Goal: Task Accomplishment & Management: Complete application form

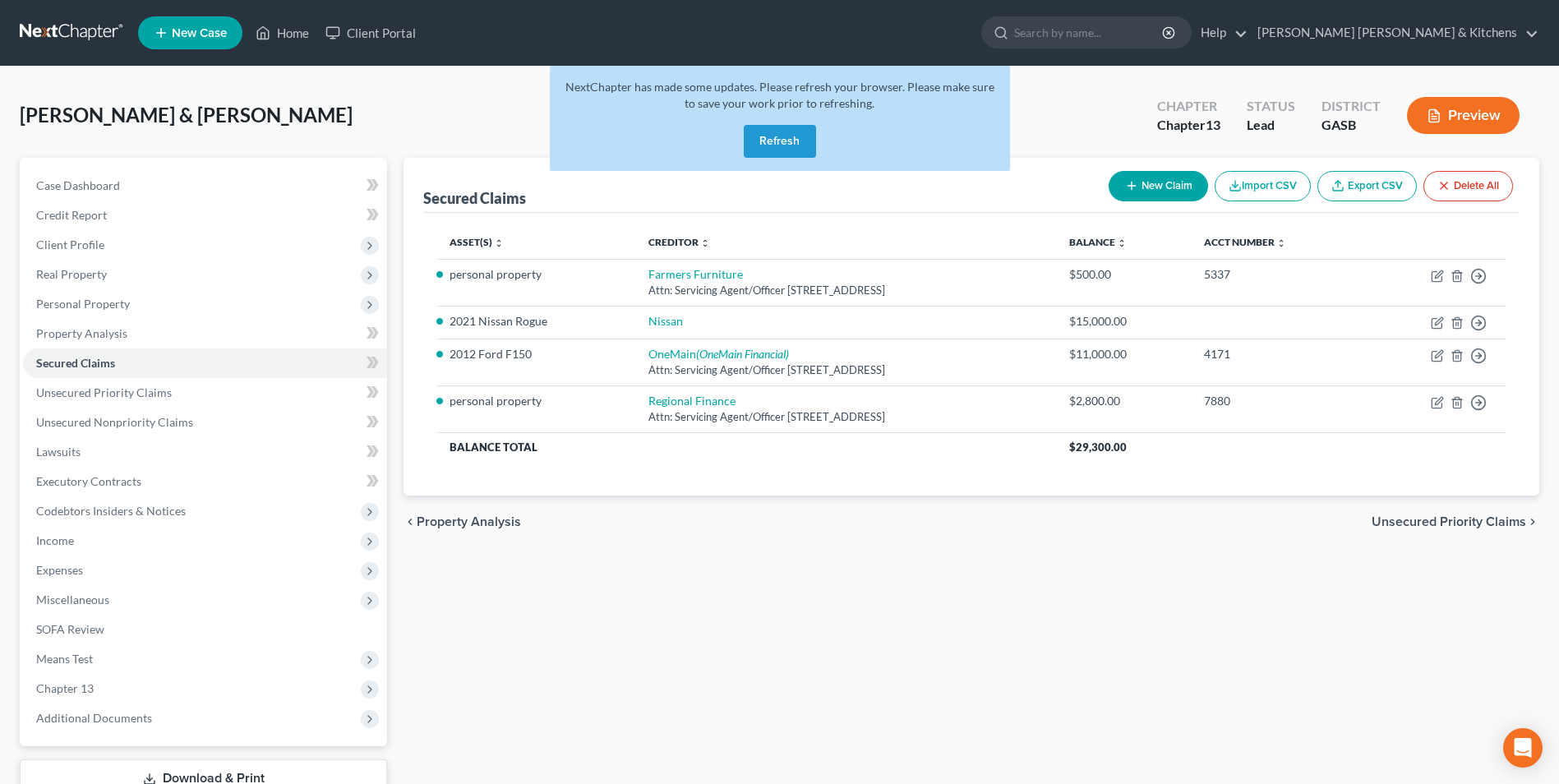
click at [767, 143] on button "Refresh" at bounding box center [780, 142] width 72 height 33
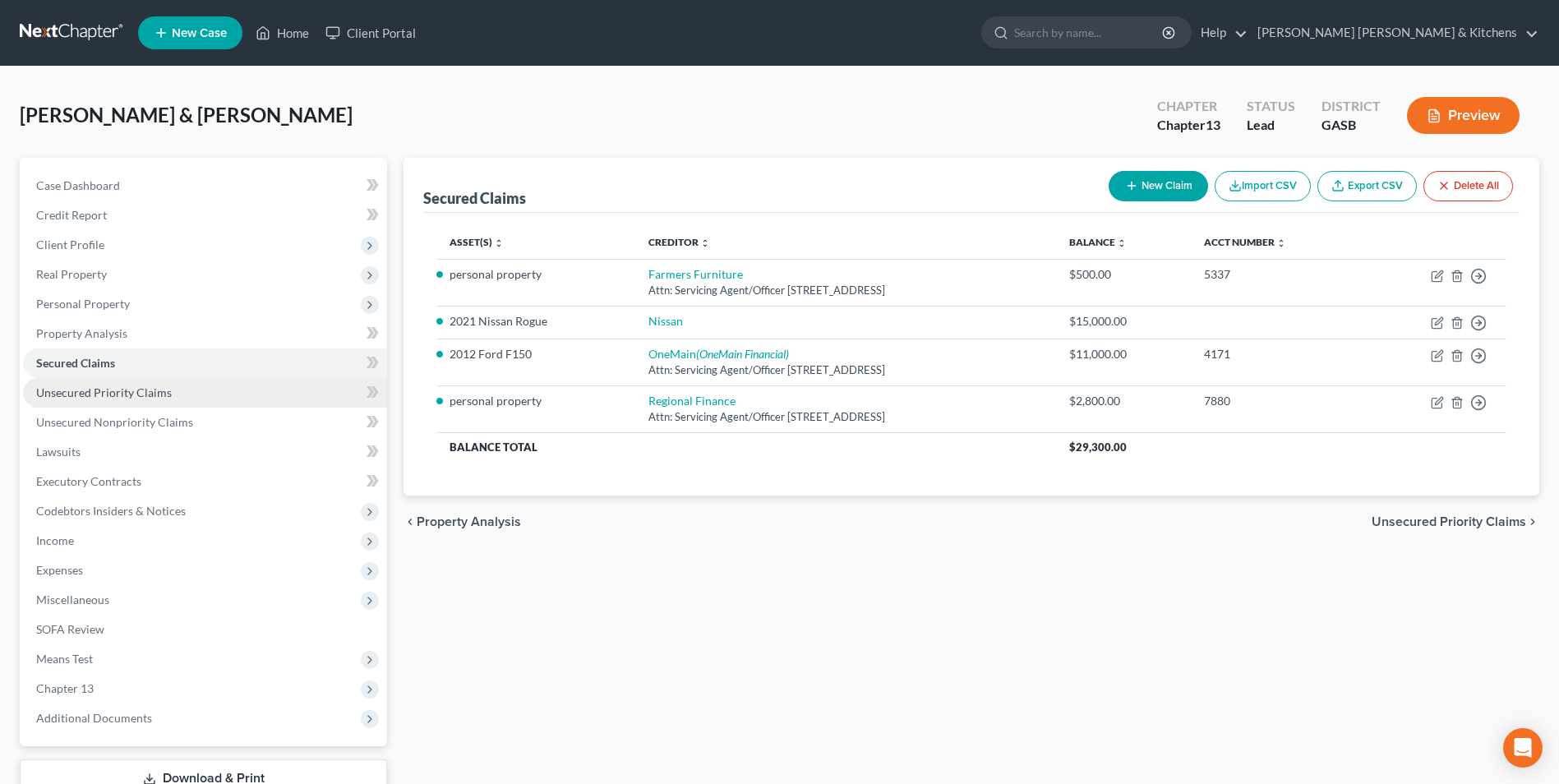
click at [128, 396] on span "Unsecured Priority Claims" at bounding box center [104, 392] width 136 height 13
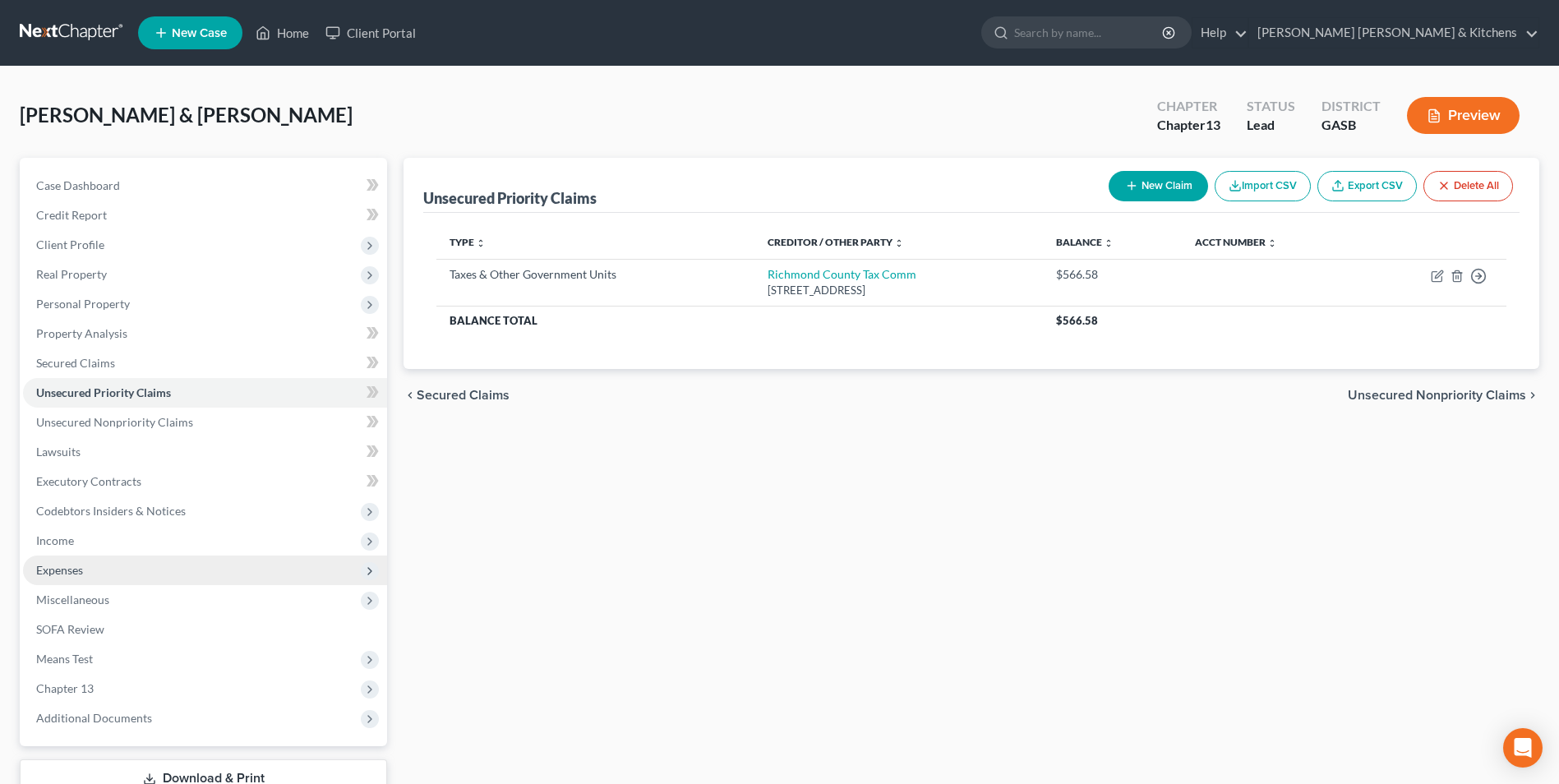
click at [81, 568] on span "Expenses" at bounding box center [60, 569] width 47 height 13
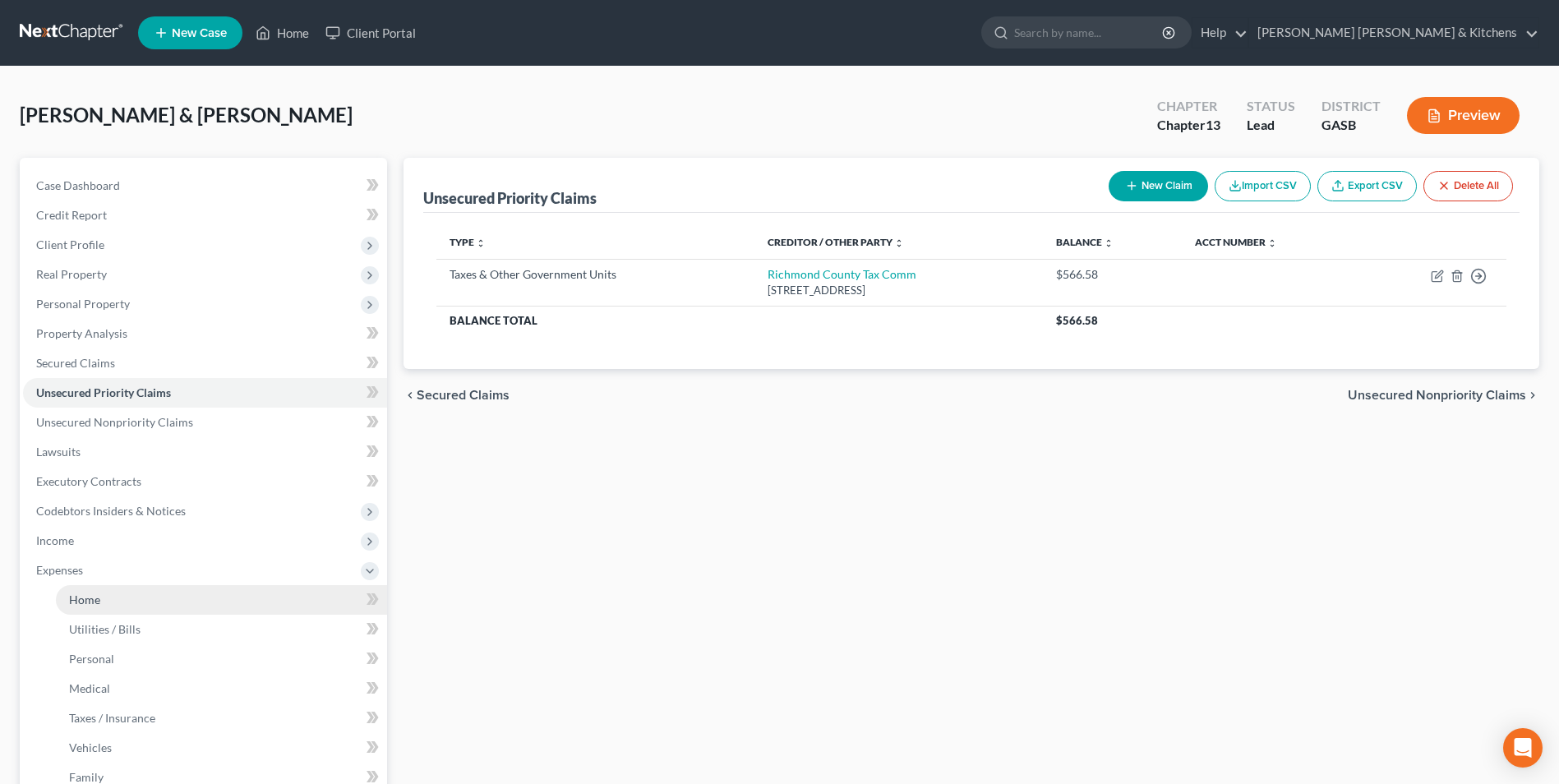
click at [86, 590] on link "Home" at bounding box center [222, 599] width 331 height 30
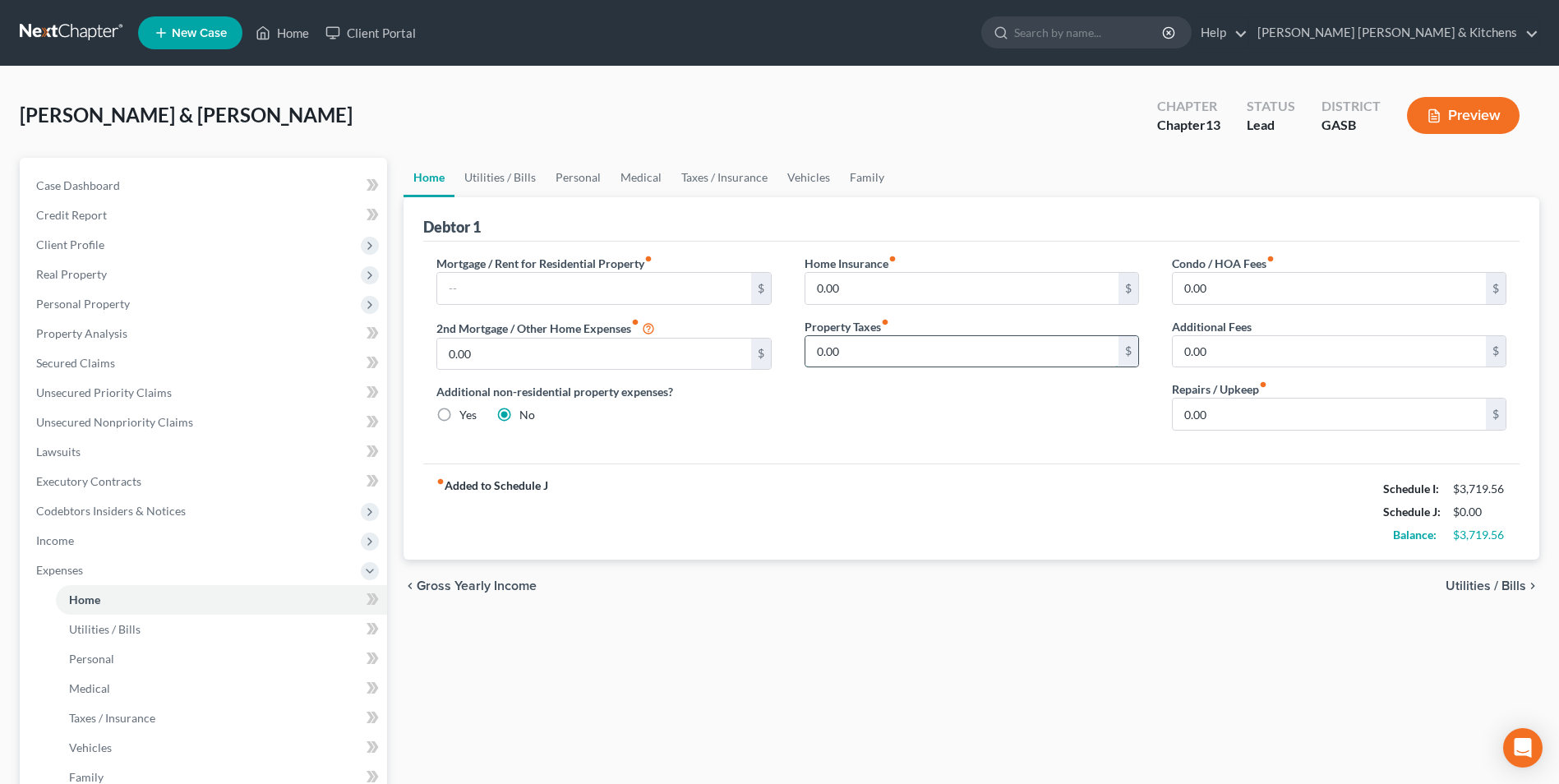
click at [854, 346] on input "0.00" at bounding box center [962, 352] width 313 height 31
type input "47.25"
click at [1461, 581] on span "Utilities / Bills" at bounding box center [1486, 586] width 81 height 13
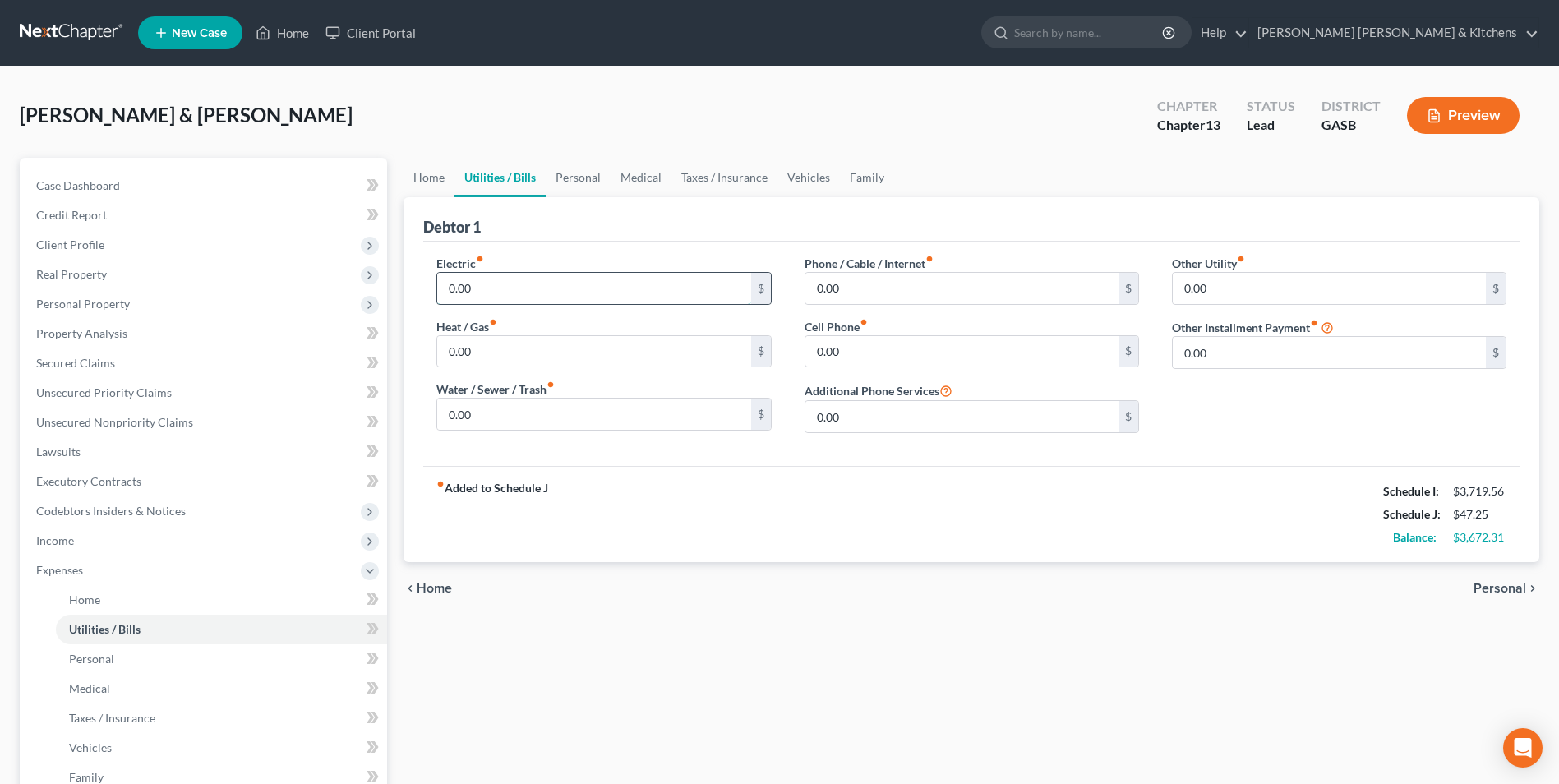
click at [489, 293] on input "0.00" at bounding box center [594, 288] width 313 height 31
type input "225"
type input "63"
type input "210"
type input "92"
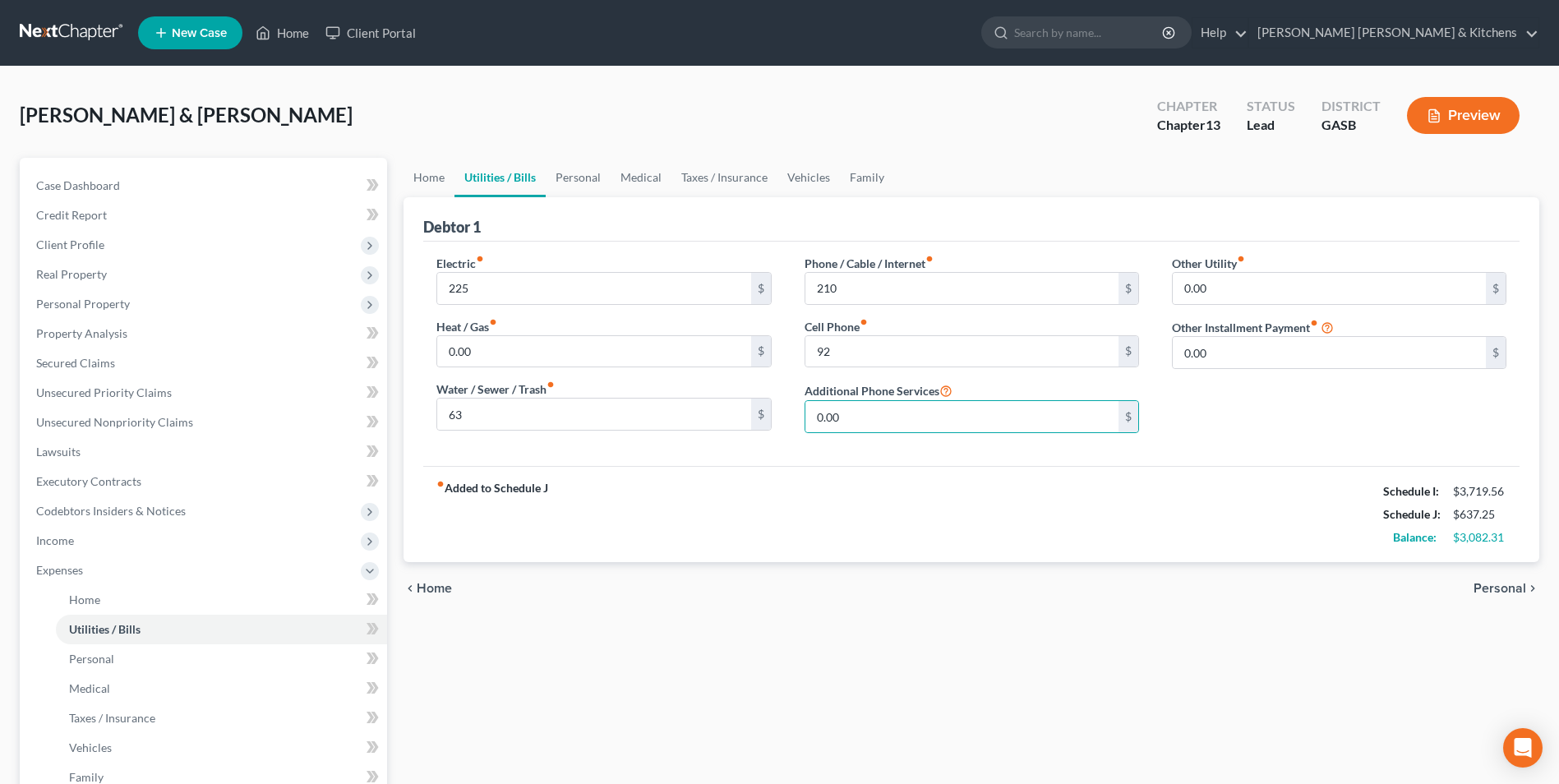
click at [1513, 588] on span "Personal" at bounding box center [1499, 588] width 53 height 13
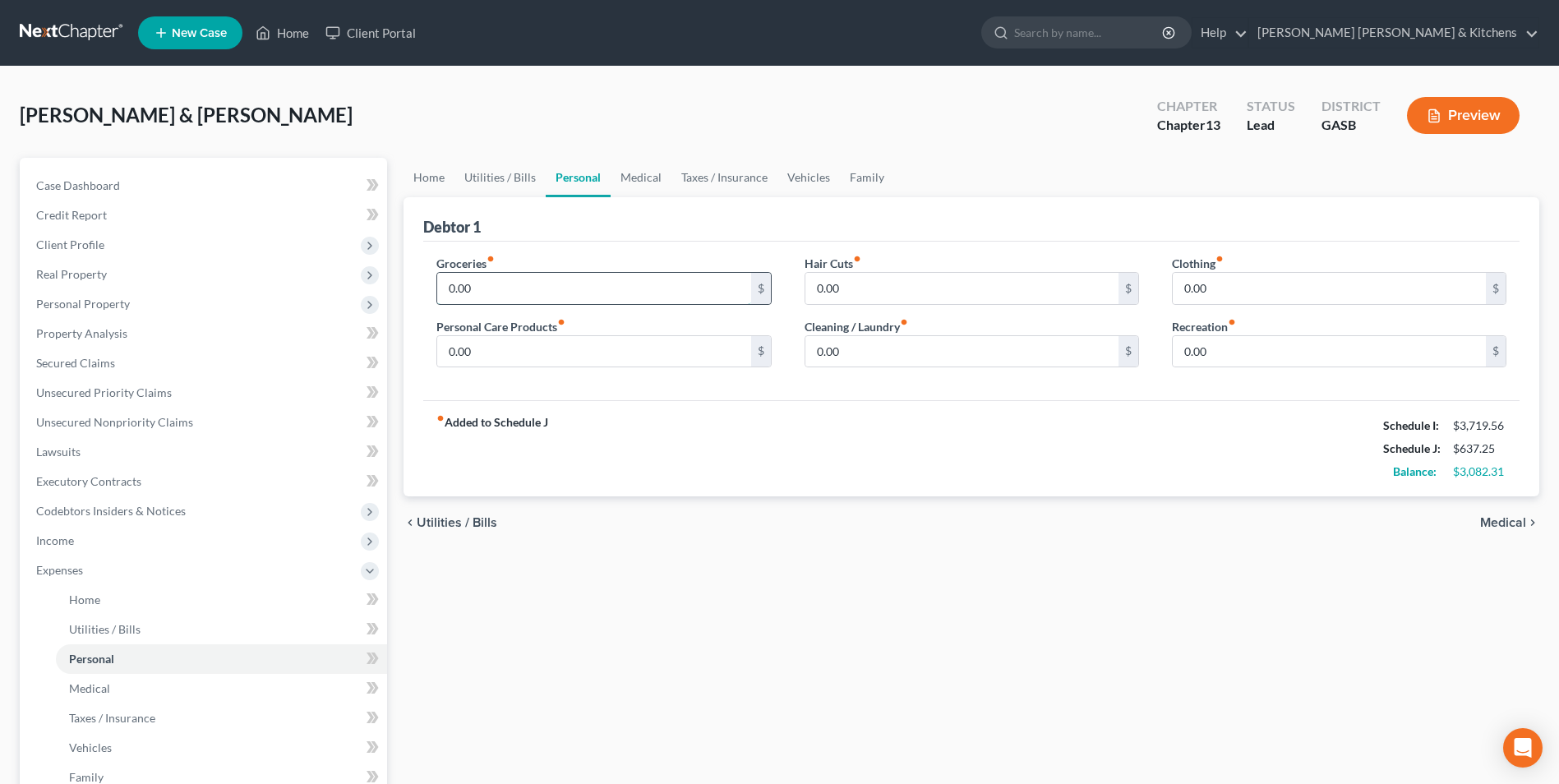
click at [569, 283] on input "0.00" at bounding box center [594, 288] width 313 height 31
type input "600"
click at [1520, 527] on span "Medical" at bounding box center [1503, 523] width 46 height 13
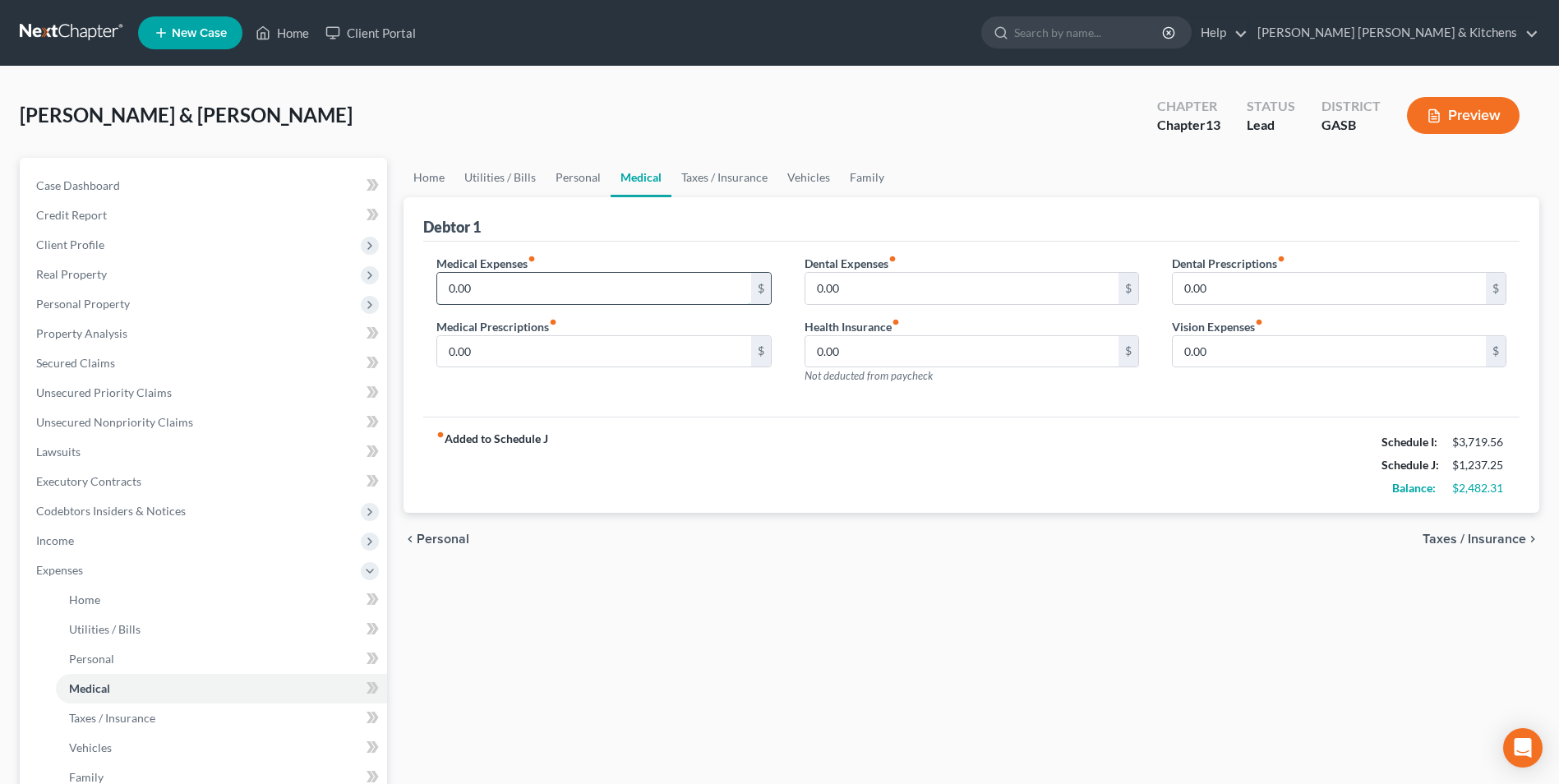
click at [469, 285] on input "0.00" at bounding box center [594, 288] width 313 height 31
type input "80"
click at [1465, 537] on span "Taxes / Insurance" at bounding box center [1473, 539] width 103 height 13
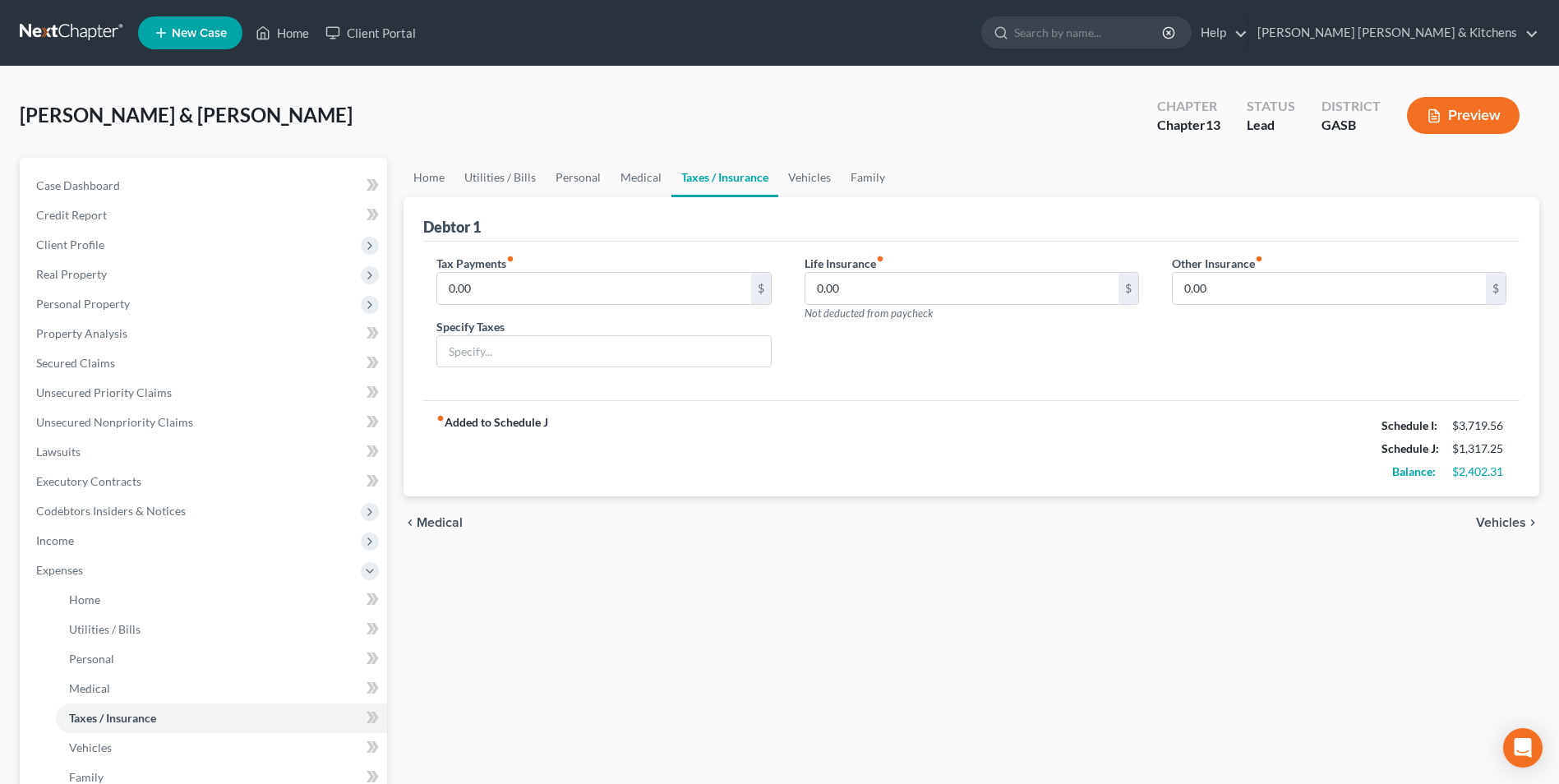
click at [1465, 537] on div "chevron_left Medical Vehicles chevron_right" at bounding box center [971, 522] width 1136 height 53
click at [1491, 522] on span "Vehicles" at bounding box center [1501, 523] width 50 height 13
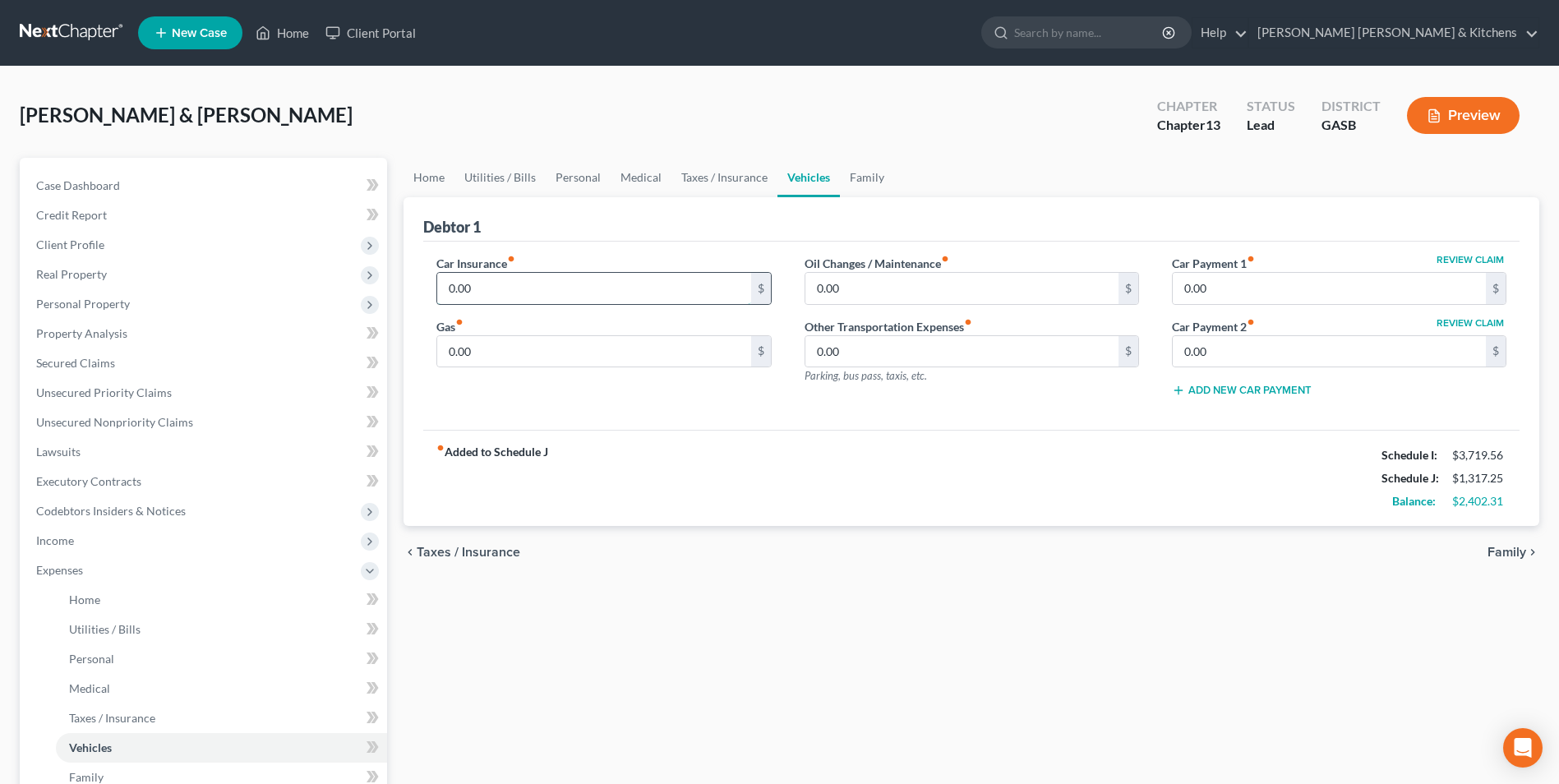
click at [570, 298] on input "0.00" at bounding box center [594, 288] width 313 height 31
type input "187.92"
type input "100"
click at [89, 600] on span "Home" at bounding box center [85, 599] width 31 height 13
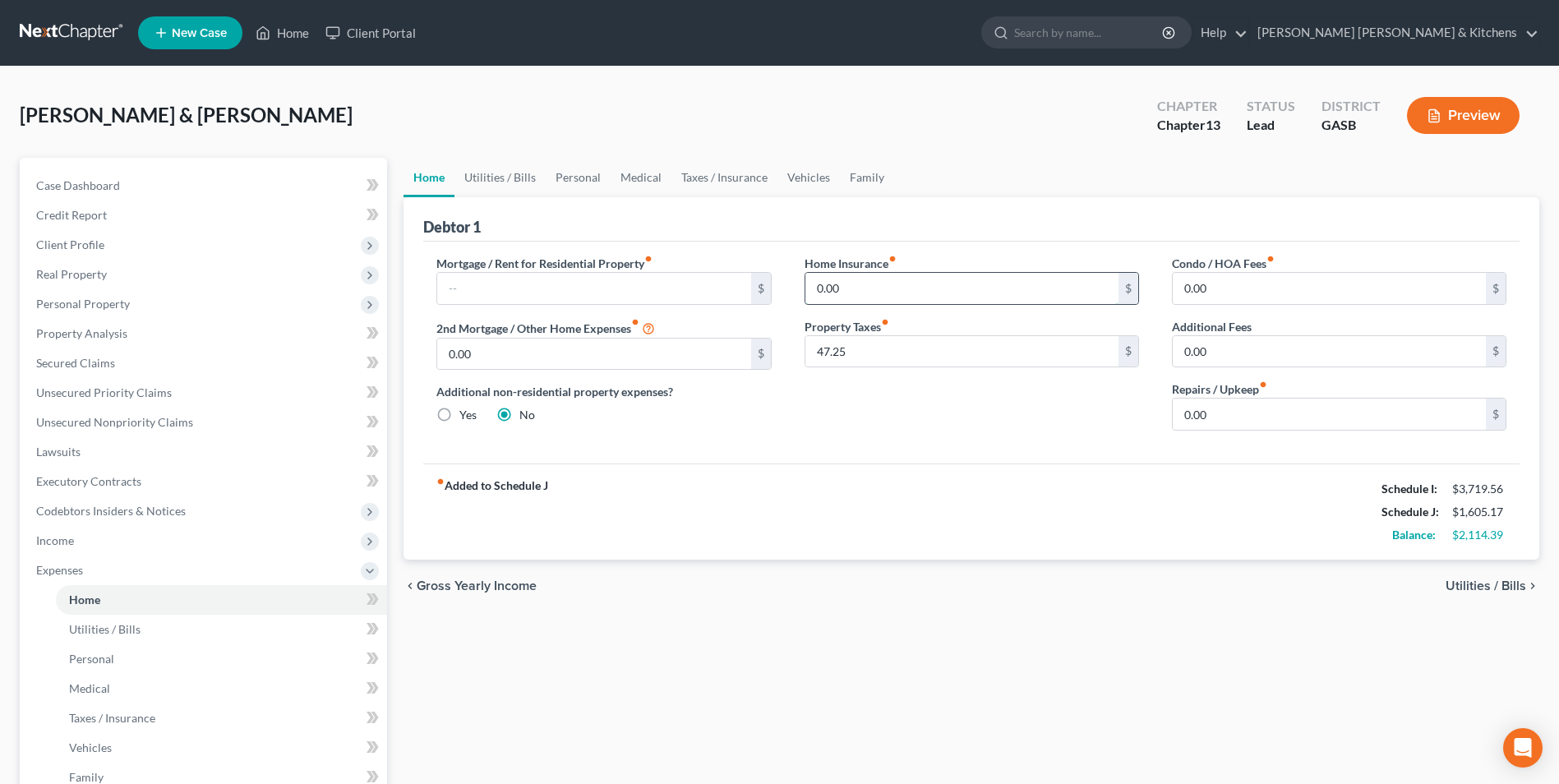
click at [868, 298] on input "0.00" at bounding box center [962, 288] width 313 height 31
type input "11.40"
click at [97, 638] on link "Utilities / Bills" at bounding box center [222, 629] width 331 height 30
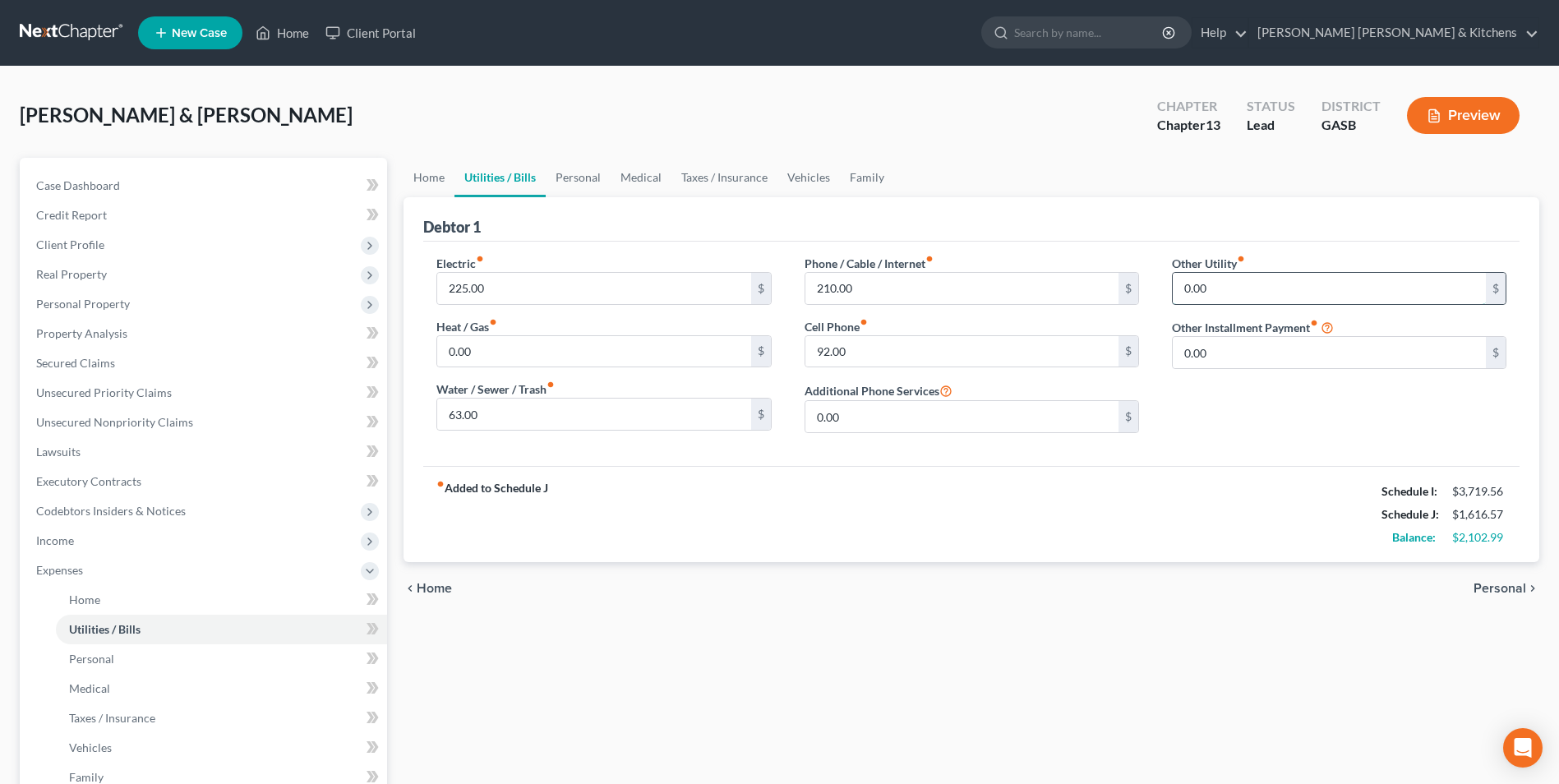
click at [1220, 290] on input "0.00" at bounding box center [1329, 288] width 313 height 31
type input "22"
type input "trash"
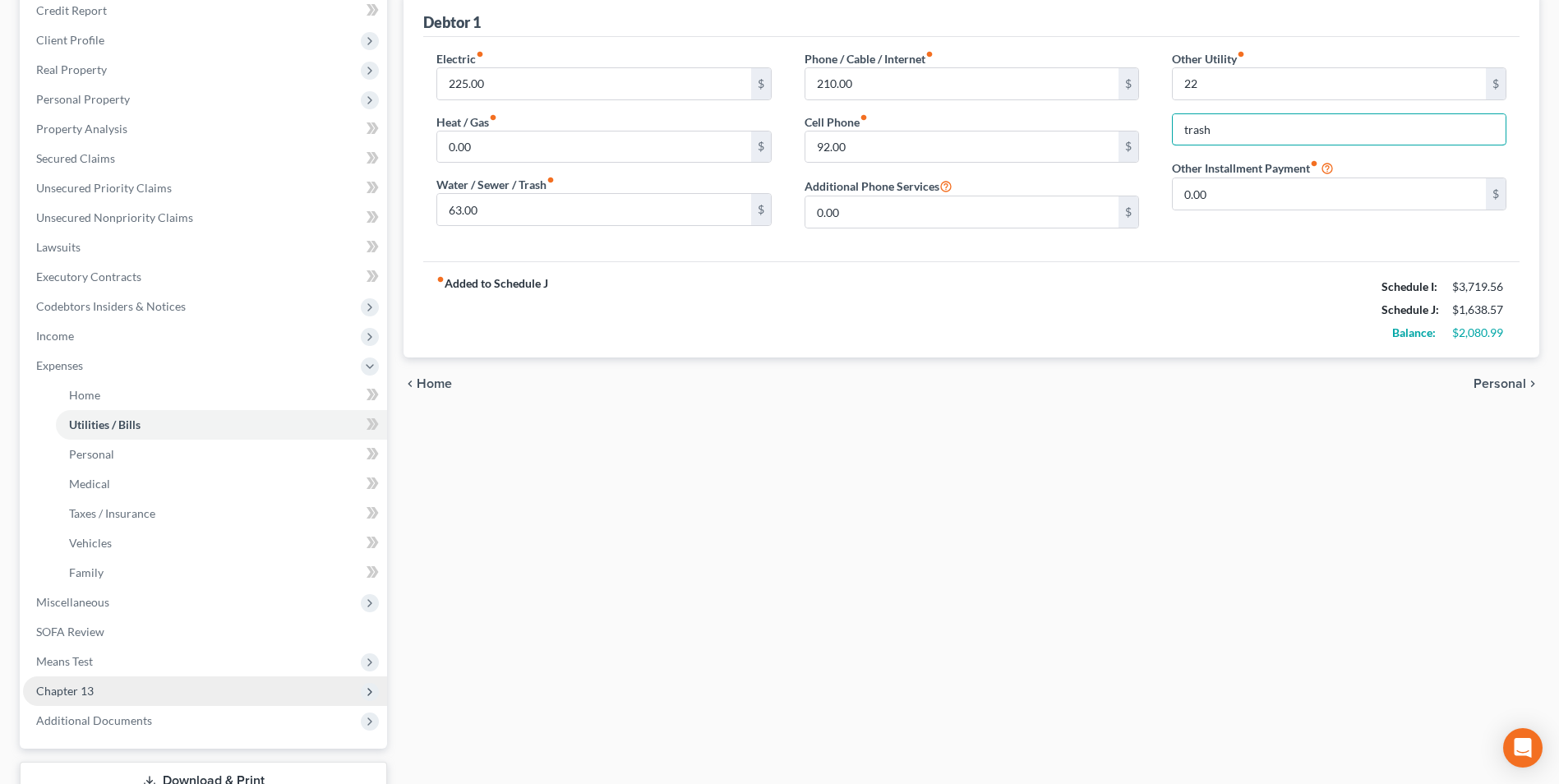
scroll to position [247, 0]
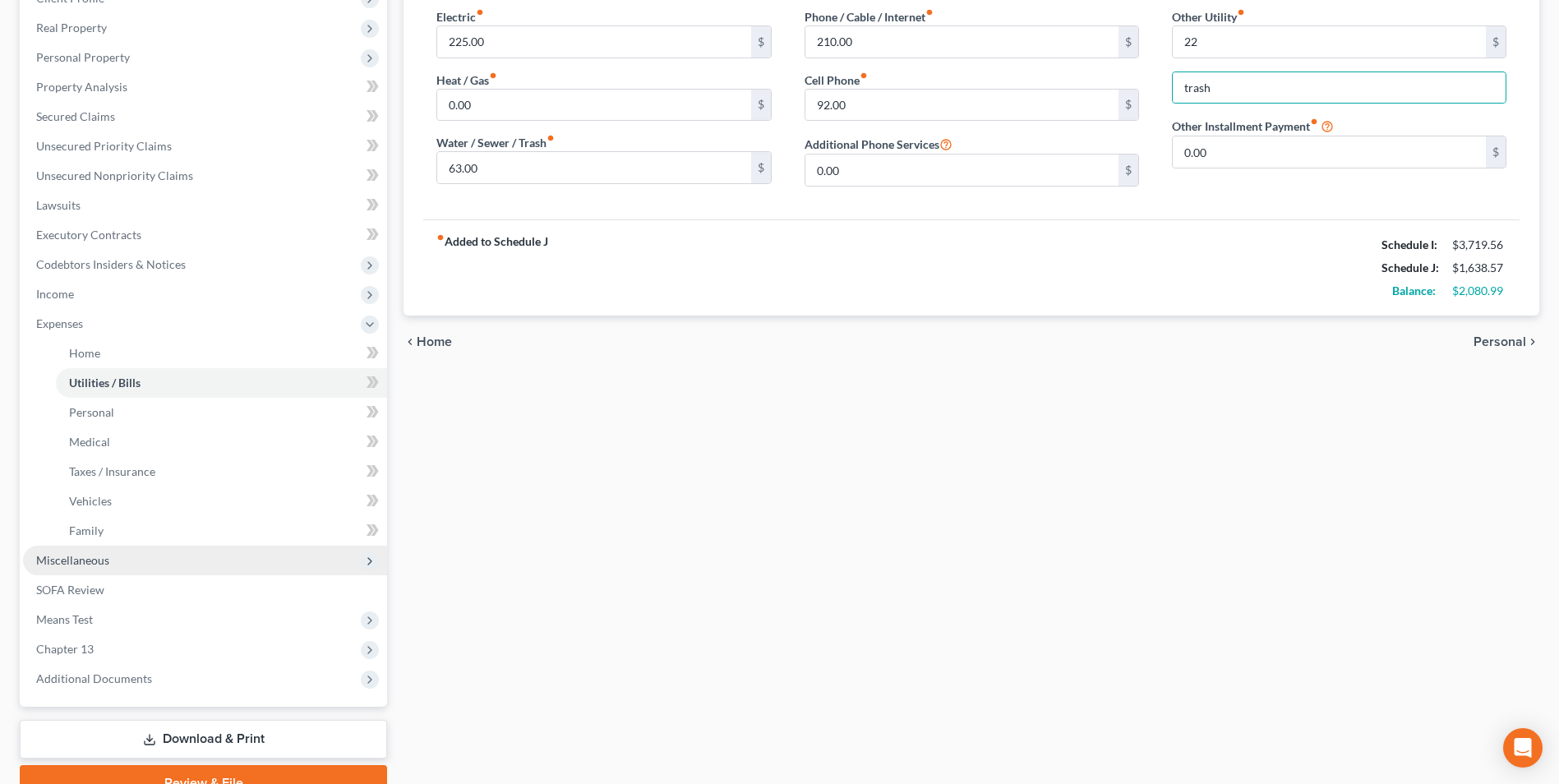
click at [87, 568] on span "Miscellaneous" at bounding box center [205, 560] width 364 height 30
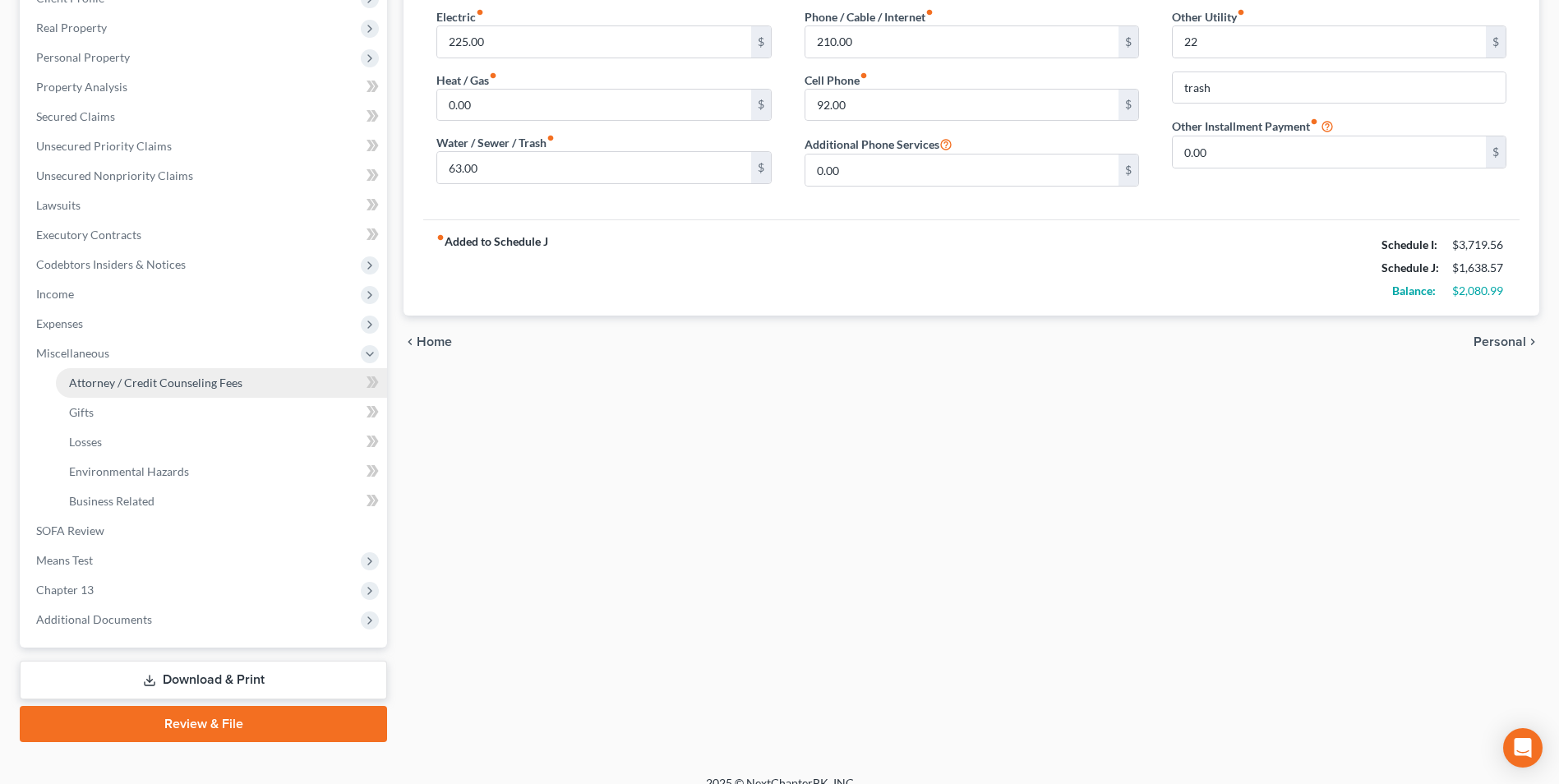
click at [94, 382] on span "Attorney / Credit Counseling Fees" at bounding box center [156, 382] width 173 height 13
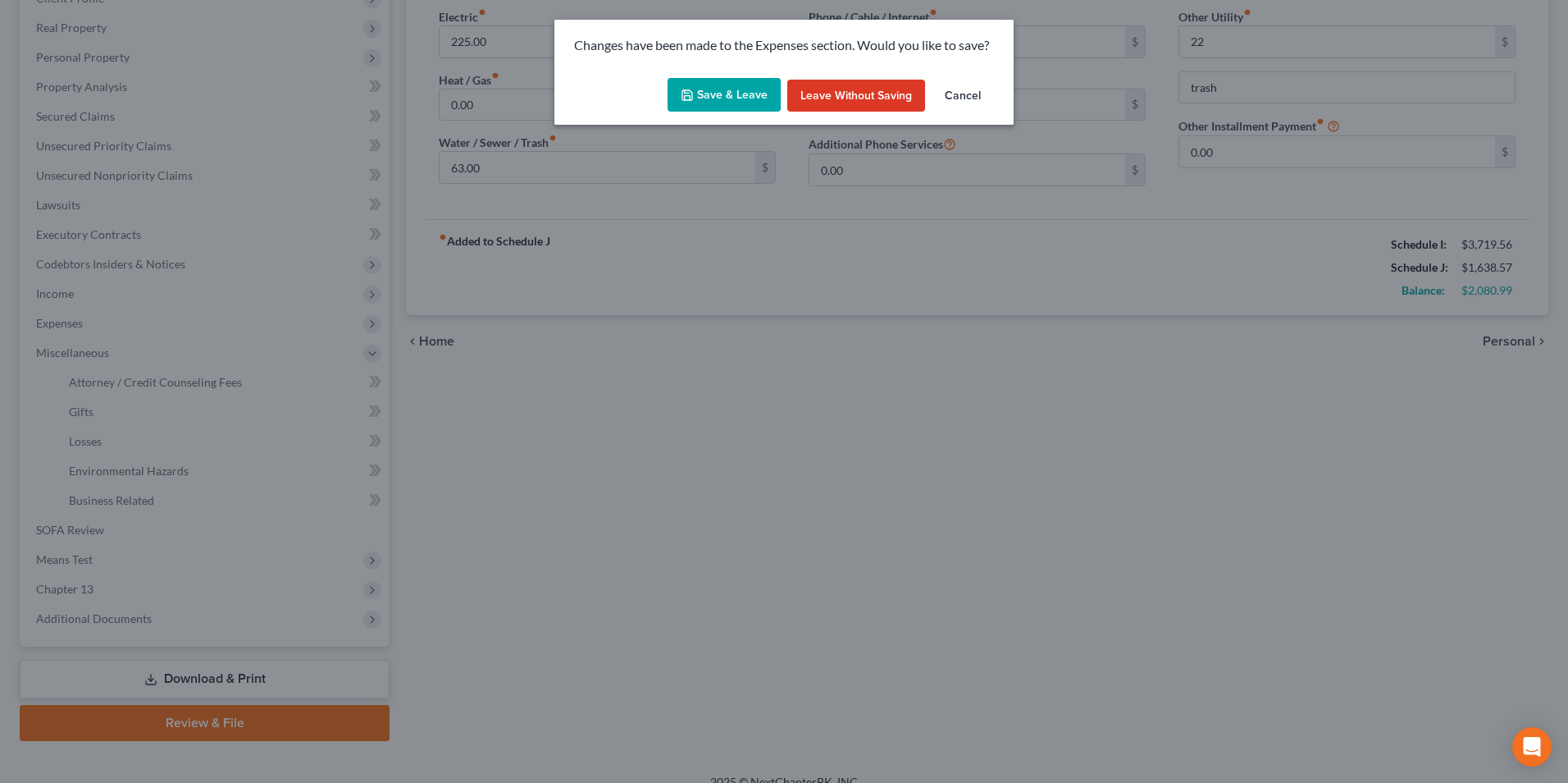
click at [713, 88] on button "Save & Leave" at bounding box center [724, 95] width 113 height 35
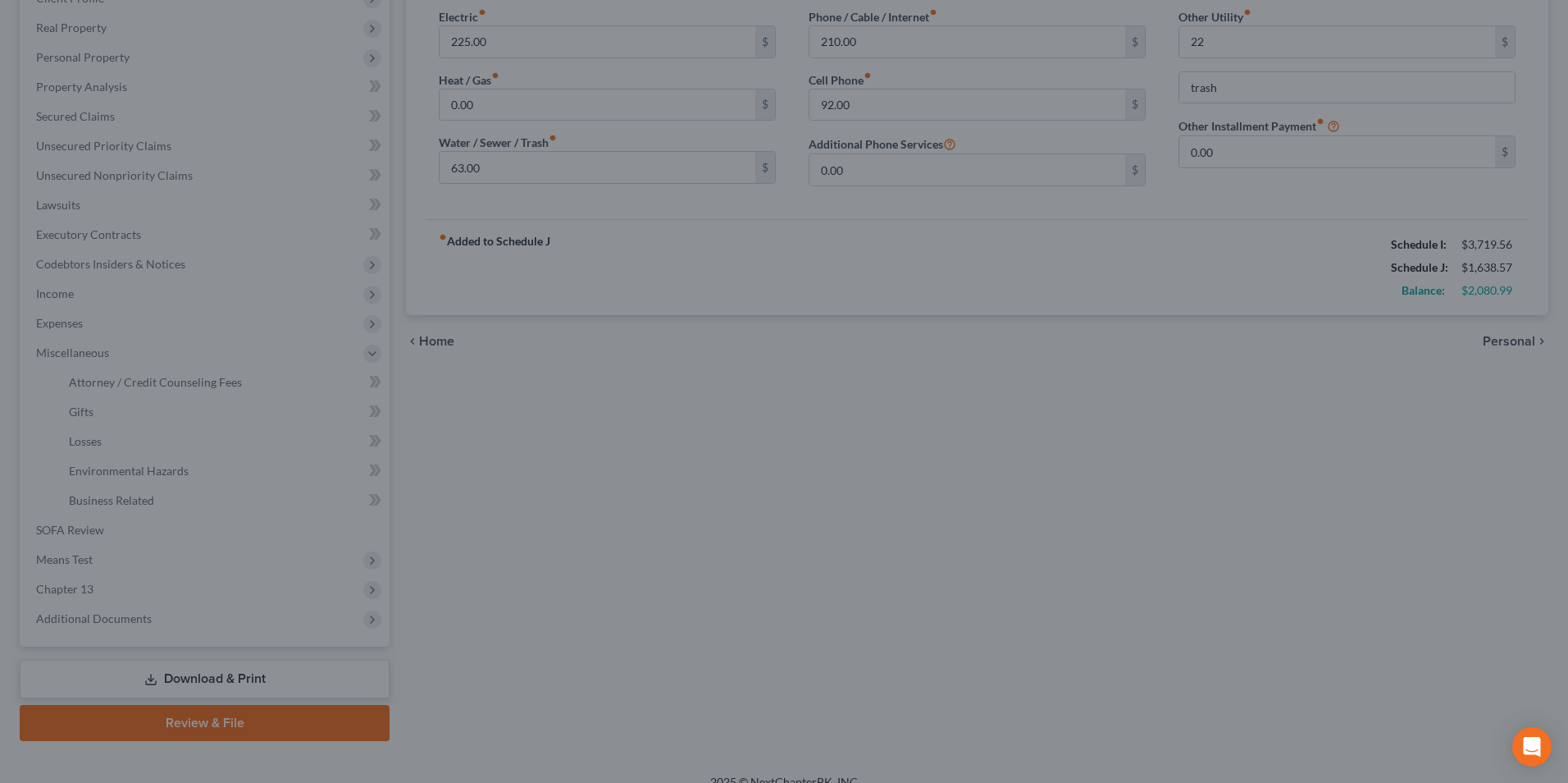
type input "22.00"
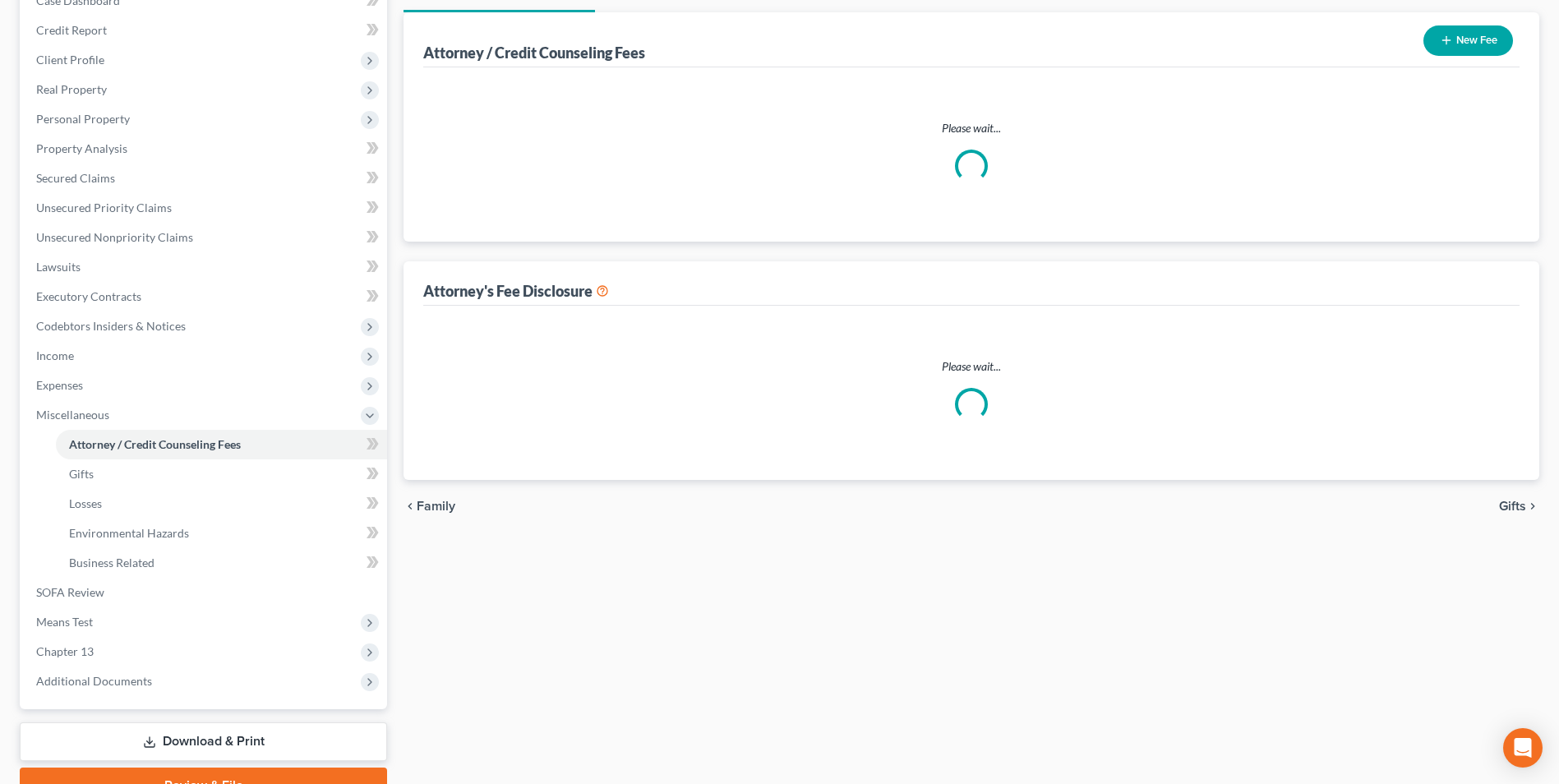
select select "0"
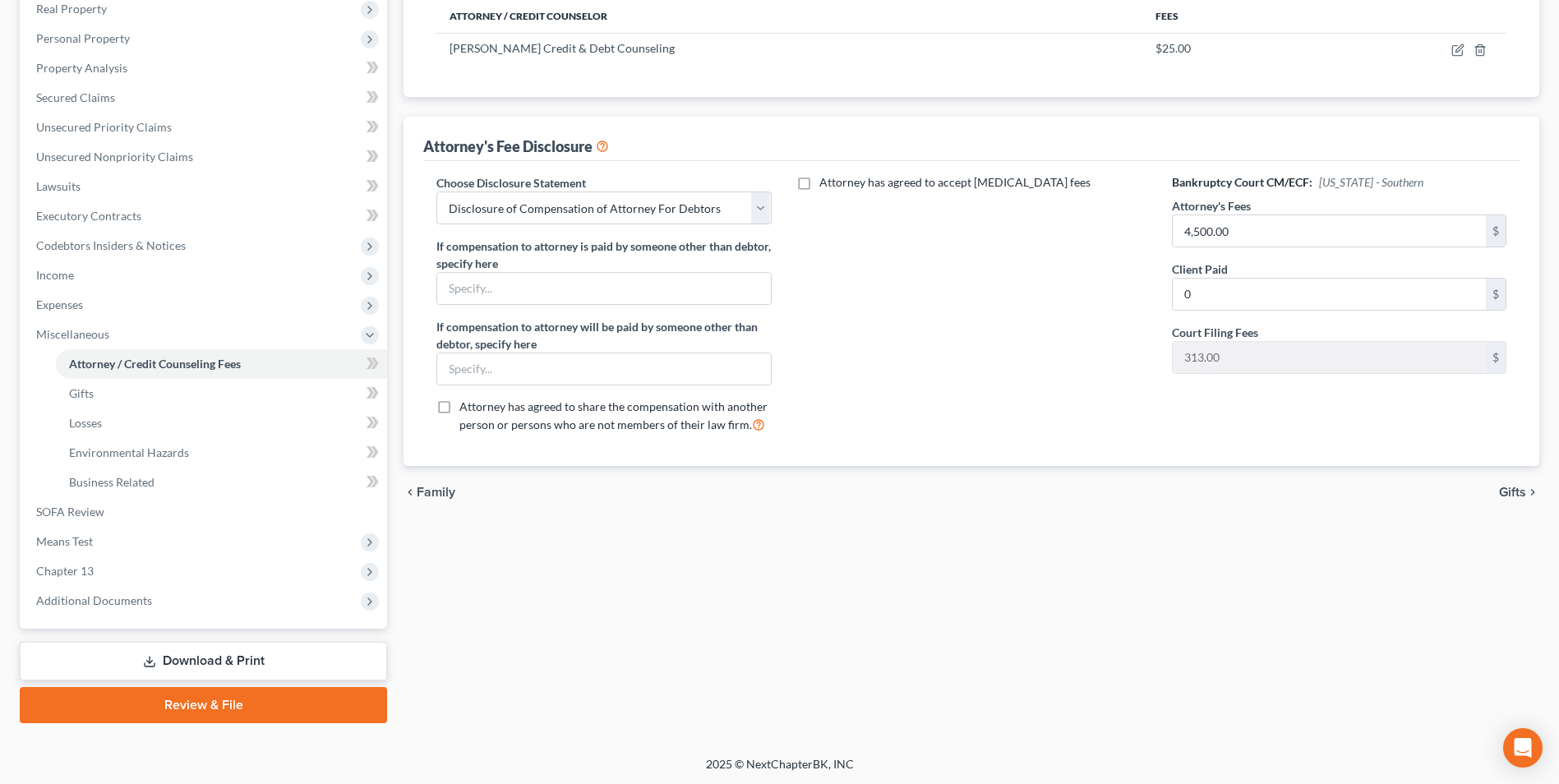
scroll to position [267, 0]
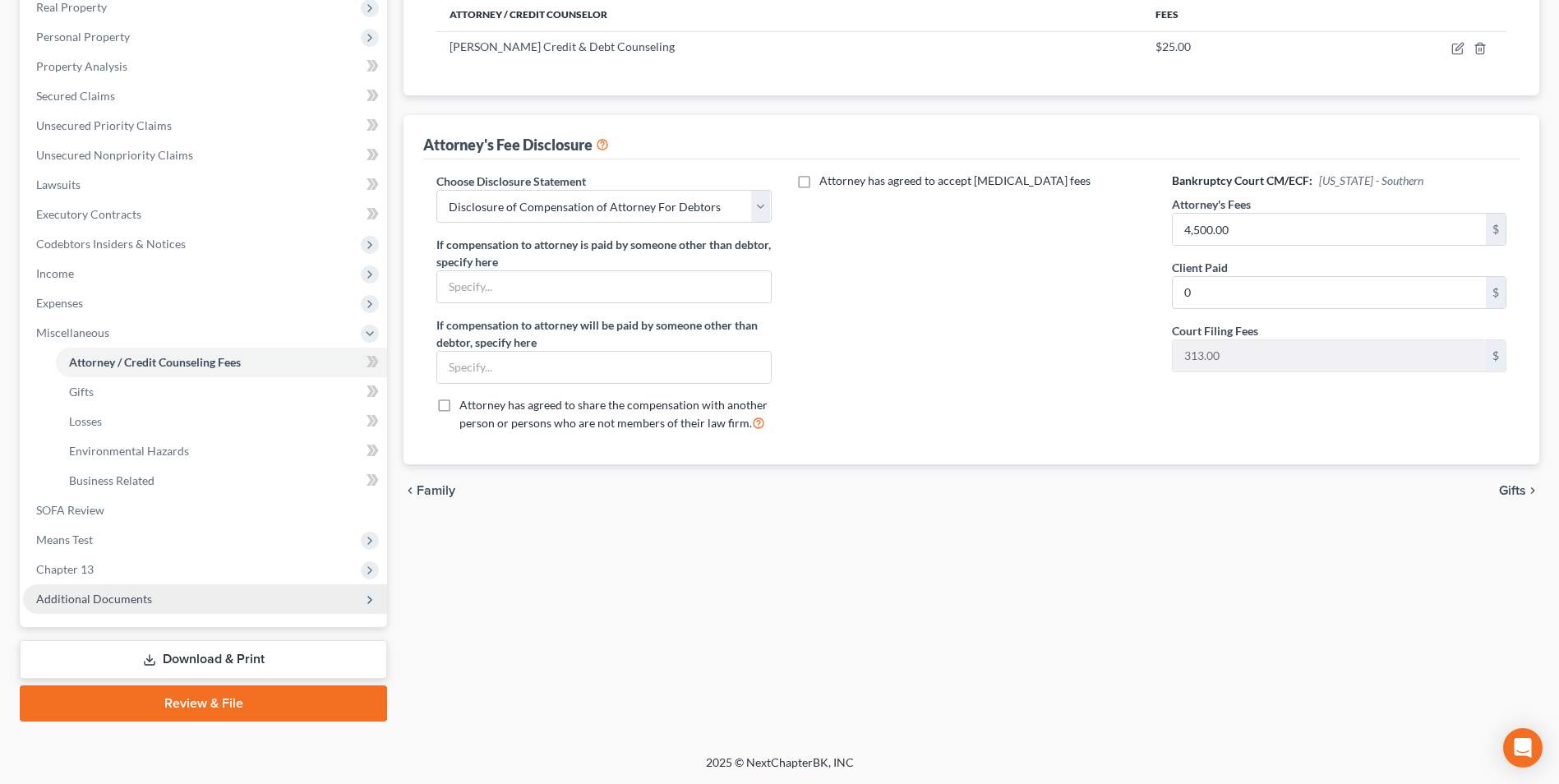
click at [99, 601] on span "Additional Documents" at bounding box center [94, 598] width 116 height 13
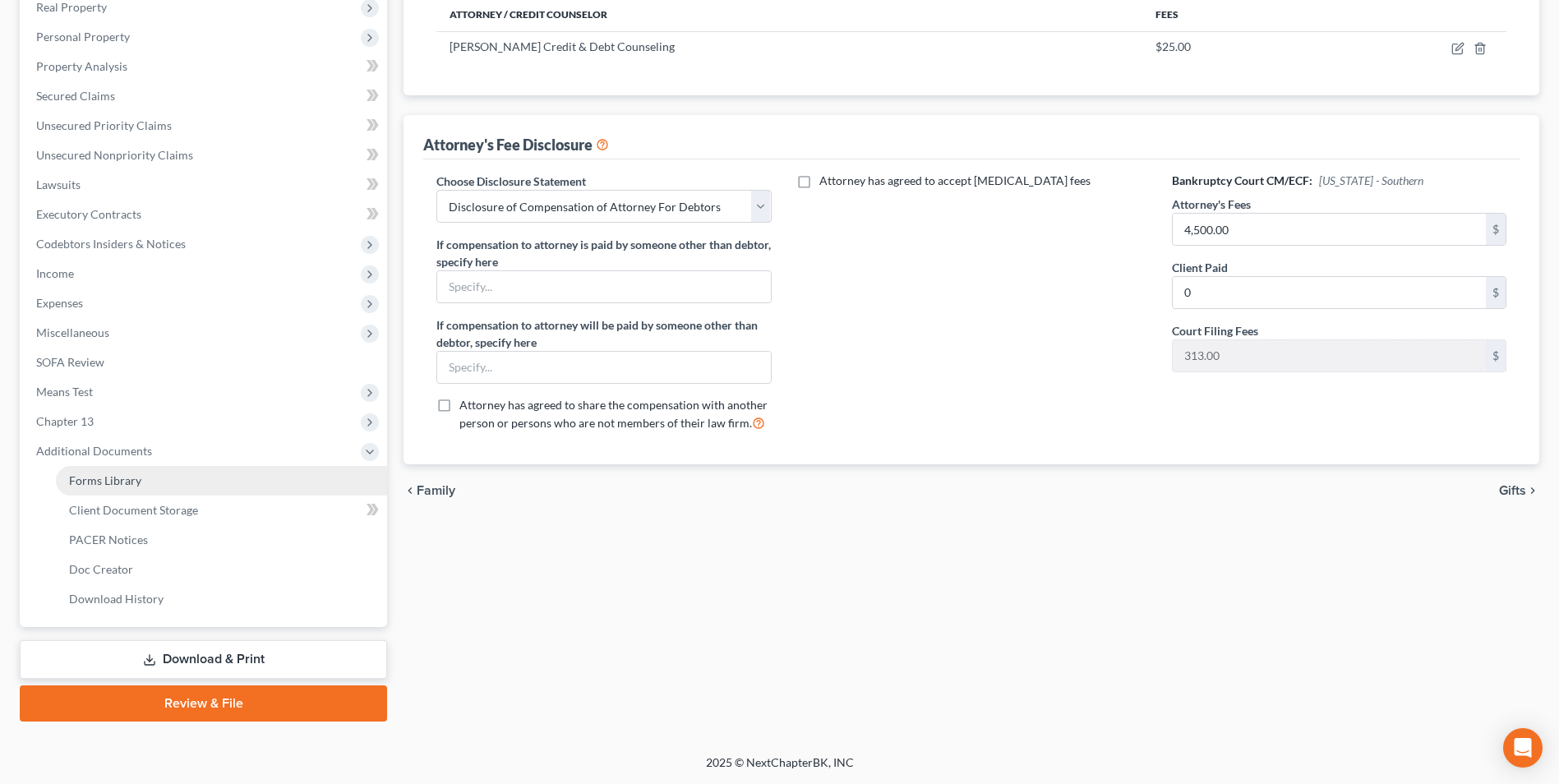
click at [114, 483] on span "Forms Library" at bounding box center [105, 480] width 72 height 13
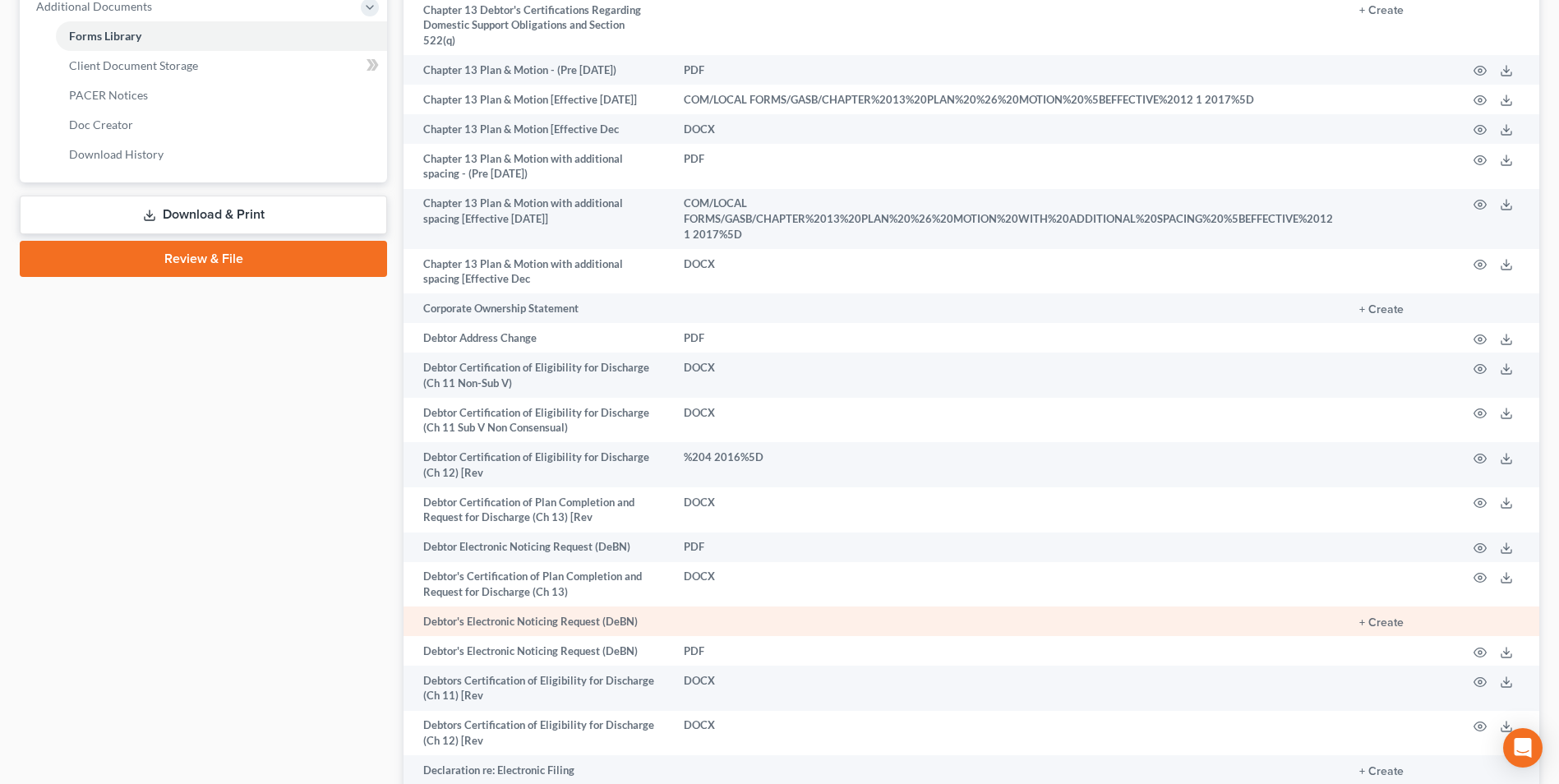
scroll to position [822, 0]
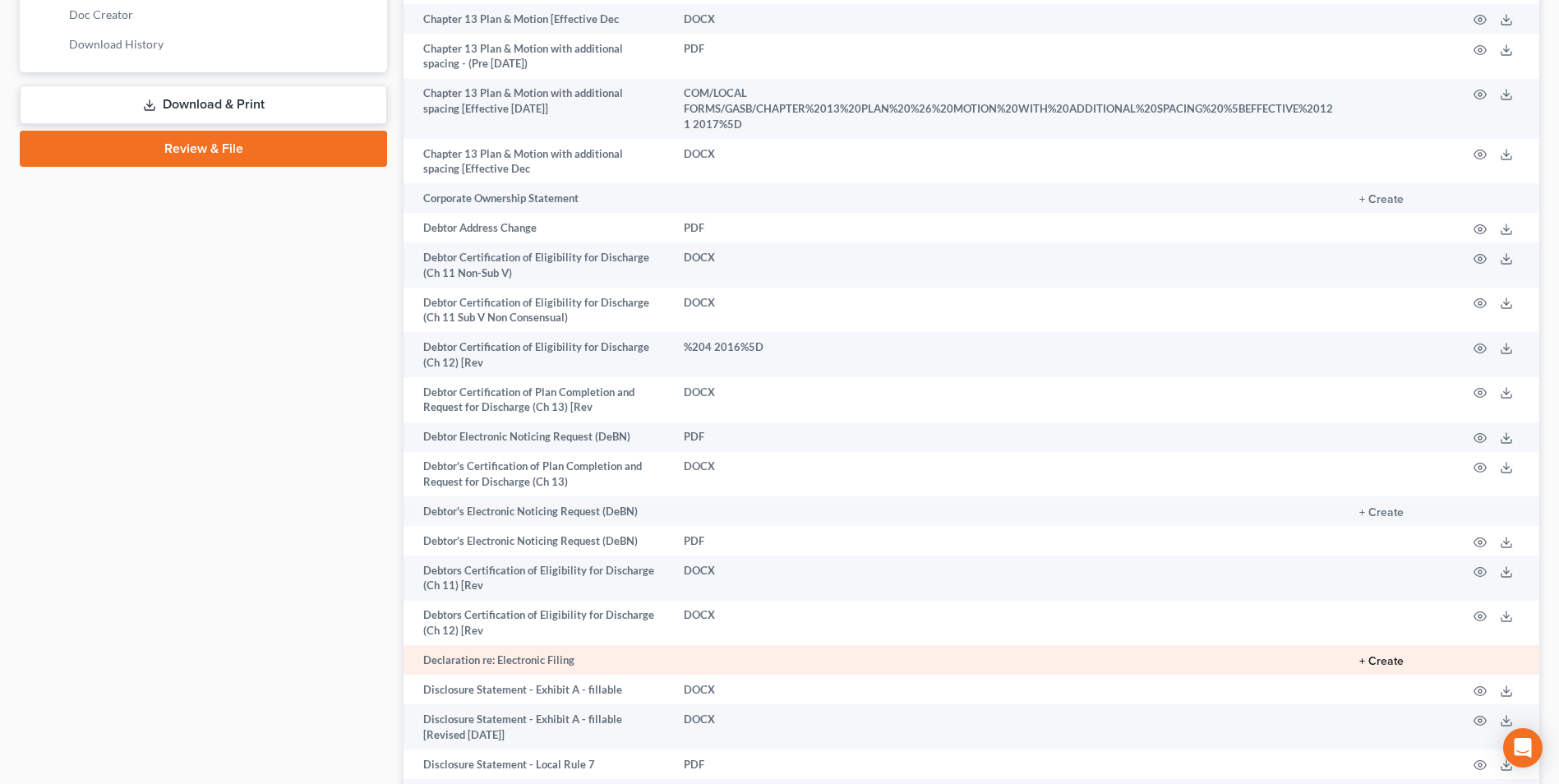
click at [1400, 656] on button "+ Create" at bounding box center [1381, 662] width 44 height 12
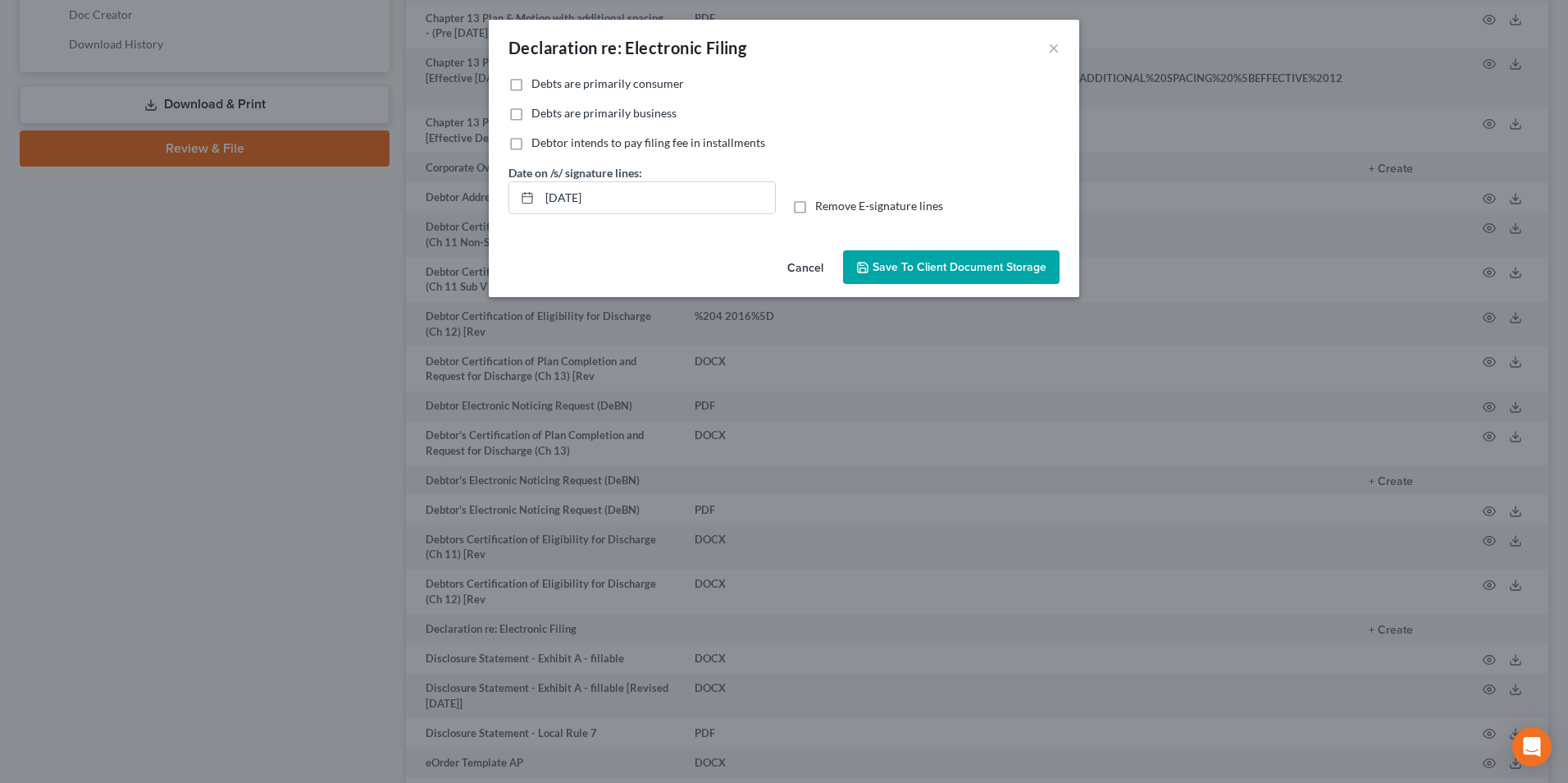
drag, startPoint x: 517, startPoint y: 78, endPoint x: 551, endPoint y: 121, distance: 54.8
click at [532, 79] on label "Debts are primarily consumer" at bounding box center [608, 83] width 153 height 16
click at [537, 79] on input "Debts are primarily consumer" at bounding box center [542, 80] width 11 height 11
checkbox input "true"
drag, startPoint x: 606, startPoint y: 209, endPoint x: 417, endPoint y: 190, distance: 190.0
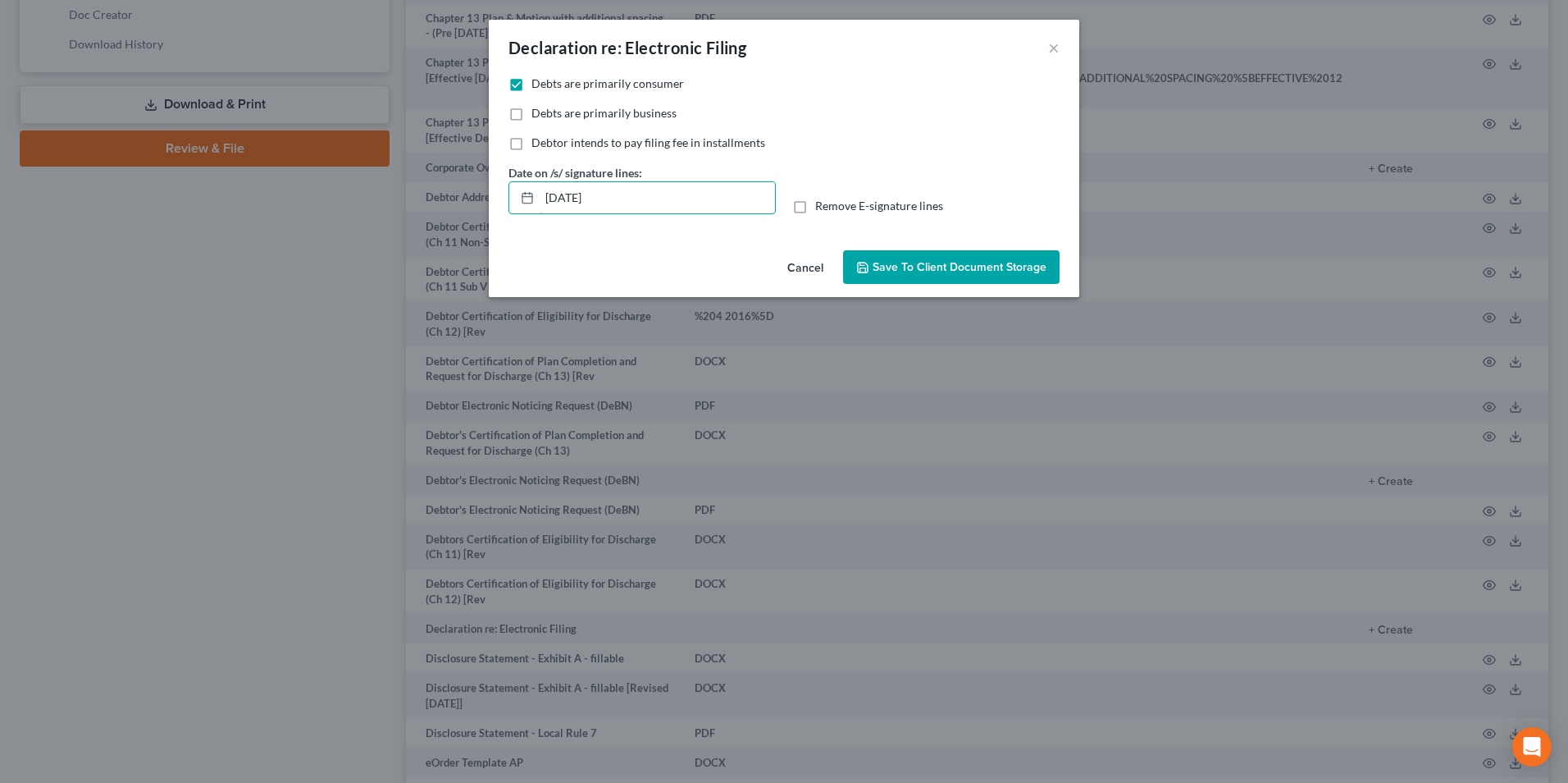
click at [416, 185] on div "Declaration re: Electronic Filing × No additional information is needed to gene…" at bounding box center [784, 392] width 1568 height 783
click at [815, 213] on label "Remove E-signature lines" at bounding box center [879, 206] width 128 height 16
click at [821, 209] on input "Remove E-signature lines" at bounding box center [826, 203] width 11 height 11
checkbox input "true"
click at [895, 267] on span "Save to Client Document Storage" at bounding box center [958, 266] width 174 height 13
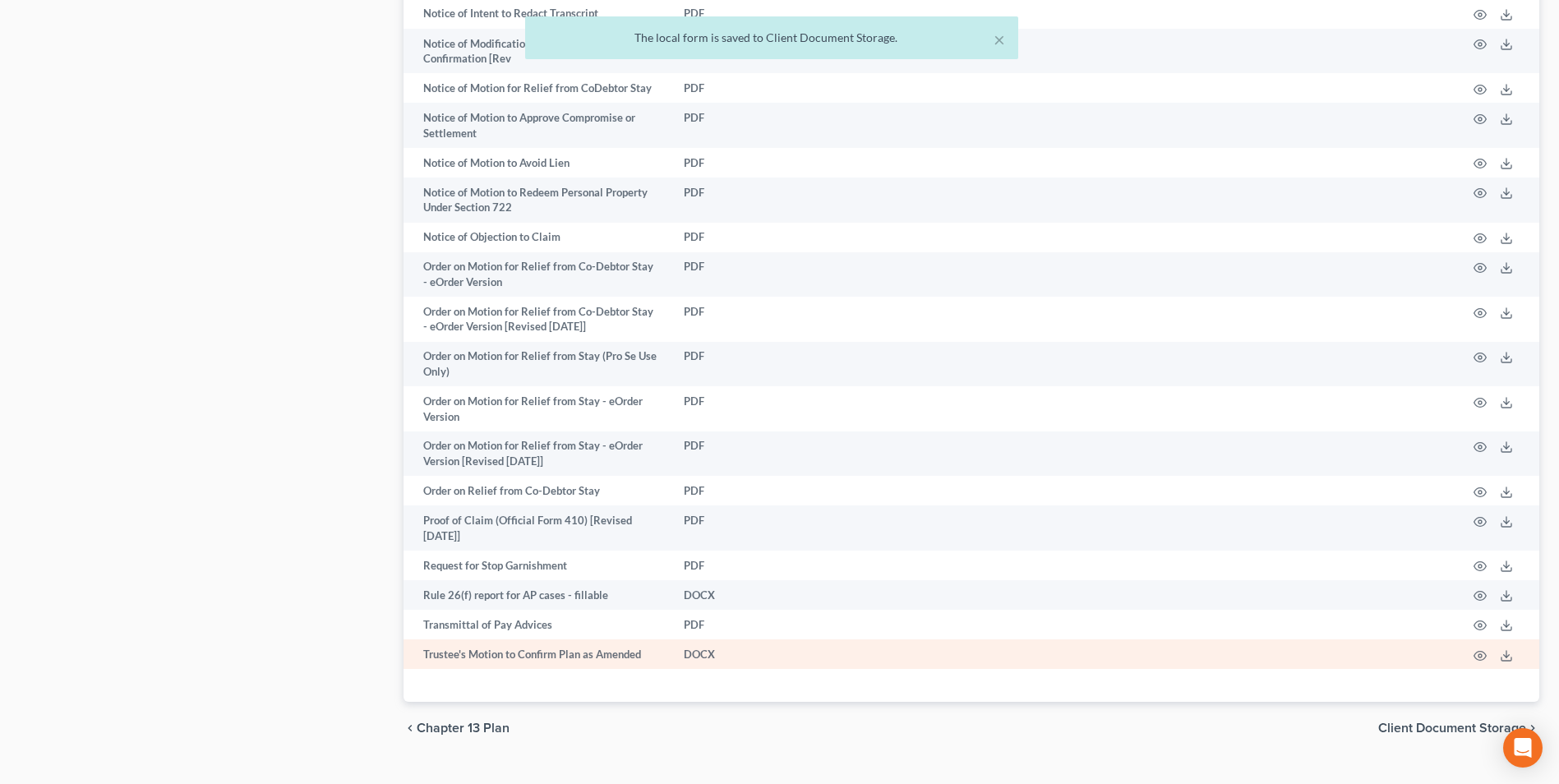
scroll to position [1766, 0]
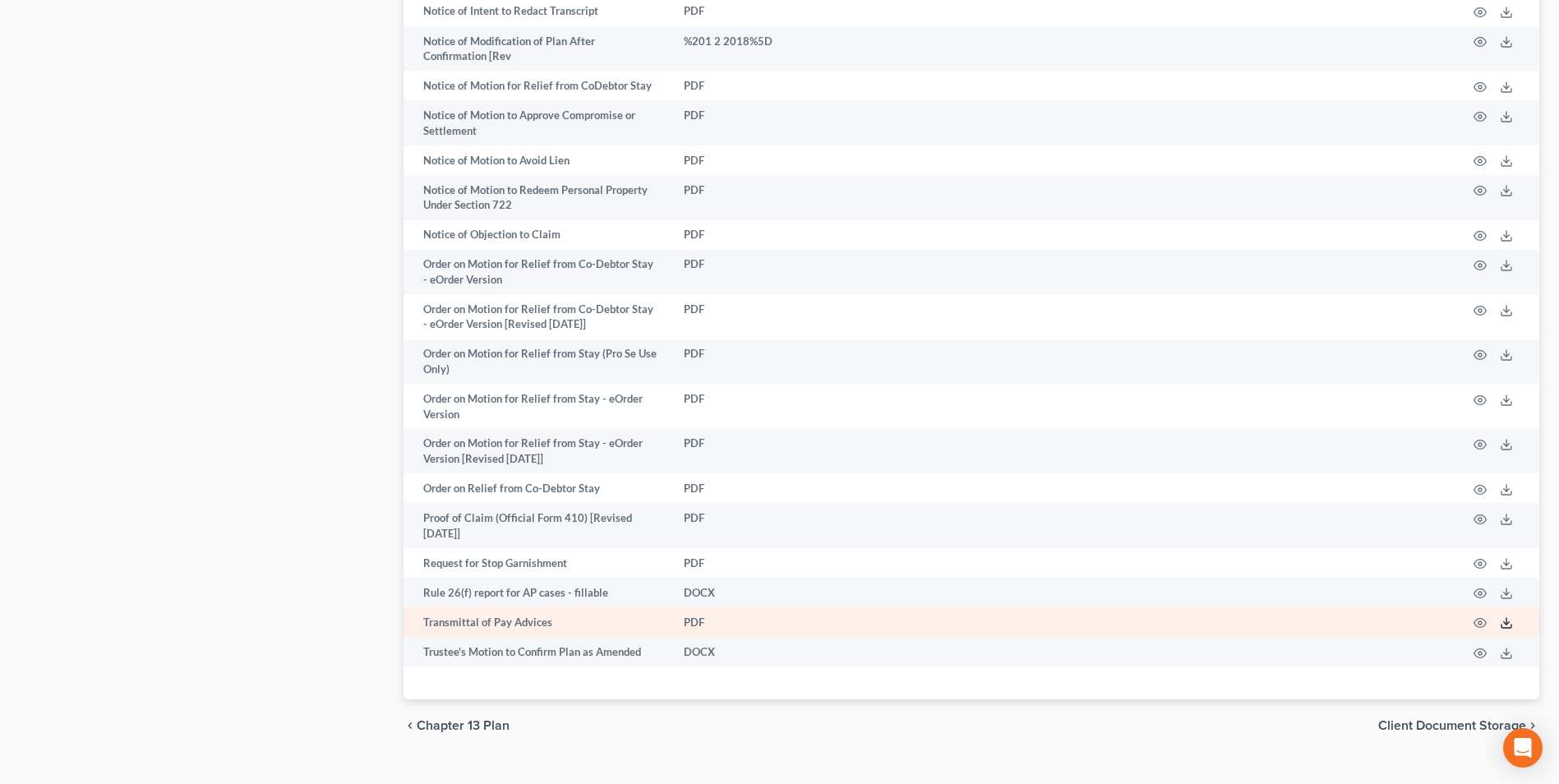
click at [1510, 616] on icon at bounding box center [1506, 623] width 13 height 13
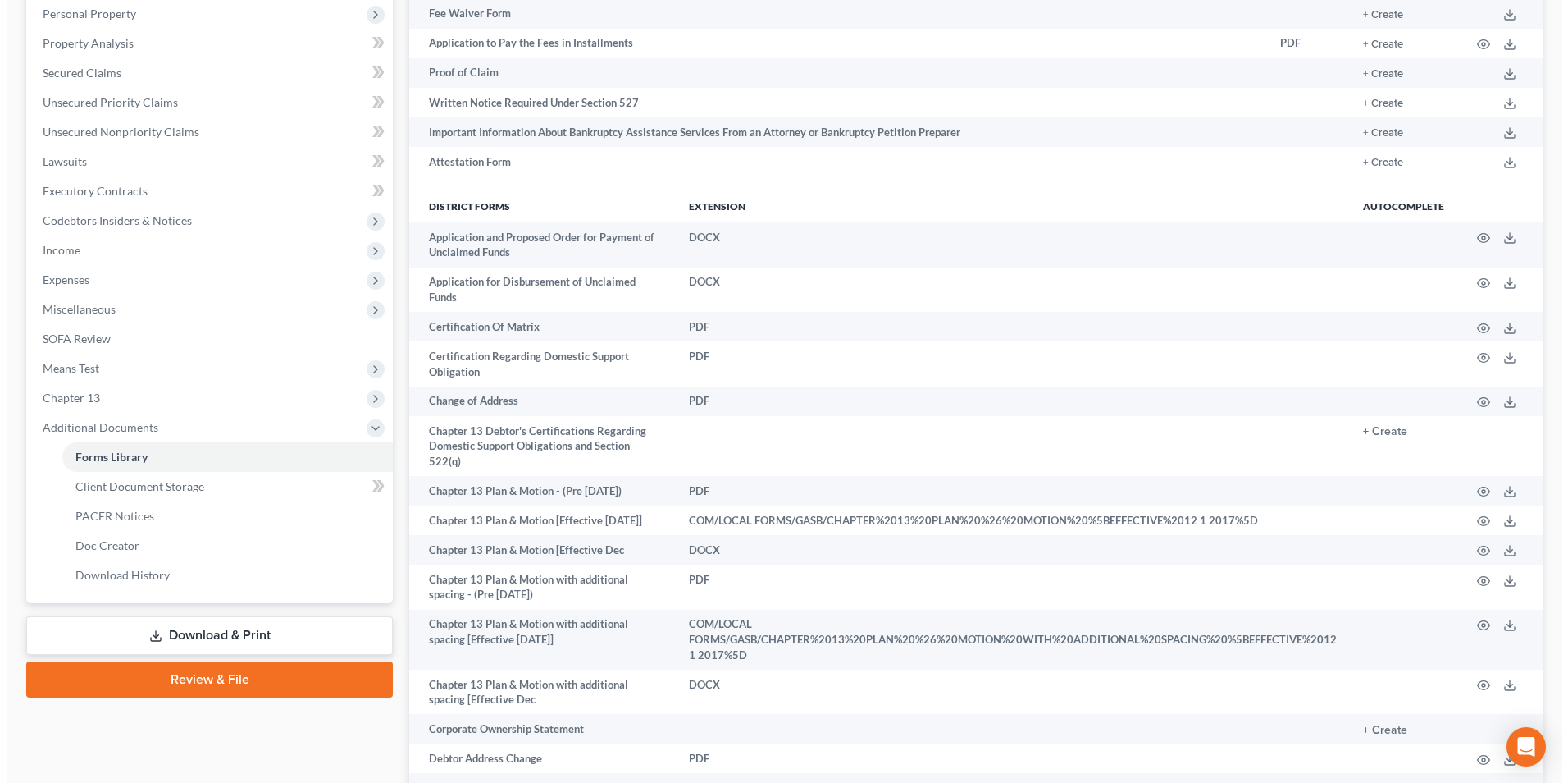
scroll to position [0, 0]
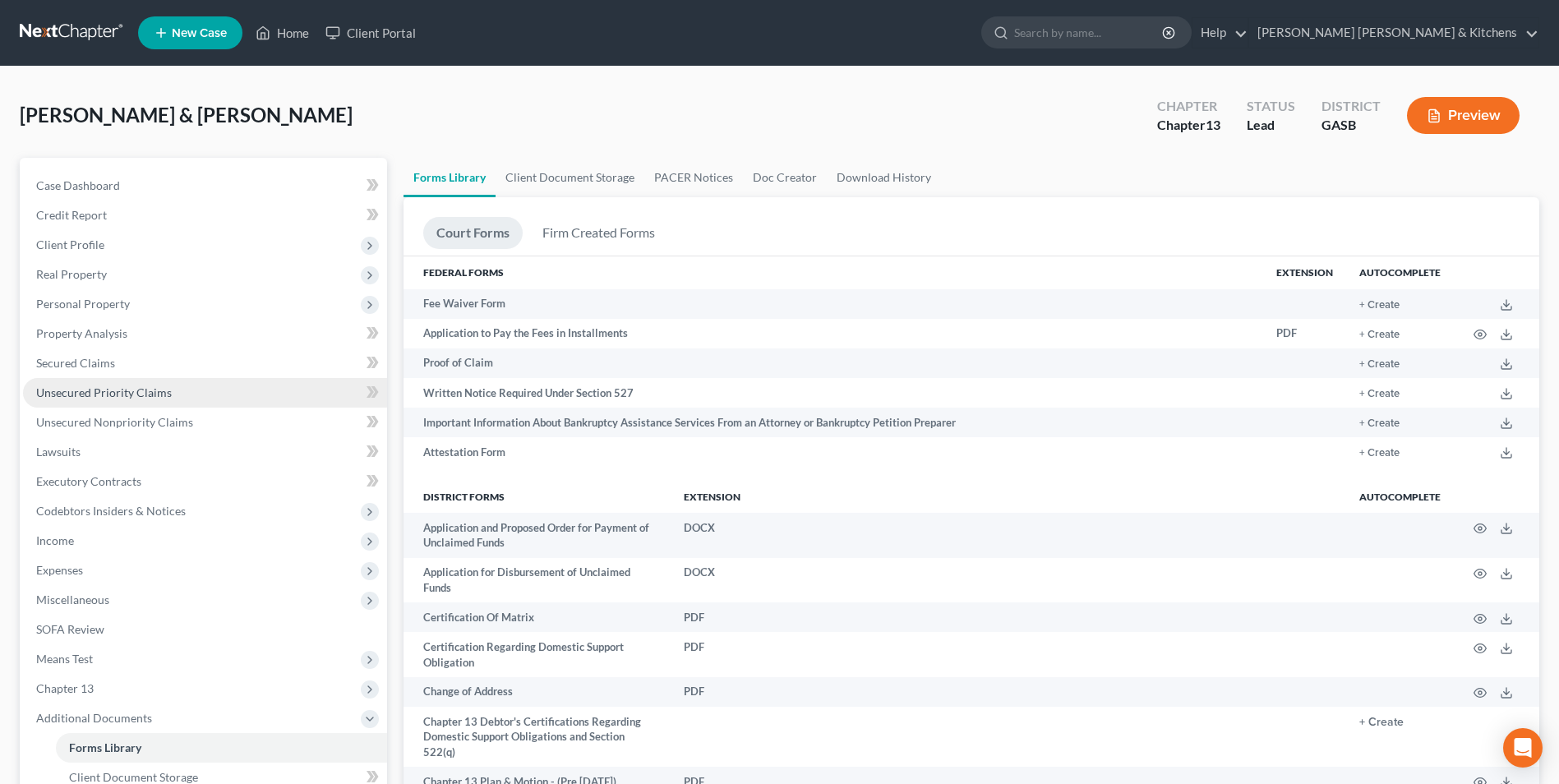
click at [94, 397] on span "Unsecured Priority Claims" at bounding box center [104, 392] width 136 height 13
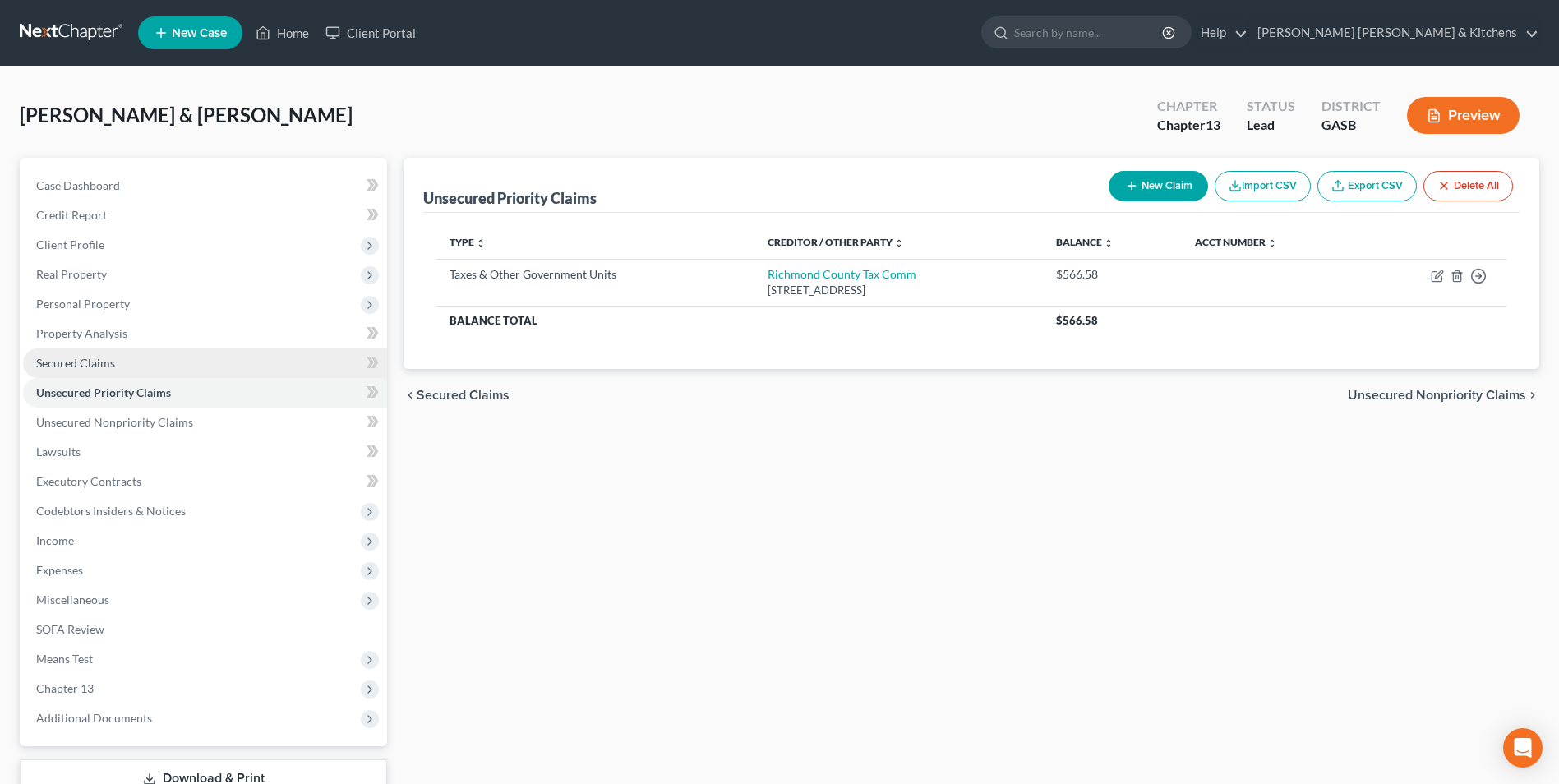
click at [127, 364] on link "Secured Claims" at bounding box center [205, 363] width 364 height 30
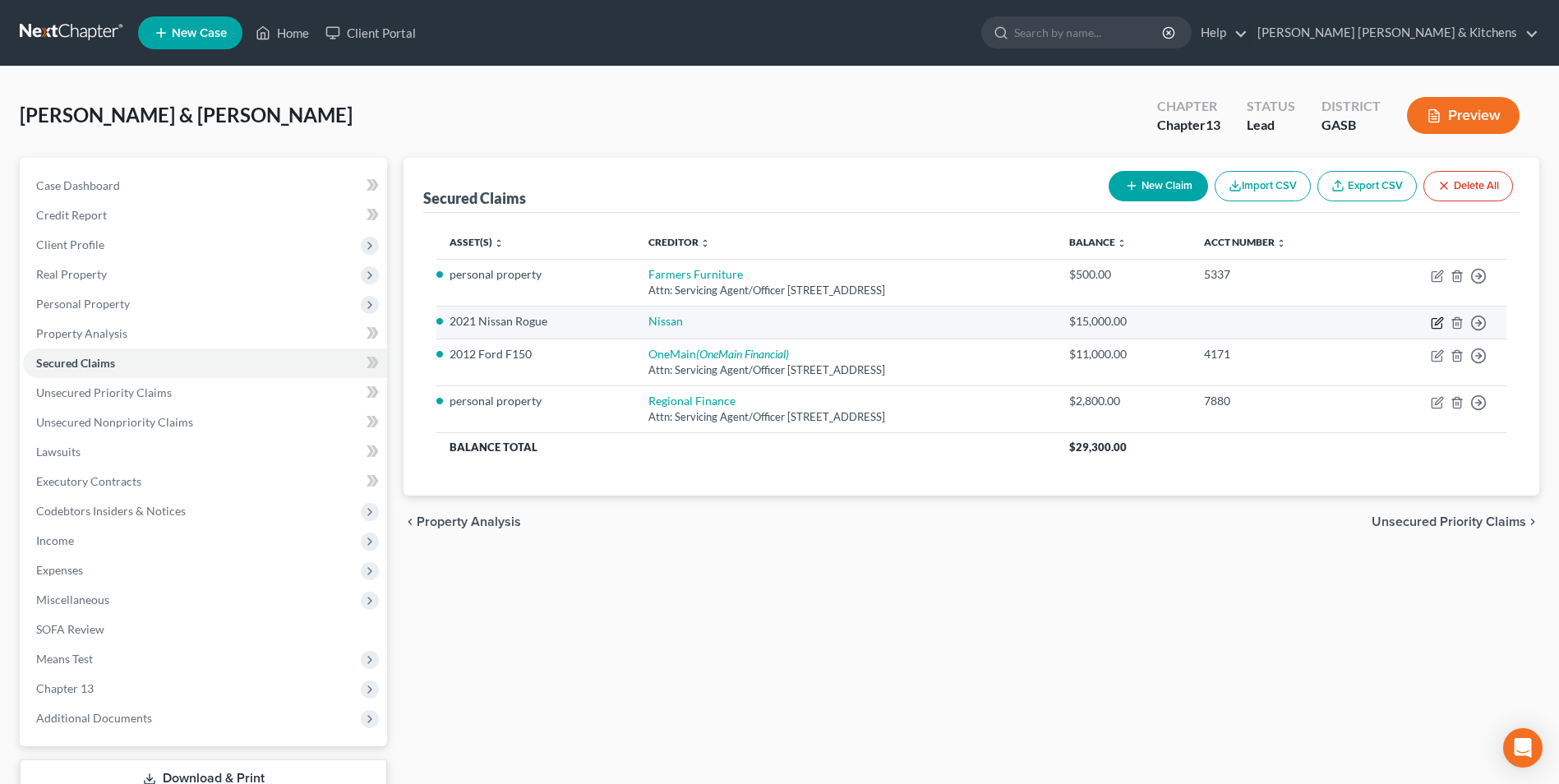
click at [1434, 319] on icon "button" at bounding box center [1437, 324] width 10 height 10
select select "0"
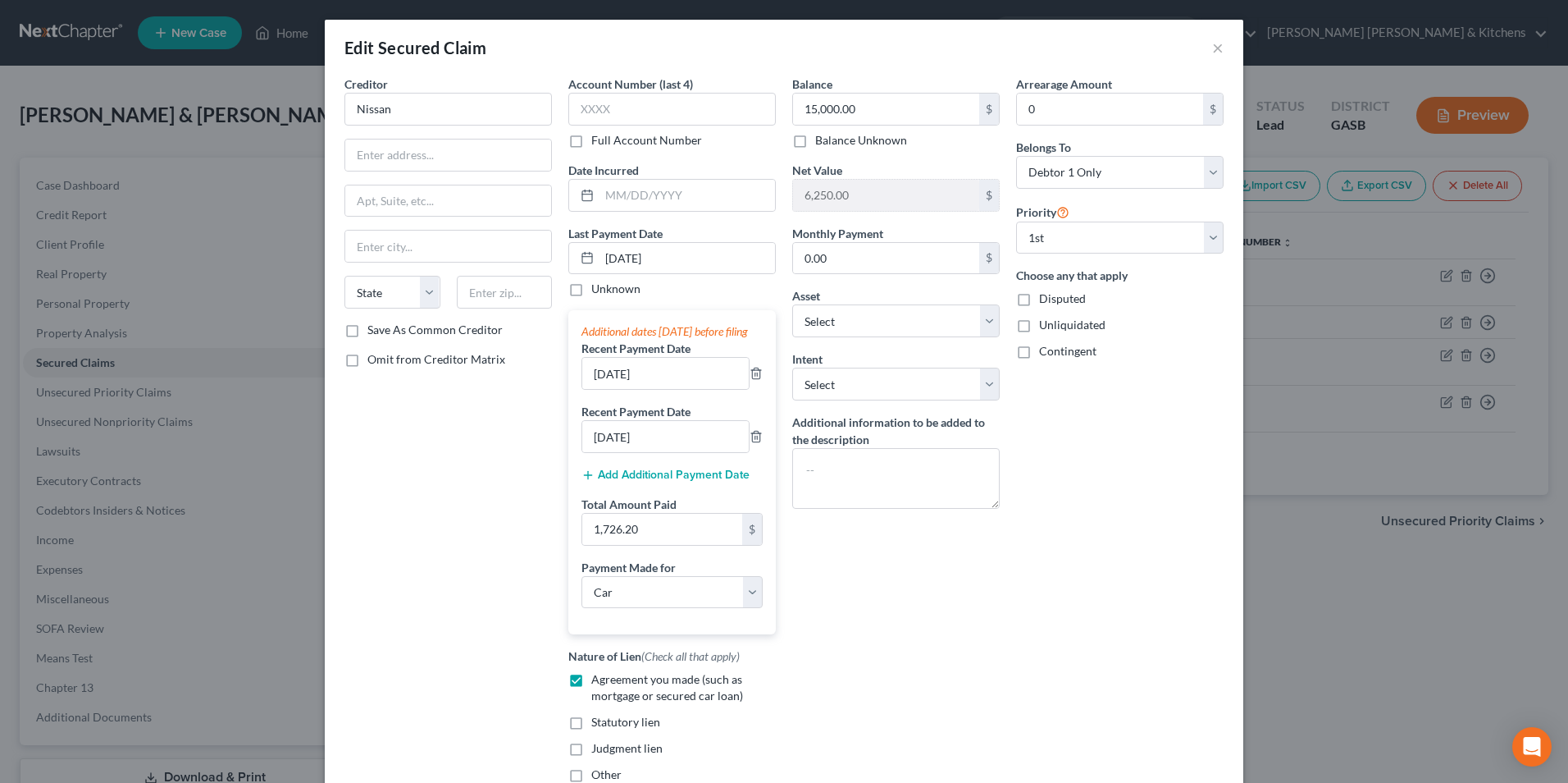
click at [424, 131] on div "Creditor * Nissan State AL AK AR AZ CA CO CT DE DC FL GA GU HI ID IL IN IA KS K…" at bounding box center [448, 198] width 208 height 246
click at [415, 117] on input "Nissan" at bounding box center [448, 109] width 208 height 33
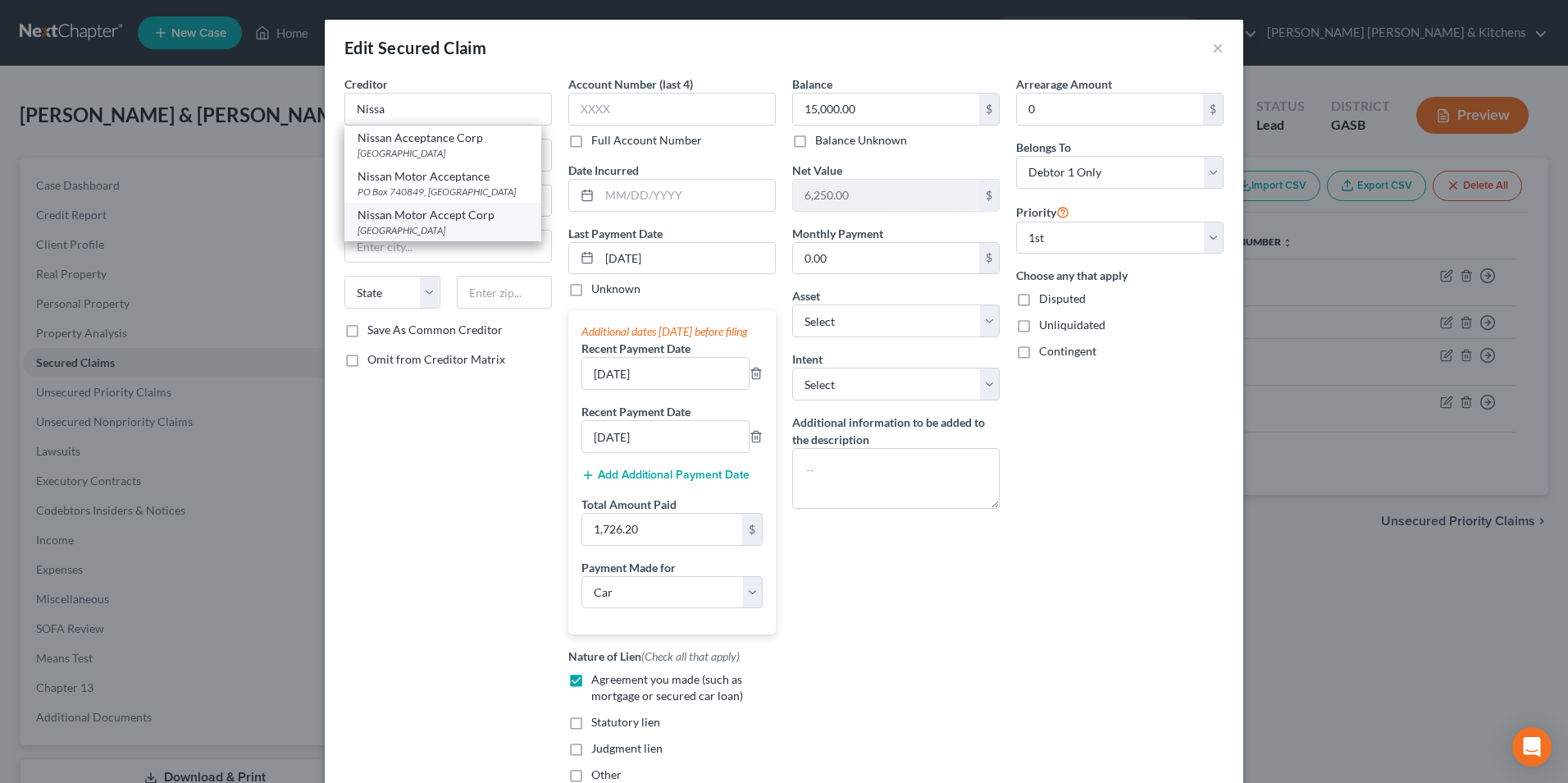
click at [441, 219] on div "Nissan Motor Accept Corp" at bounding box center [442, 215] width 170 height 16
type input "Nissan Motor Accept Corp"
type input "PO Box 660360"
type input "Dallas"
select select "45"
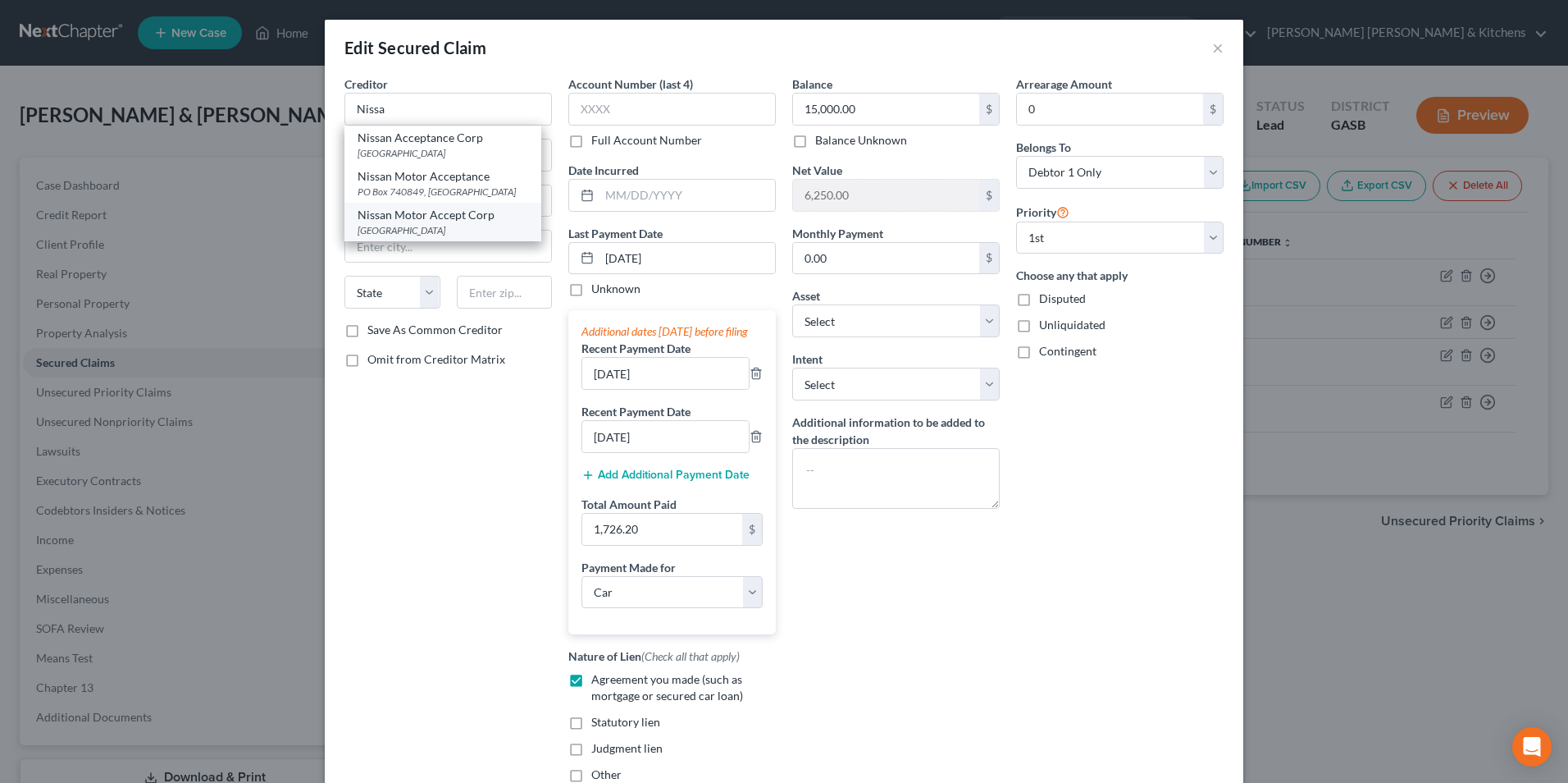
type input "75266"
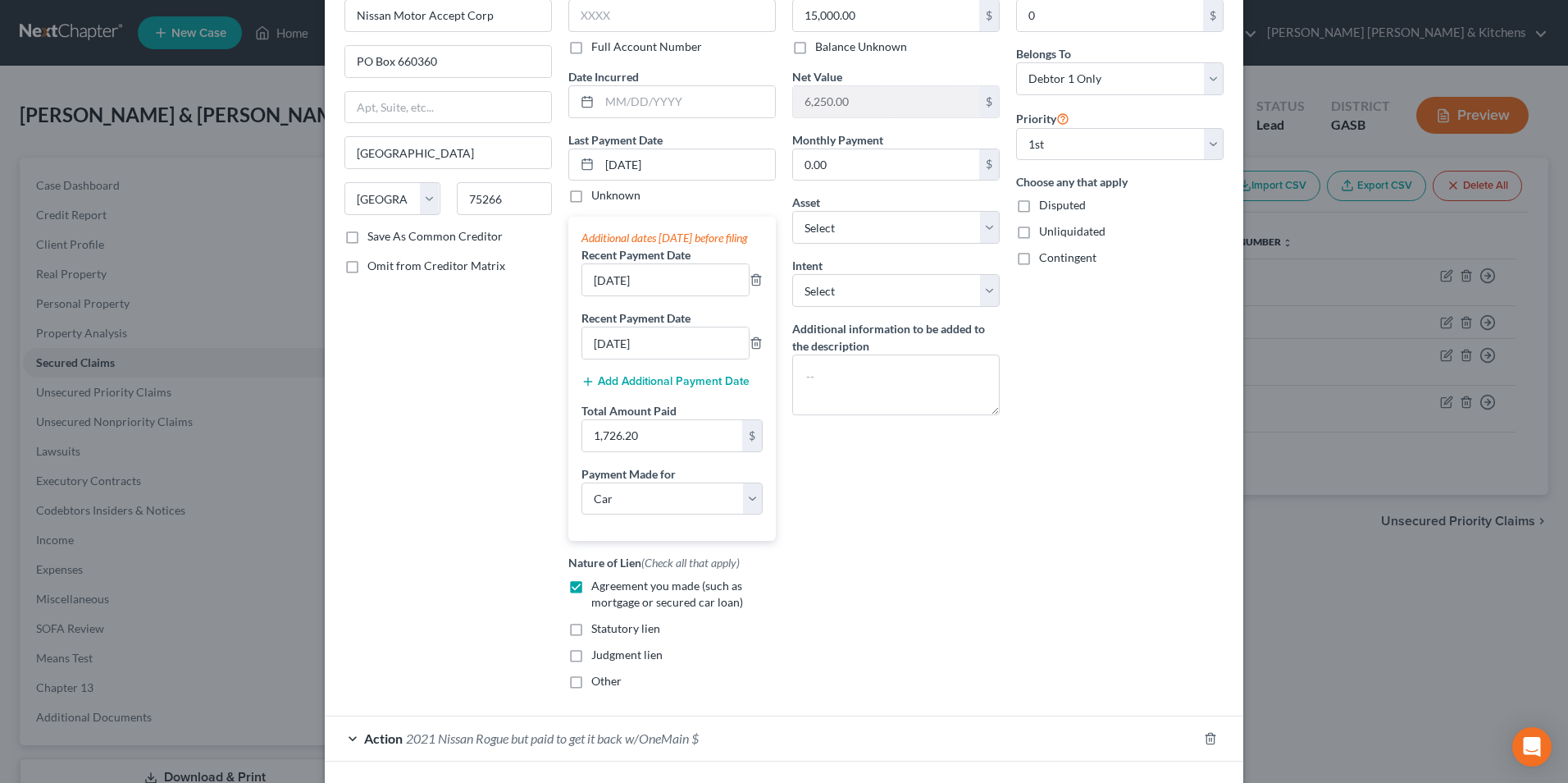
scroll to position [226, 0]
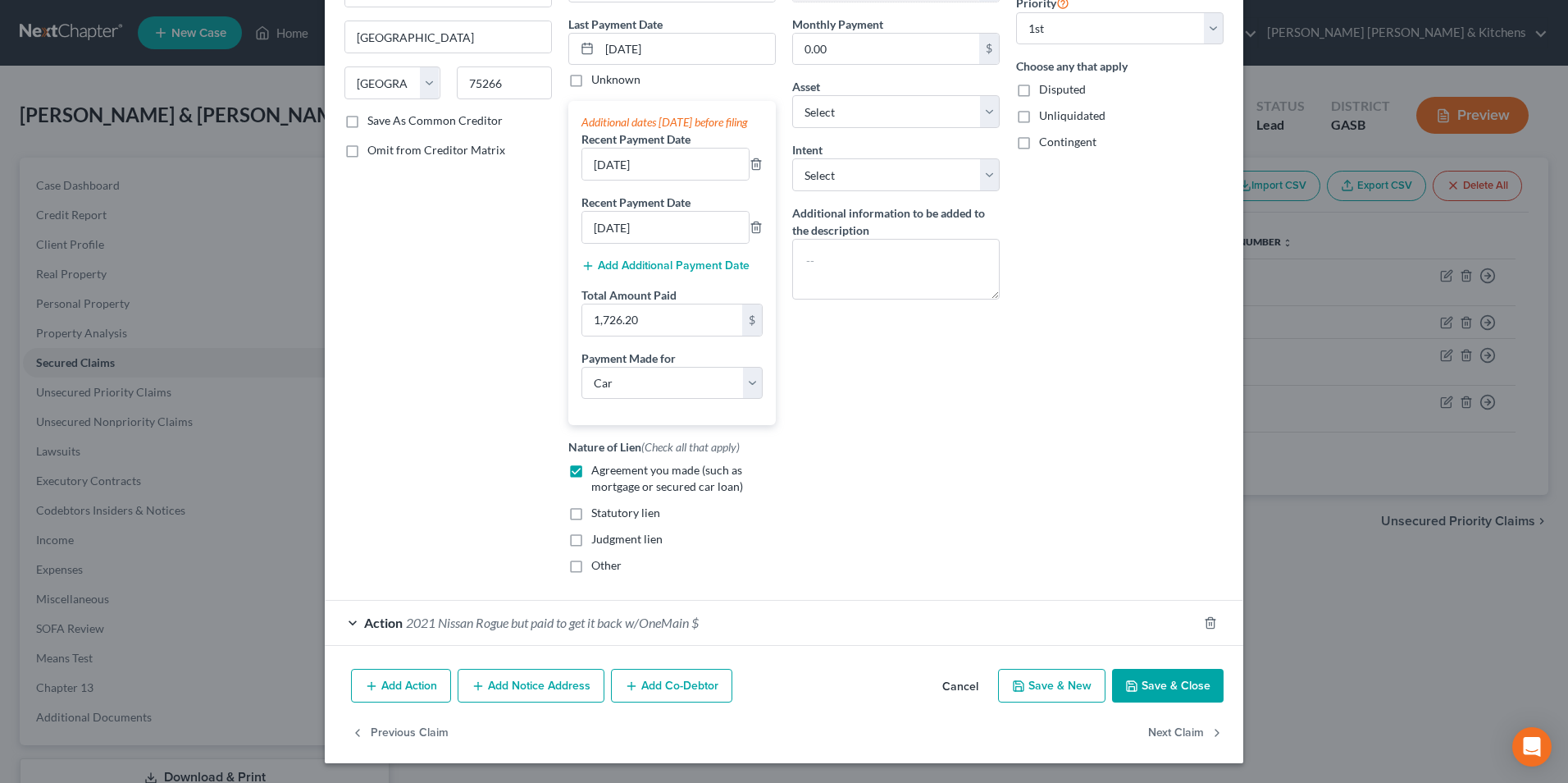
click at [1185, 698] on button "Save & Close" at bounding box center [1167, 686] width 112 height 35
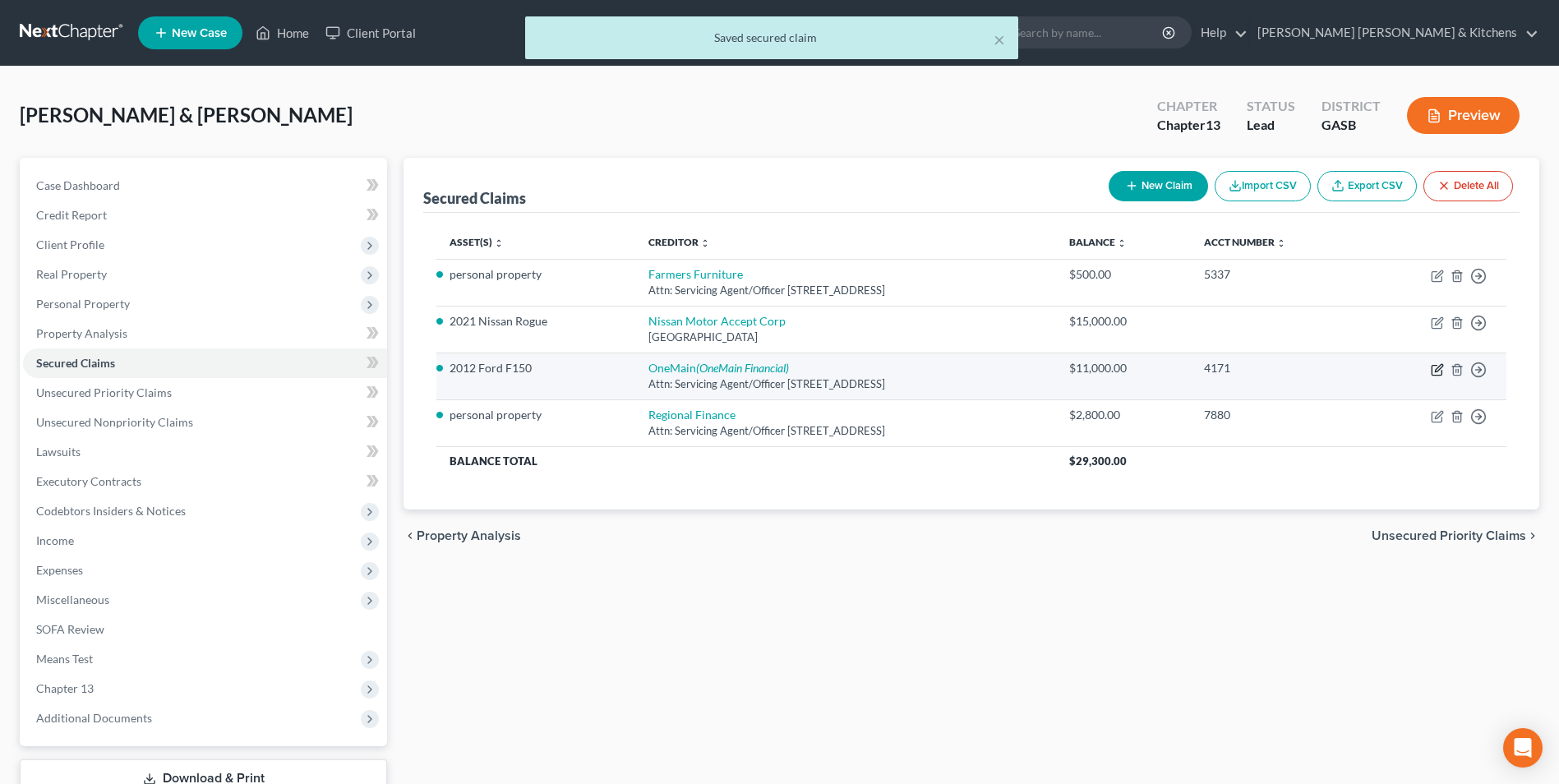
click at [1439, 375] on icon "button" at bounding box center [1437, 370] width 10 height 10
select select "15"
select select "2"
select select "0"
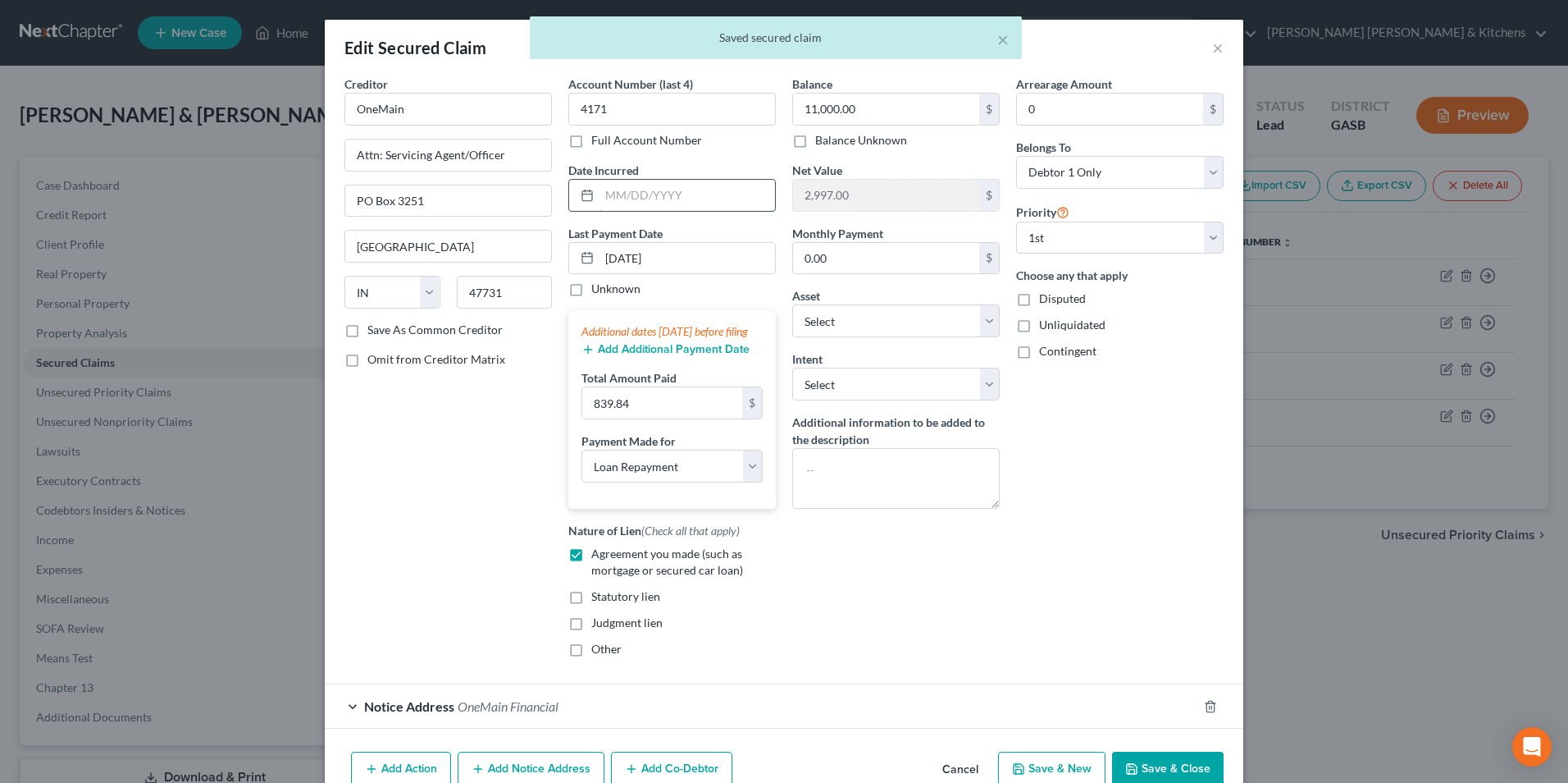
click at [734, 201] on input "text" at bounding box center [686, 195] width 175 height 31
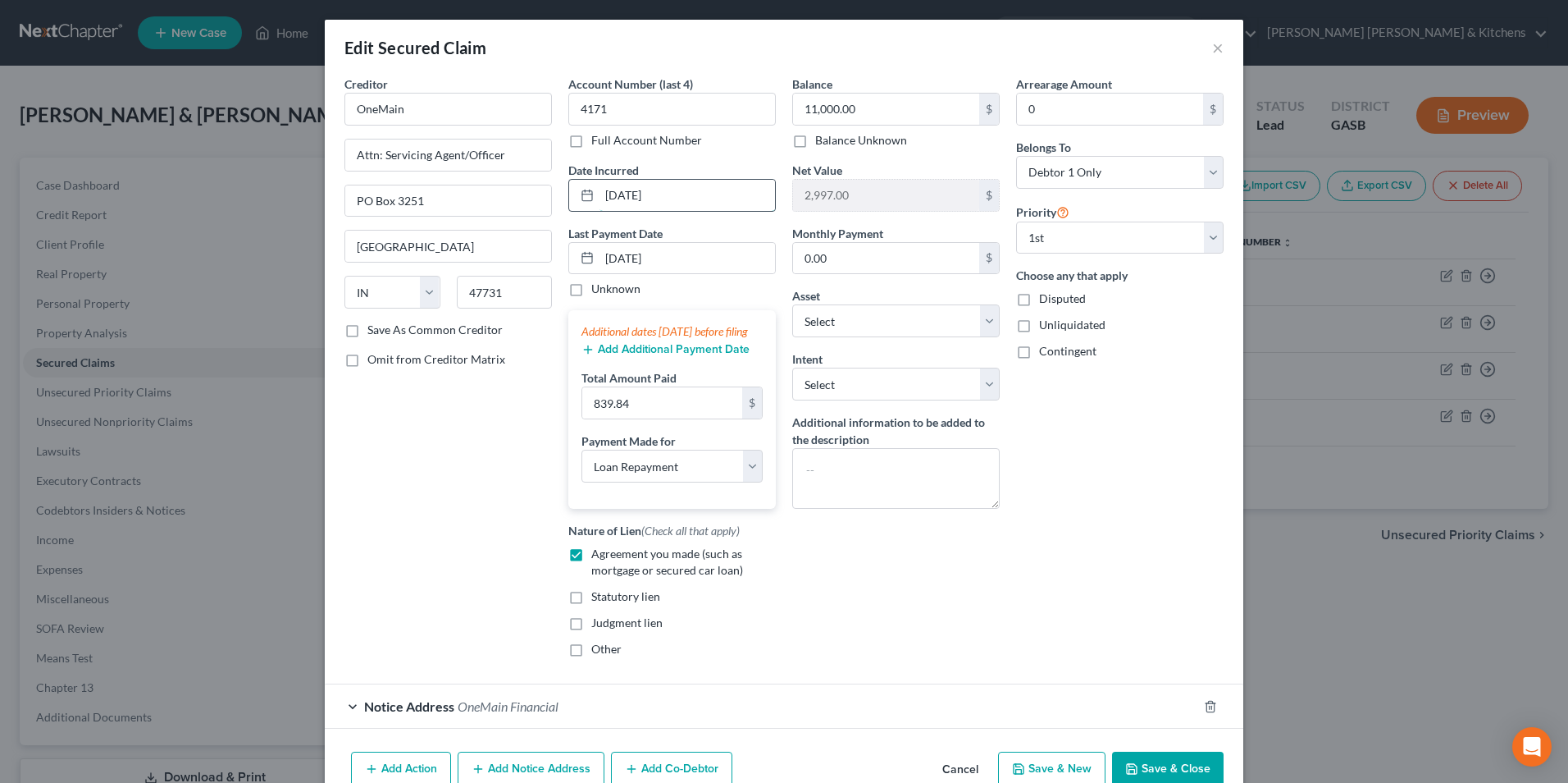
type input "02/24/2025"
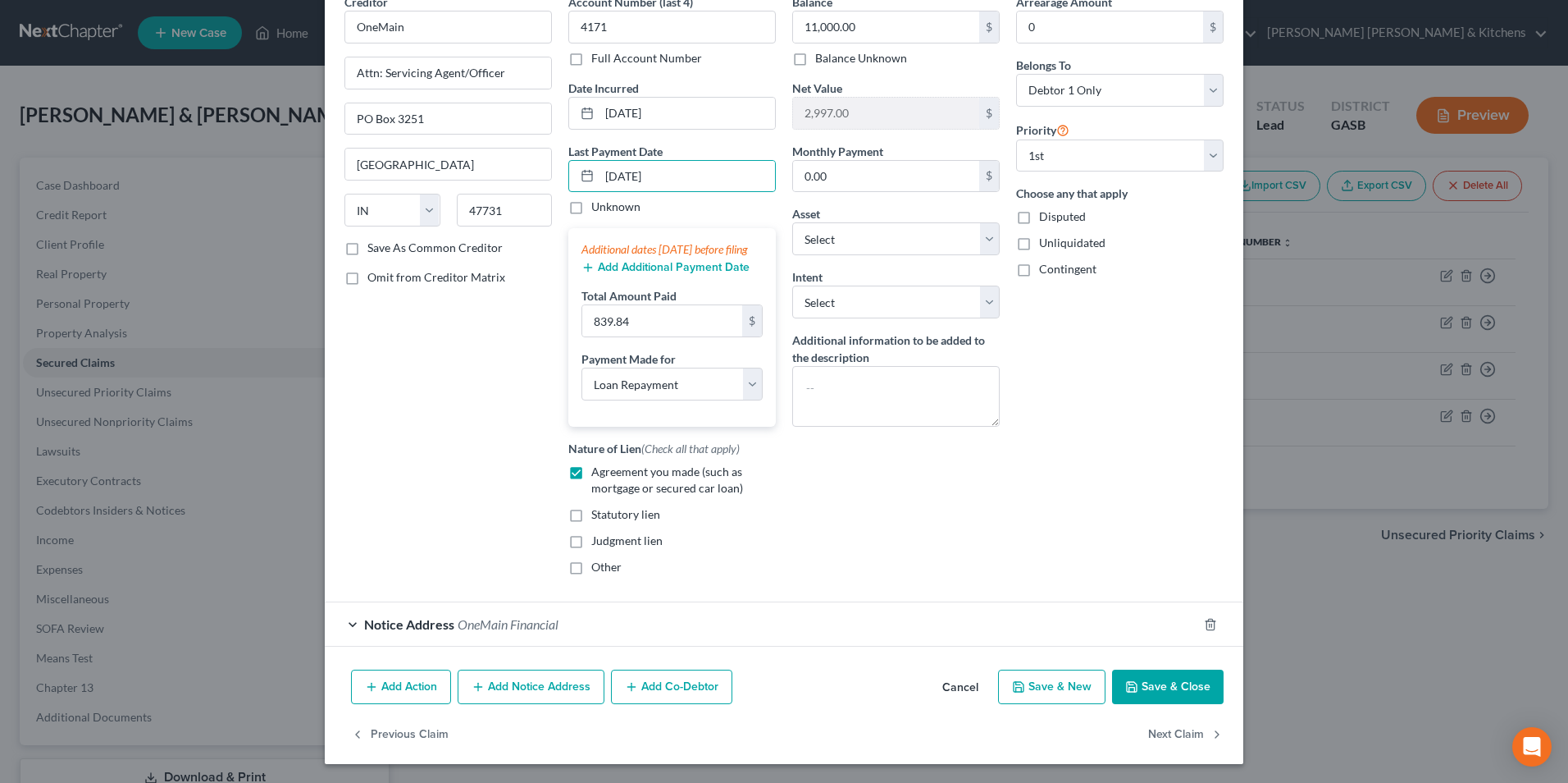
click at [1168, 696] on button "Save & Close" at bounding box center [1167, 687] width 112 height 35
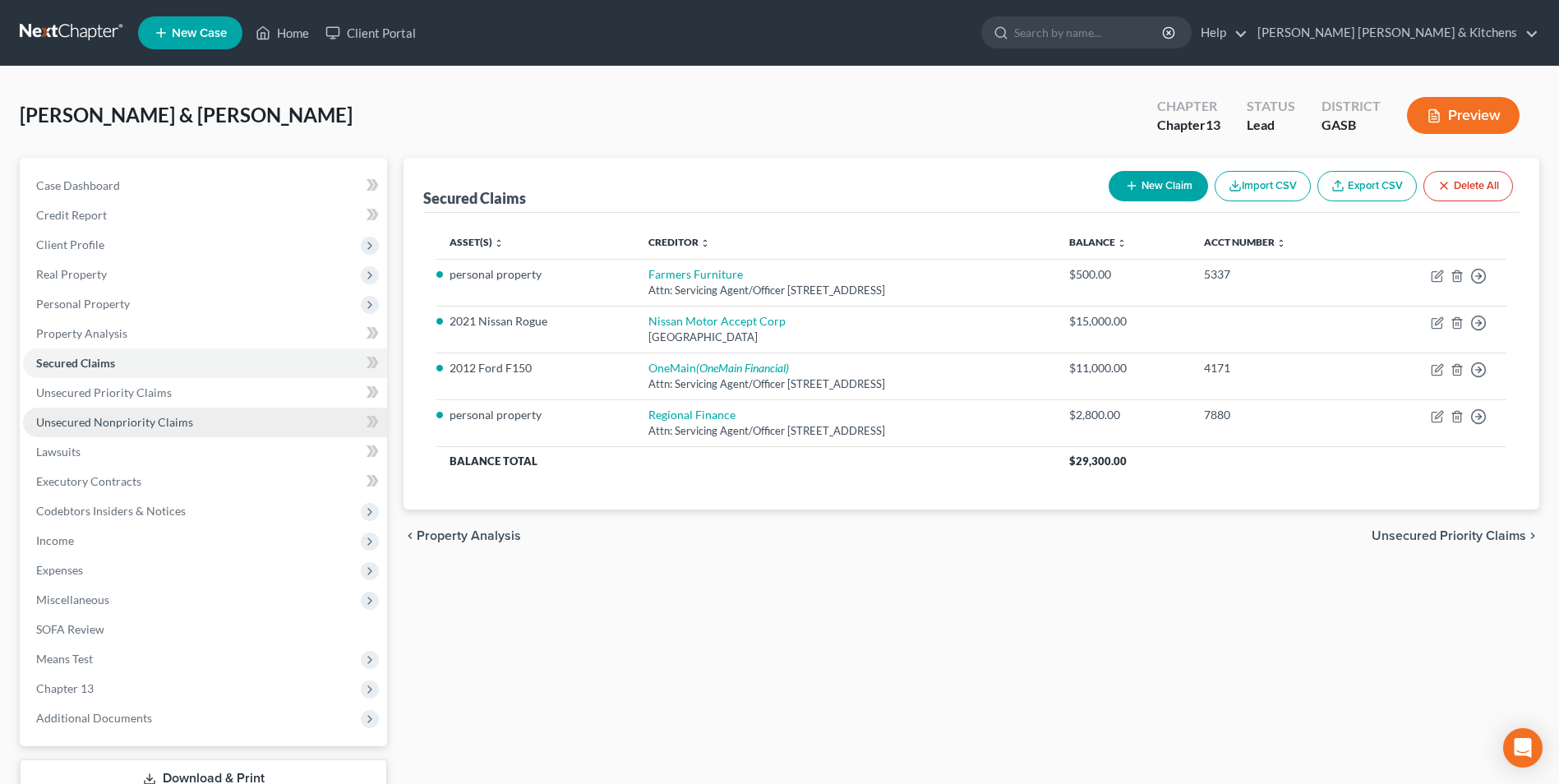
click at [109, 431] on link "Unsecured Nonpriority Claims" at bounding box center [205, 422] width 364 height 30
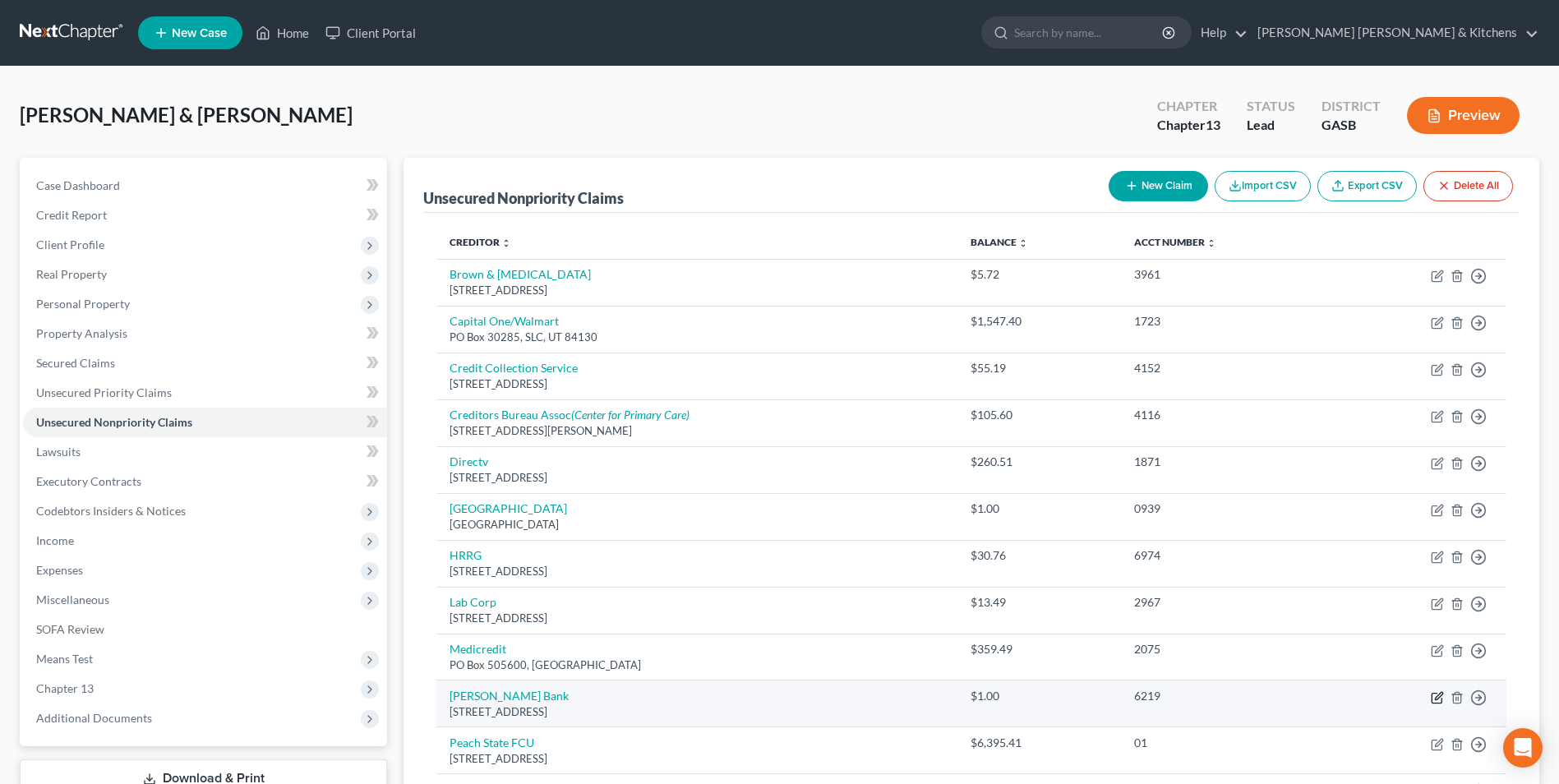
click at [1439, 700] on icon "button" at bounding box center [1438, 697] width 13 height 13
select select "46"
select select "4"
select select "2"
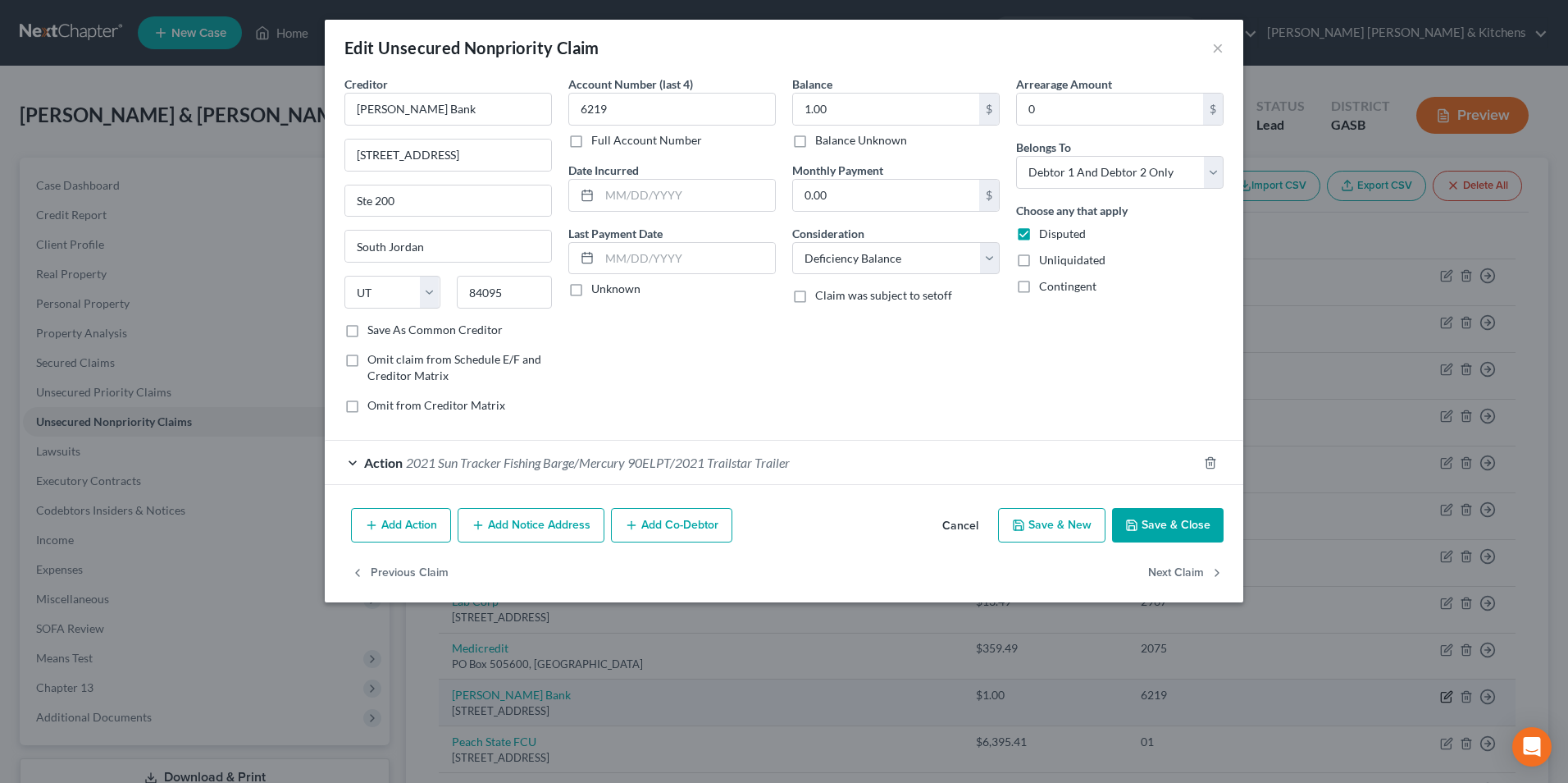
click at [1435, 699] on div "Edit Unsecured Nonpriority Claim × Creditor * Merrick Bank 10705 South Jordan G…" at bounding box center [784, 392] width 1568 height 783
click at [966, 524] on button "Cancel" at bounding box center [959, 526] width 62 height 33
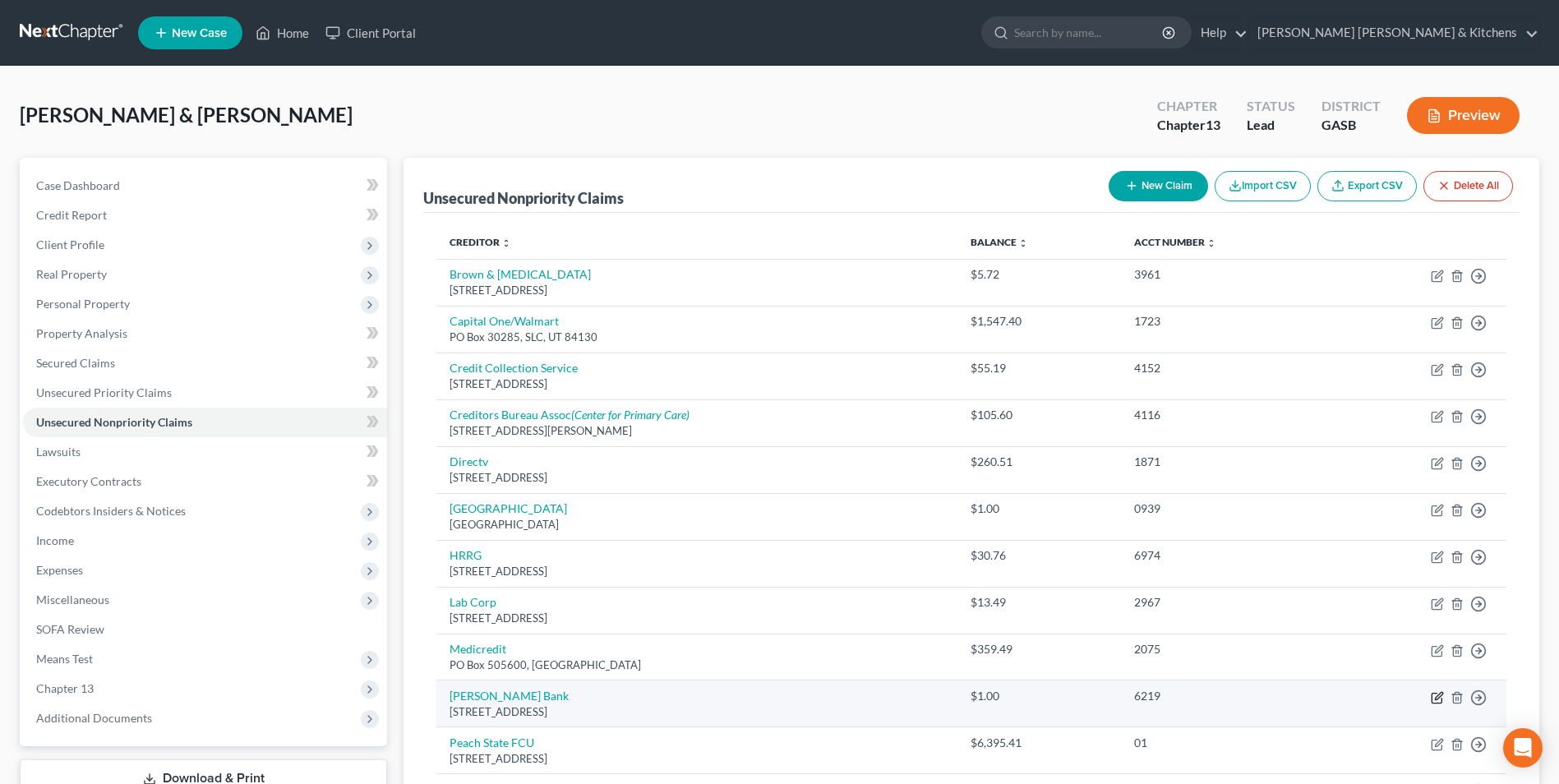
click at [1438, 697] on icon "button" at bounding box center [1439, 695] width 8 height 8
select select "46"
select select "4"
select select "2"
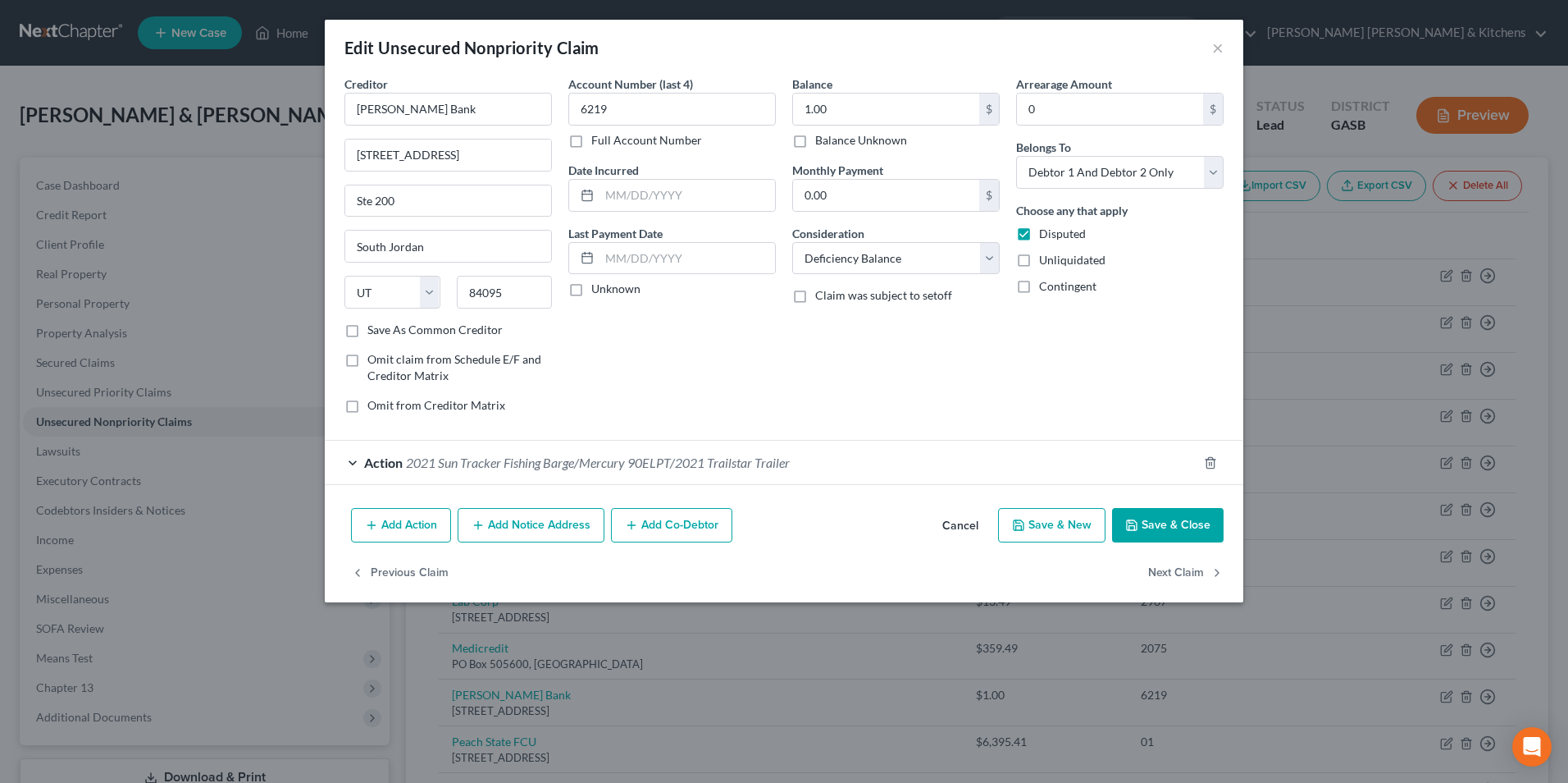
click at [387, 466] on span "Action" at bounding box center [384, 462] width 38 height 15
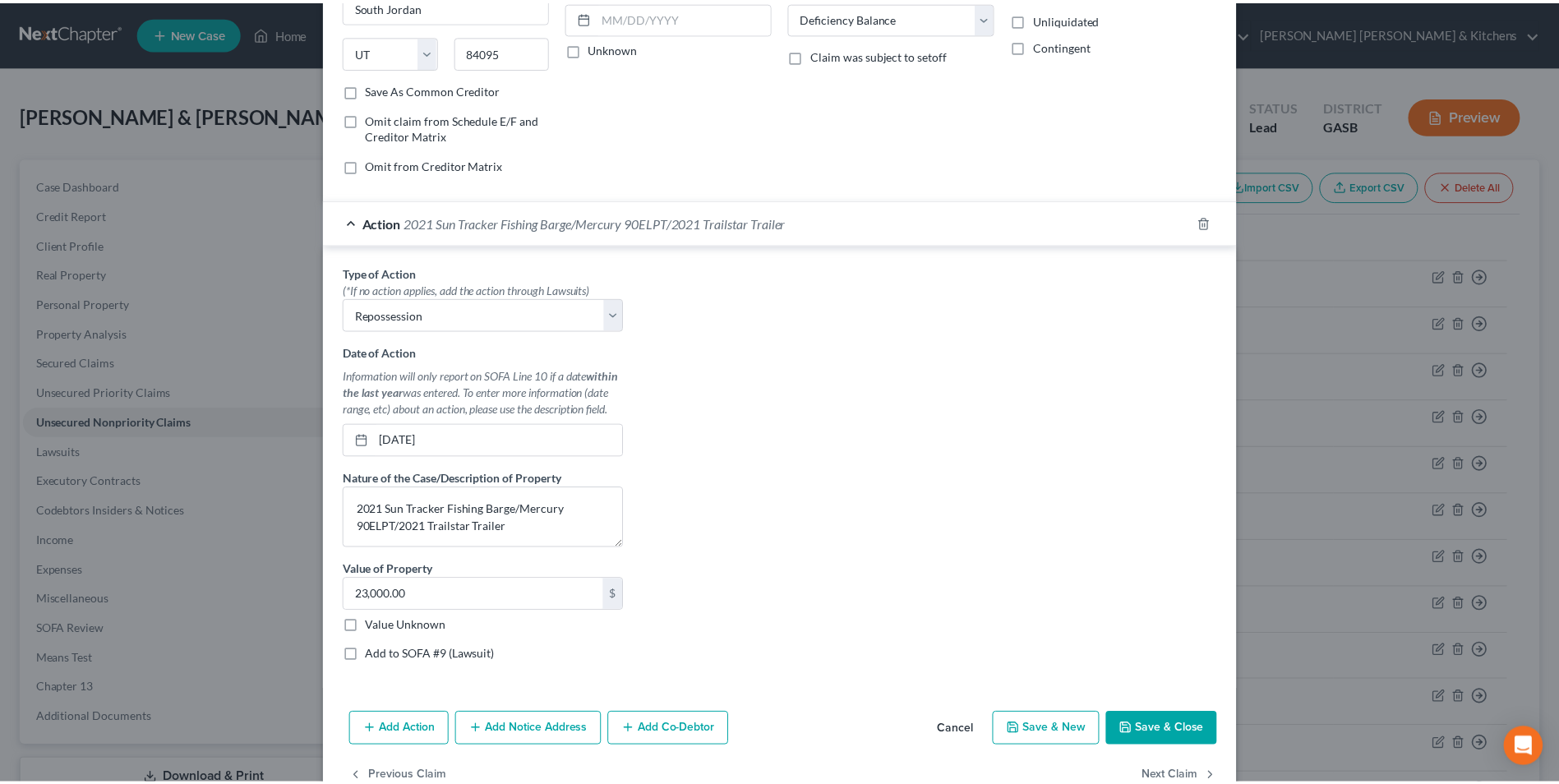
scroll to position [247, 0]
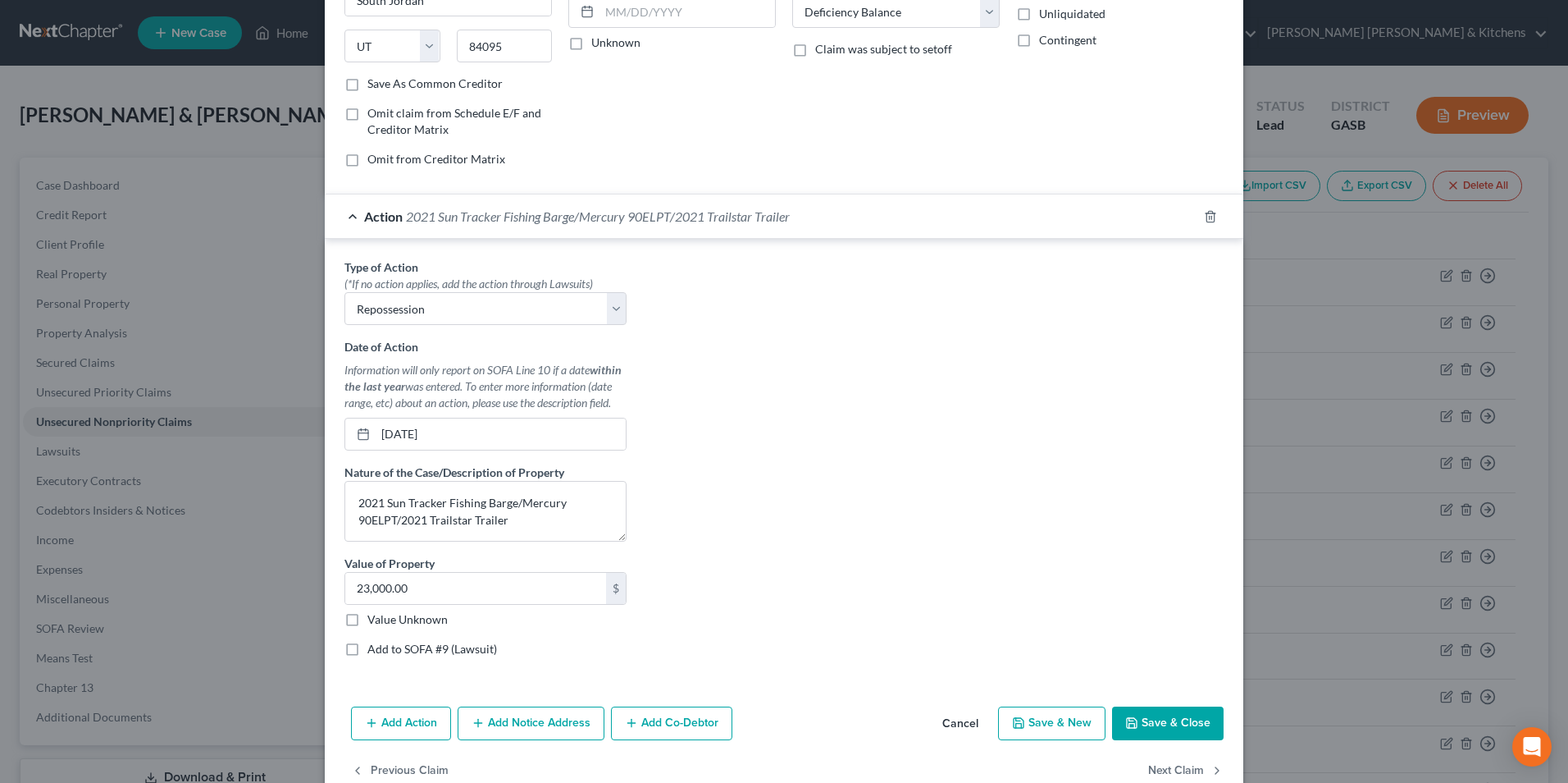
click at [958, 731] on button "Cancel" at bounding box center [959, 724] width 62 height 33
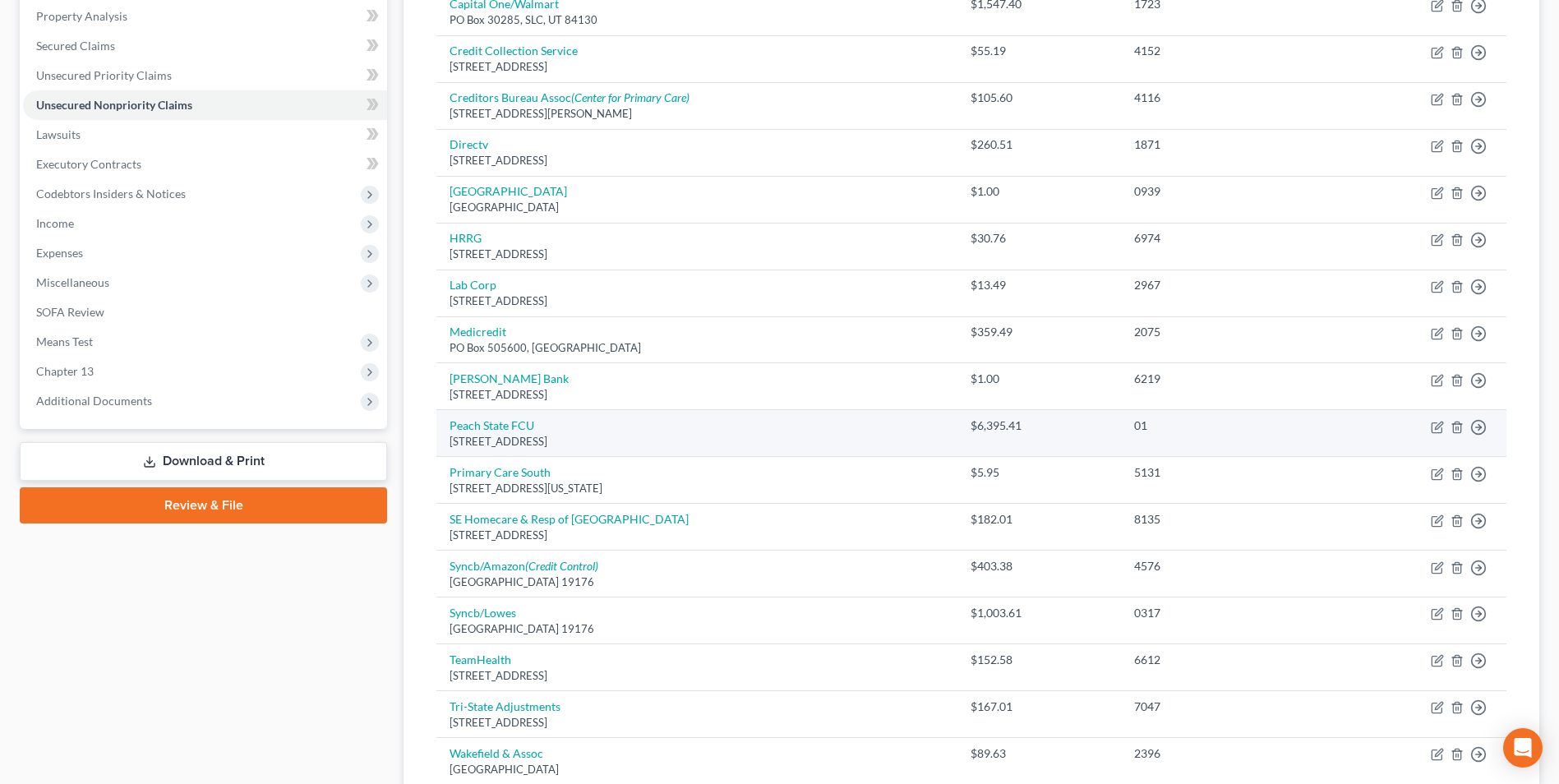
scroll to position [328, 0]
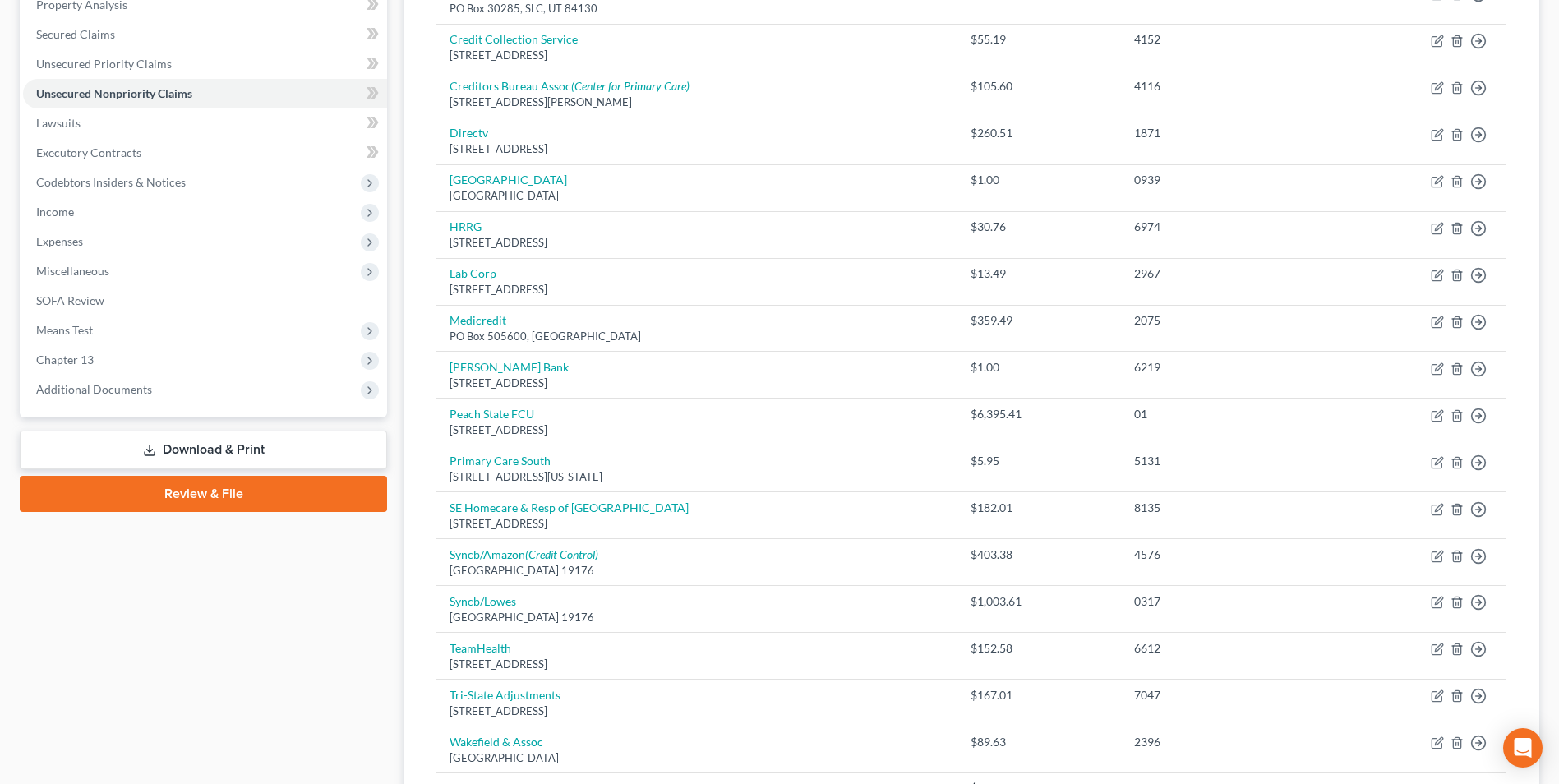
click at [186, 445] on link "Download & Print" at bounding box center [202, 450] width 367 height 39
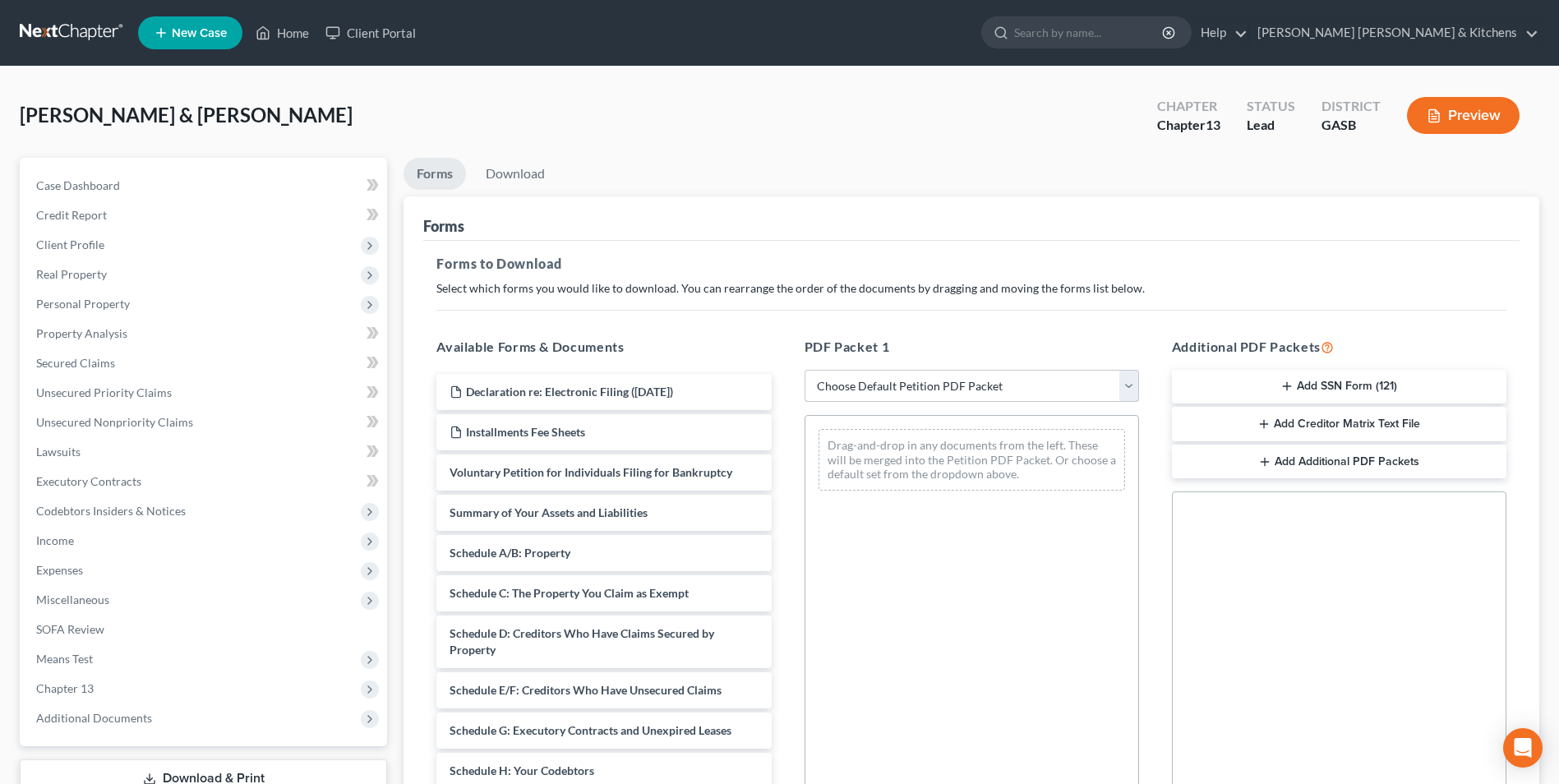
click at [921, 389] on select "Choose Default Petition PDF Packet Complete Bankruptcy Petition (all forms and …" at bounding box center [971, 386] width 334 height 33
select select "0"
click at [805, 370] on select "Choose Default Petition PDF Packet Complete Bankruptcy Petition (all forms and …" at bounding box center [971, 386] width 334 height 33
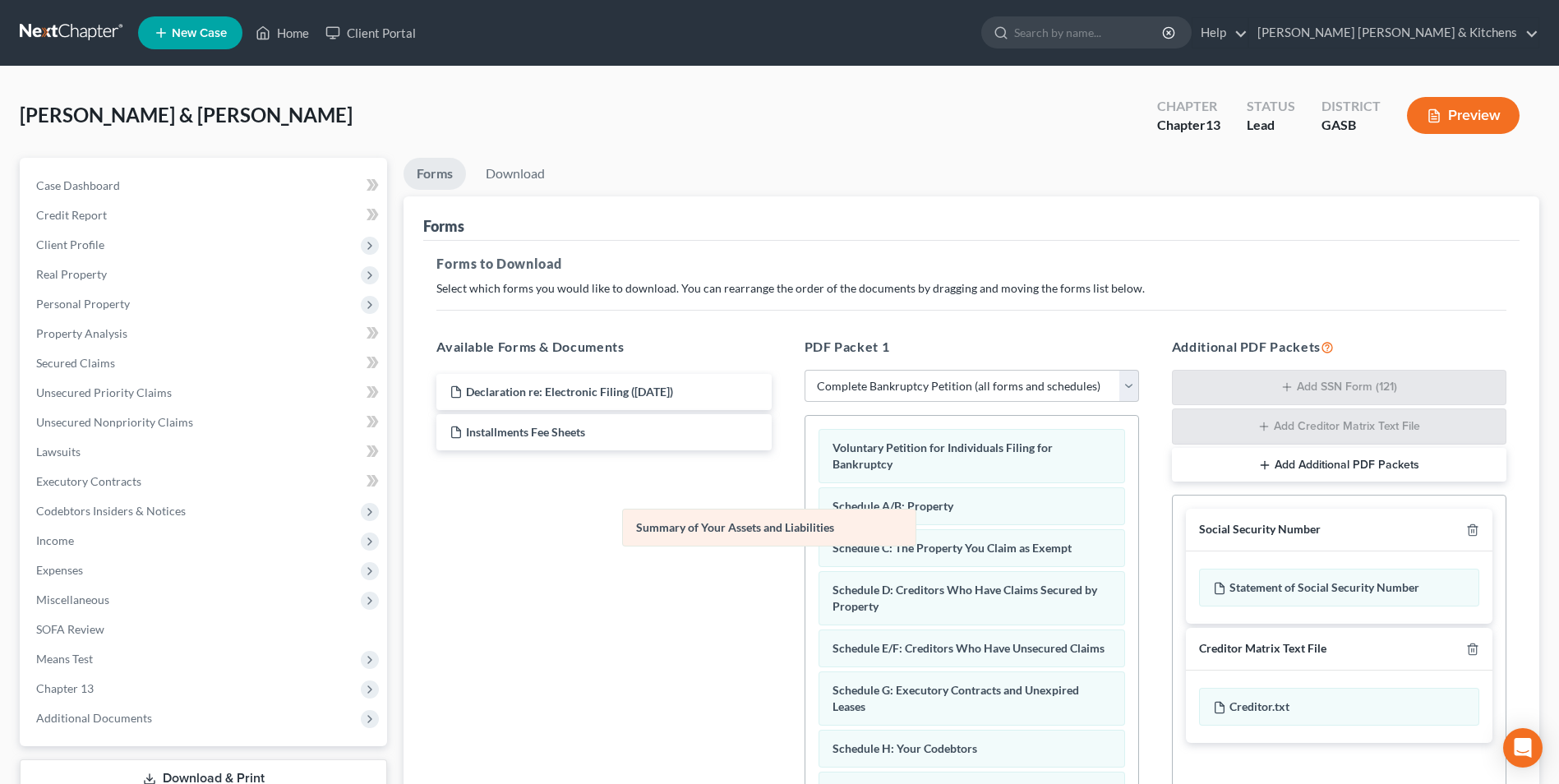
drag, startPoint x: 929, startPoint y: 502, endPoint x: 558, endPoint y: 457, distance: 373.7
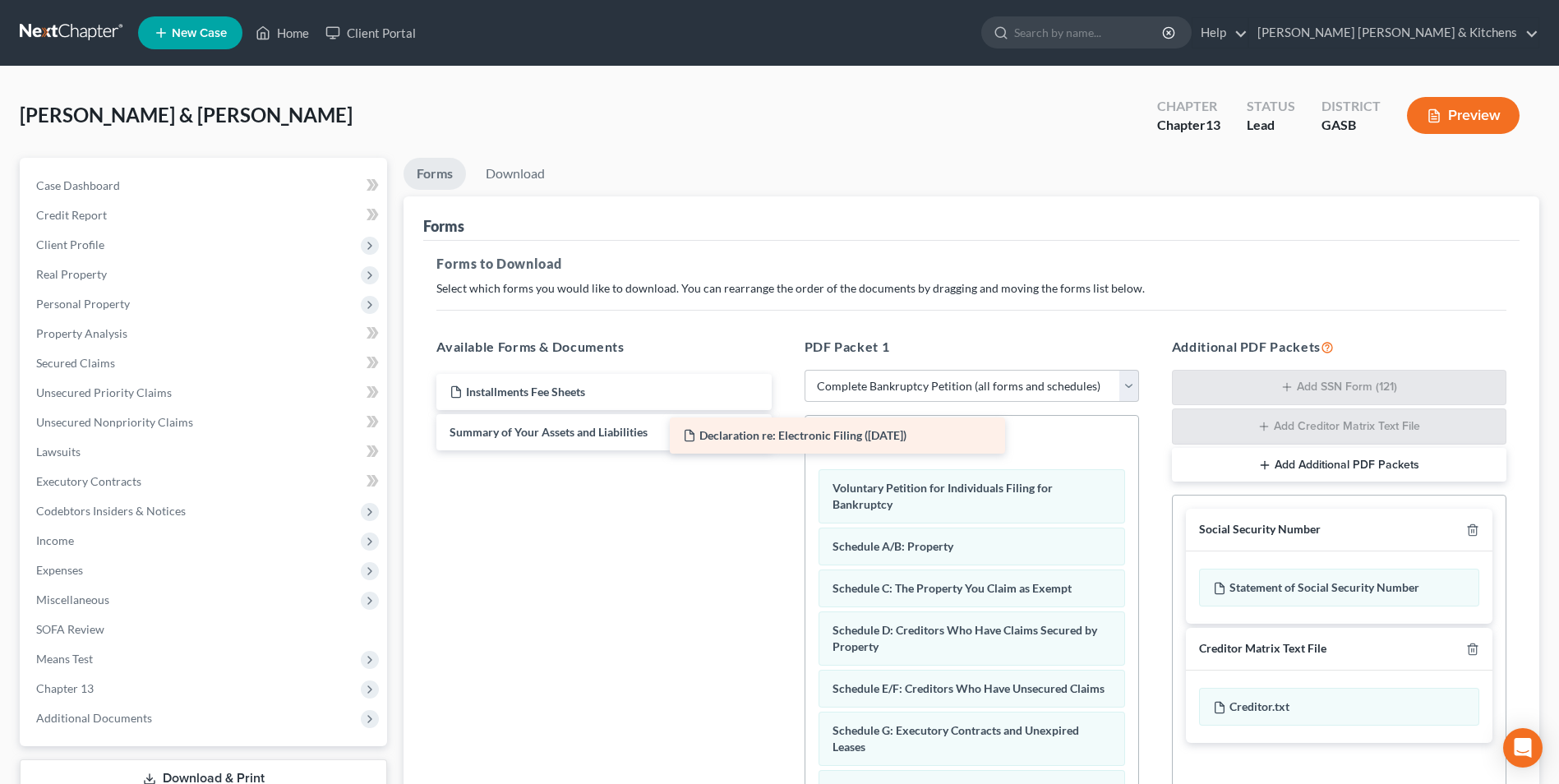
drag, startPoint x: 567, startPoint y: 392, endPoint x: 860, endPoint y: 437, distance: 296.4
click at [784, 437] on div "Declaration re: Electronic Filing (09/17/2025) Declaration re: Electronic Filin…" at bounding box center [603, 411] width 360 height 76
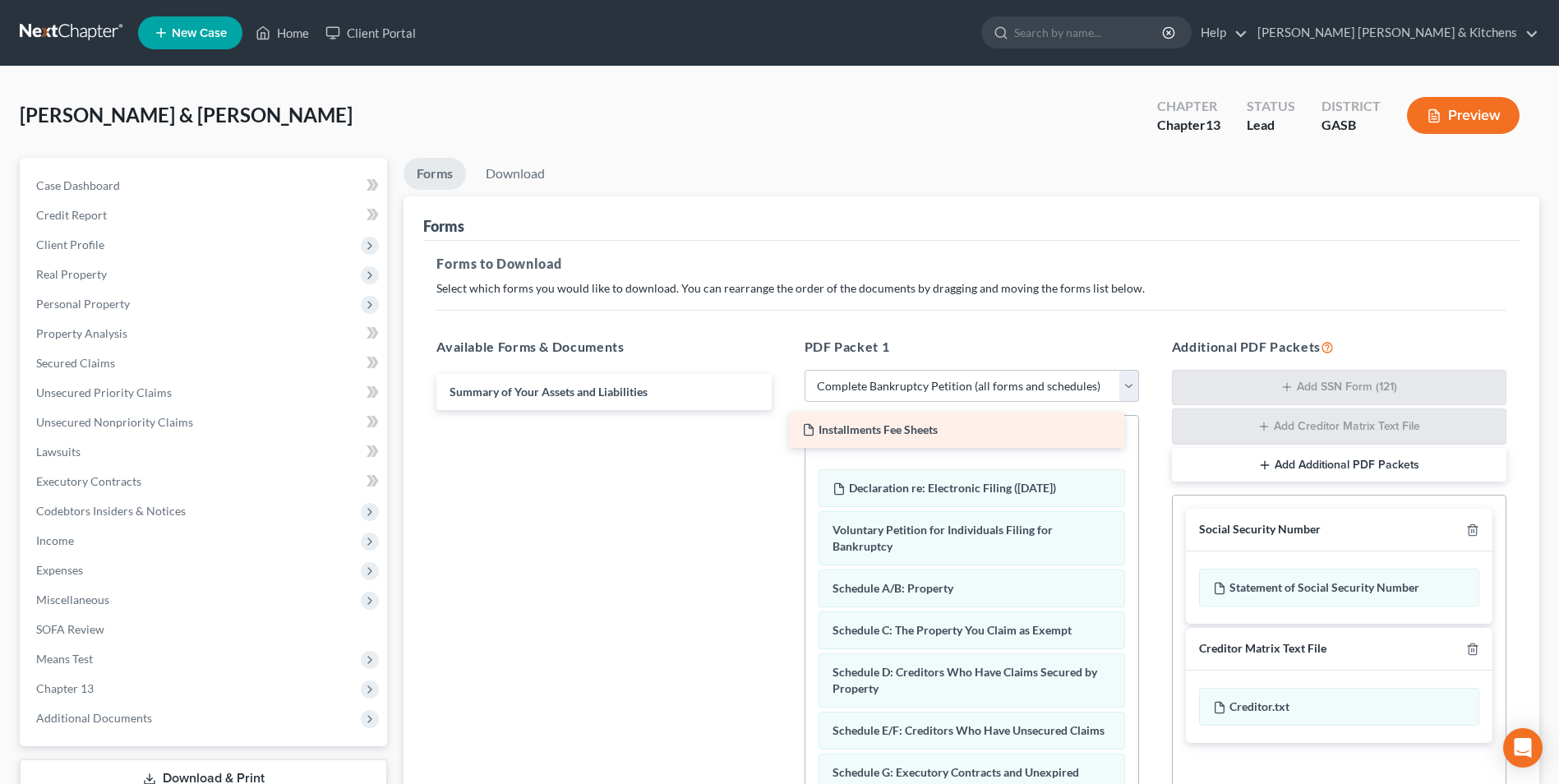
drag, startPoint x: 578, startPoint y: 394, endPoint x: 937, endPoint y: 438, distance: 361.7
click at [784, 410] on div "Installments Fee Sheets Installments Fee Sheets Summary of Your Assets and Liab…" at bounding box center [603, 392] width 360 height 37
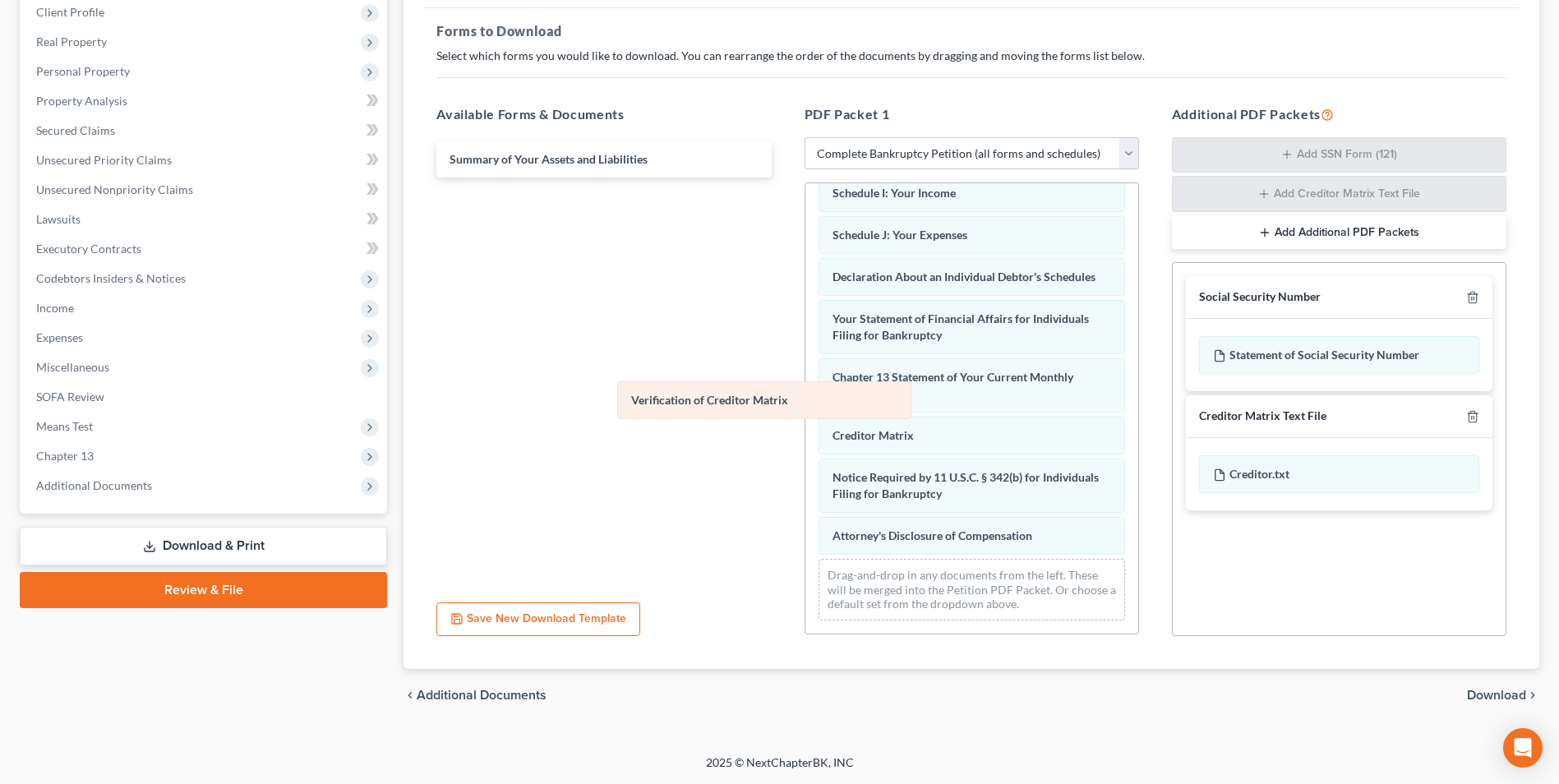
scroll to position [465, 0]
drag, startPoint x: 903, startPoint y: 421, endPoint x: 697, endPoint y: 387, distance: 208.8
click at [806, 385] on div "Verification of Creditor Matrix Installments Fee Sheets Declaration re: Electro…" at bounding box center [971, 184] width 332 height 899
click at [1509, 696] on span "Download" at bounding box center [1495, 695] width 59 height 13
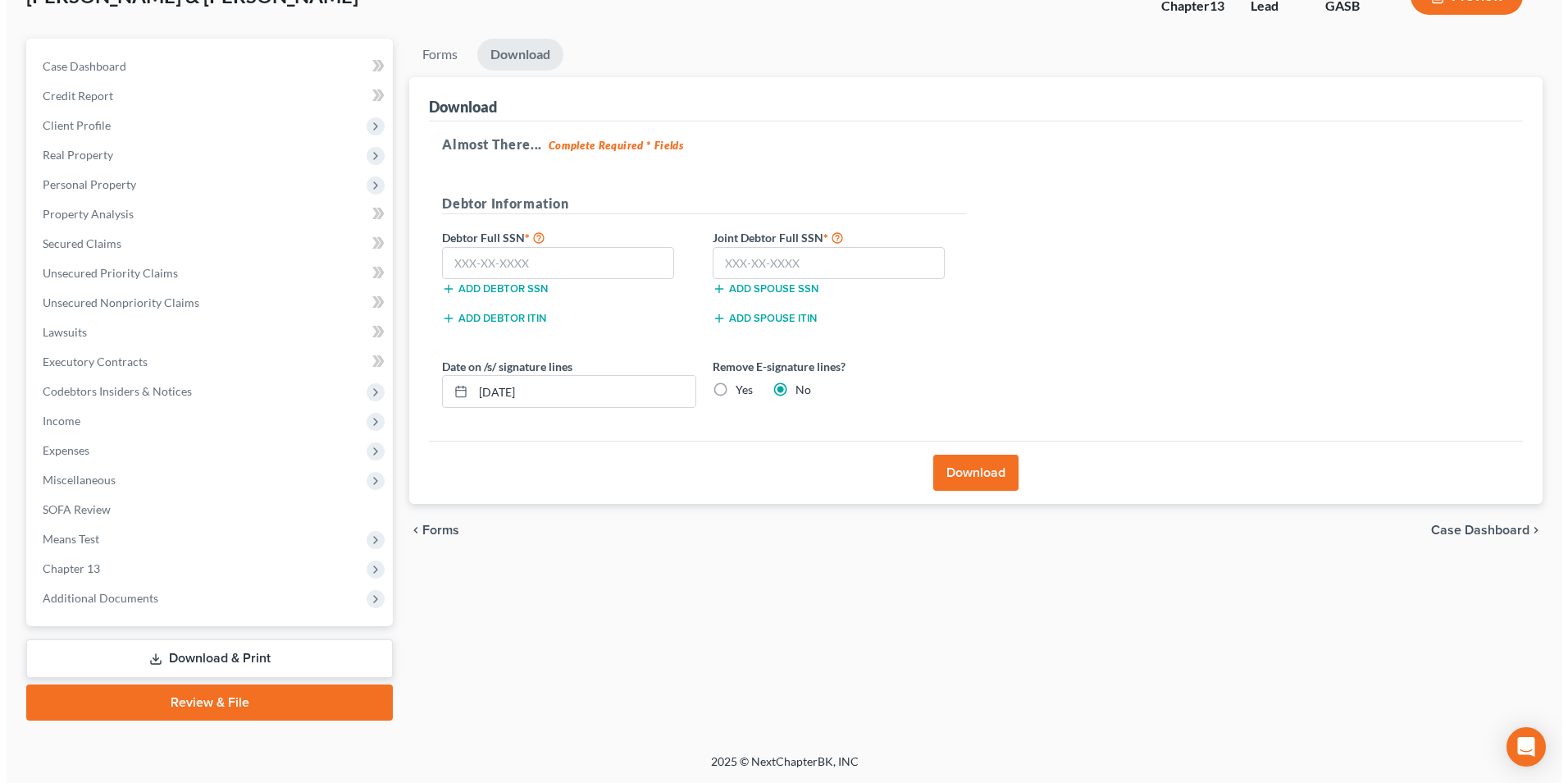
scroll to position [119, 0]
click at [574, 260] on input "text" at bounding box center [551, 264] width 232 height 33
type input "257-29-1460"
click at [727, 267] on input "text" at bounding box center [821, 264] width 232 height 33
type input "258-31-3478"
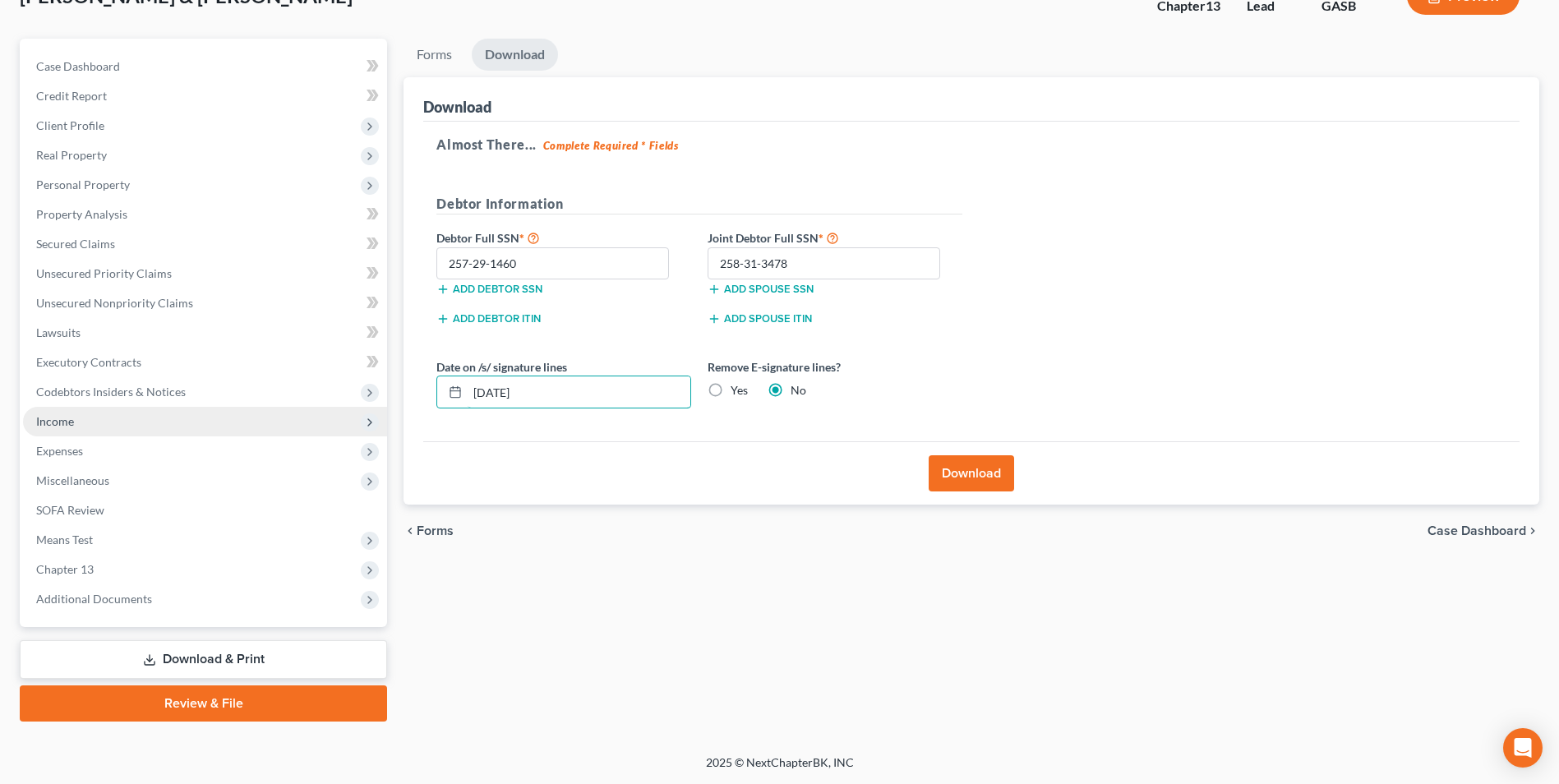
drag, startPoint x: 567, startPoint y: 409, endPoint x: 376, endPoint y: 427, distance: 191.8
click at [411, 420] on div "Download Almost There... Complete Required * Fields Debtor Information Debtor F…" at bounding box center [971, 291] width 1136 height 428
click at [730, 393] on label "Yes" at bounding box center [739, 390] width 17 height 16
click at [737, 393] on input "Yes" at bounding box center [742, 387] width 11 height 11
radio input "true"
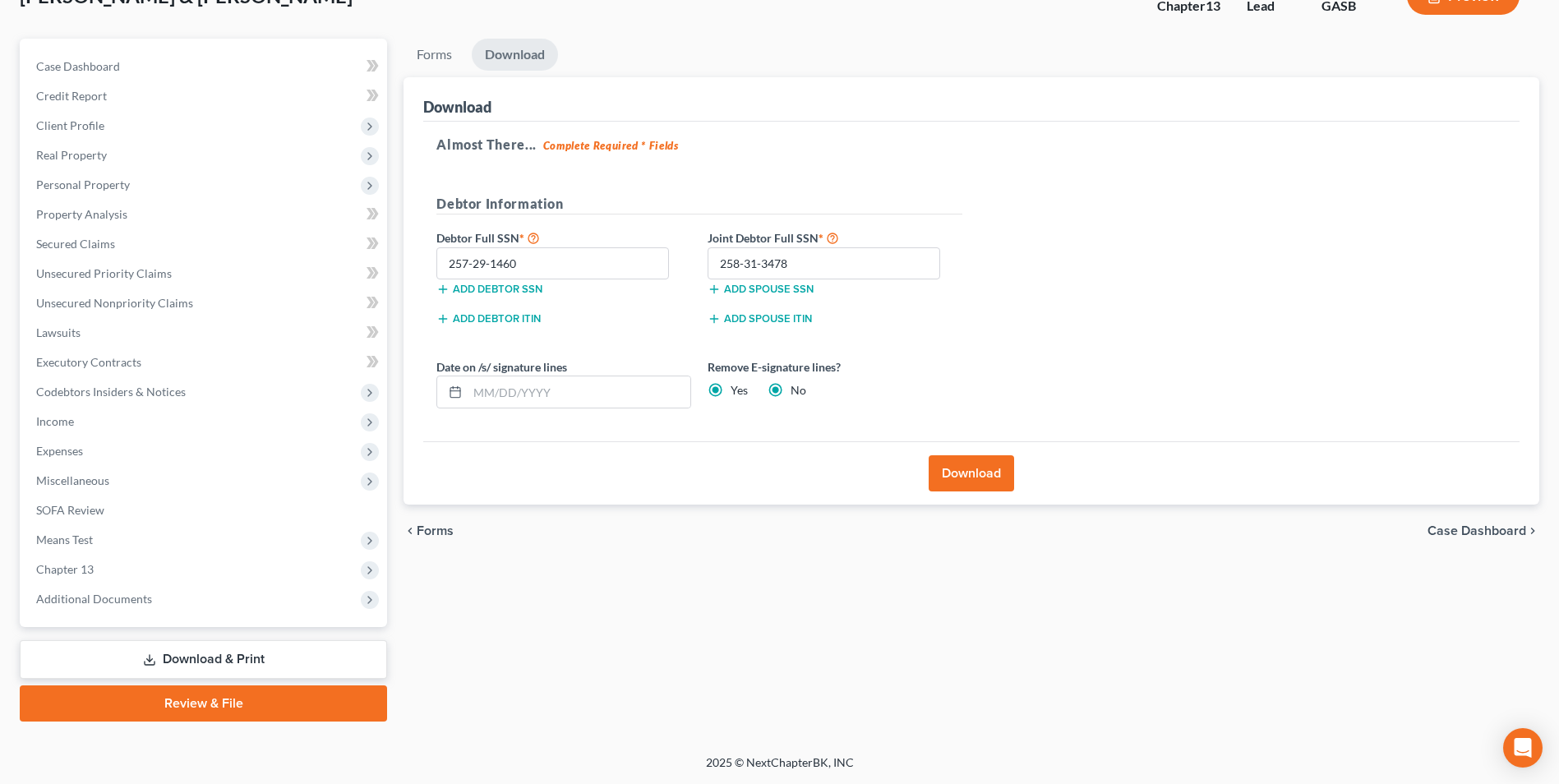
radio input "false"
click at [999, 469] on button "Download" at bounding box center [971, 473] width 86 height 37
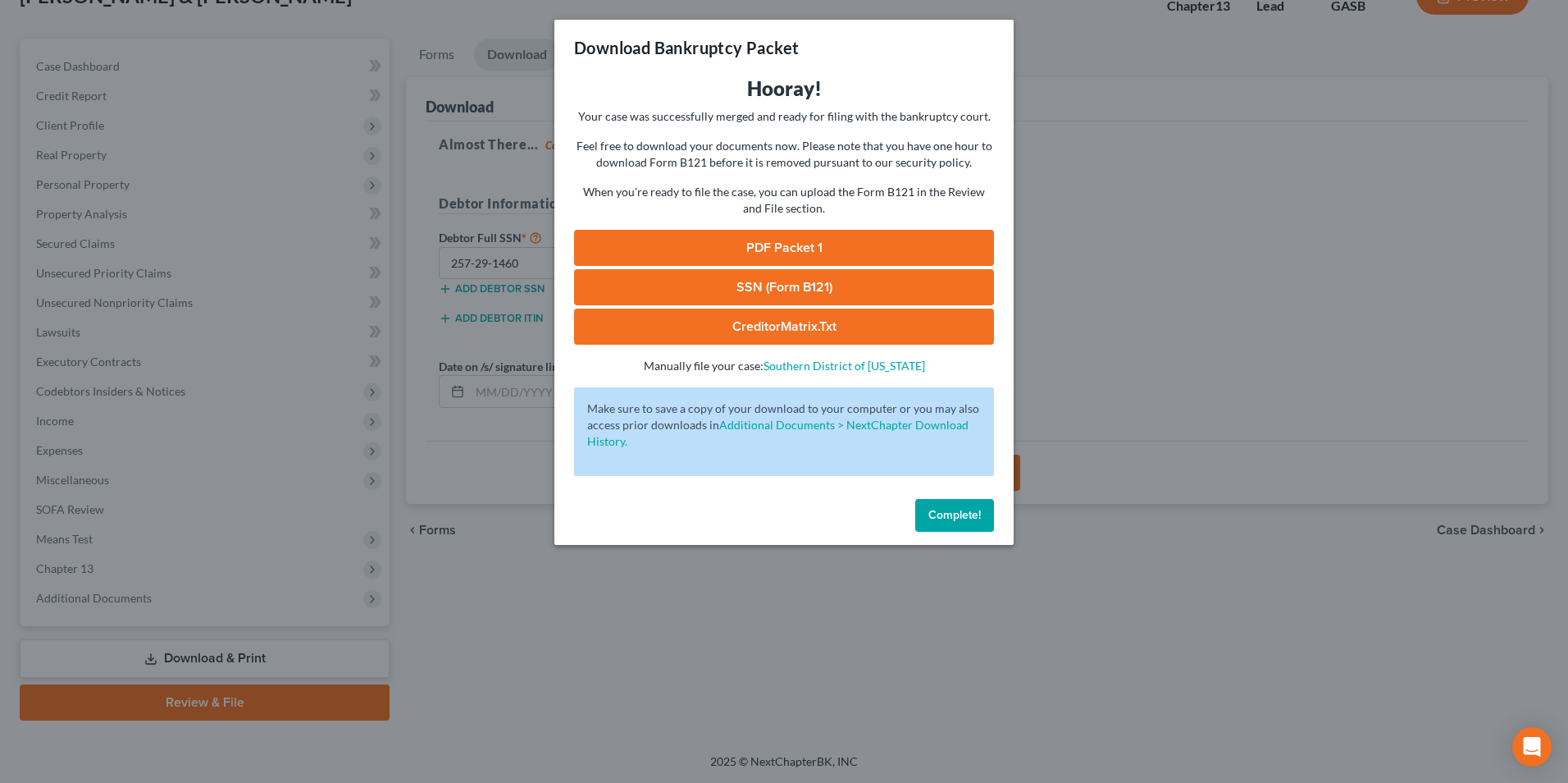
click at [801, 278] on link "SSN (Form B121)" at bounding box center [784, 288] width 420 height 37
click at [742, 260] on link "PDF Packet 1" at bounding box center [784, 248] width 420 height 37
drag, startPoint x: 741, startPoint y: 682, endPoint x: 756, endPoint y: 623, distance: 60.9
click at [741, 682] on div "Download Bankruptcy Packet Hooray! Your case was successfully merged and ready …" at bounding box center [784, 392] width 1568 height 783
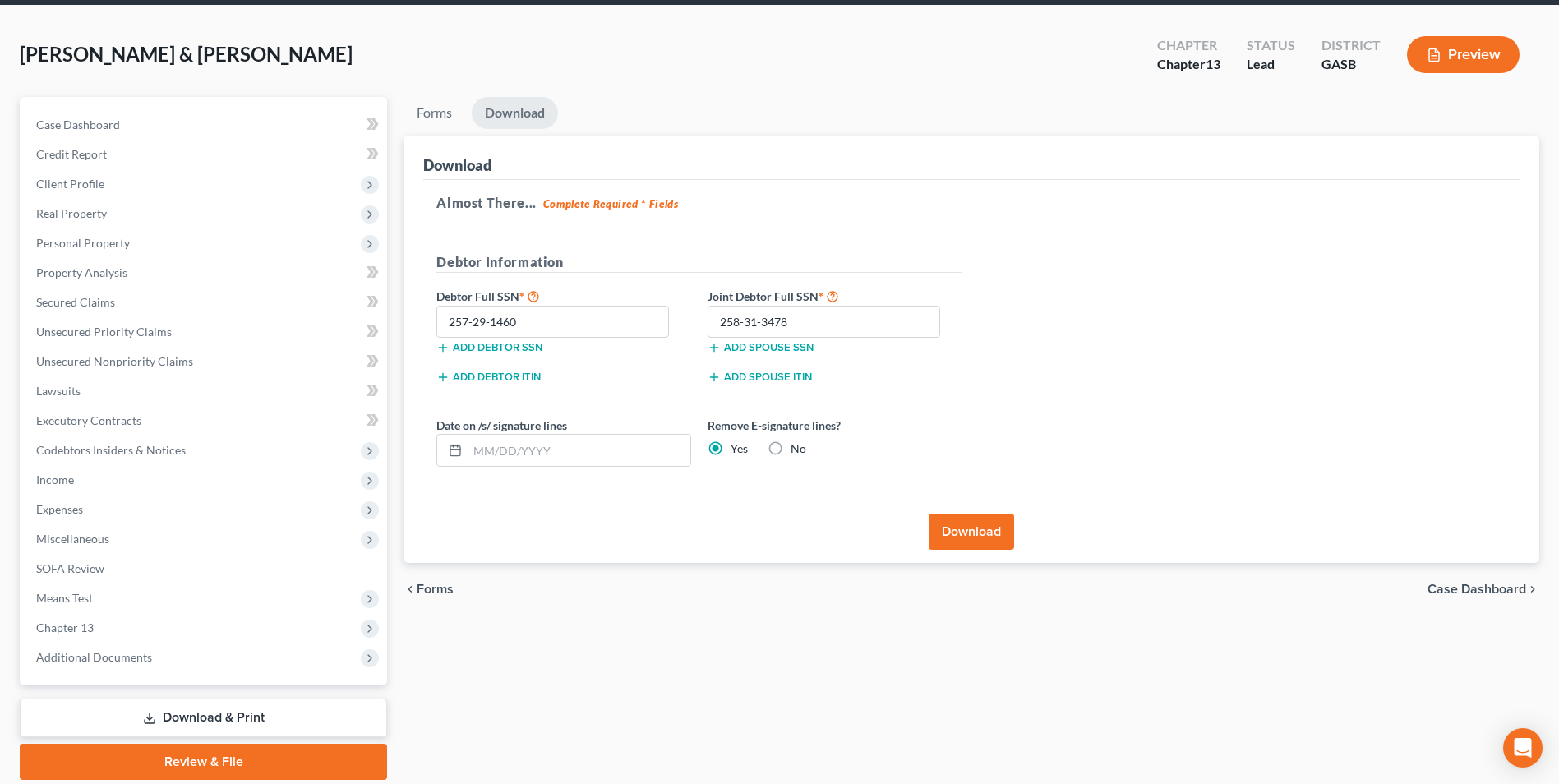
scroll to position [0, 0]
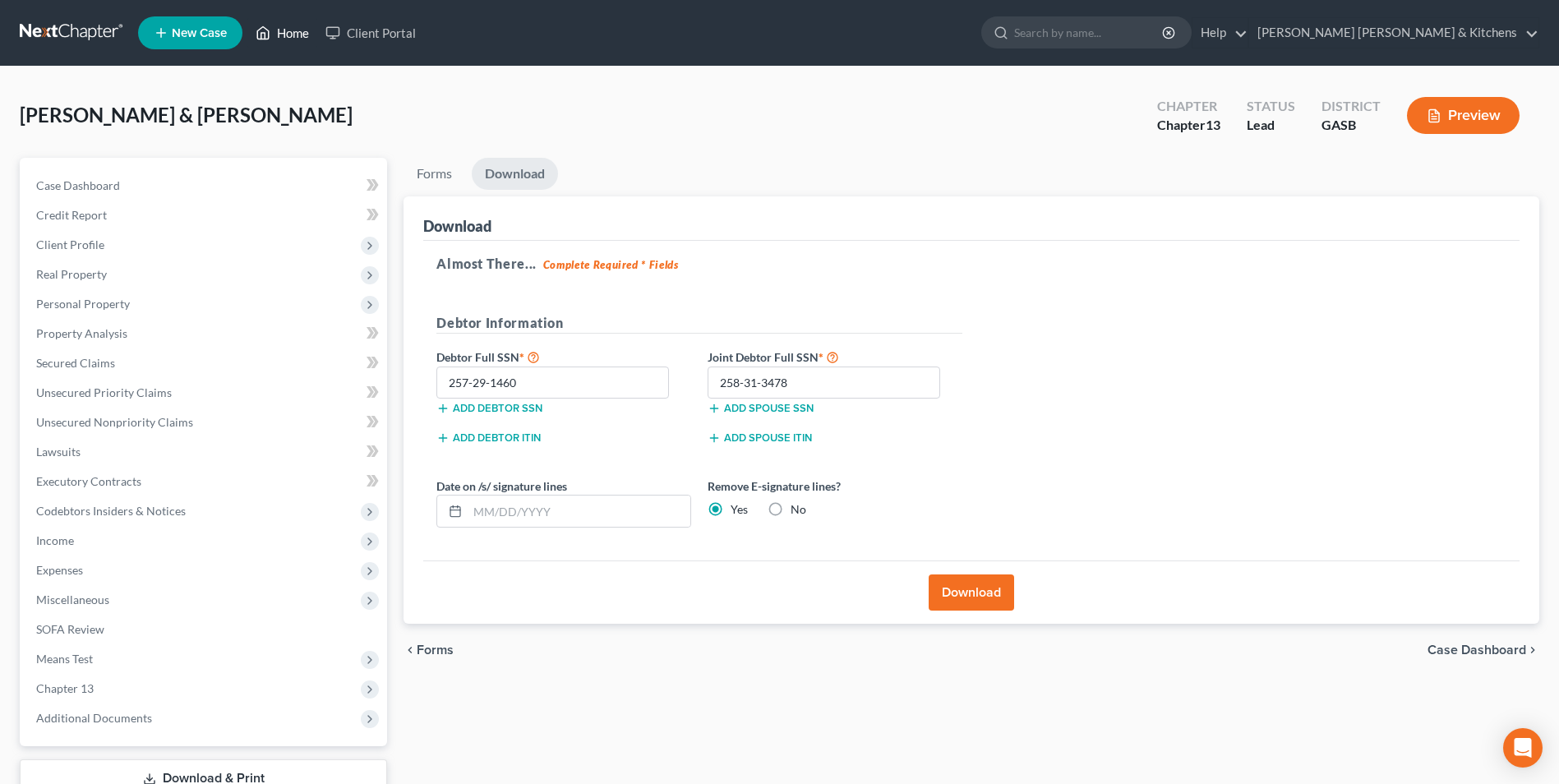
click at [299, 33] on link "Home" at bounding box center [282, 33] width 69 height 30
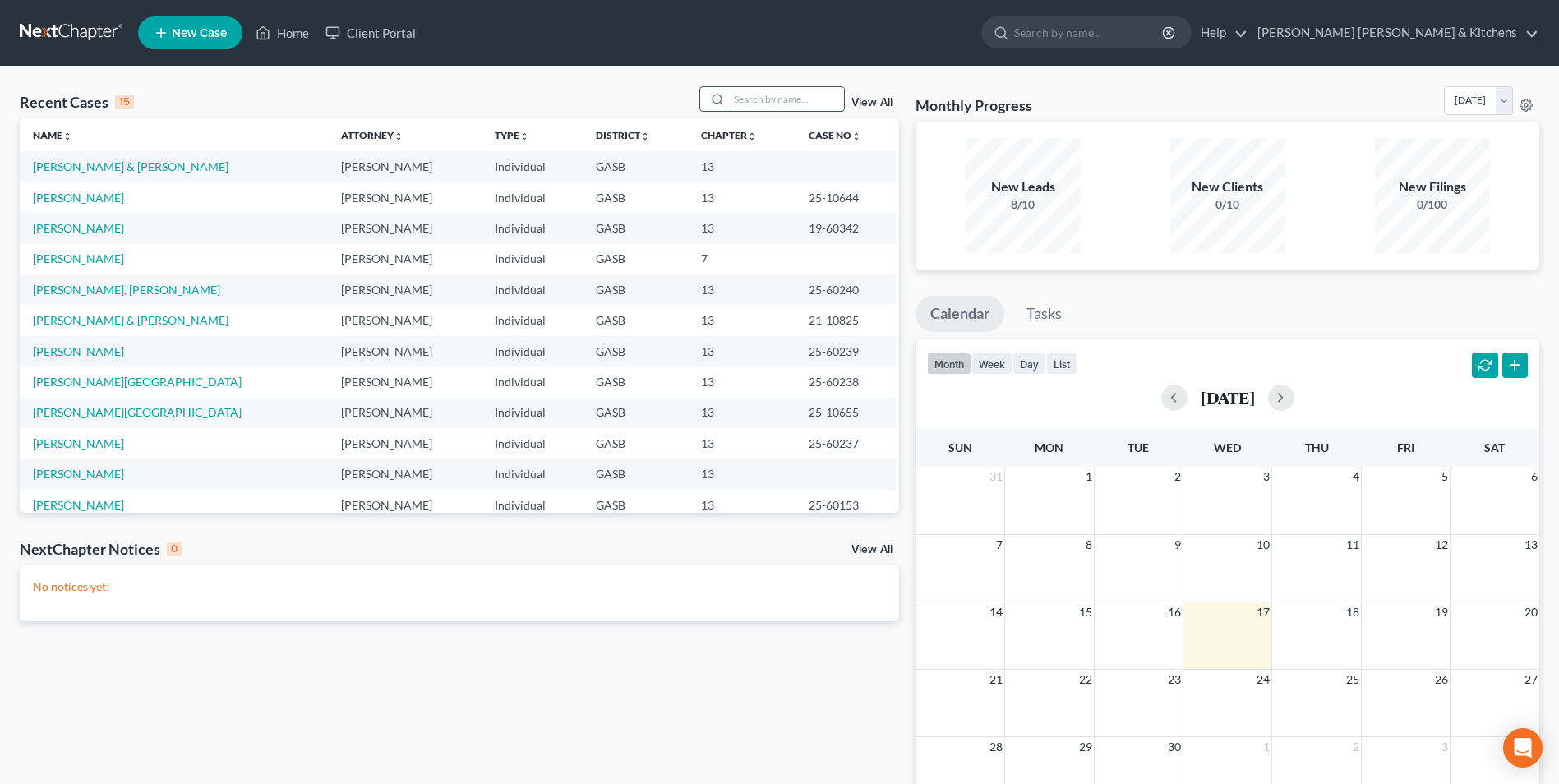
click at [770, 101] on input "search" at bounding box center [785, 98] width 115 height 24
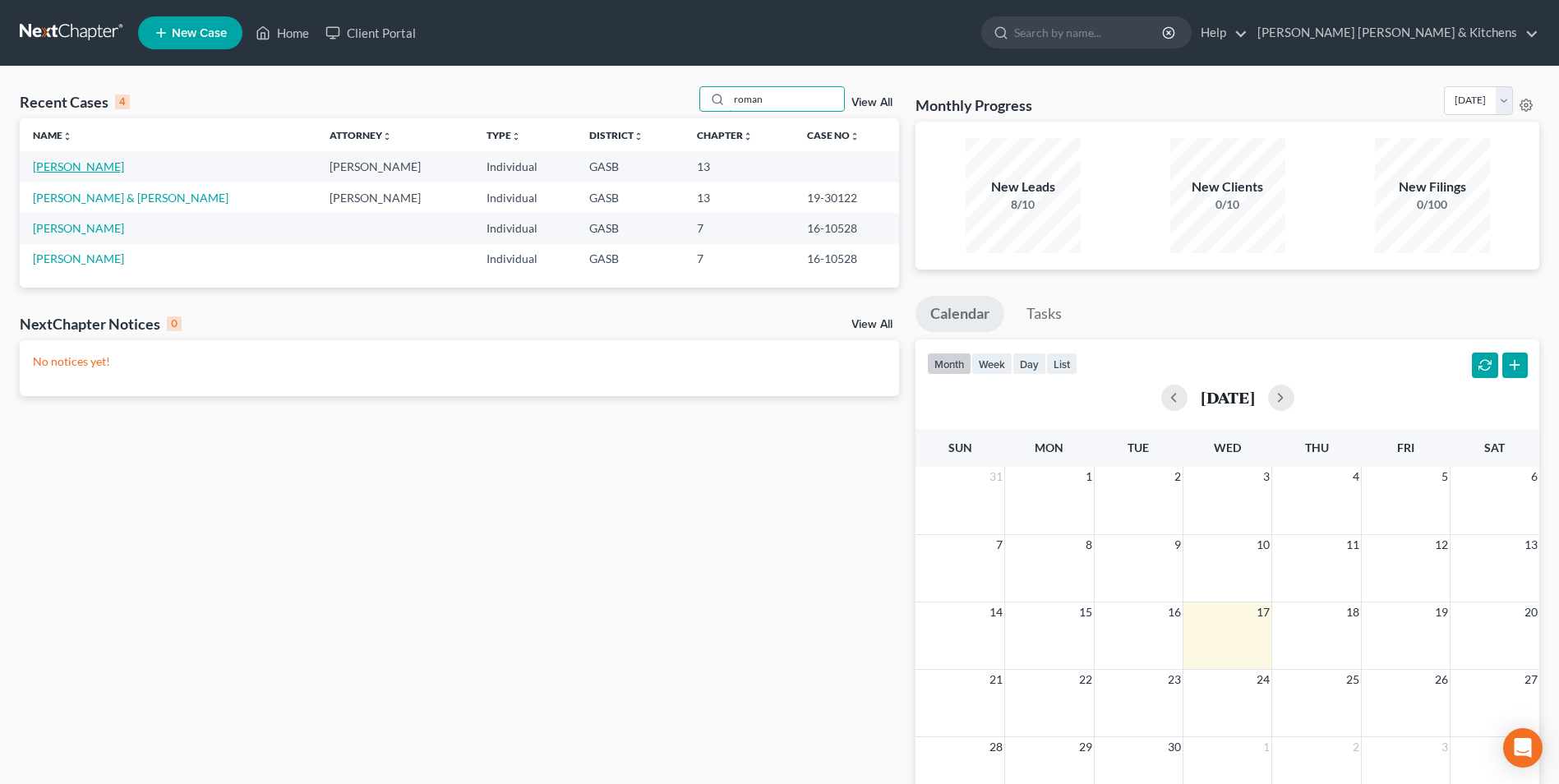
type input "roman"
click at [53, 167] on link "Jackson, Roman" at bounding box center [78, 166] width 92 height 13
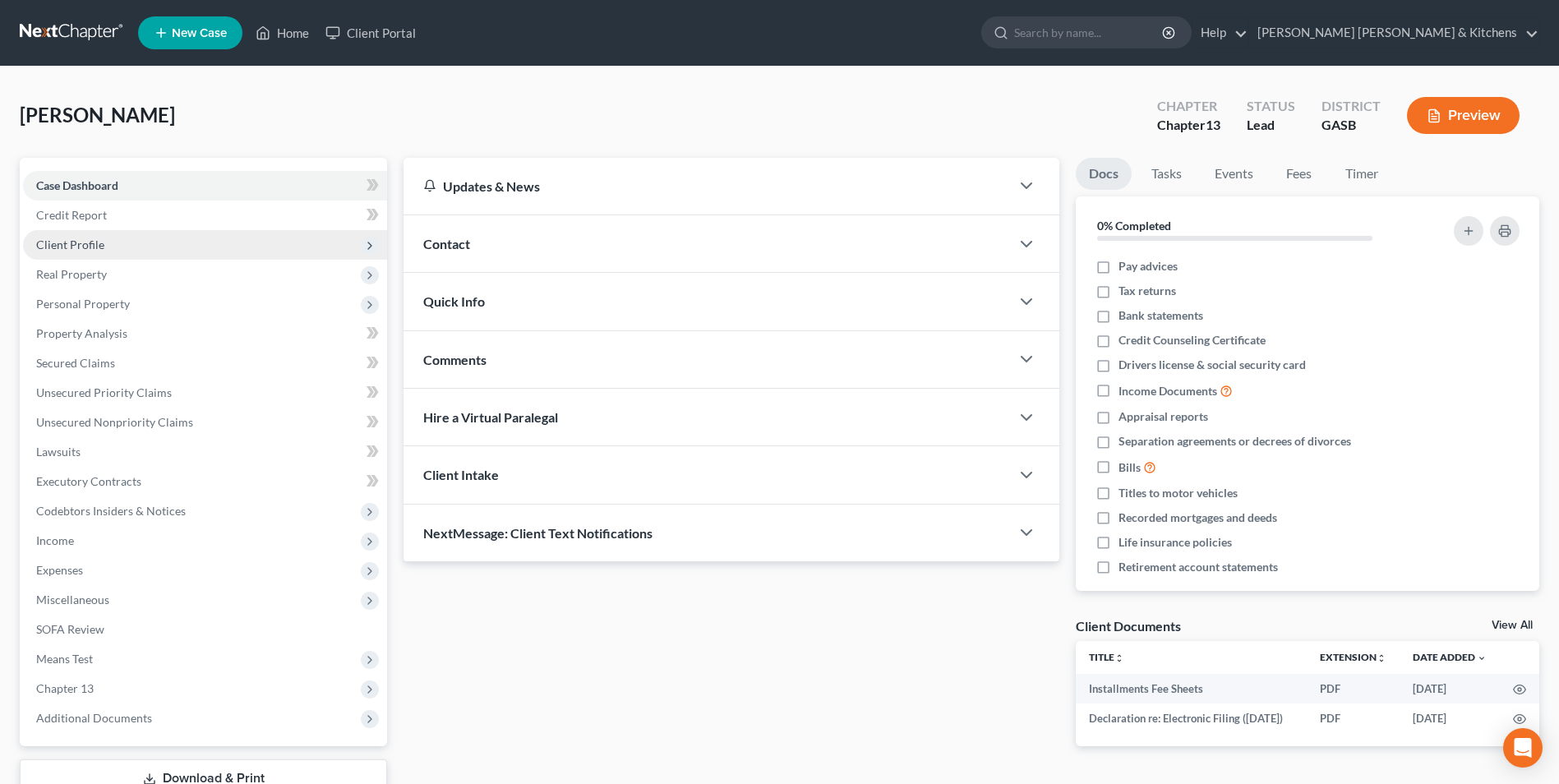
click at [69, 248] on span "Client Profile" at bounding box center [70, 244] width 68 height 13
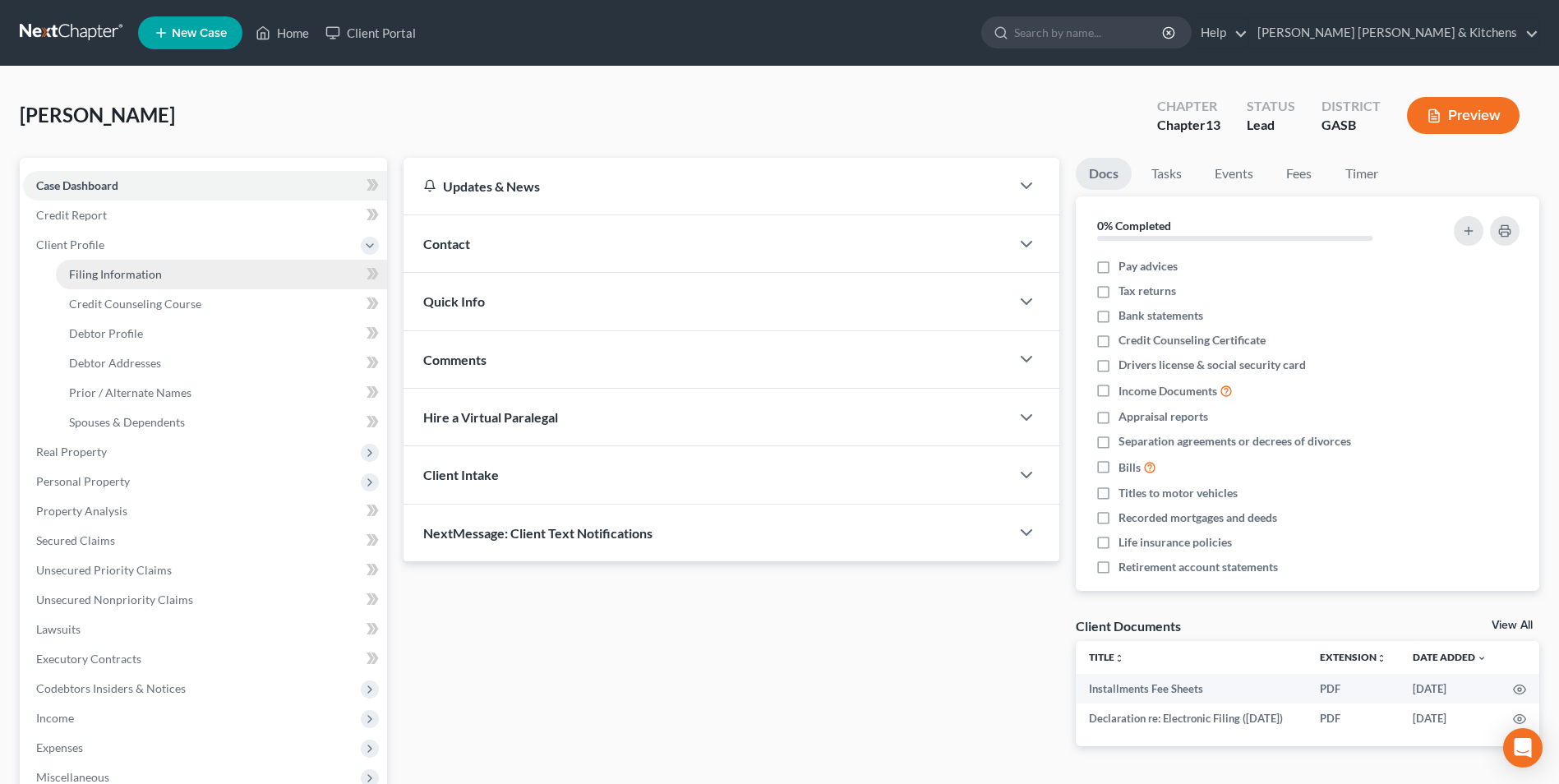
click at [90, 275] on span "Filing Information" at bounding box center [116, 274] width 92 height 13
select select "1"
select select "0"
select select "3"
select select "10"
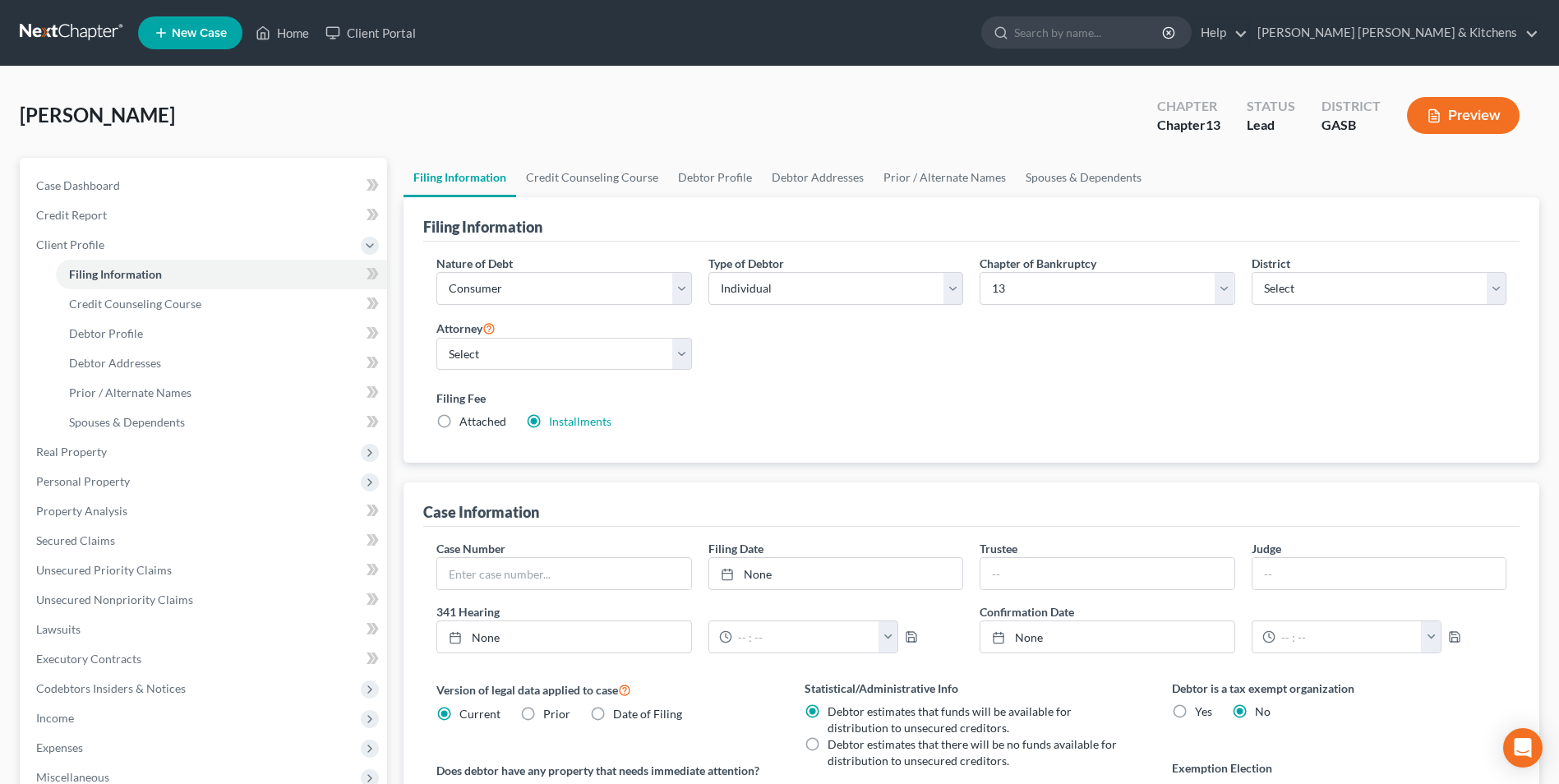
click at [460, 421] on label "Attached" at bounding box center [483, 421] width 47 height 16
click at [466, 421] on input "Attached" at bounding box center [471, 418] width 11 height 11
radio input "true"
radio input "false"
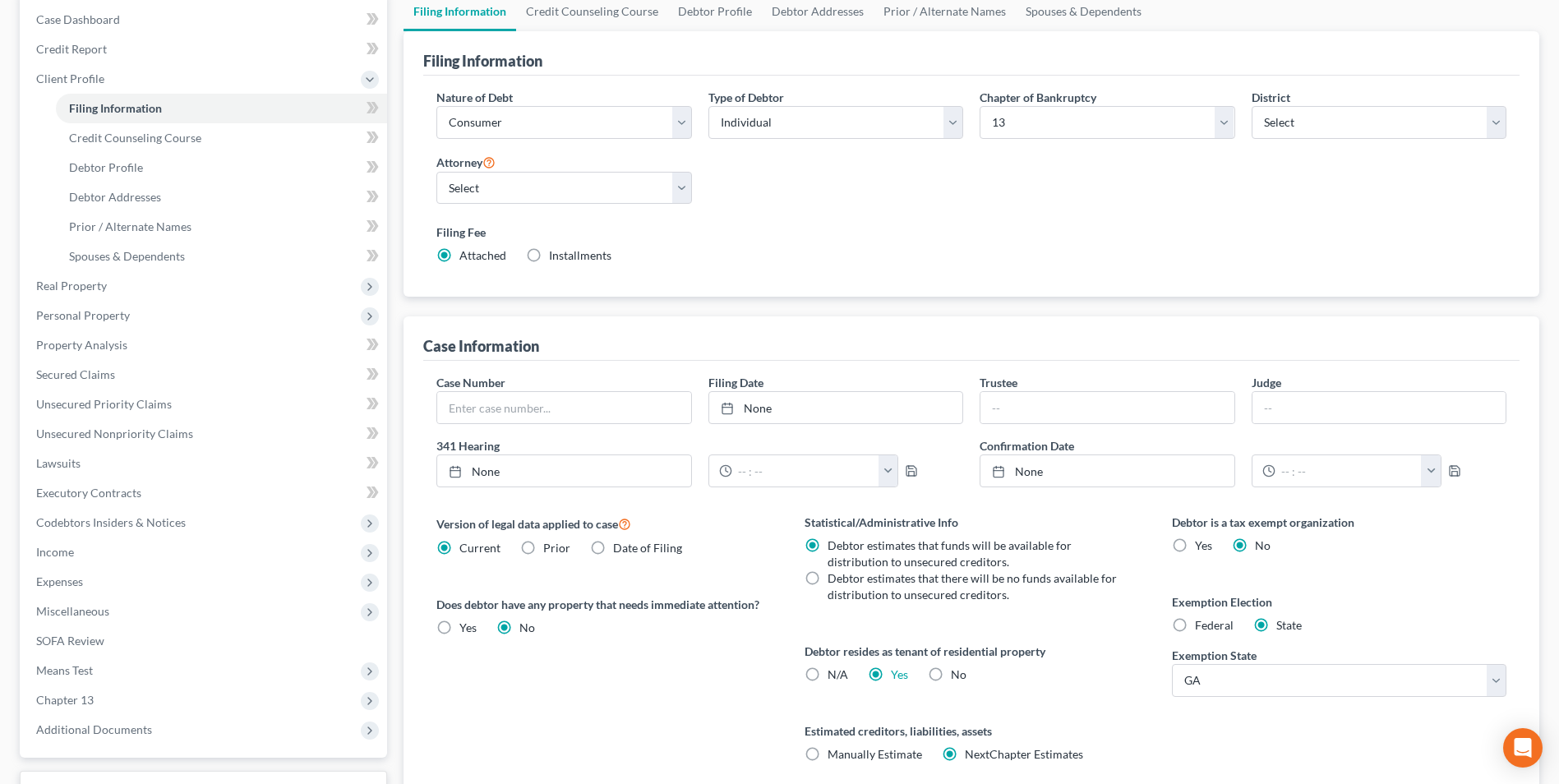
scroll to position [299, 0]
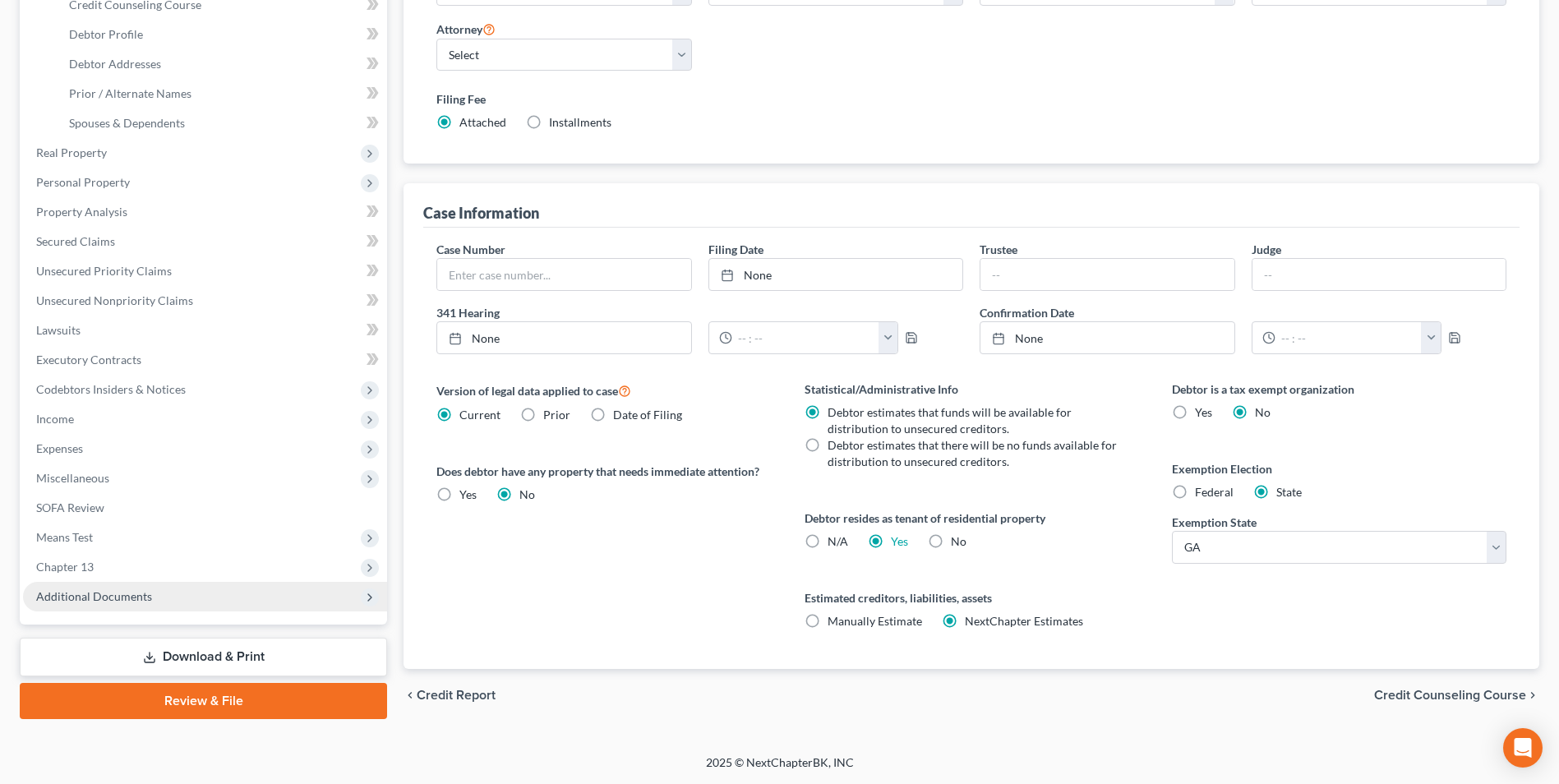
click at [92, 602] on span "Additional Documents" at bounding box center [94, 595] width 116 height 13
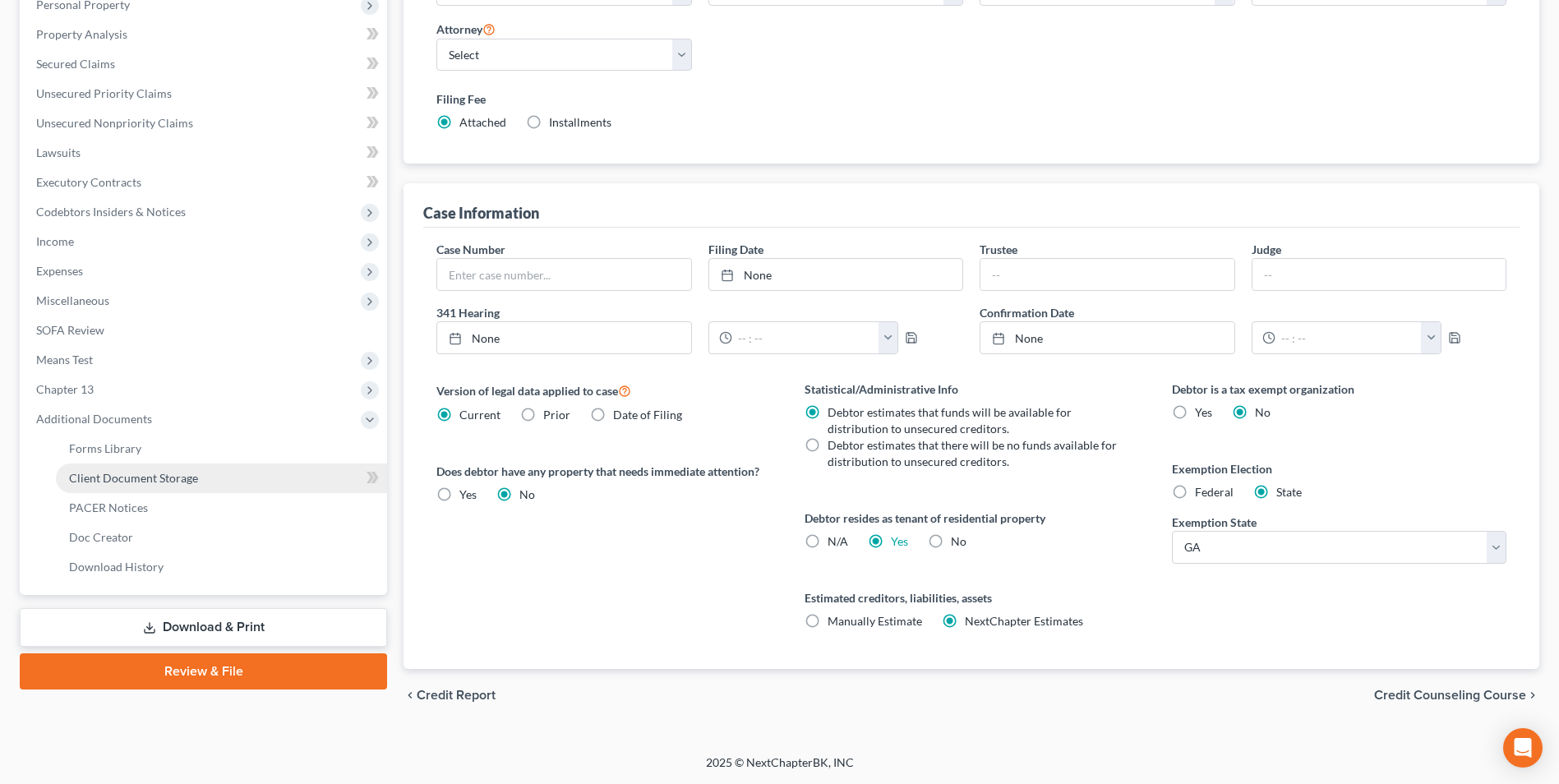
click at [113, 472] on span "Client Document Storage" at bounding box center [134, 478] width 129 height 13
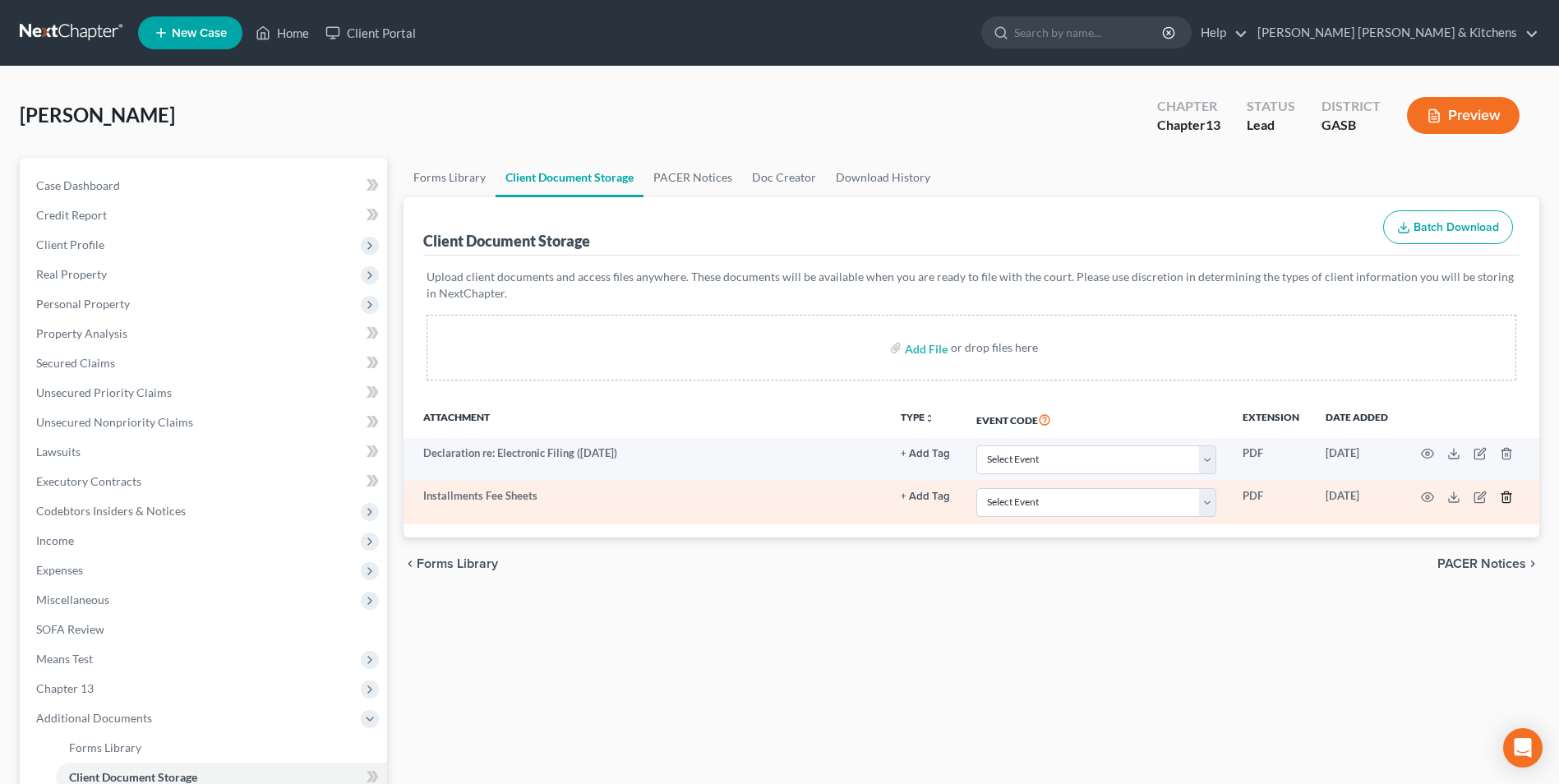
click at [1503, 499] on icon "button" at bounding box center [1506, 496] width 8 height 11
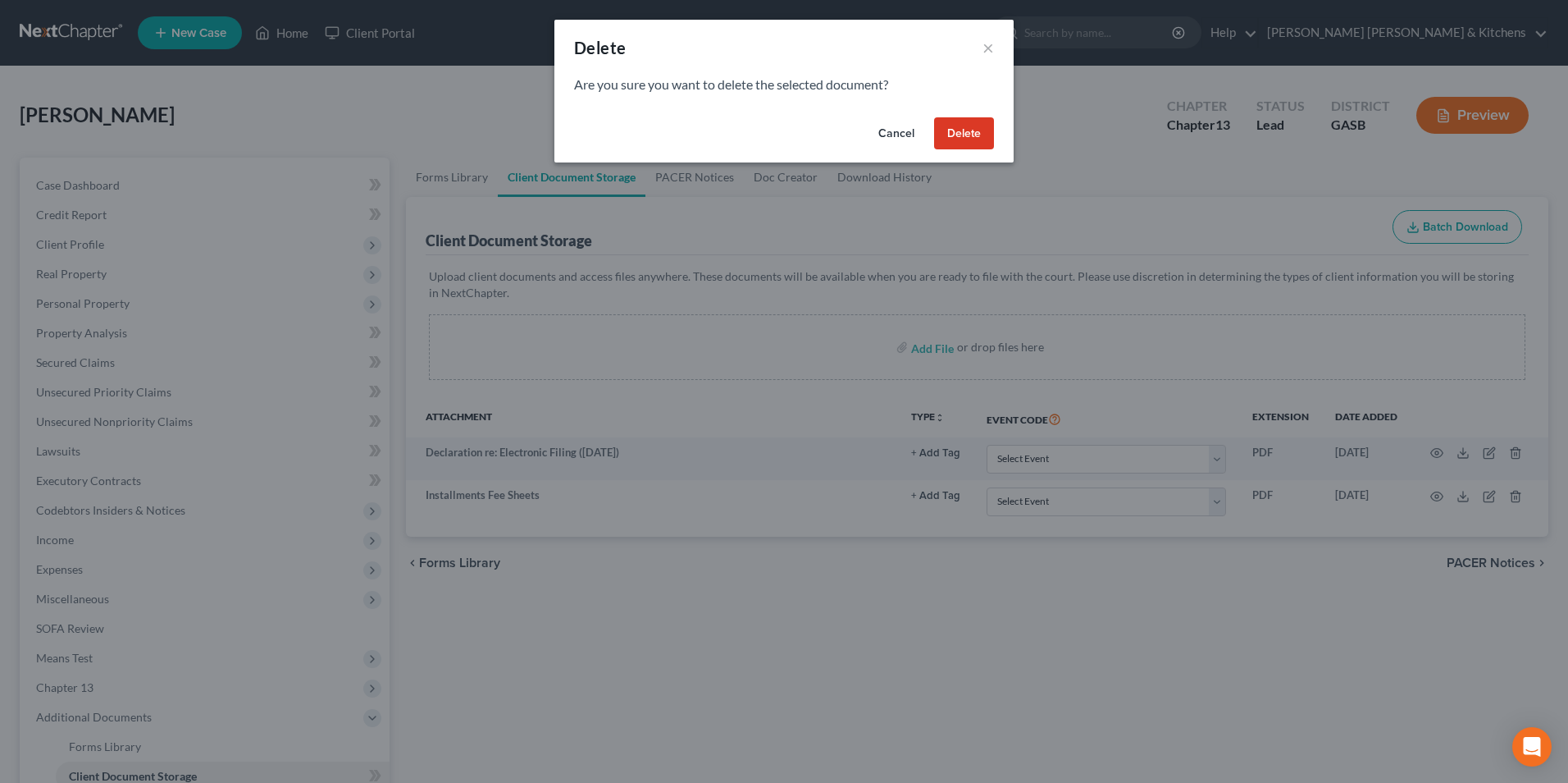
click at [966, 143] on button "Delete" at bounding box center [963, 134] width 60 height 33
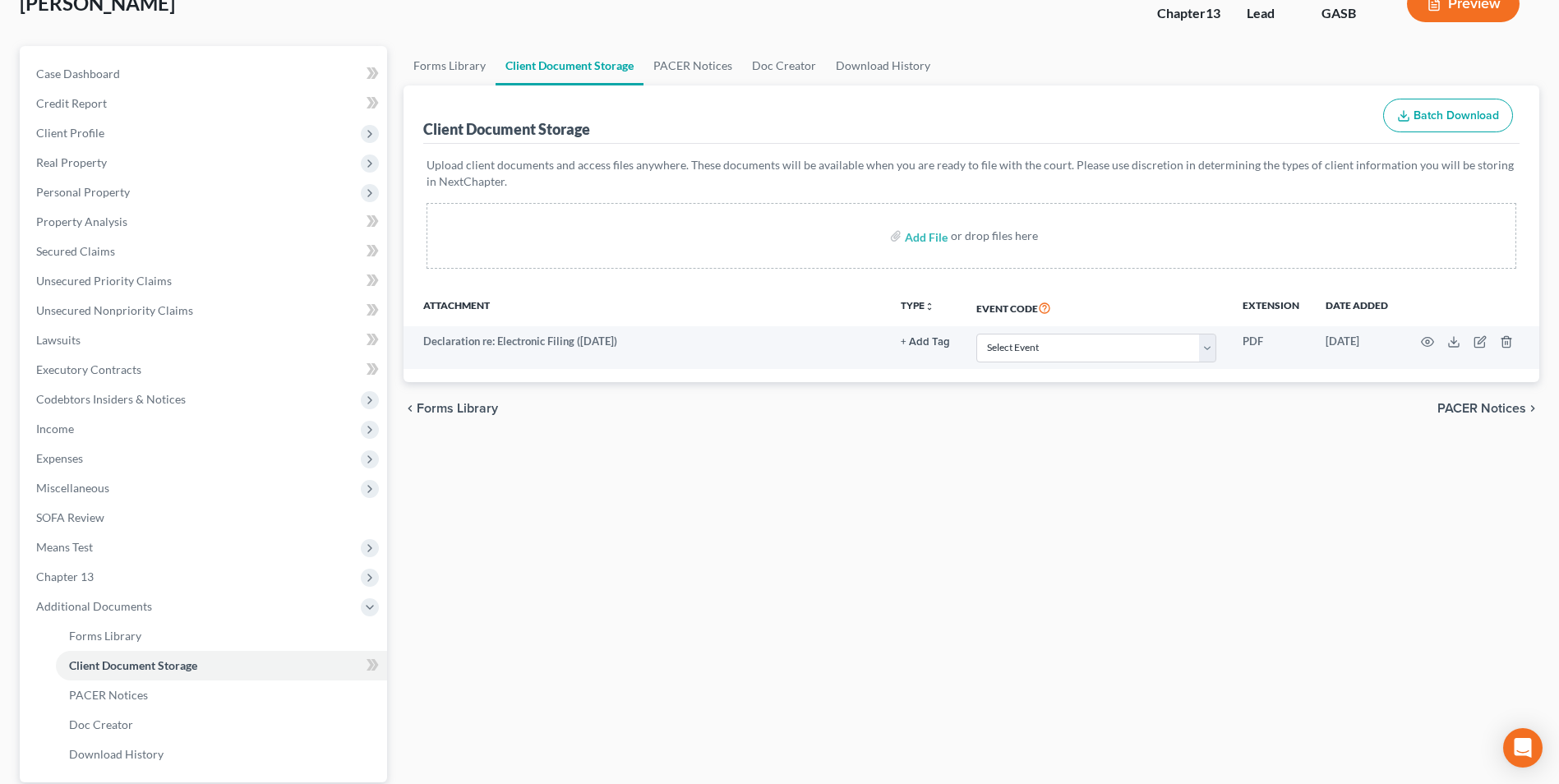
scroll to position [247, 0]
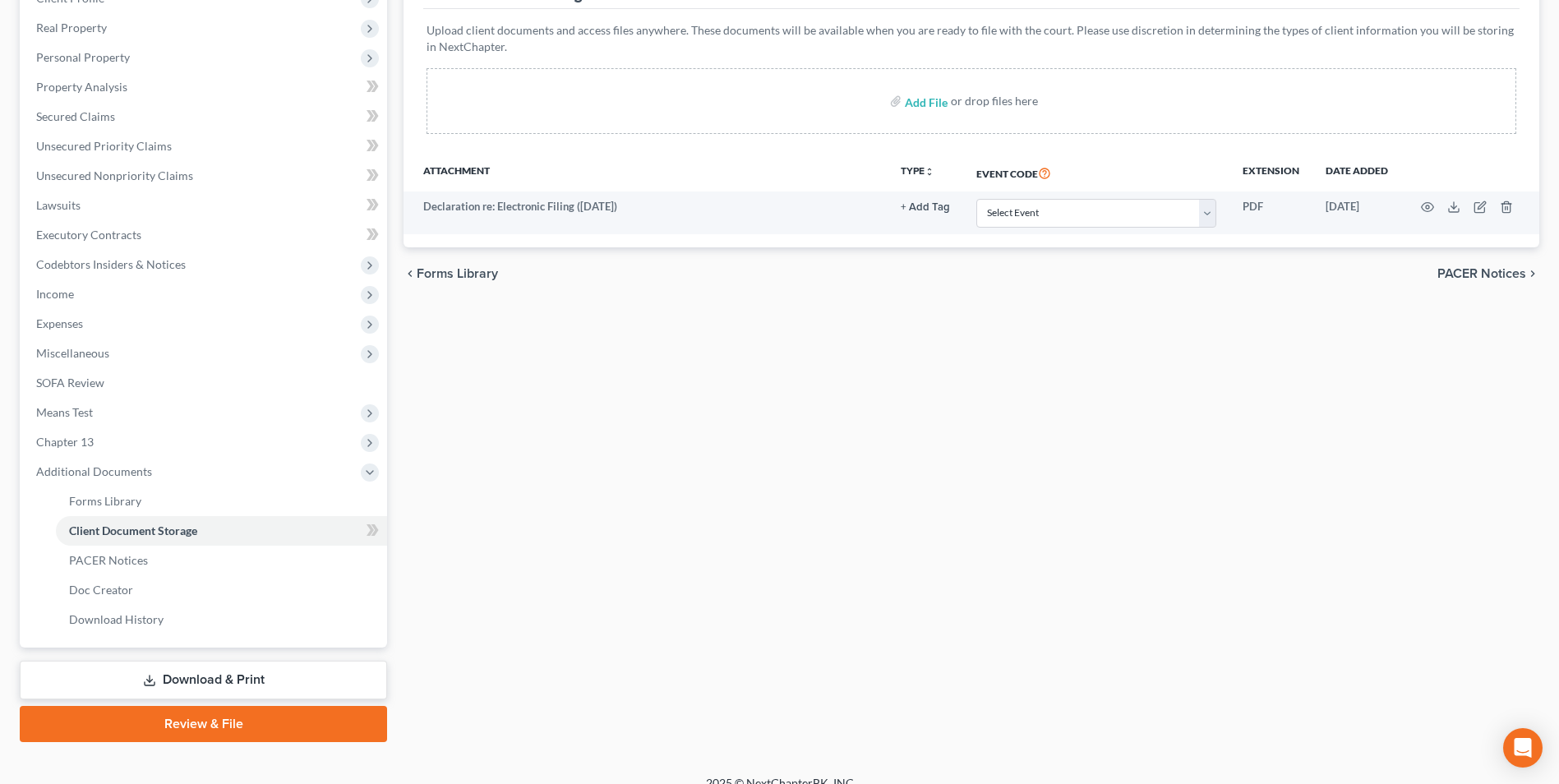
click at [205, 670] on link "Download & Print" at bounding box center [202, 680] width 367 height 39
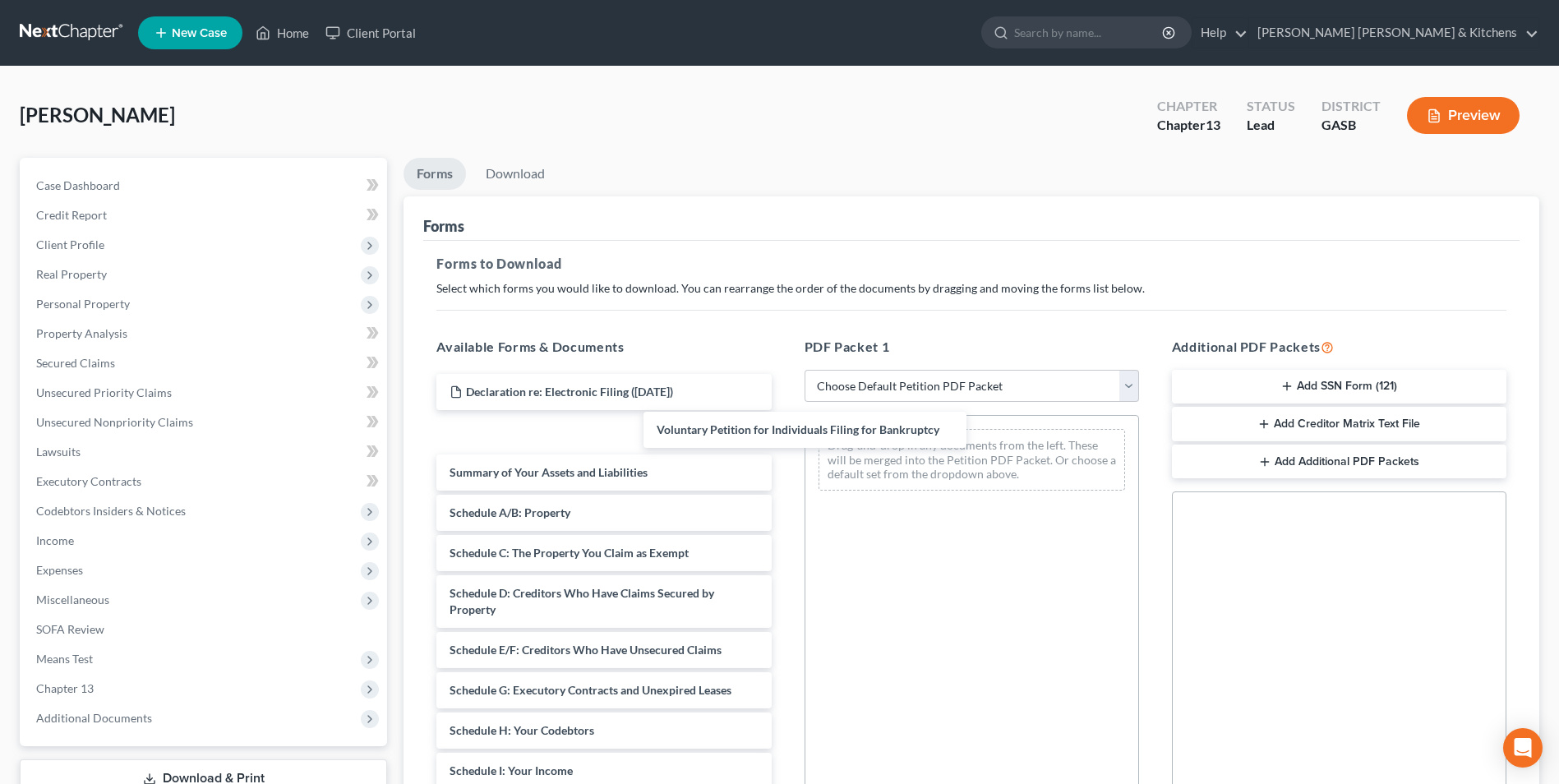
drag, startPoint x: 574, startPoint y: 435, endPoint x: 841, endPoint y: 431, distance: 267.0
click at [784, 431] on div "Voluntary Petition for Individuals Filing for Bankruptcy Declaration re: Electr…" at bounding box center [603, 758] width 360 height 770
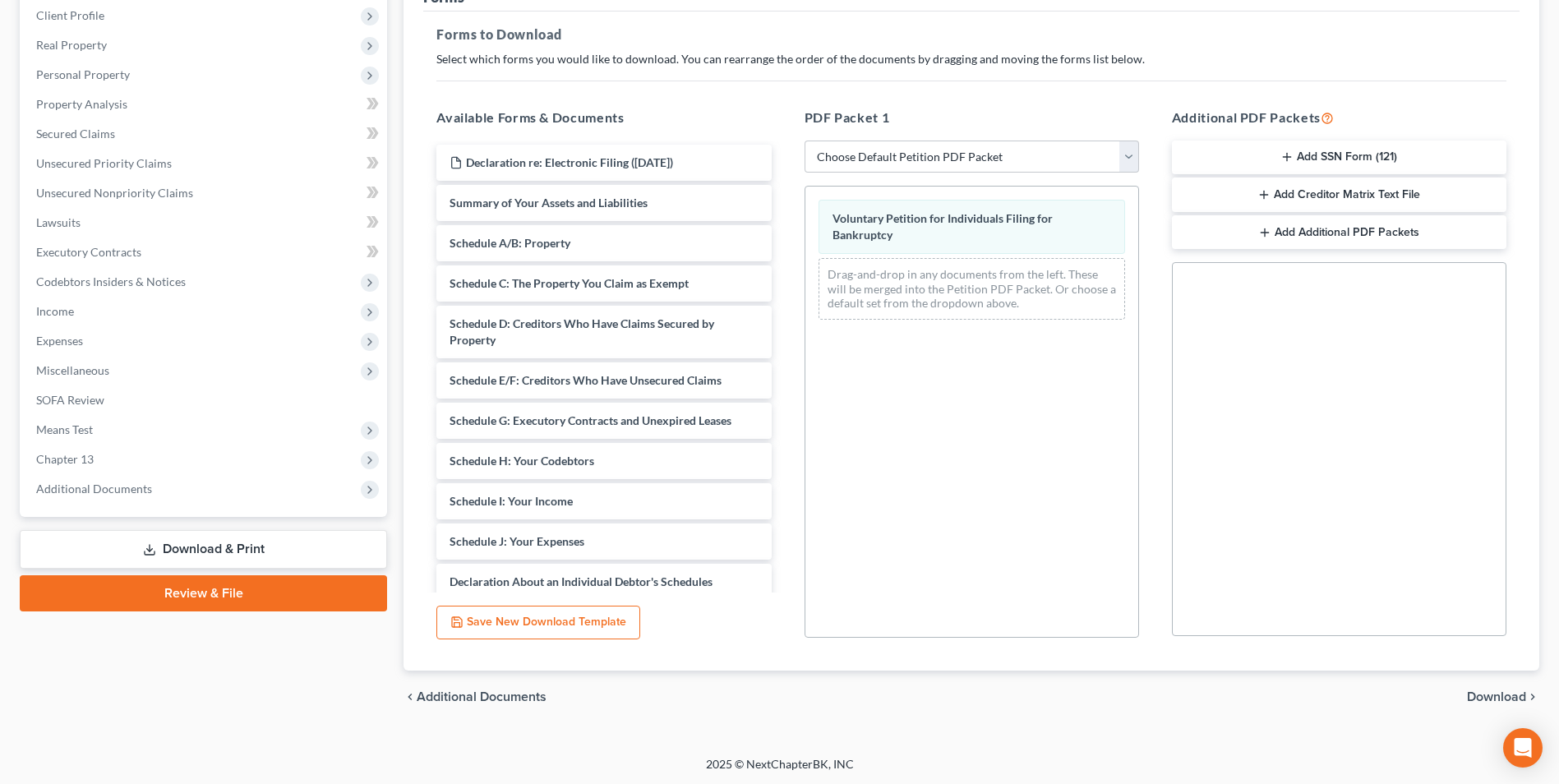
scroll to position [231, 0]
click at [1494, 695] on span "Download" at bounding box center [1495, 695] width 59 height 13
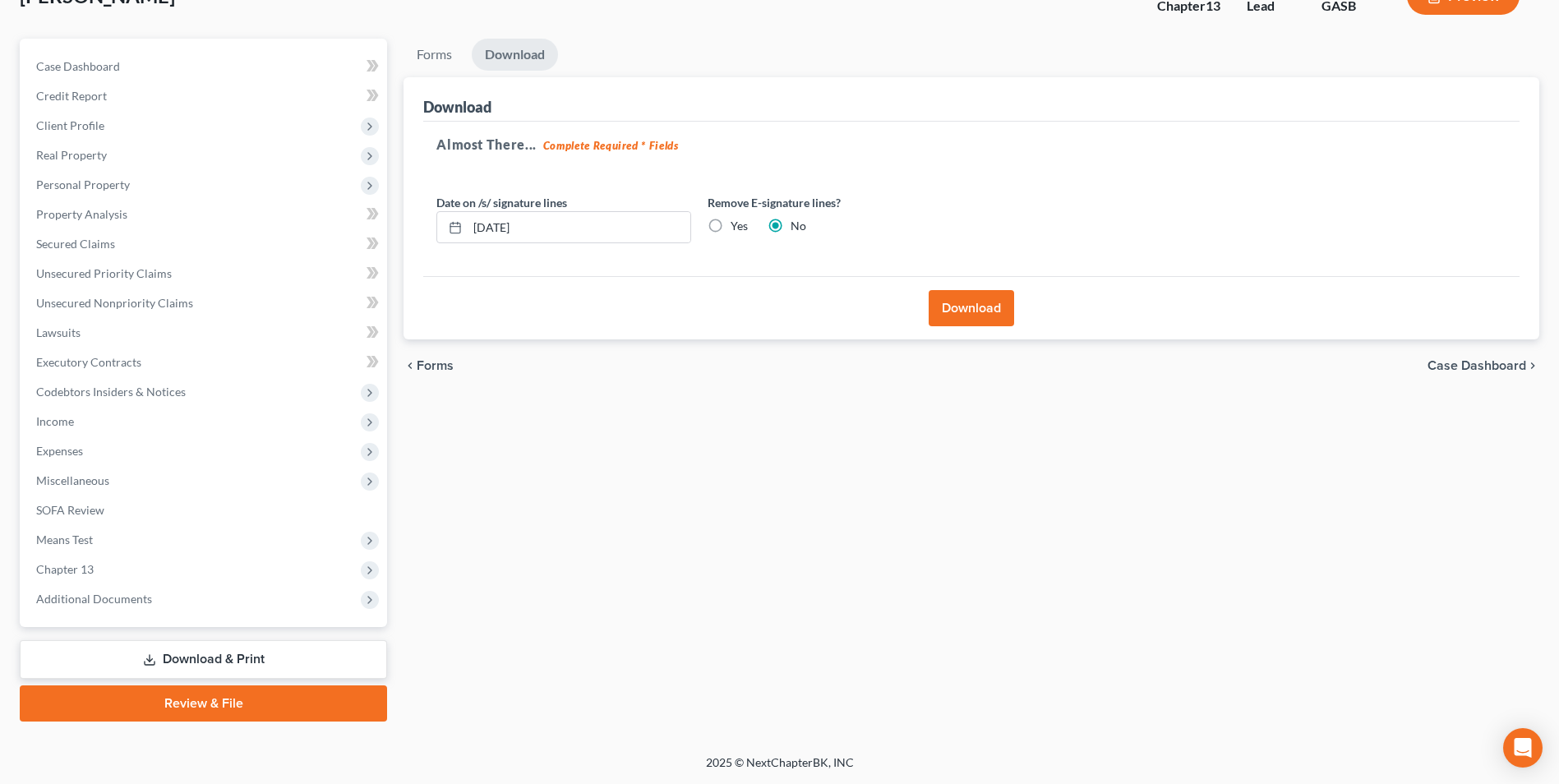
scroll to position [119, 0]
click at [980, 307] on button "Download" at bounding box center [971, 308] width 86 height 37
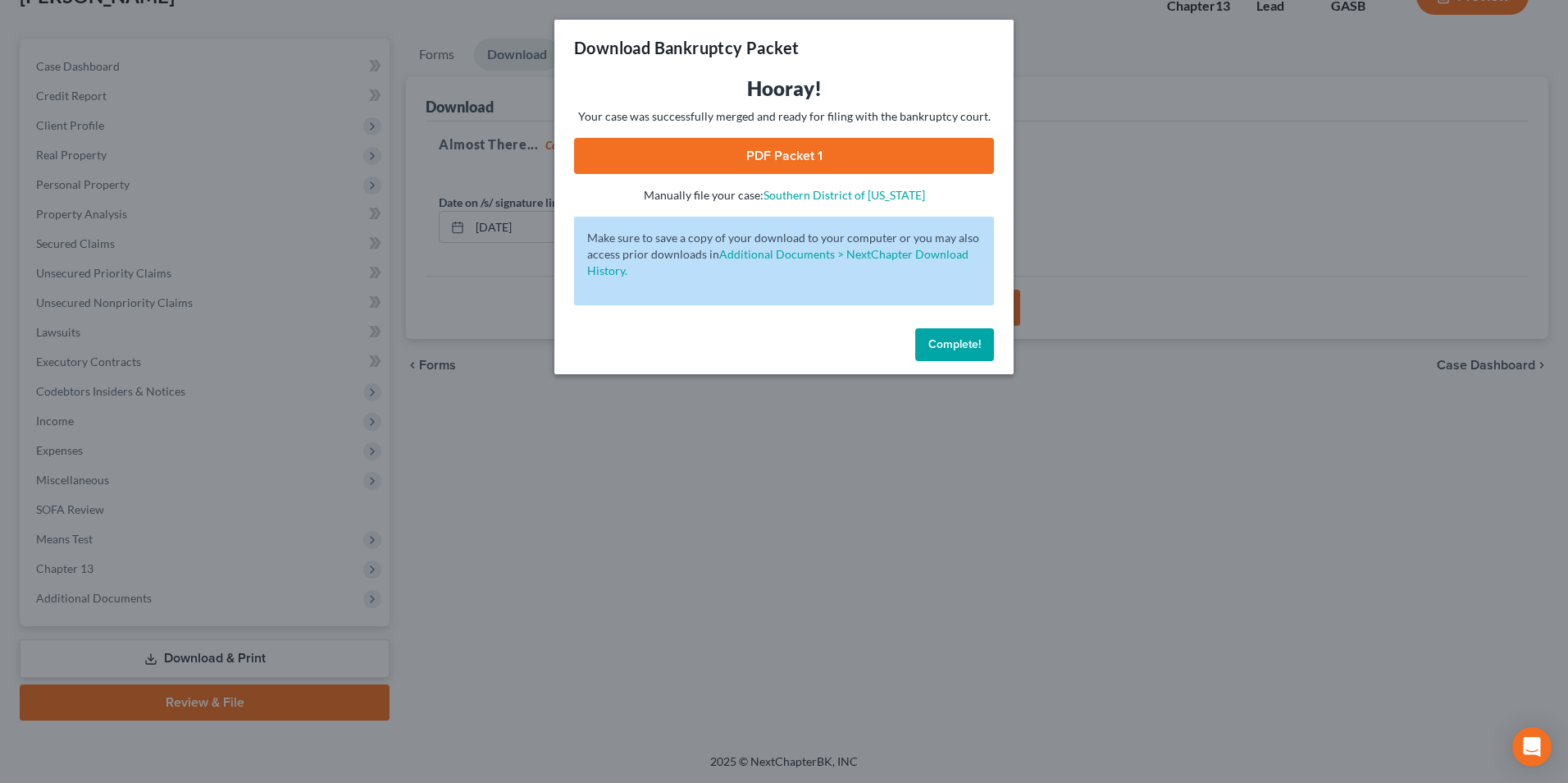
click at [721, 160] on link "PDF Packet 1" at bounding box center [784, 156] width 420 height 37
click at [535, 433] on div "Download Bankruptcy Packet Hooray! Your case was successfully merged and ready …" at bounding box center [784, 392] width 1568 height 783
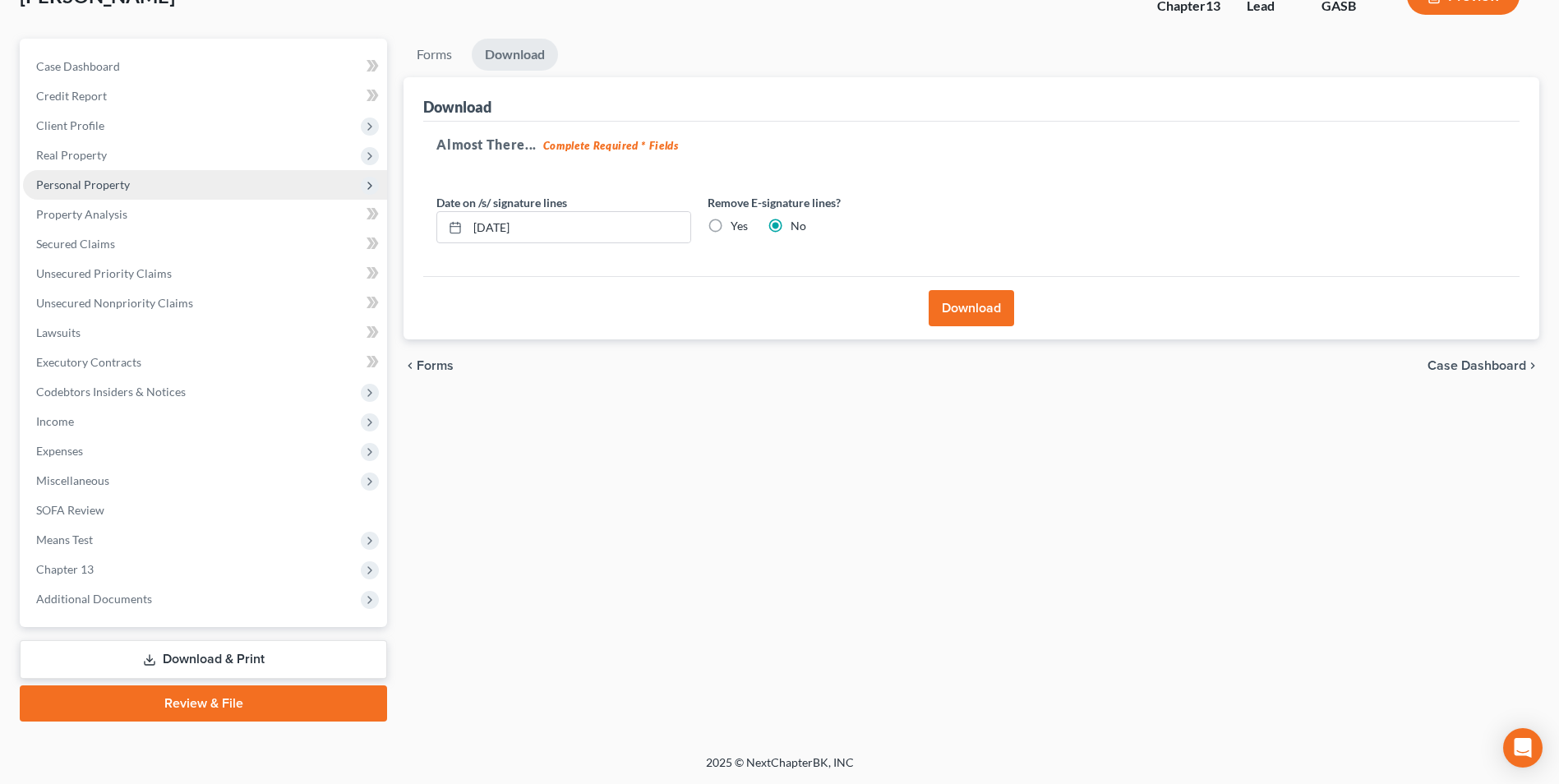
click at [77, 187] on span "Personal Property" at bounding box center [83, 184] width 93 height 13
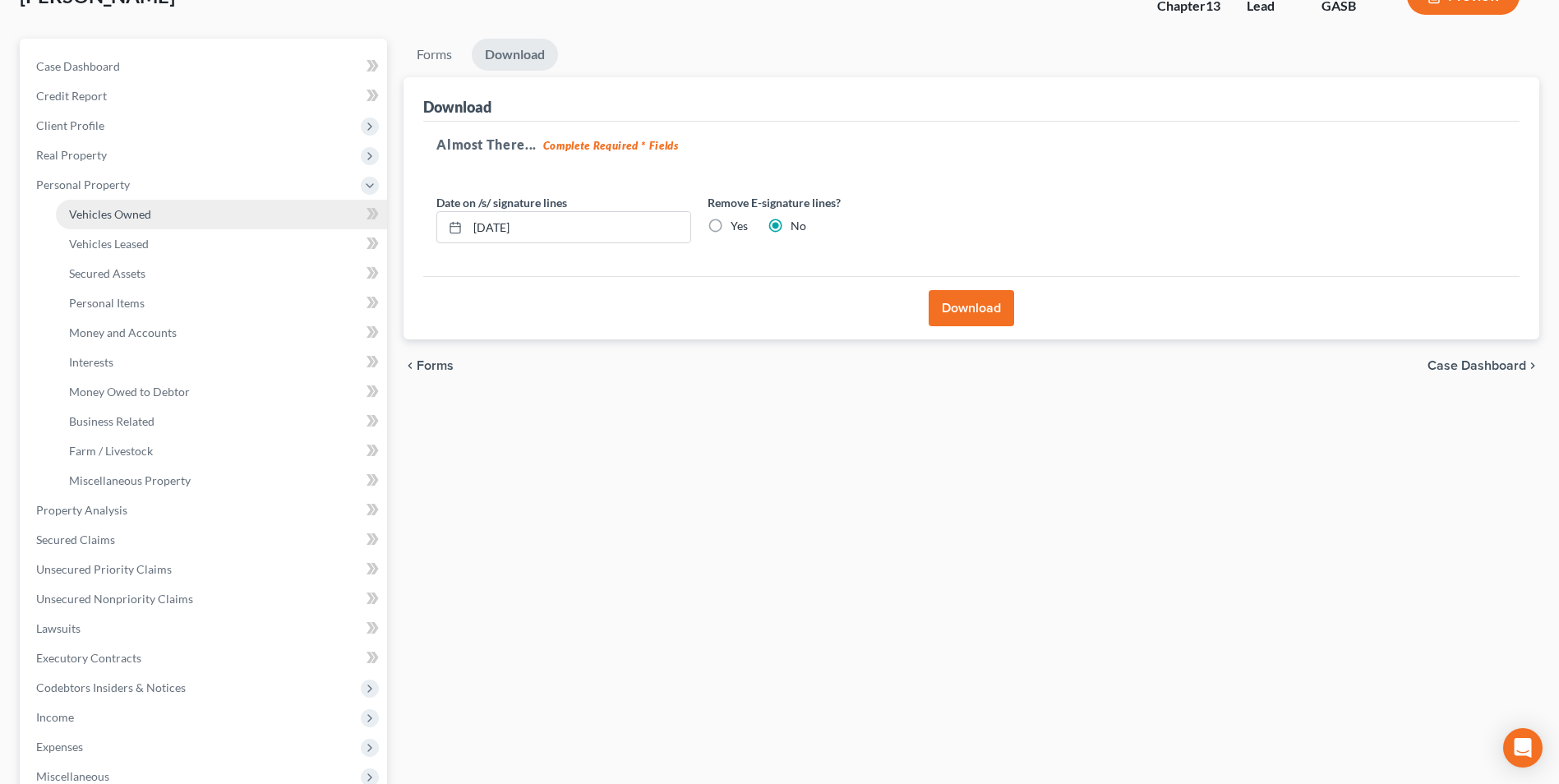
click at [92, 208] on span "Vehicles Owned" at bounding box center [110, 214] width 82 height 13
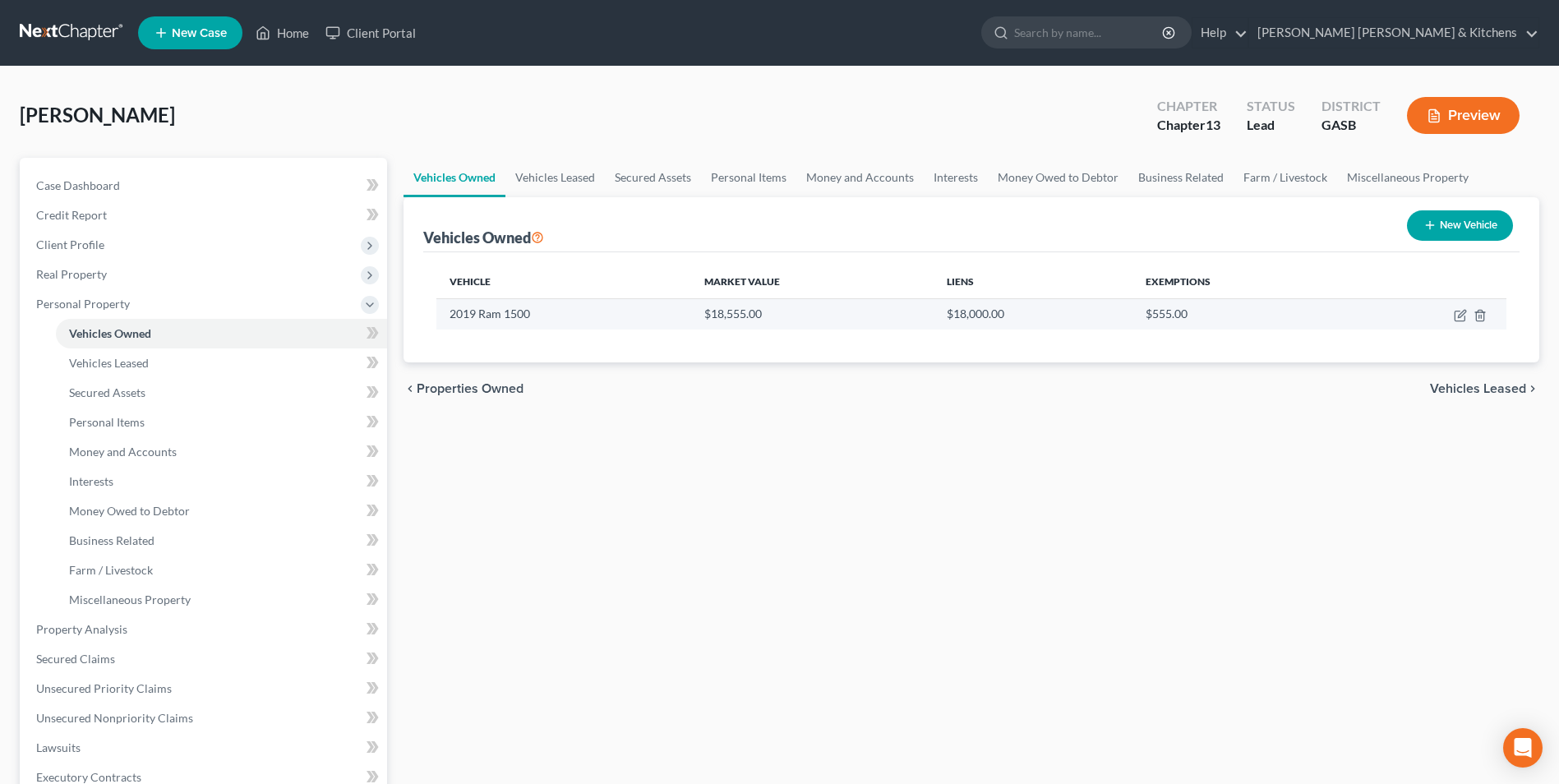
click at [1453, 320] on td at bounding box center [1428, 314] width 156 height 31
click at [1457, 316] on icon "button" at bounding box center [1461, 316] width 13 height 13
select select "0"
select select "7"
select select "0"
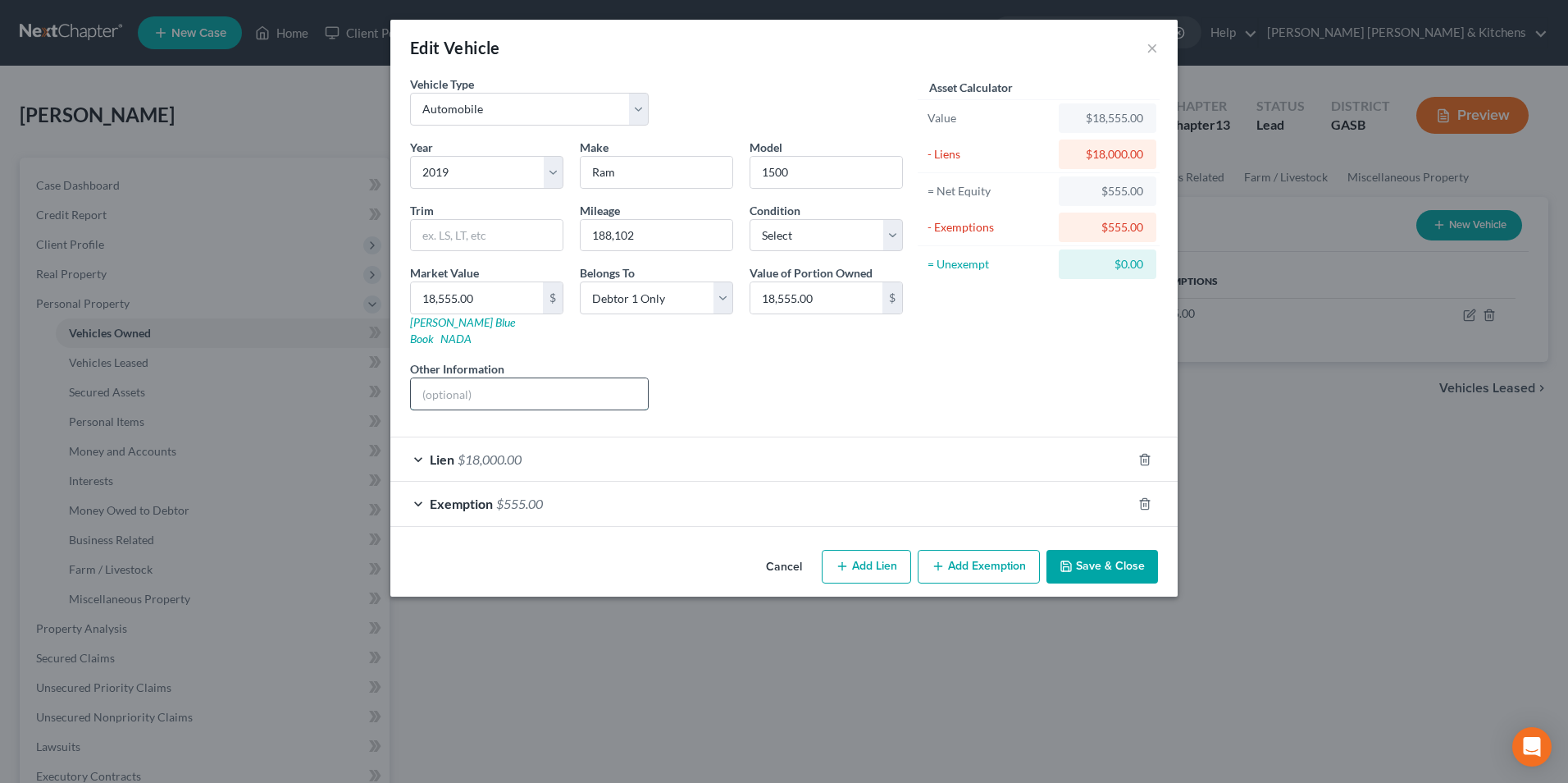
click at [465, 388] on input "text" at bounding box center [529, 393] width 236 height 31
drag, startPoint x: 550, startPoint y: 382, endPoint x: 774, endPoint y: 378, distance: 224.0
click at [753, 378] on div "Year Select 2026 2025 2024 2023 2022 2021 2020 2019 2018 2017 2016 2015 2014 20…" at bounding box center [657, 281] width 510 height 285
type input "full coverage insurance w/Allstate"
click at [1078, 549] on button "Save & Close" at bounding box center [1102, 567] width 112 height 35
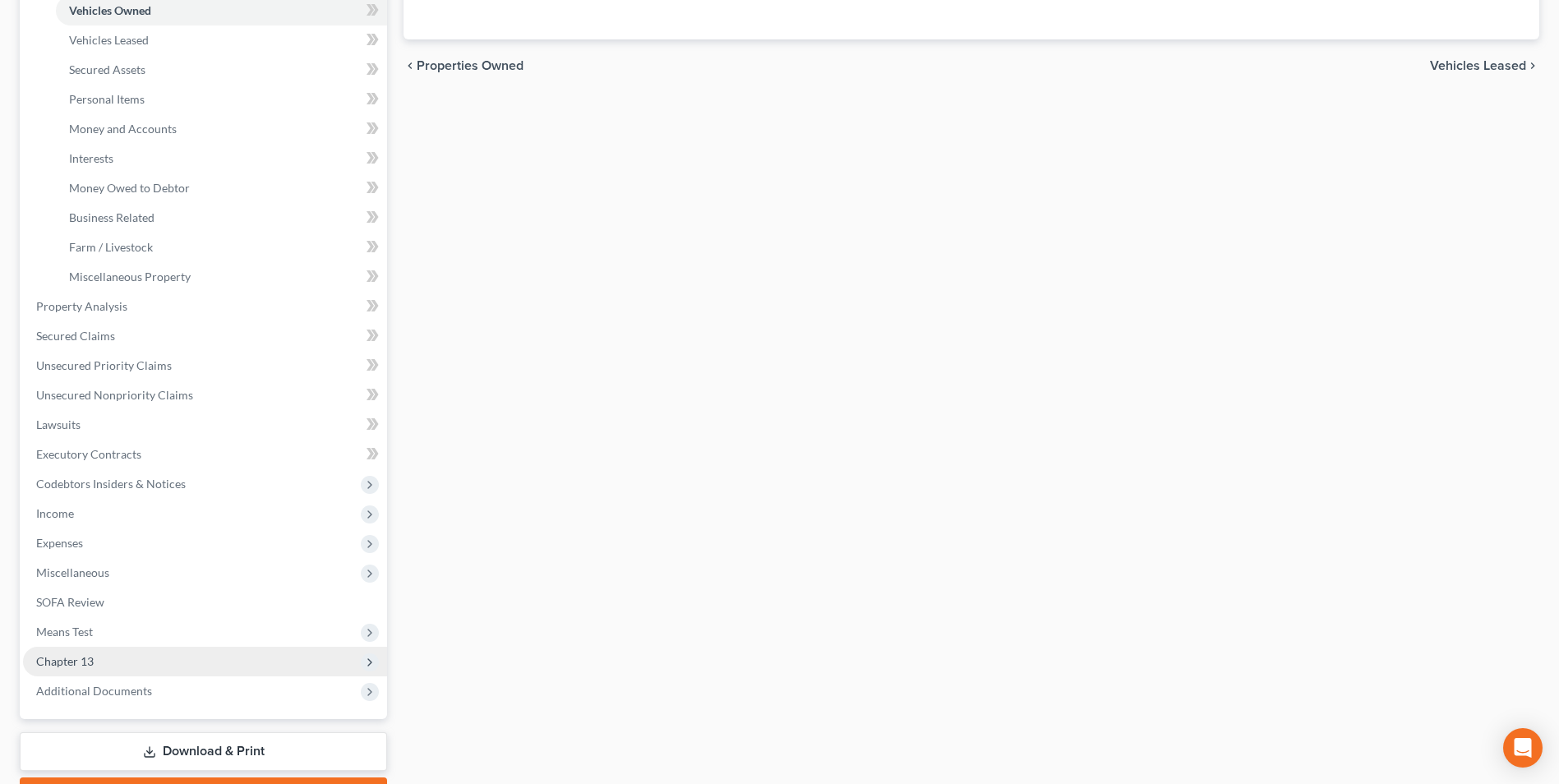
scroll to position [328, 0]
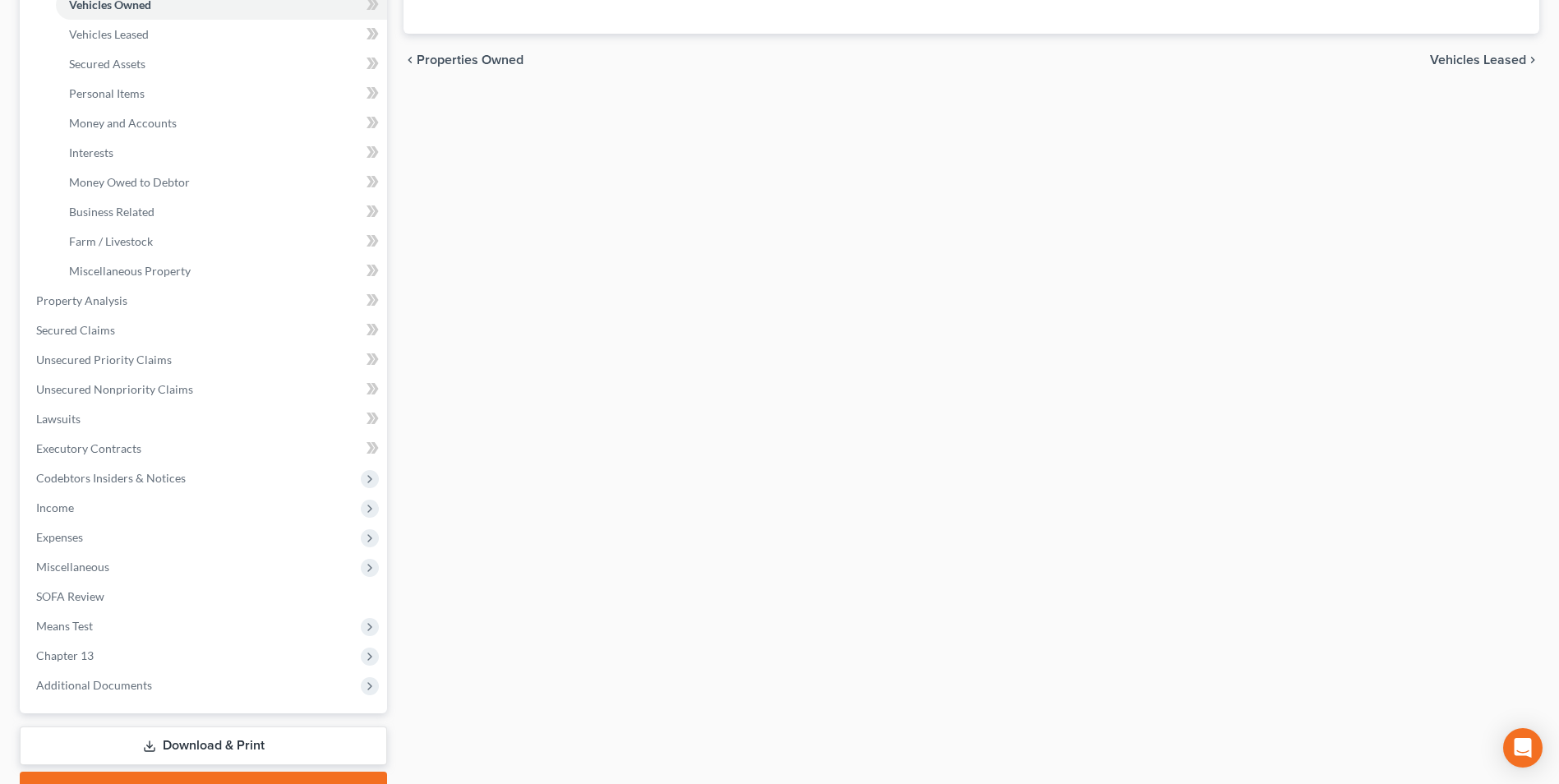
drag, startPoint x: 206, startPoint y: 740, endPoint x: 673, endPoint y: 629, distance: 480.0
click at [206, 740] on link "Download & Print" at bounding box center [202, 745] width 367 height 39
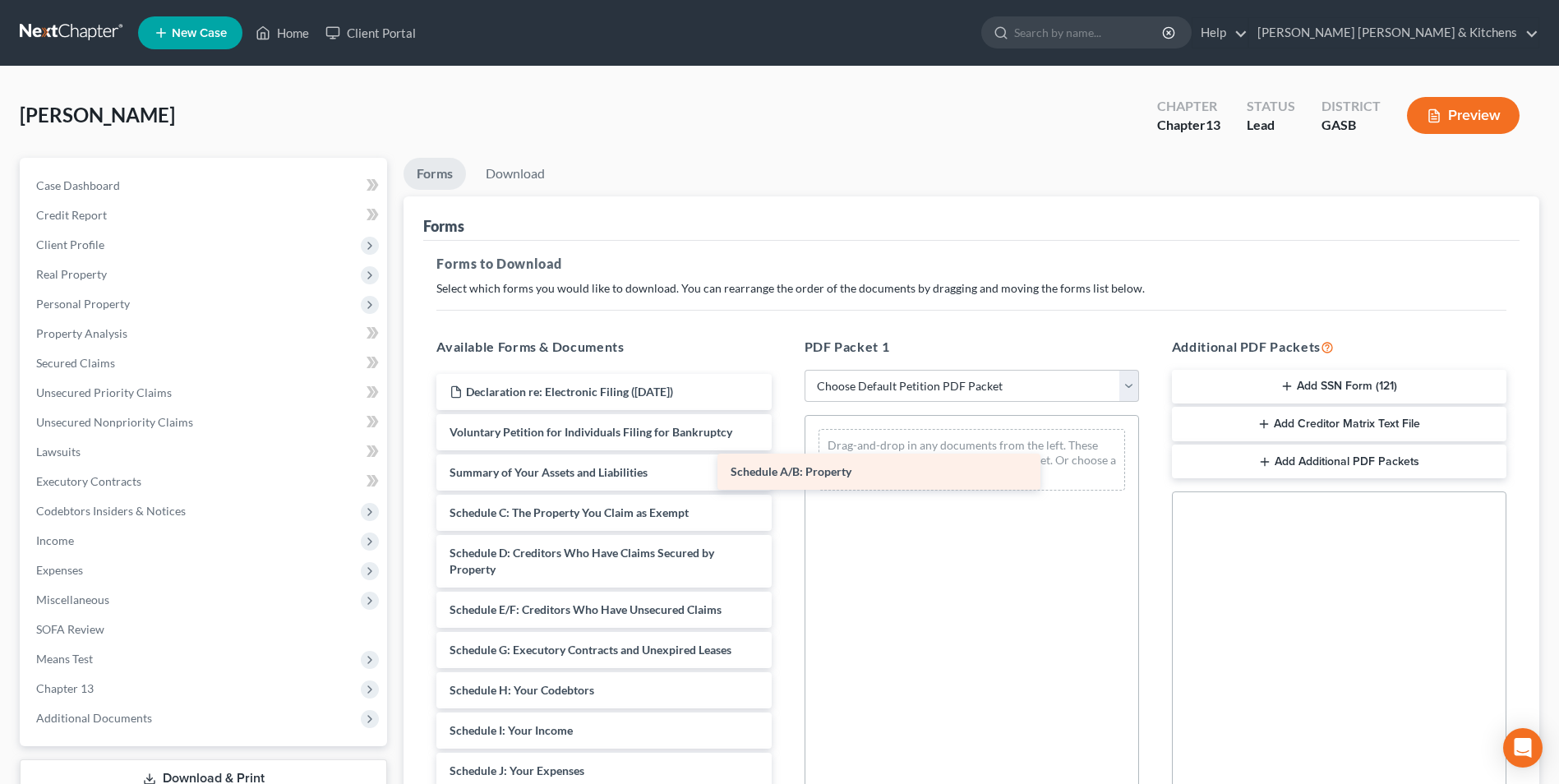
drag, startPoint x: 609, startPoint y: 517, endPoint x: 973, endPoint y: 457, distance: 368.9
click at [784, 457] on div "Schedule A/B: Property Declaration re: Electronic Filing (08/25/2025) Voluntary…" at bounding box center [603, 738] width 360 height 729
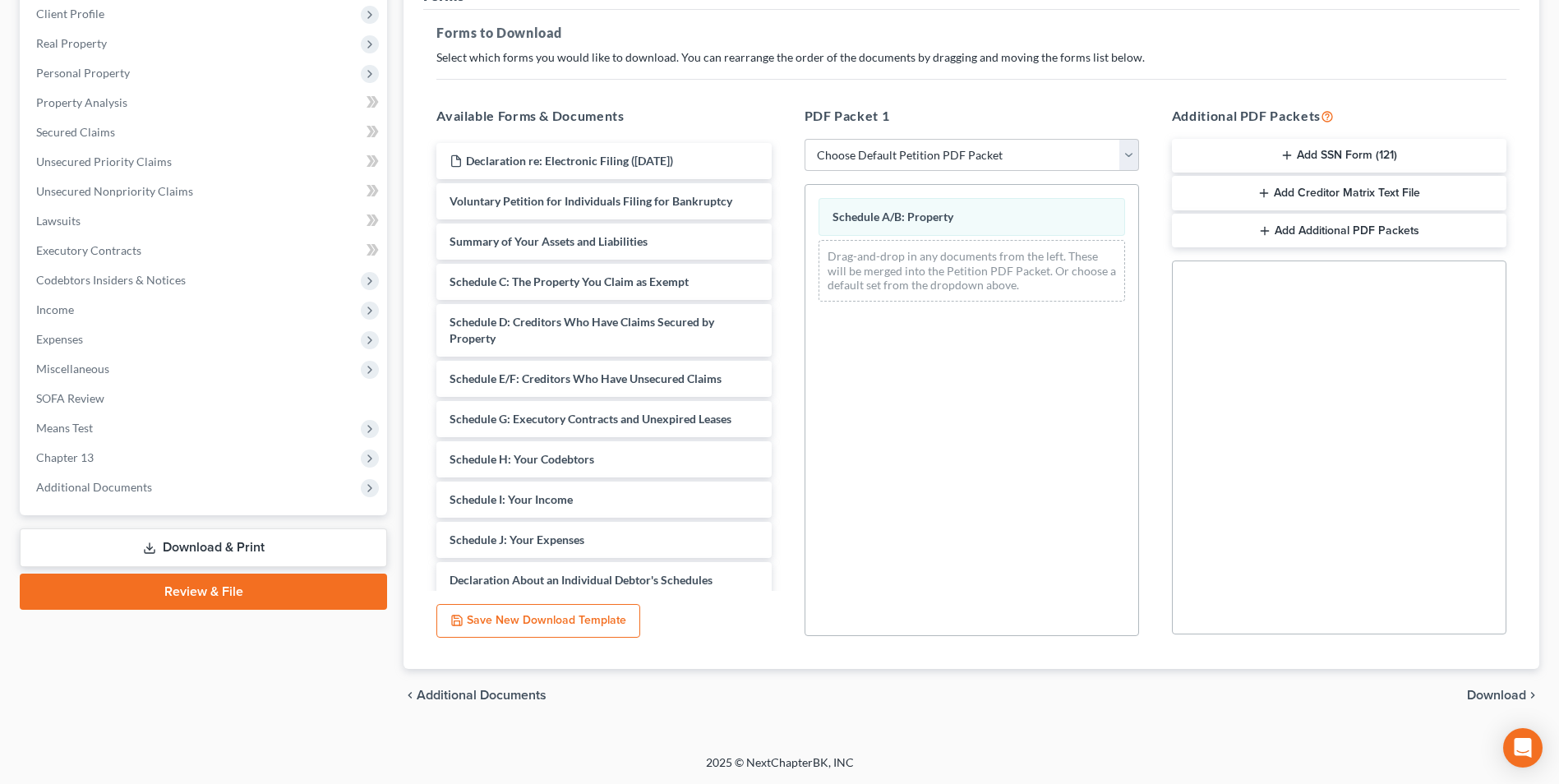
click at [1483, 698] on span "Download" at bounding box center [1495, 695] width 59 height 13
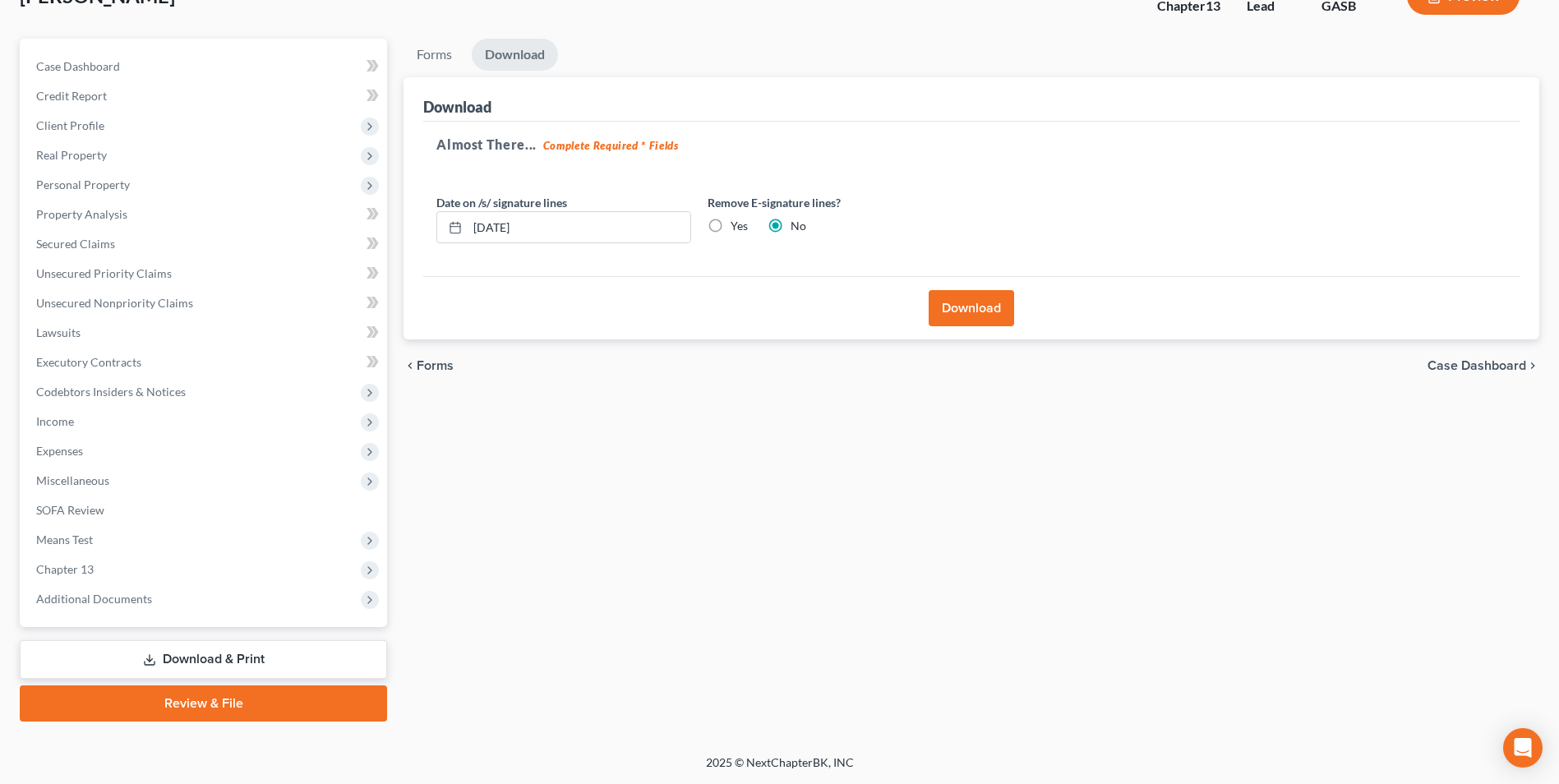
scroll to position [119, 0]
click at [986, 304] on button "Download" at bounding box center [971, 308] width 86 height 37
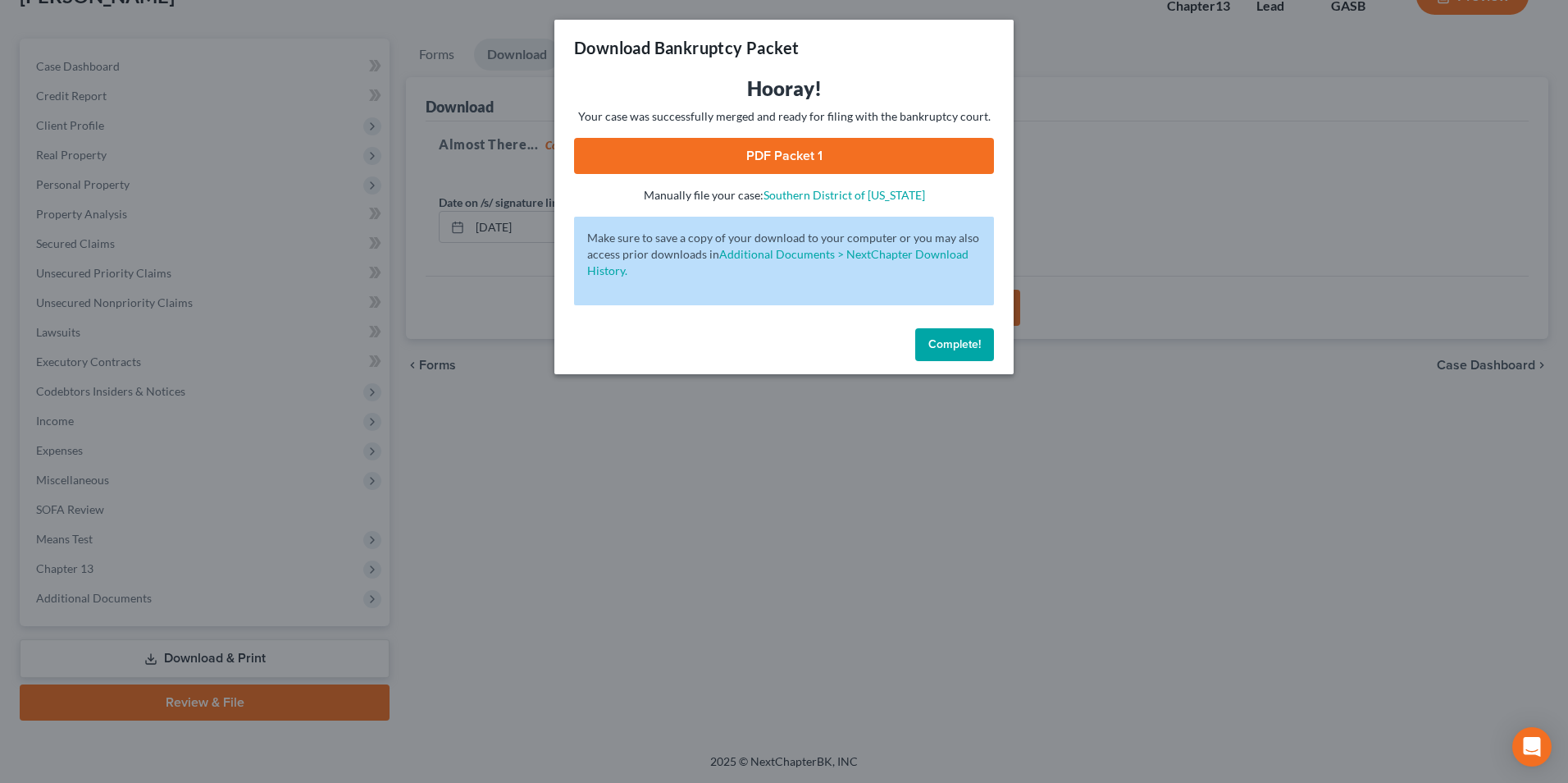
click at [671, 154] on link "PDF Packet 1" at bounding box center [784, 156] width 420 height 37
click at [532, 417] on div "Download Bankruptcy Packet Hooray! Your case was successfully merged and ready …" at bounding box center [784, 392] width 1568 height 783
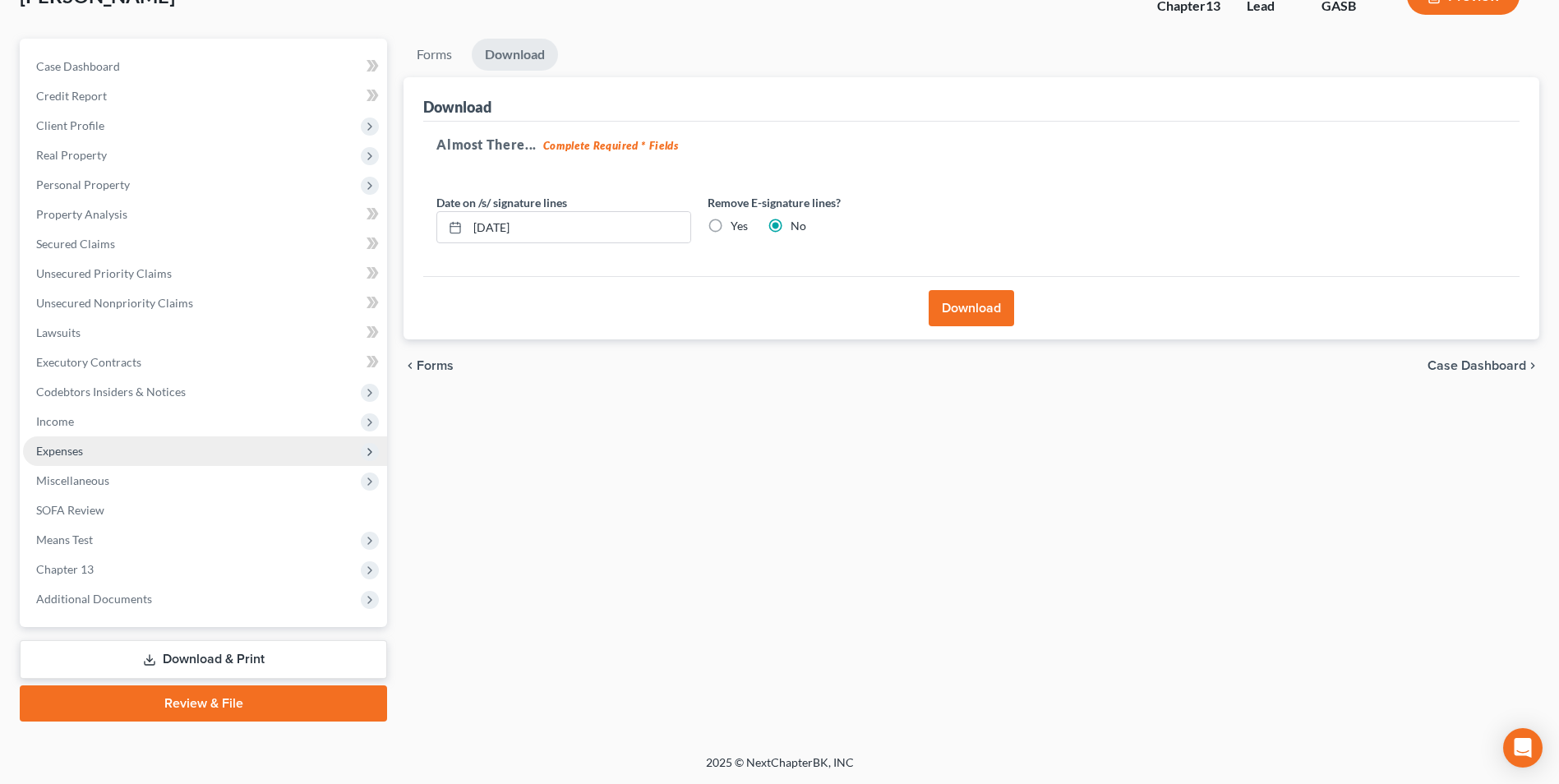
click at [65, 453] on span "Expenses" at bounding box center [60, 450] width 47 height 13
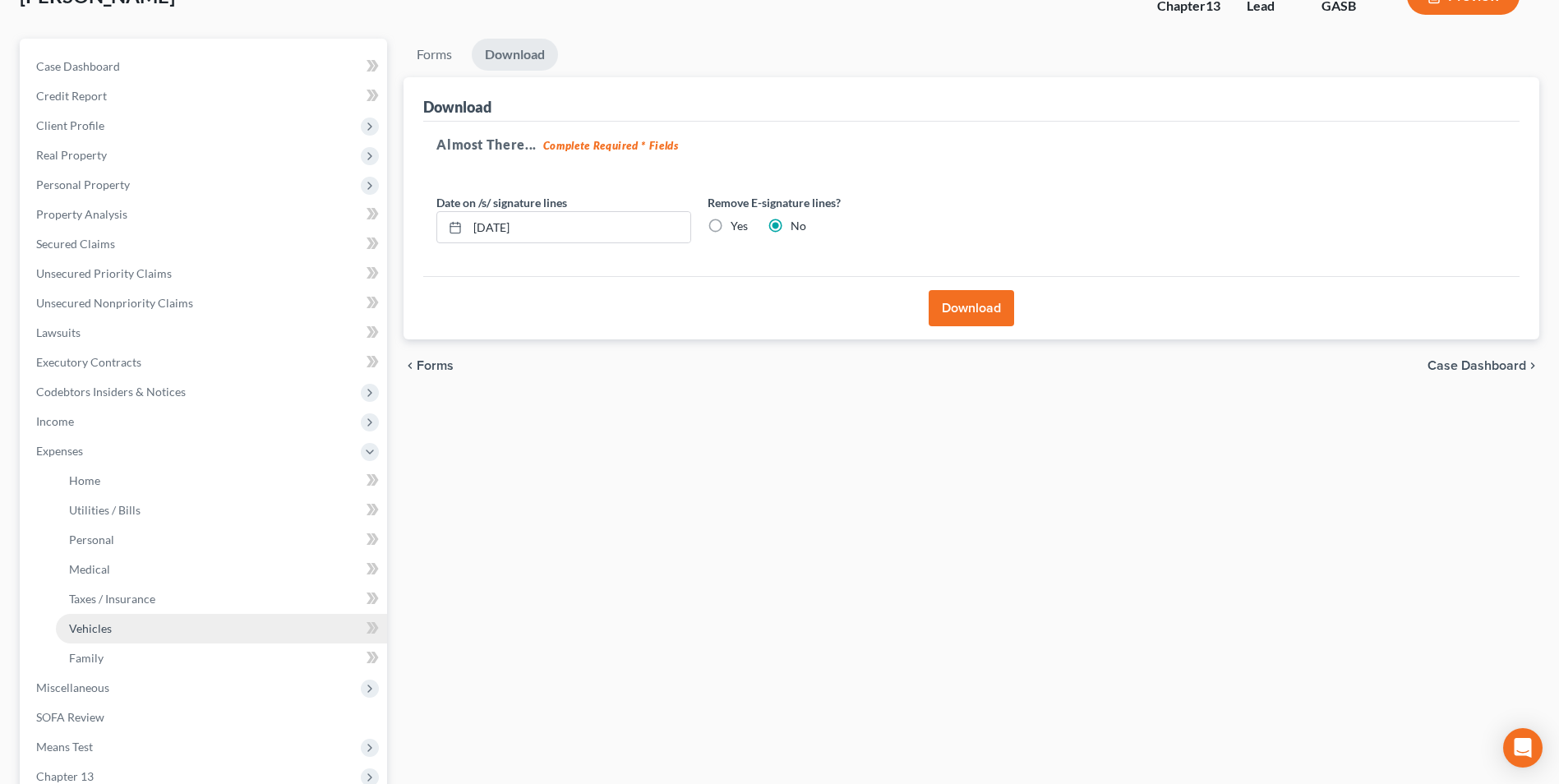
click at [90, 628] on span "Vehicles" at bounding box center [91, 628] width 42 height 13
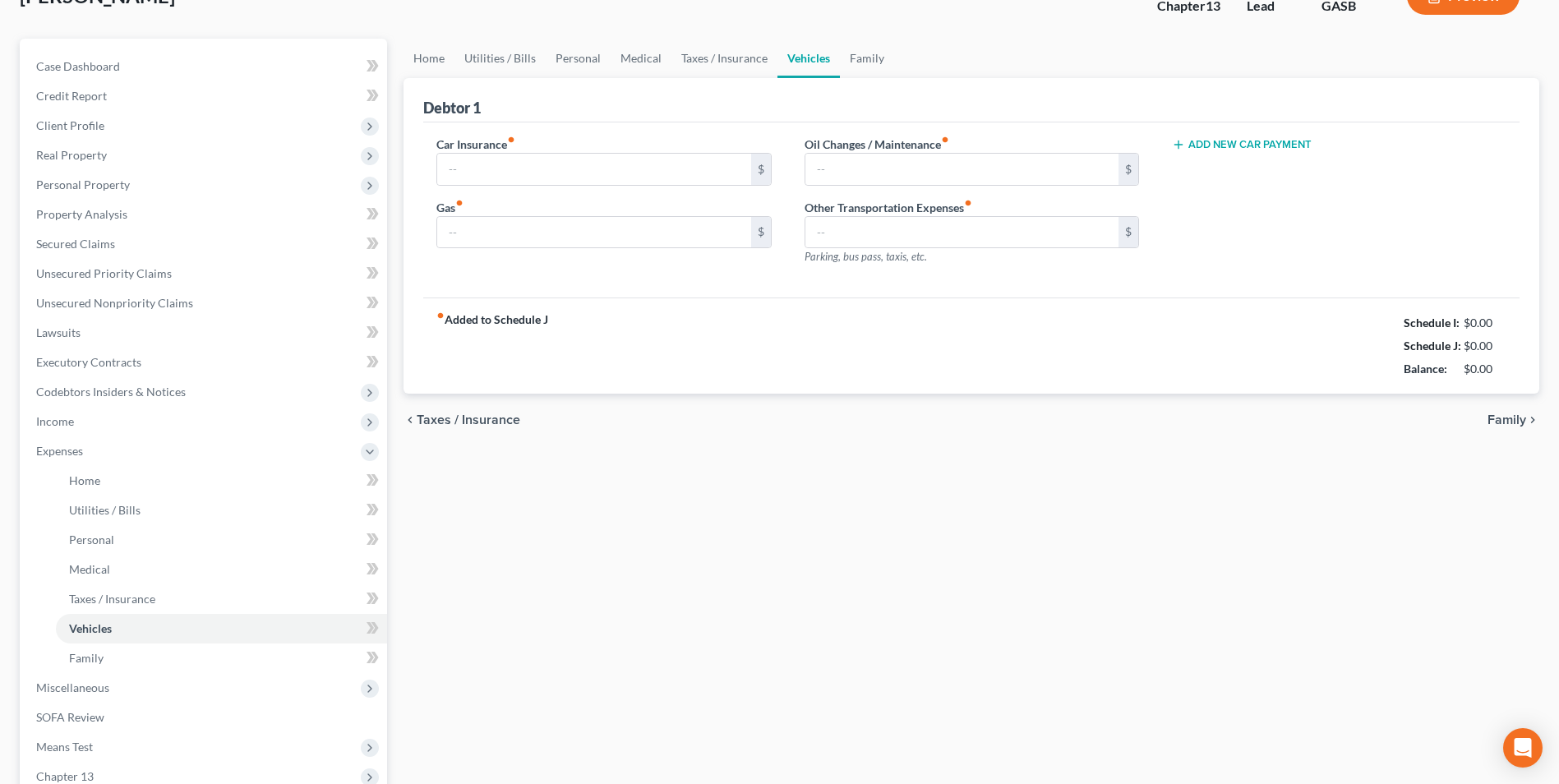
scroll to position [43, 0]
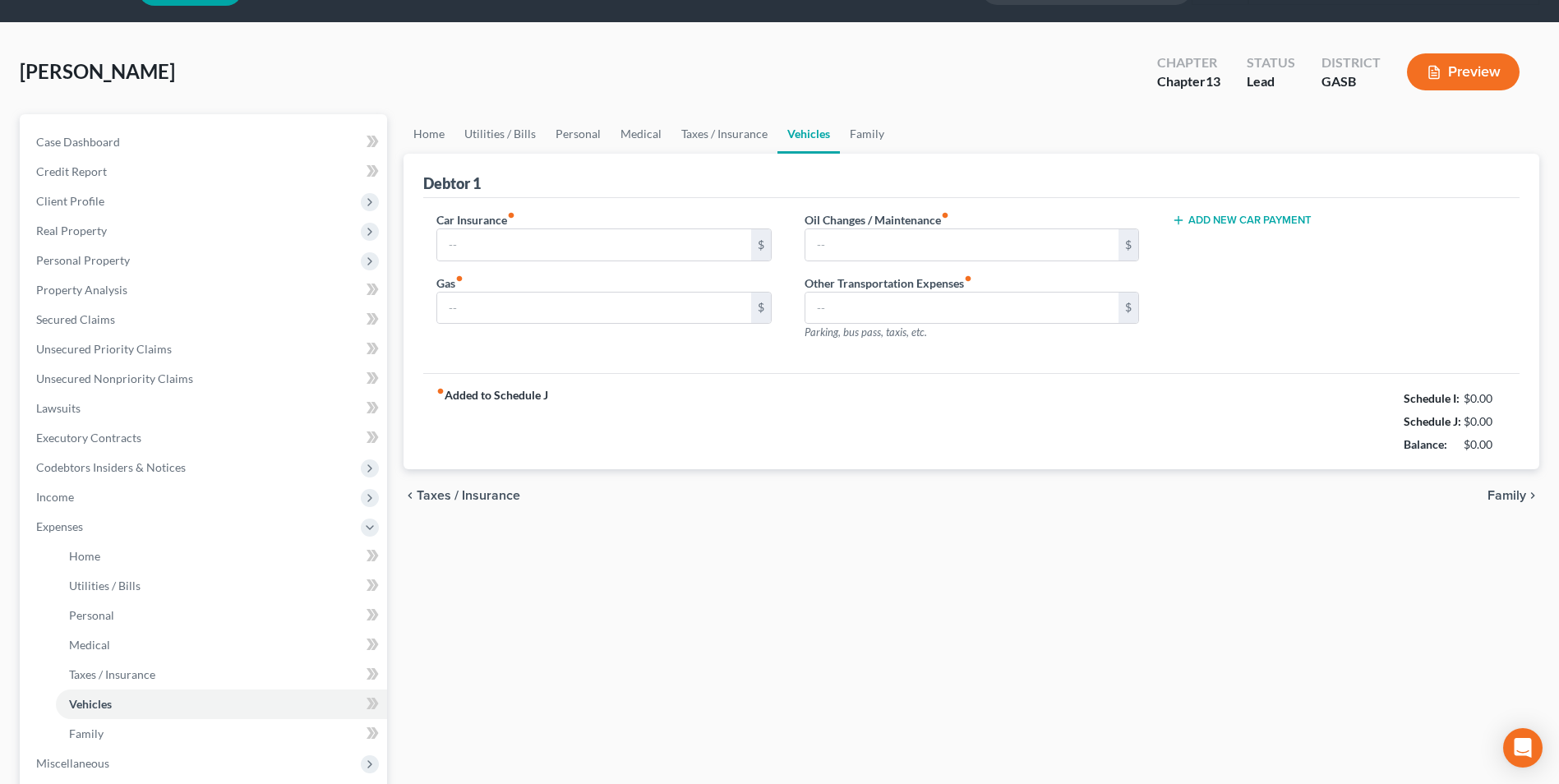
type input "560.00"
type input "440.00"
type input "0.00"
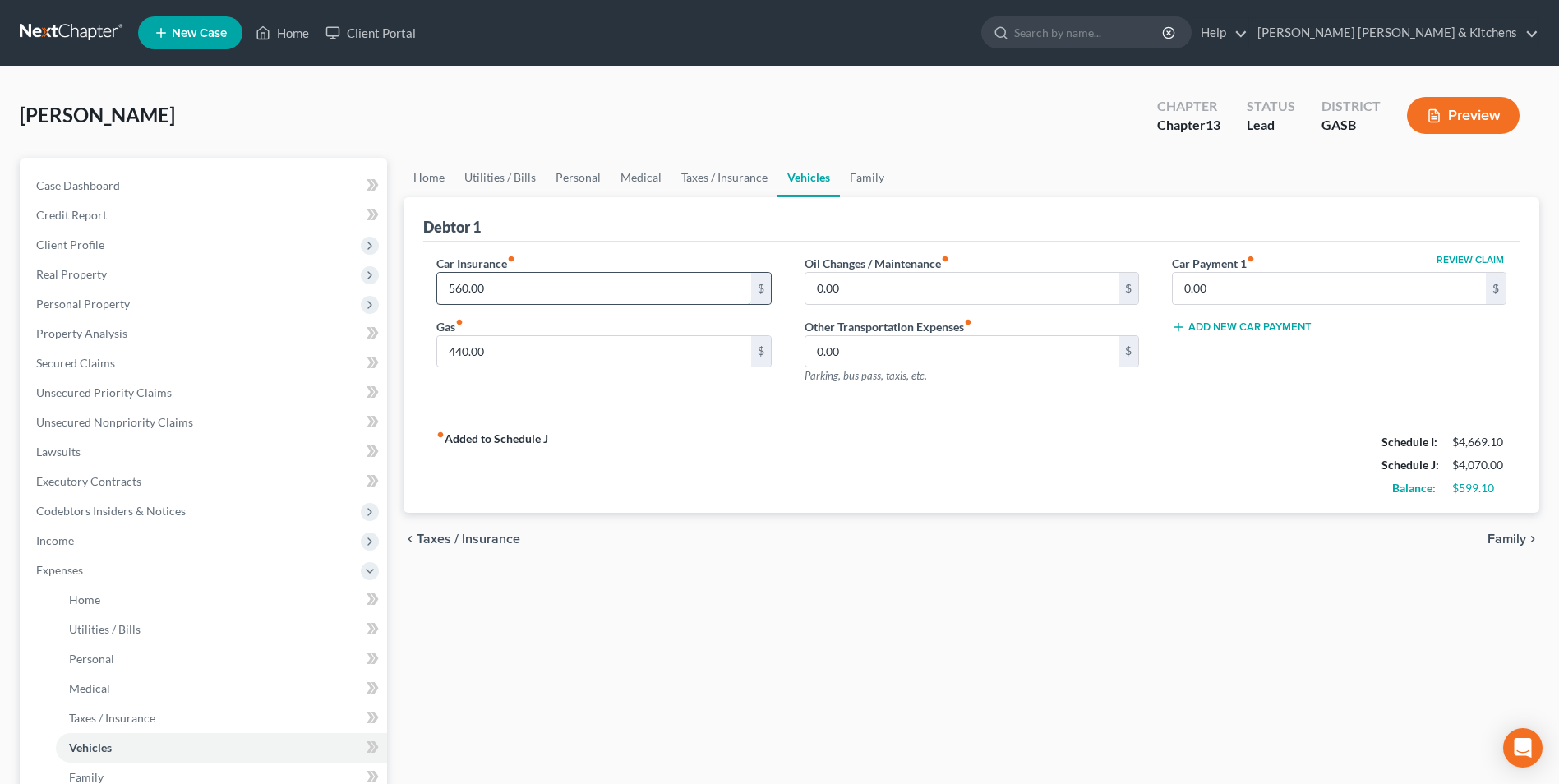
click at [486, 283] on input "560.00" at bounding box center [594, 288] width 313 height 31
type input "535"
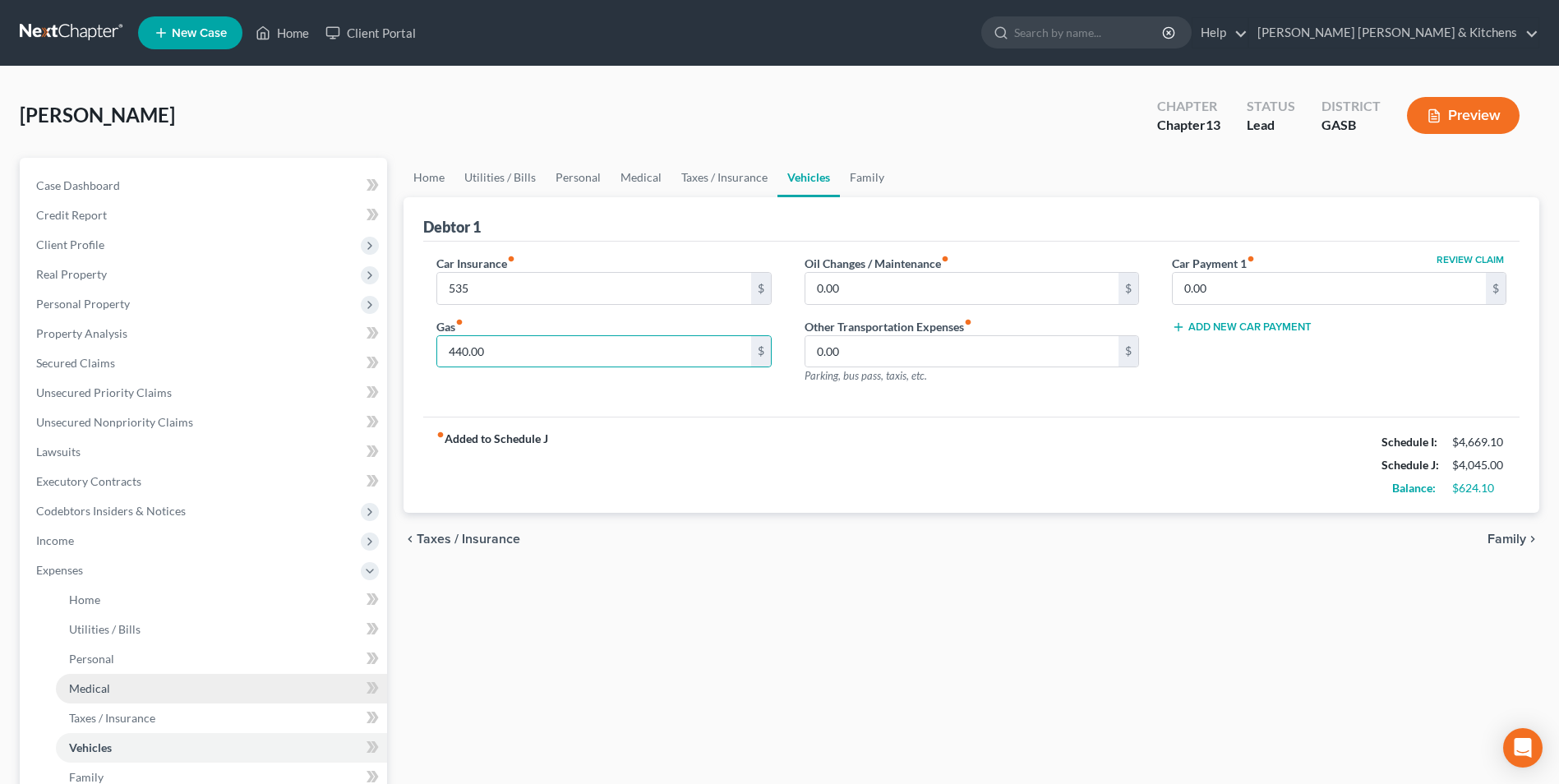
click at [110, 688] on link "Medical" at bounding box center [222, 688] width 331 height 30
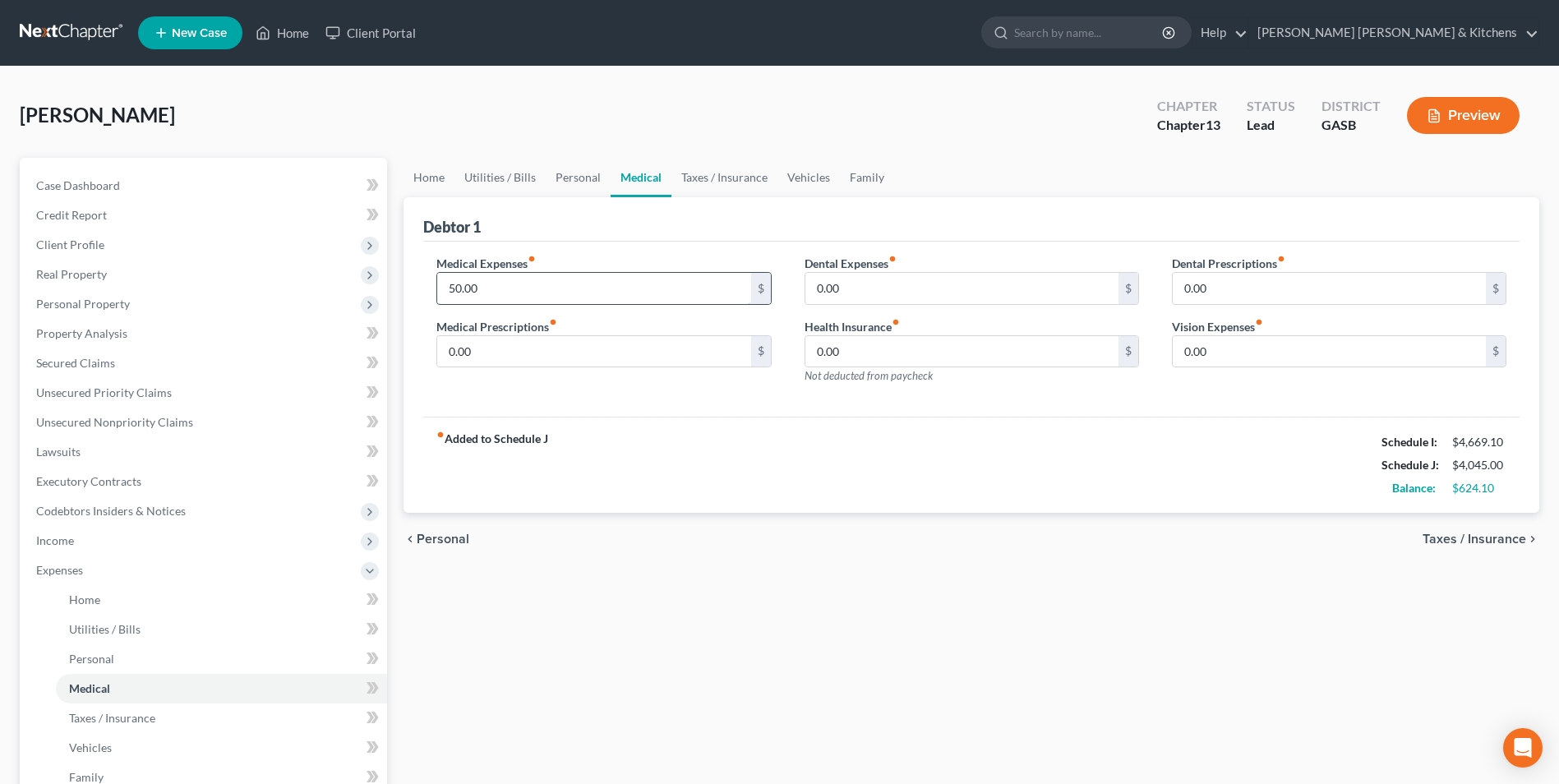
click at [494, 301] on input "50.00" at bounding box center [594, 288] width 313 height 31
type input "0.00"
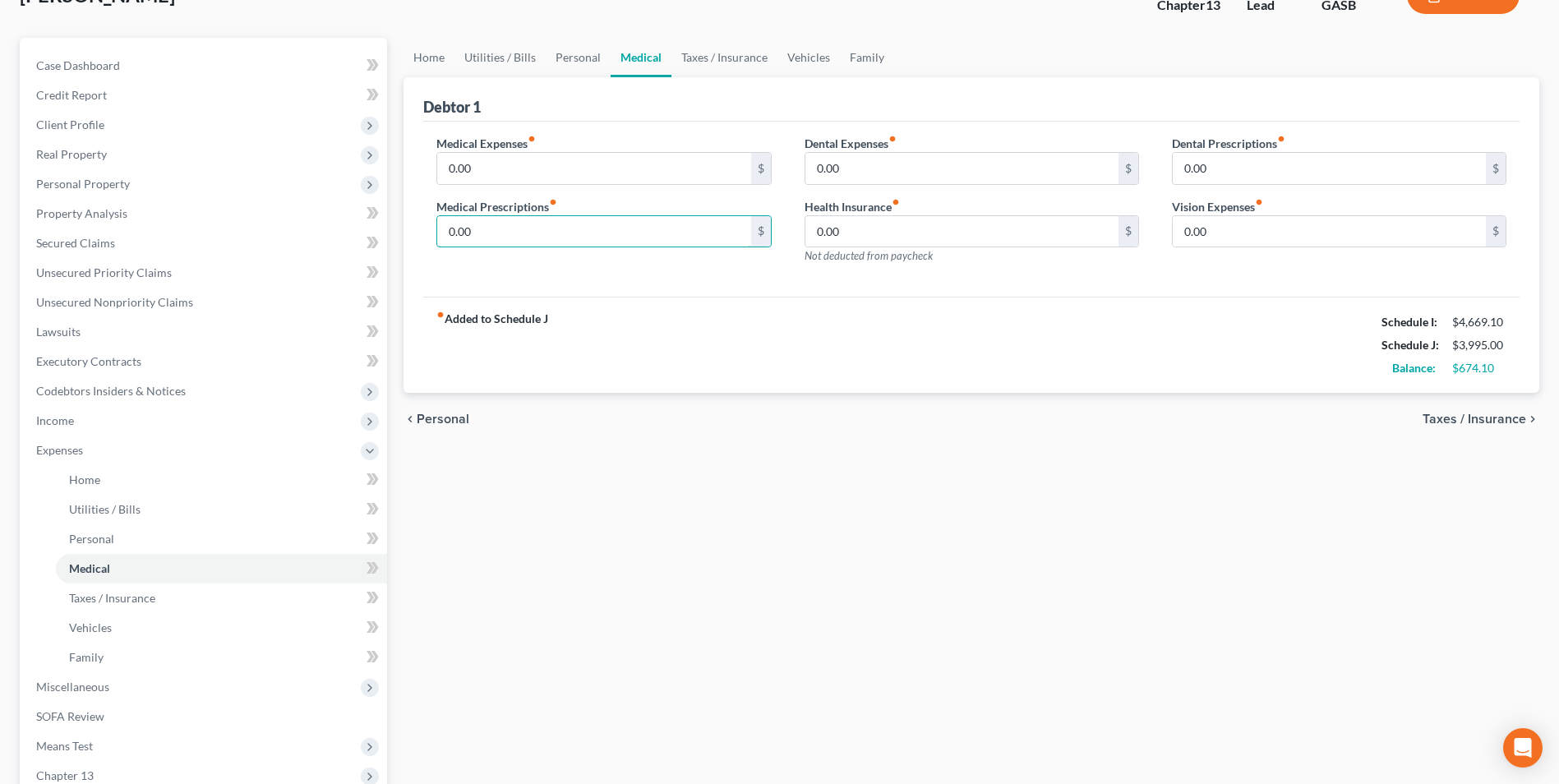
scroll to position [327, 0]
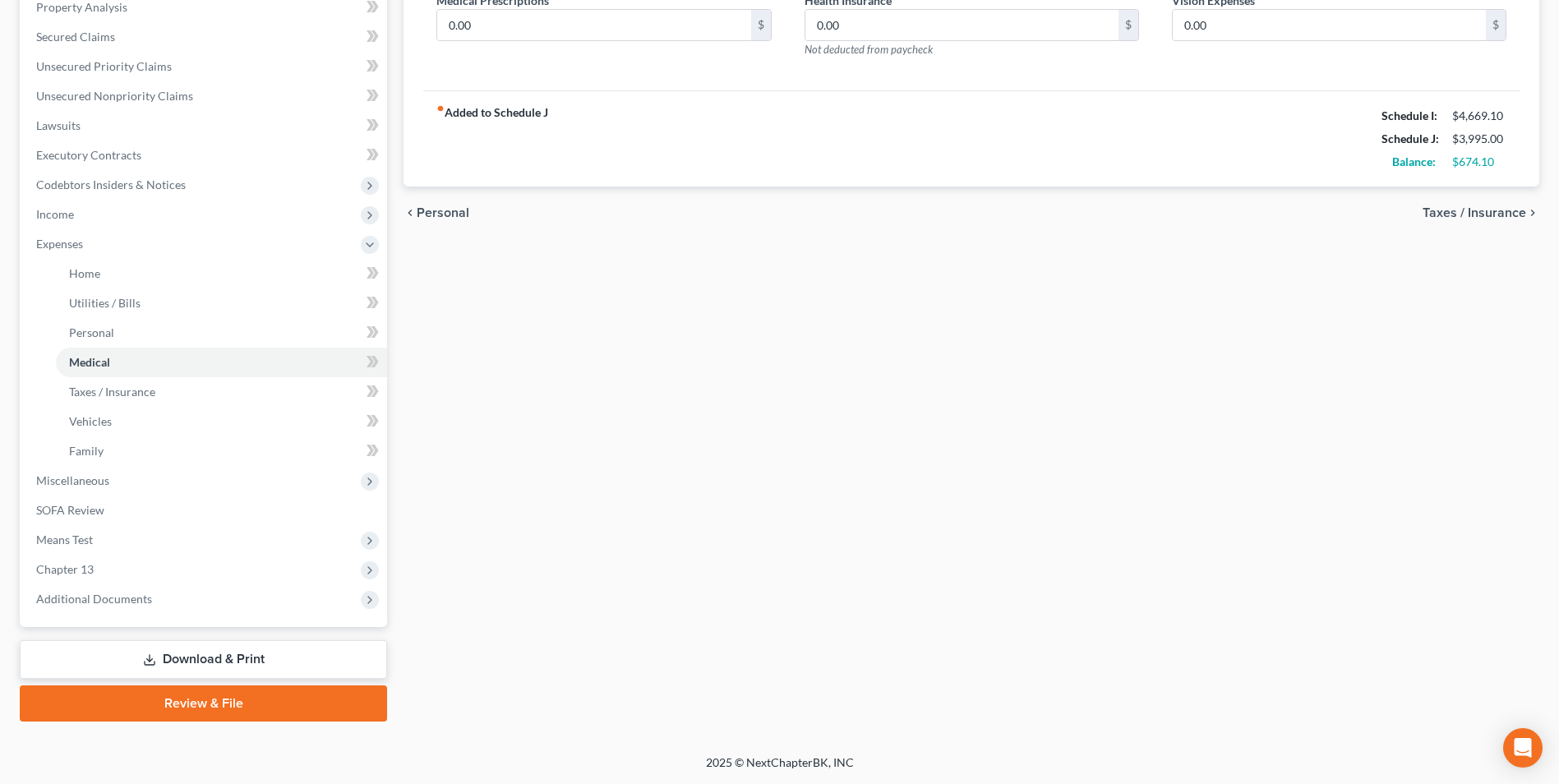
click at [237, 655] on link "Download & Print" at bounding box center [202, 659] width 367 height 39
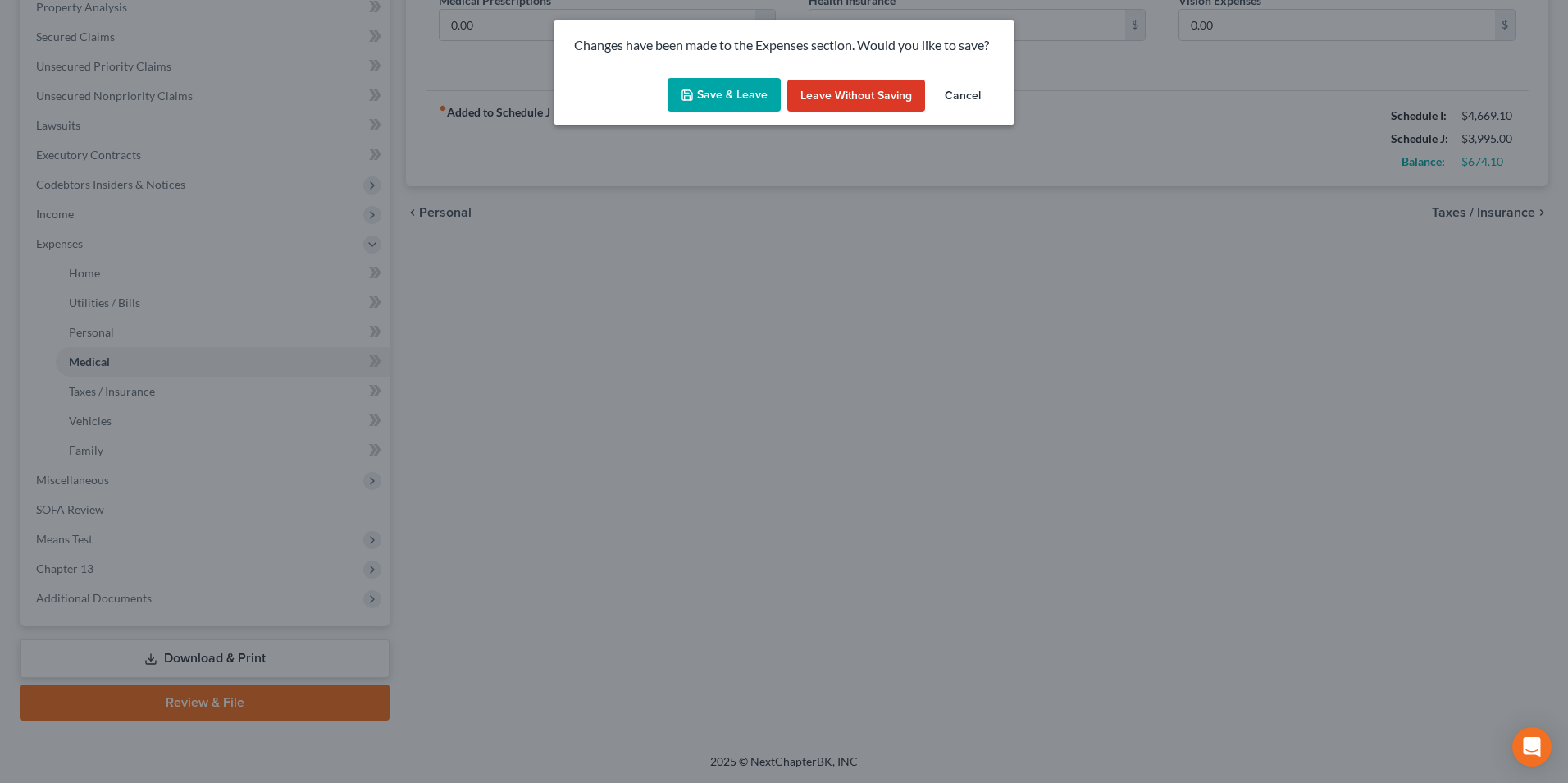
click at [748, 96] on button "Save & Leave" at bounding box center [724, 95] width 113 height 35
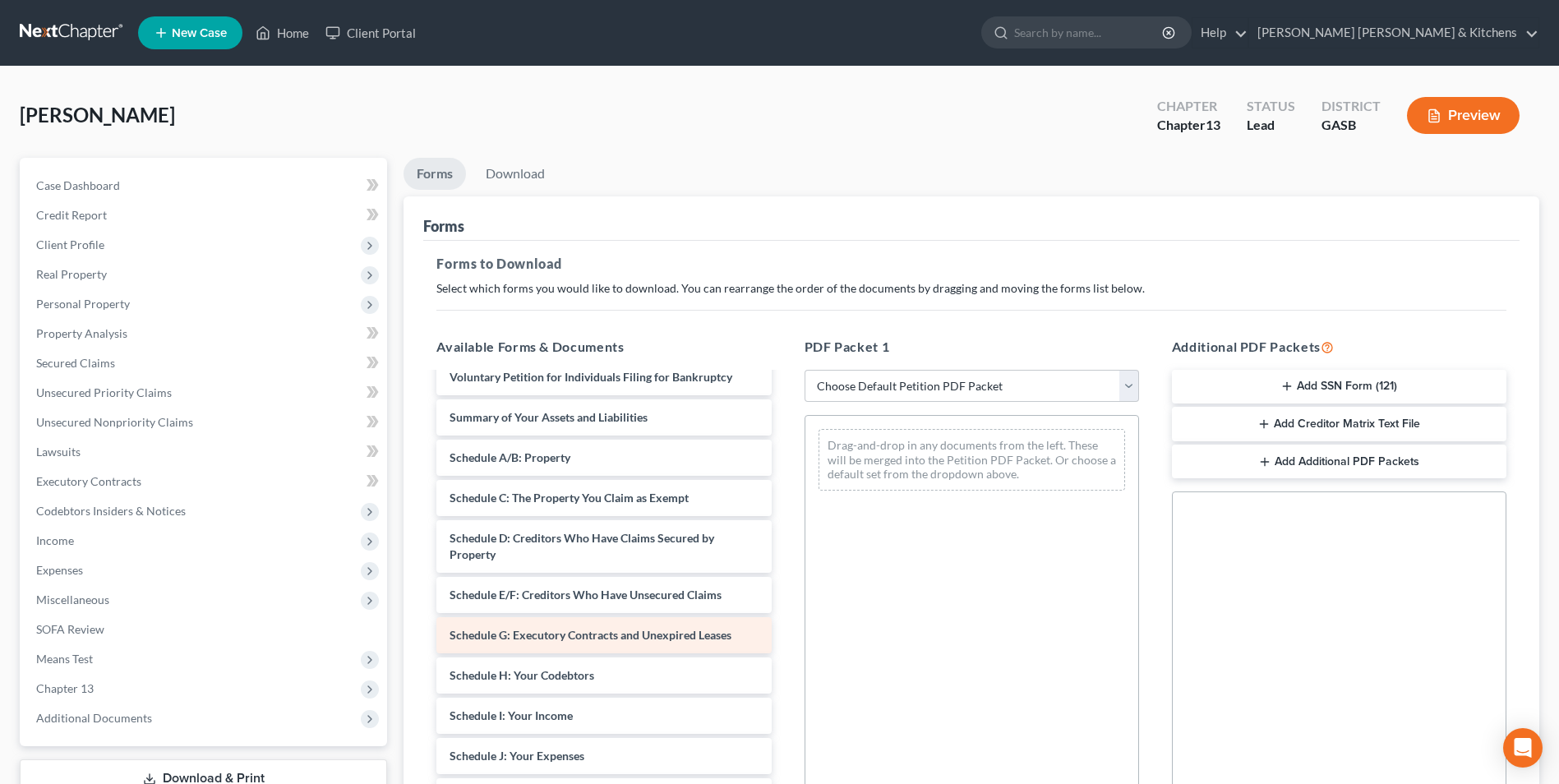
scroll to position [82, 0]
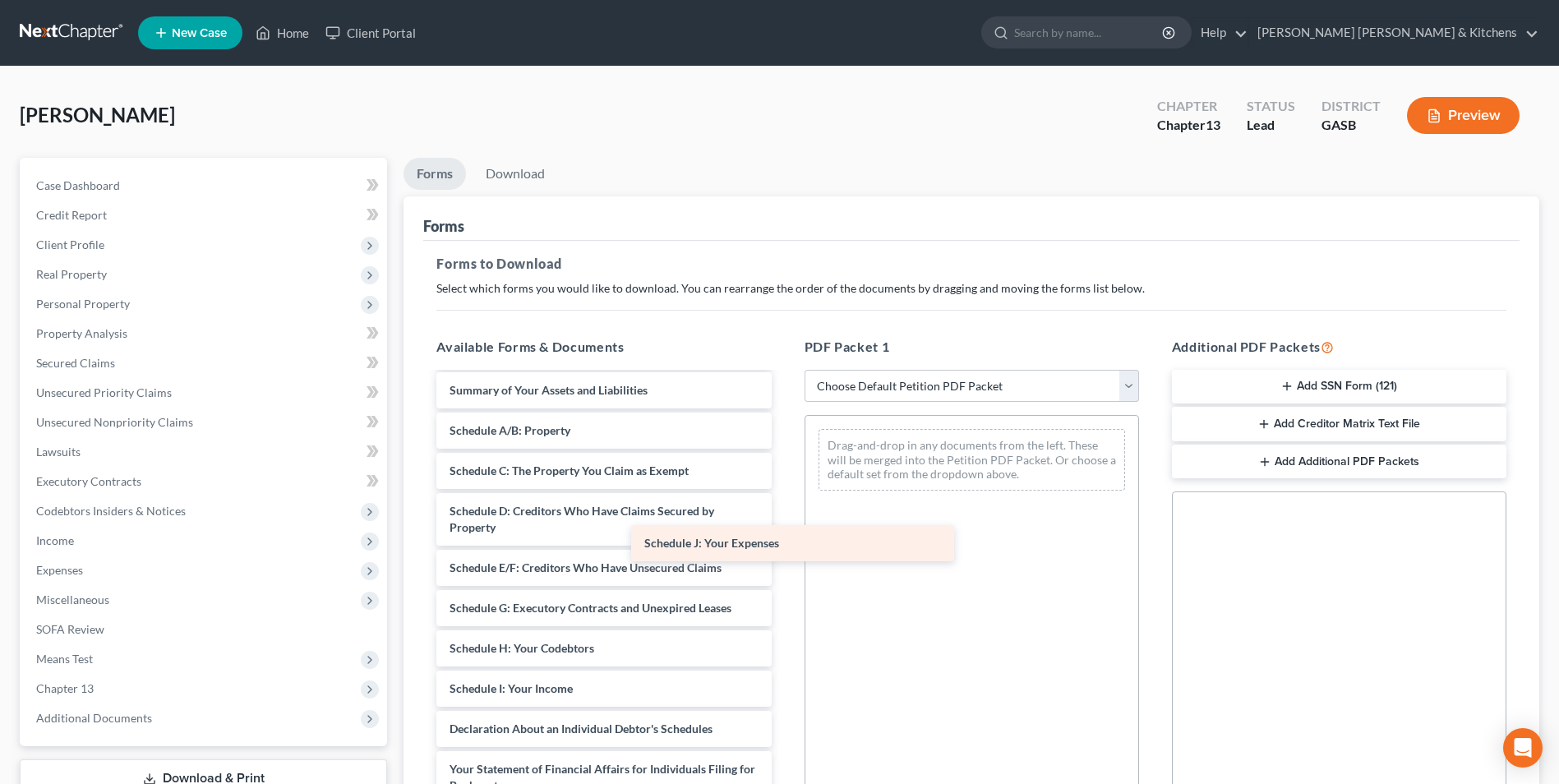
drag, startPoint x: 676, startPoint y: 723, endPoint x: 909, endPoint y: 477, distance: 338.8
click at [784, 478] on div "Schedule J: Your Expenses Declaration re: Electronic Filing (08/25/2025) Volunt…" at bounding box center [603, 656] width 360 height 729
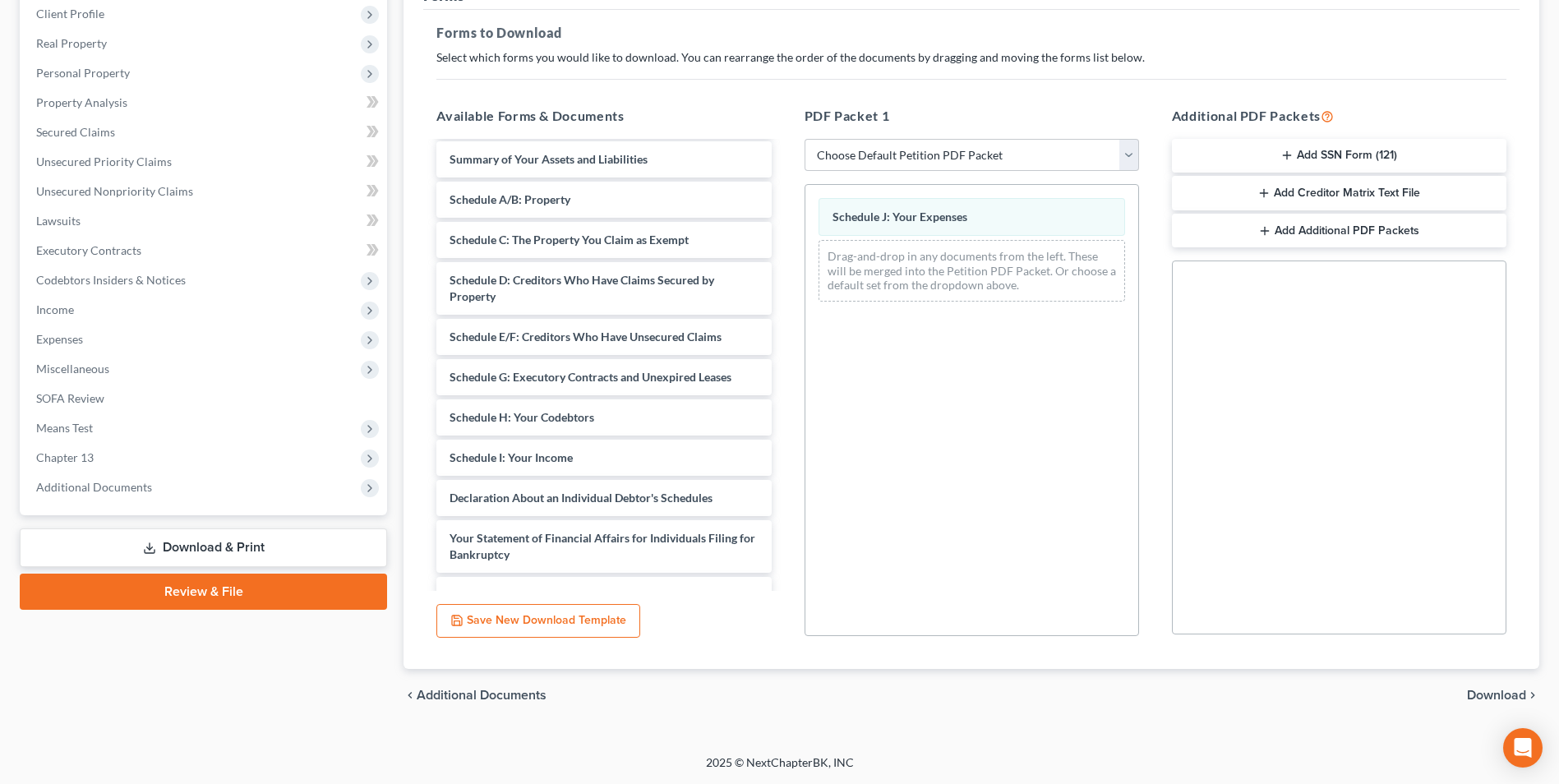
click at [1486, 698] on span "Download" at bounding box center [1495, 695] width 59 height 13
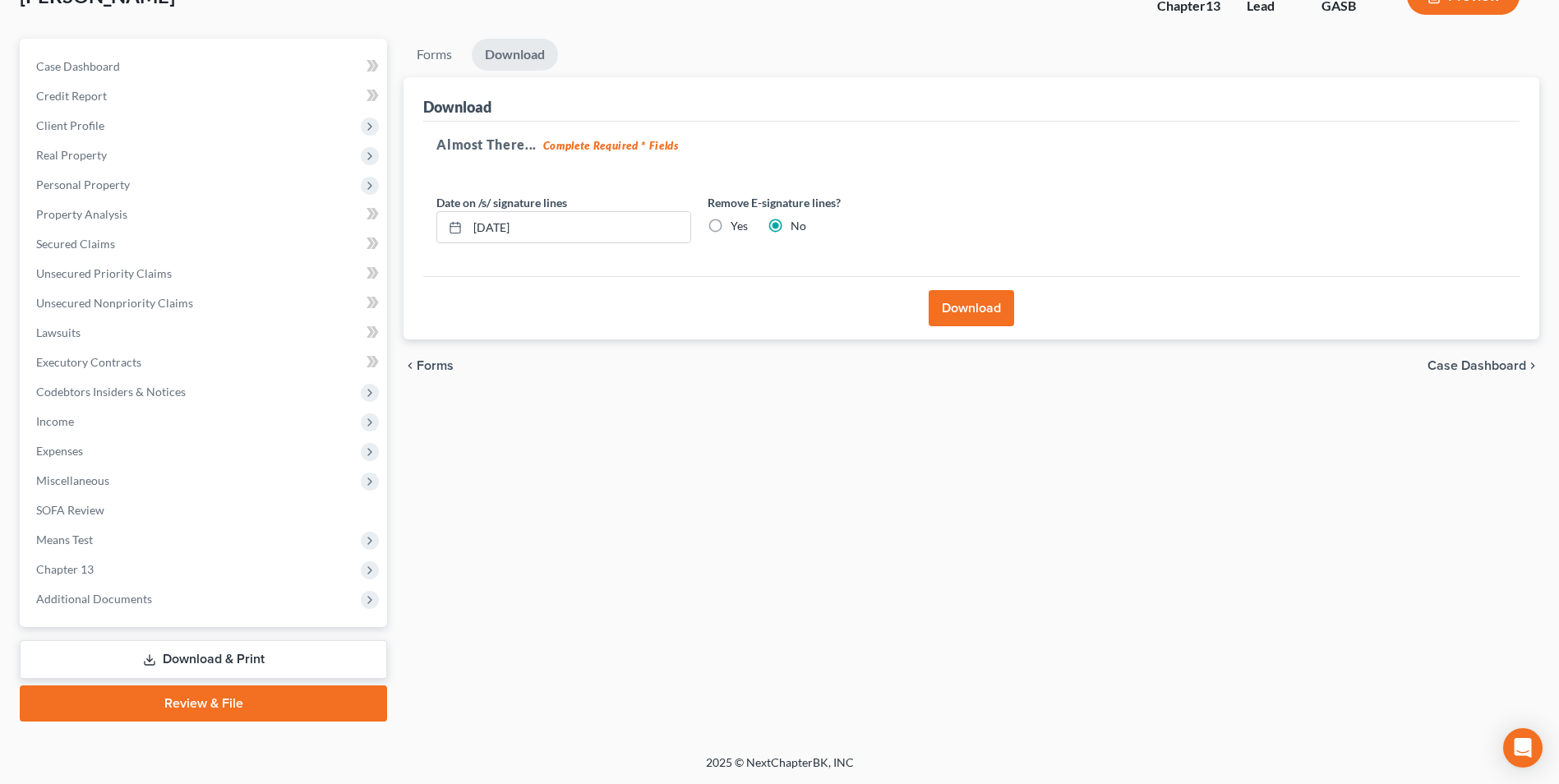
scroll to position [119, 0]
click at [963, 321] on button "Download" at bounding box center [971, 308] width 86 height 37
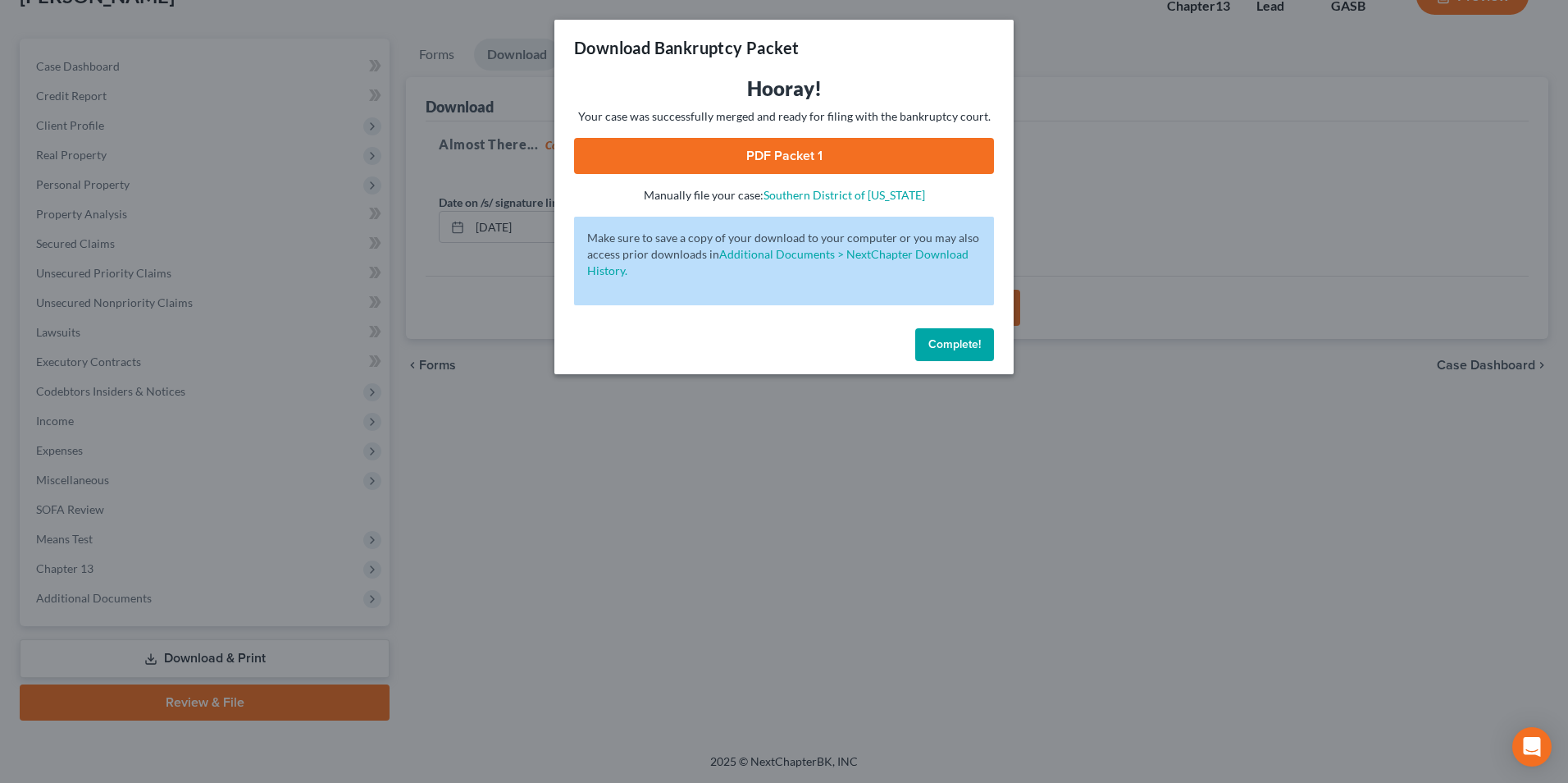
click at [750, 164] on link "PDF Packet 1" at bounding box center [784, 156] width 420 height 37
click at [564, 606] on div "Download Bankruptcy Packet Hooray! Your case was successfully merged and ready …" at bounding box center [784, 392] width 1568 height 783
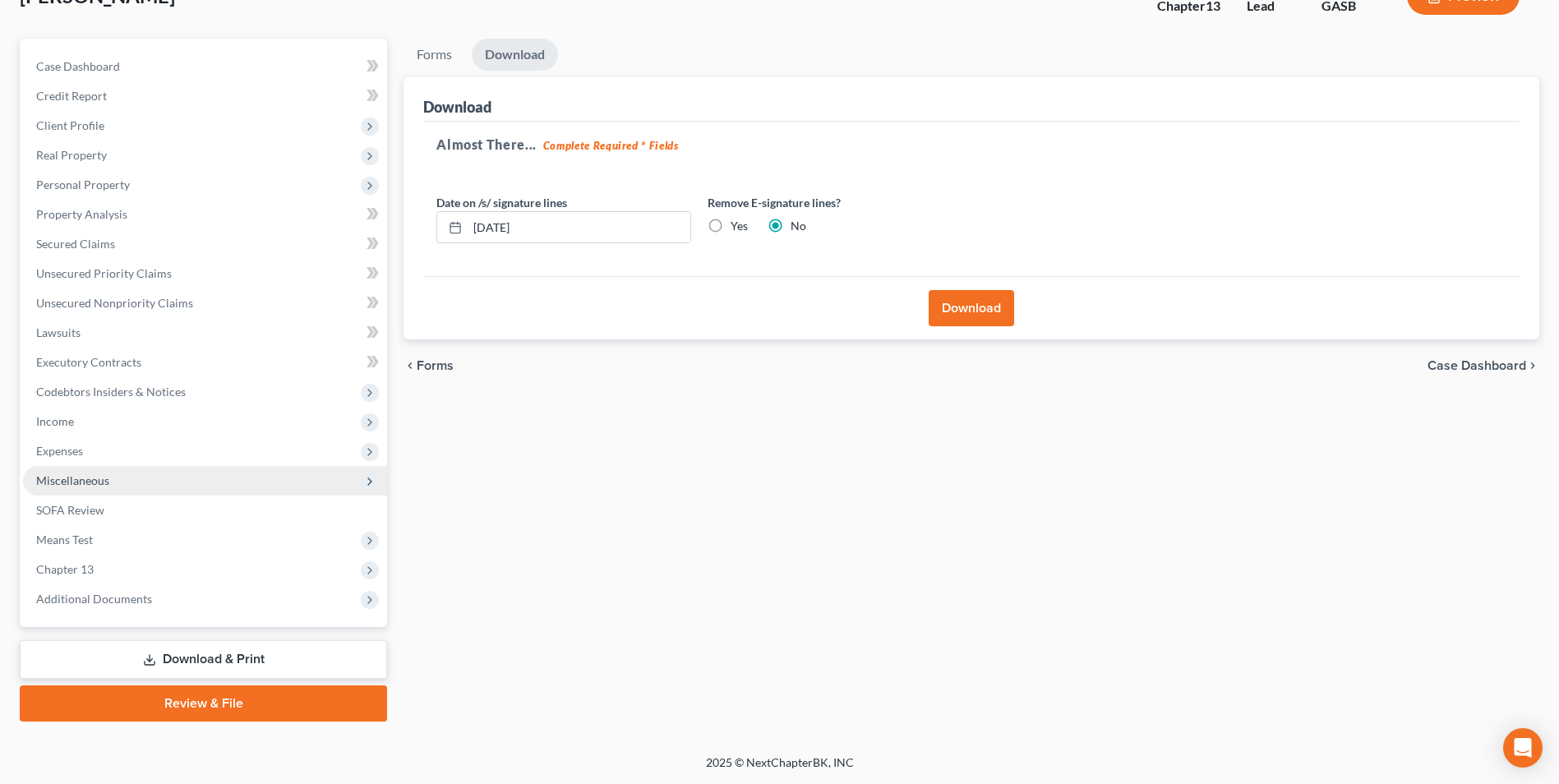
click at [76, 476] on span "Miscellaneous" at bounding box center [73, 480] width 73 height 13
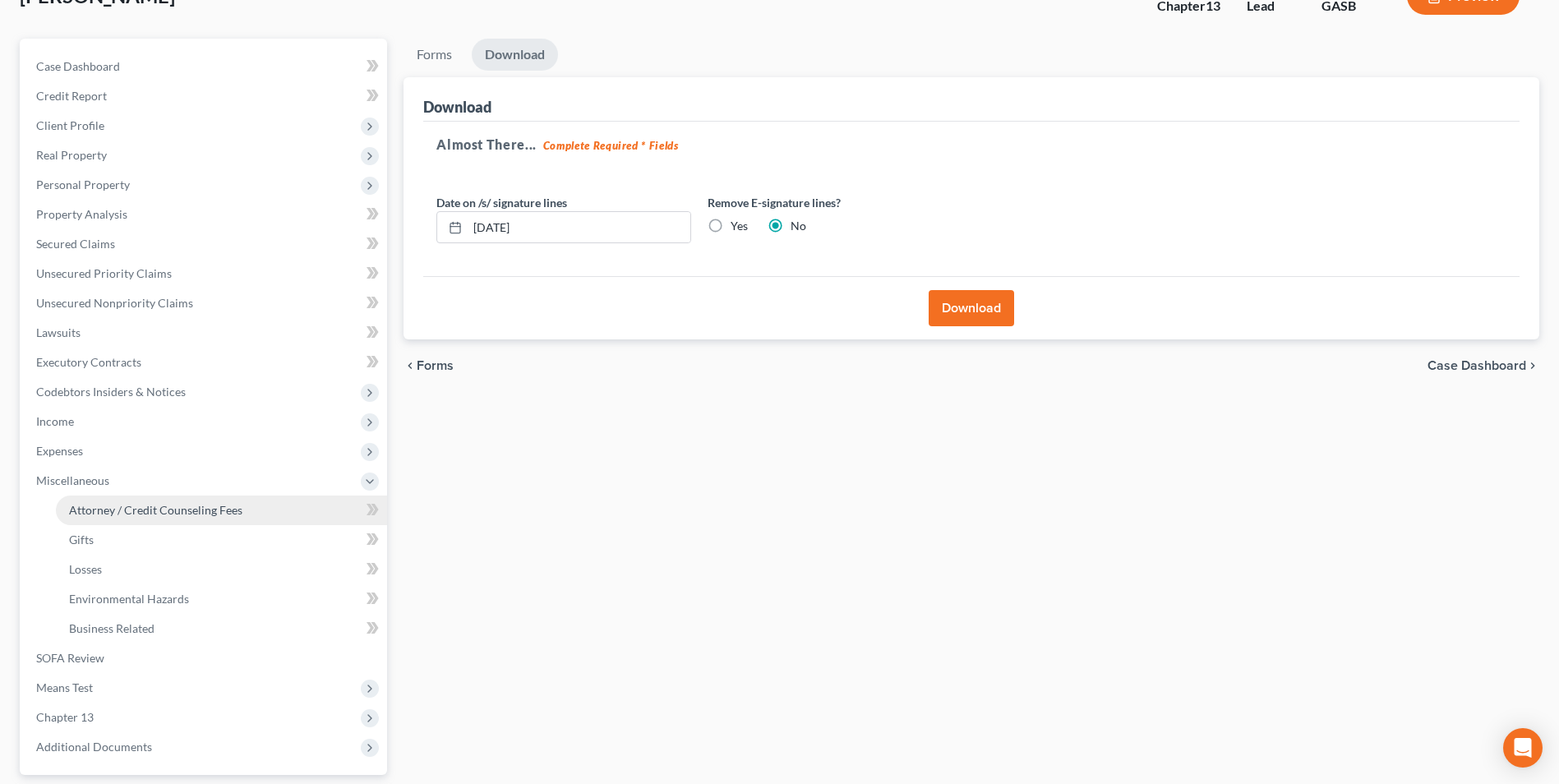
drag, startPoint x: 82, startPoint y: 495, endPoint x: 172, endPoint y: 518, distance: 92.9
click at [82, 497] on link "Attorney / Credit Counseling Fees" at bounding box center [222, 510] width 331 height 30
select select "0"
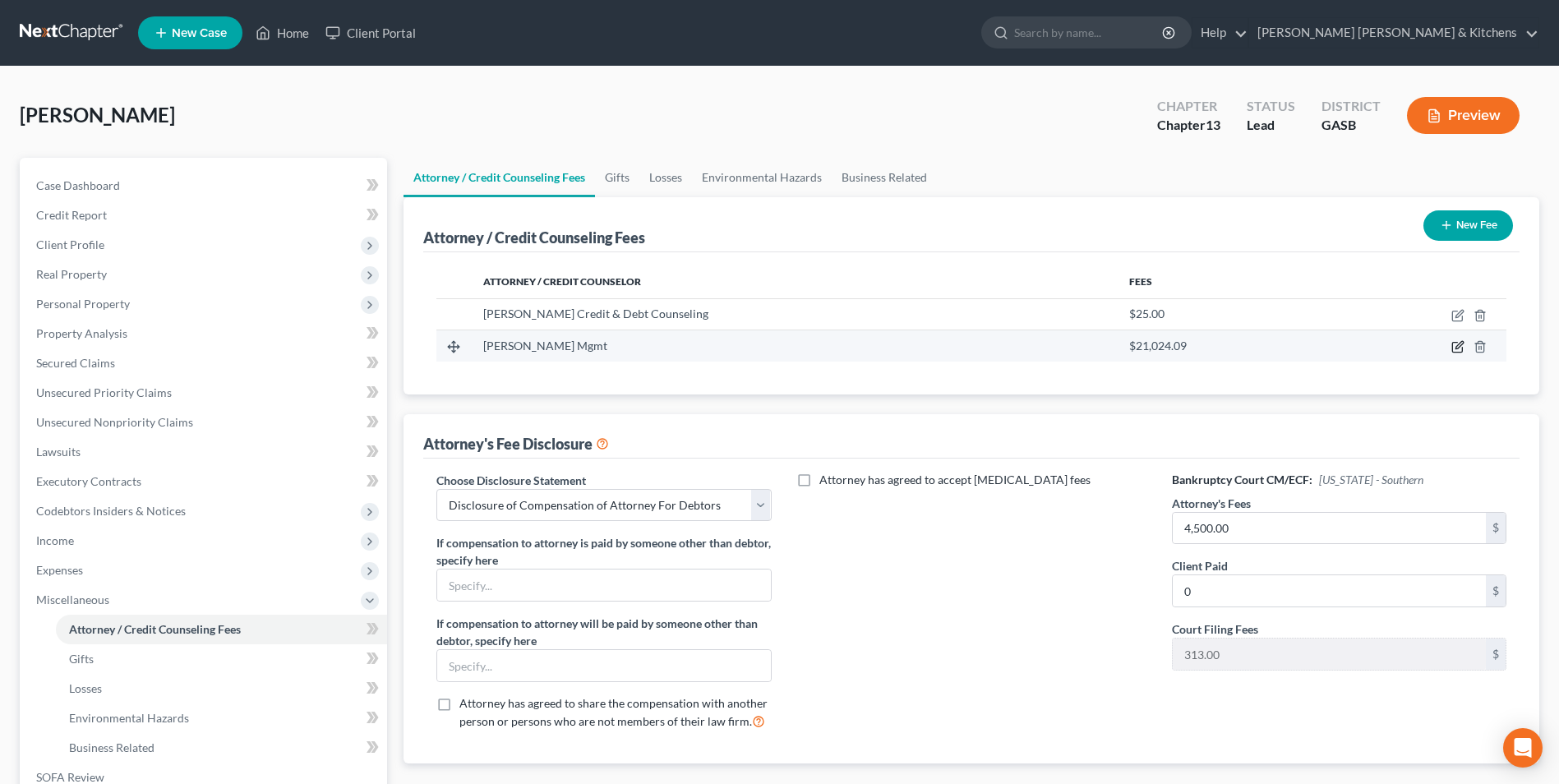
click at [1459, 343] on icon "button" at bounding box center [1458, 347] width 13 height 13
select select "10"
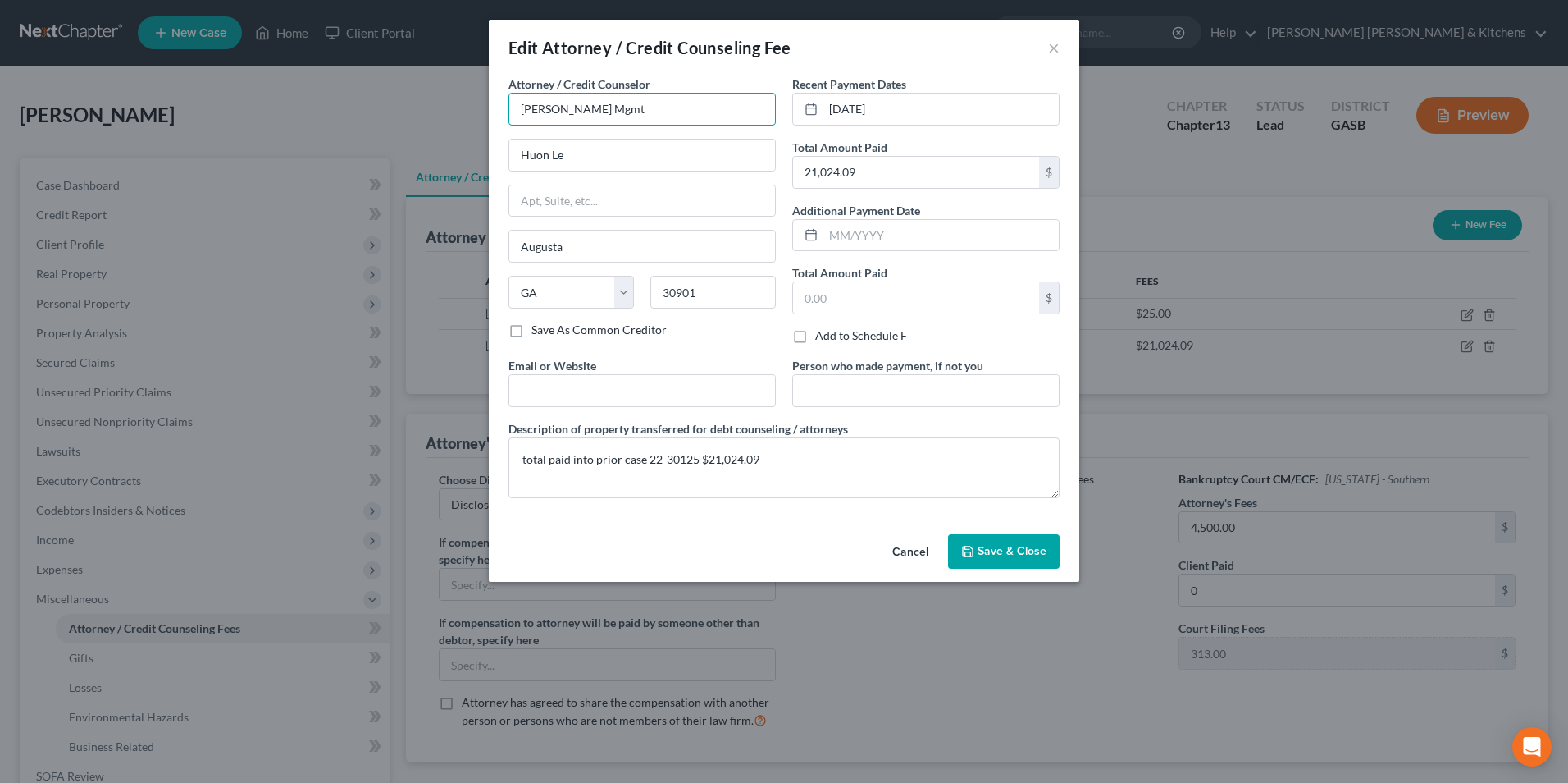
drag, startPoint x: 588, startPoint y: 109, endPoint x: 524, endPoint y: 103, distance: 64.3
click at [524, 103] on input "Curry Mgmt" at bounding box center [642, 109] width 267 height 33
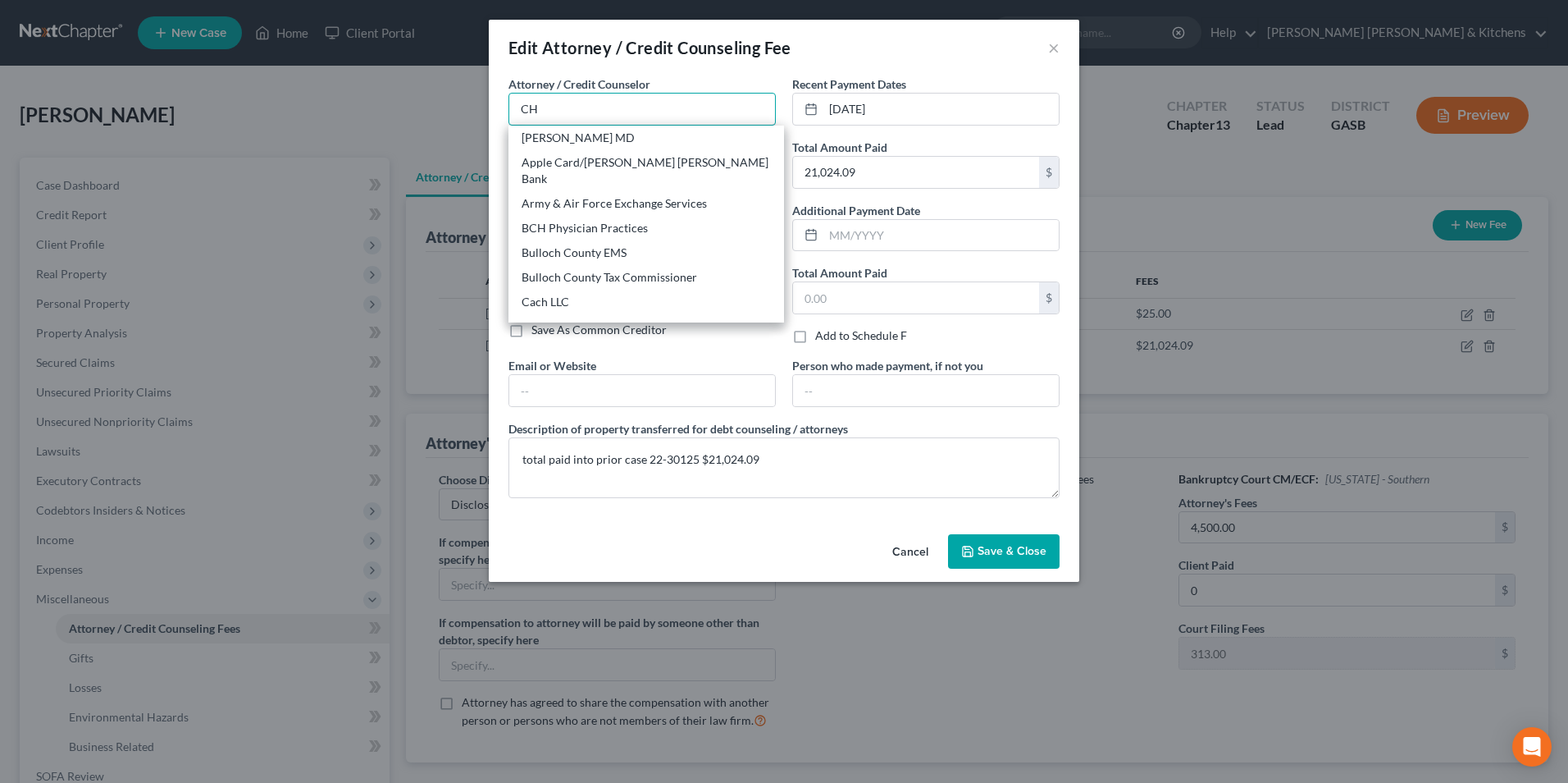
type input "Ch 13 Trustee"
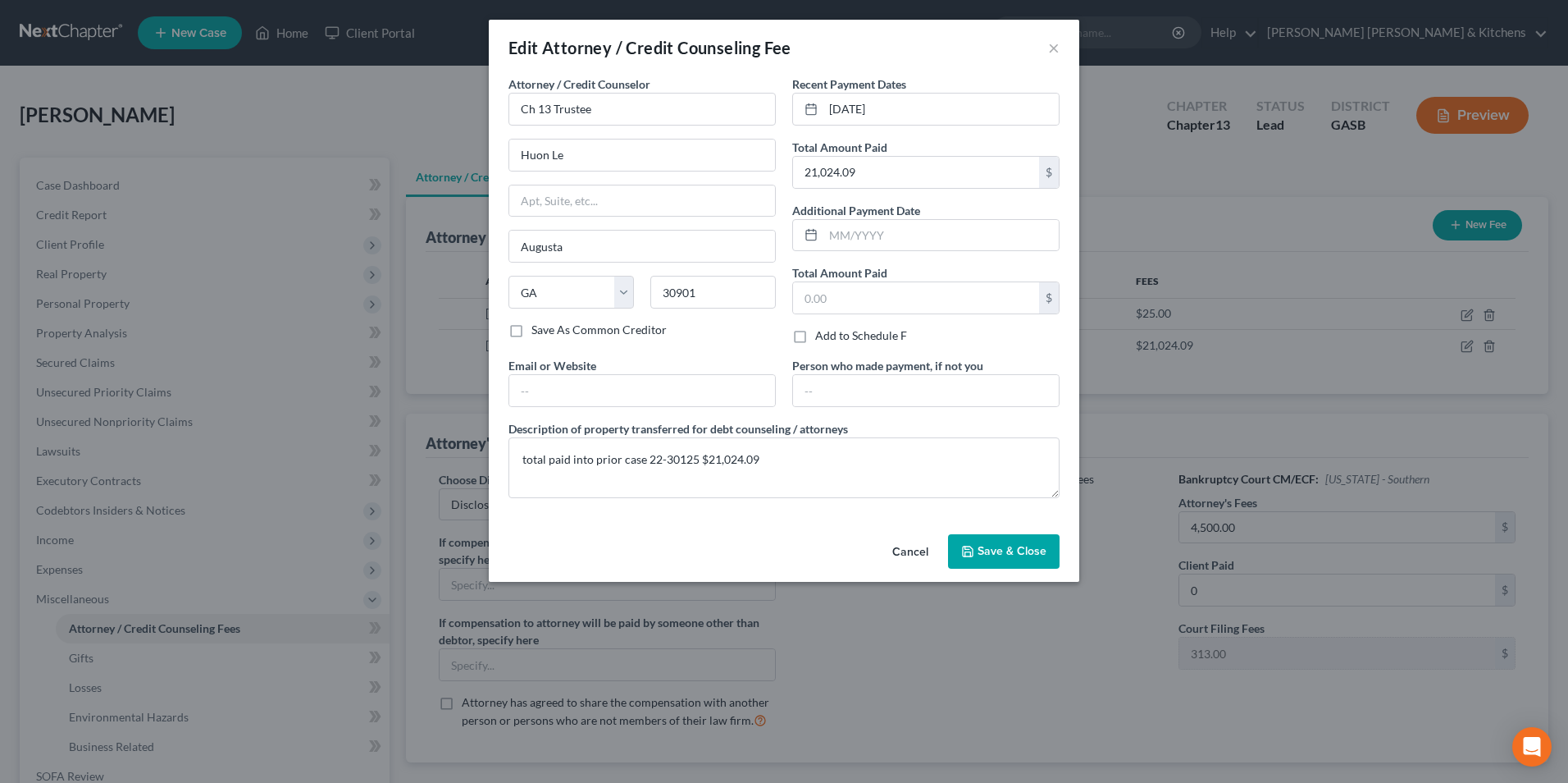
click at [1008, 554] on span "Save & Close" at bounding box center [1012, 550] width 69 height 13
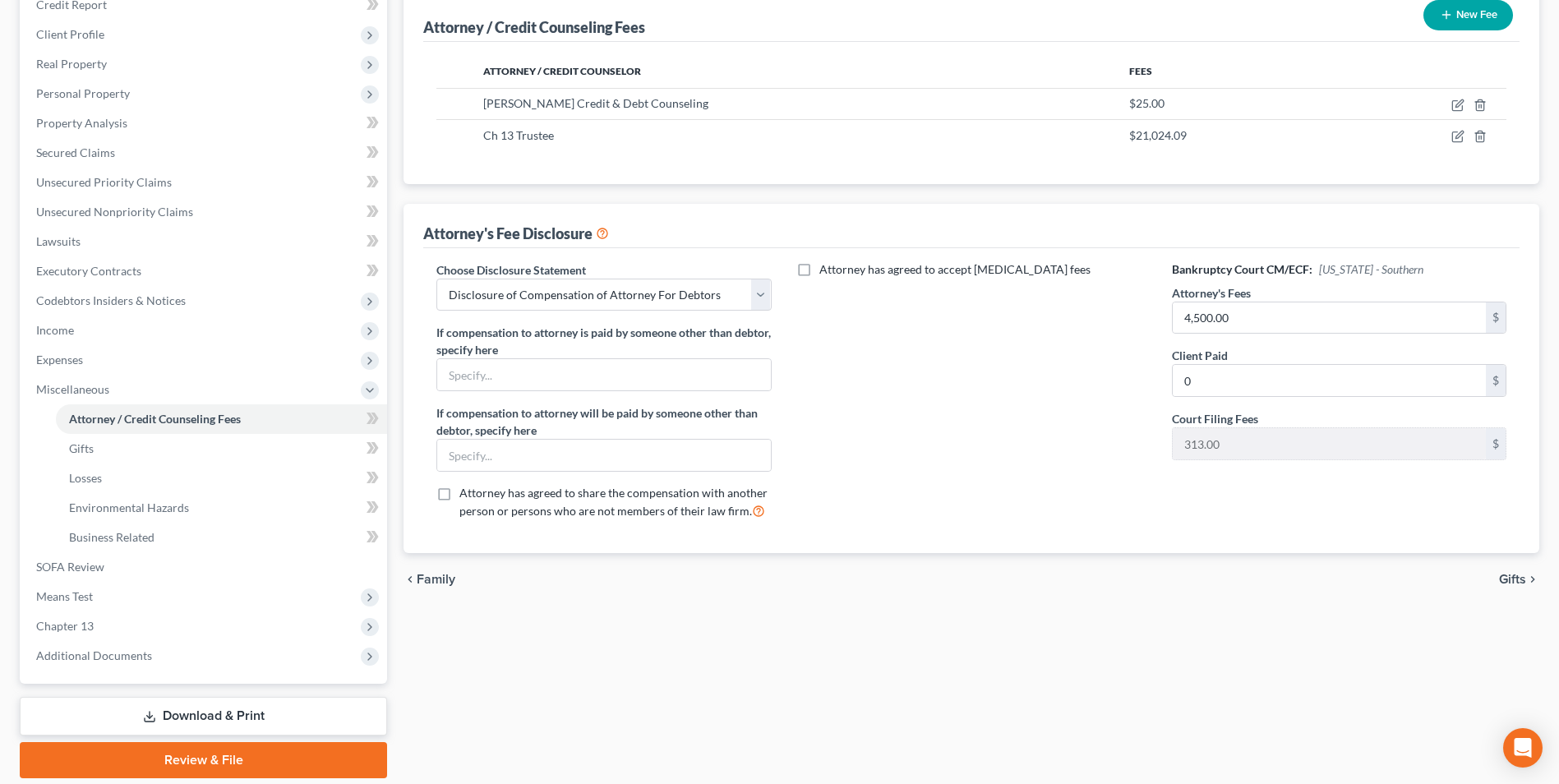
scroll to position [267, 0]
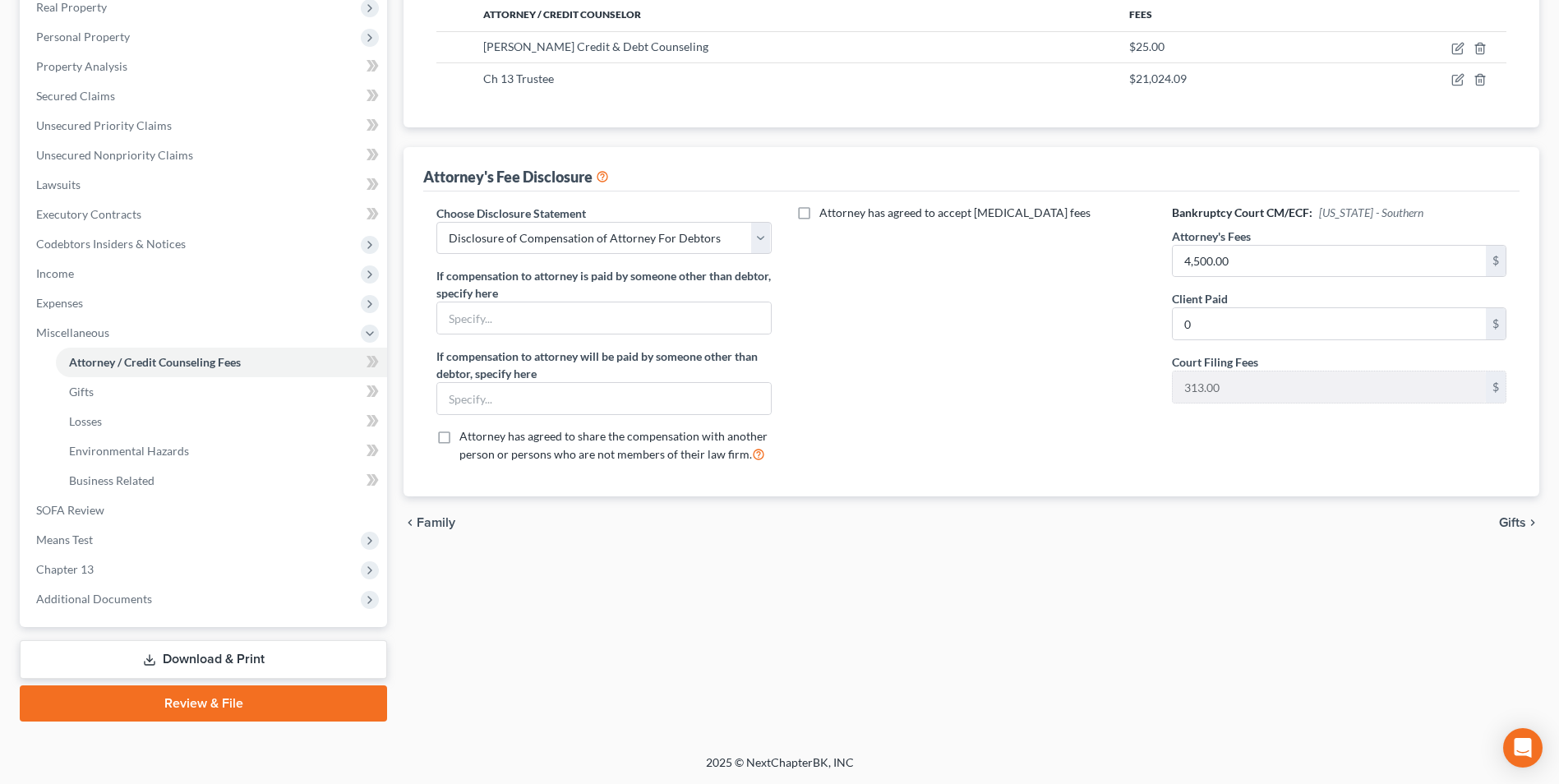
click at [196, 661] on link "Download & Print" at bounding box center [202, 659] width 367 height 39
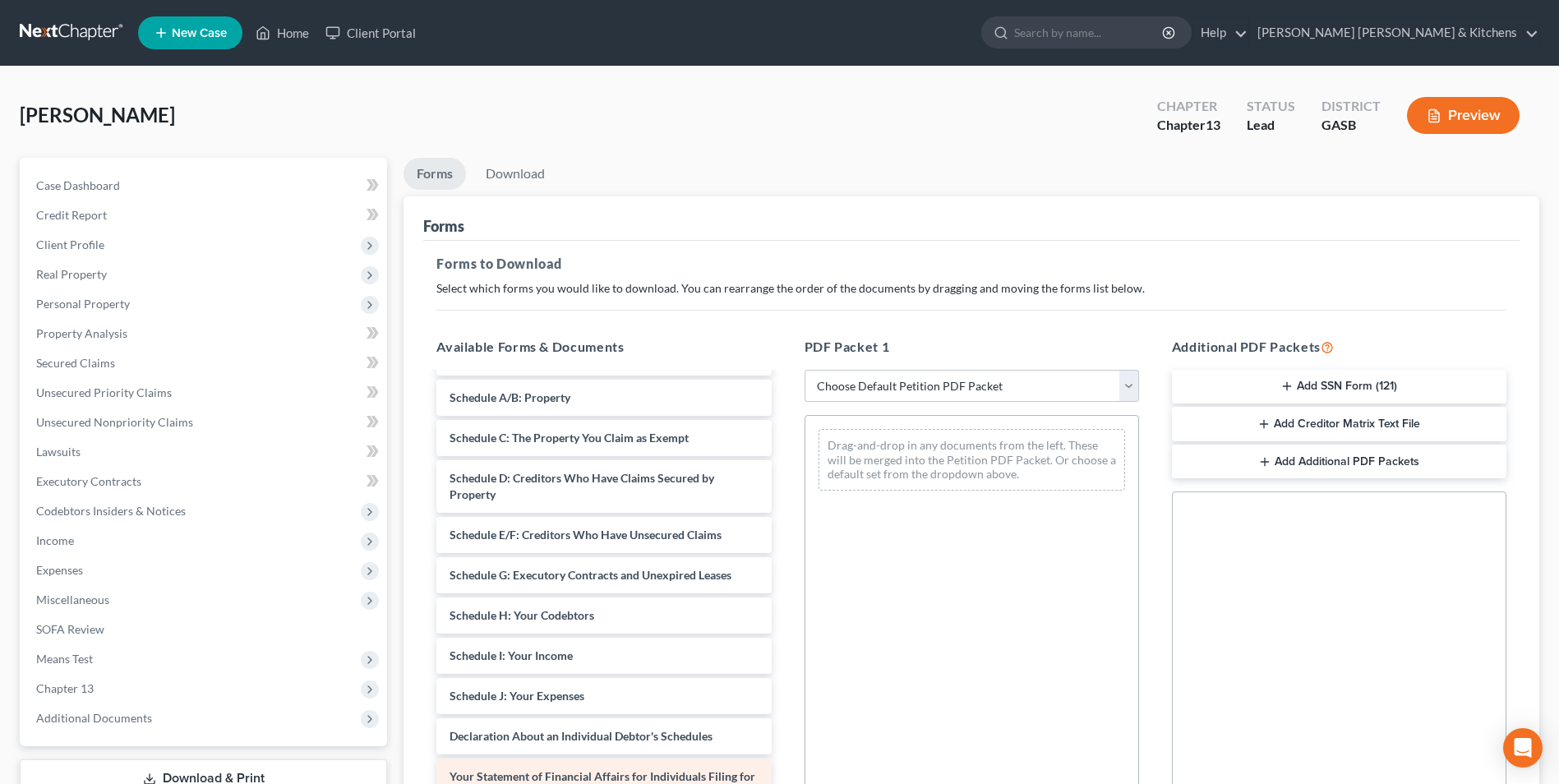
scroll to position [165, 0]
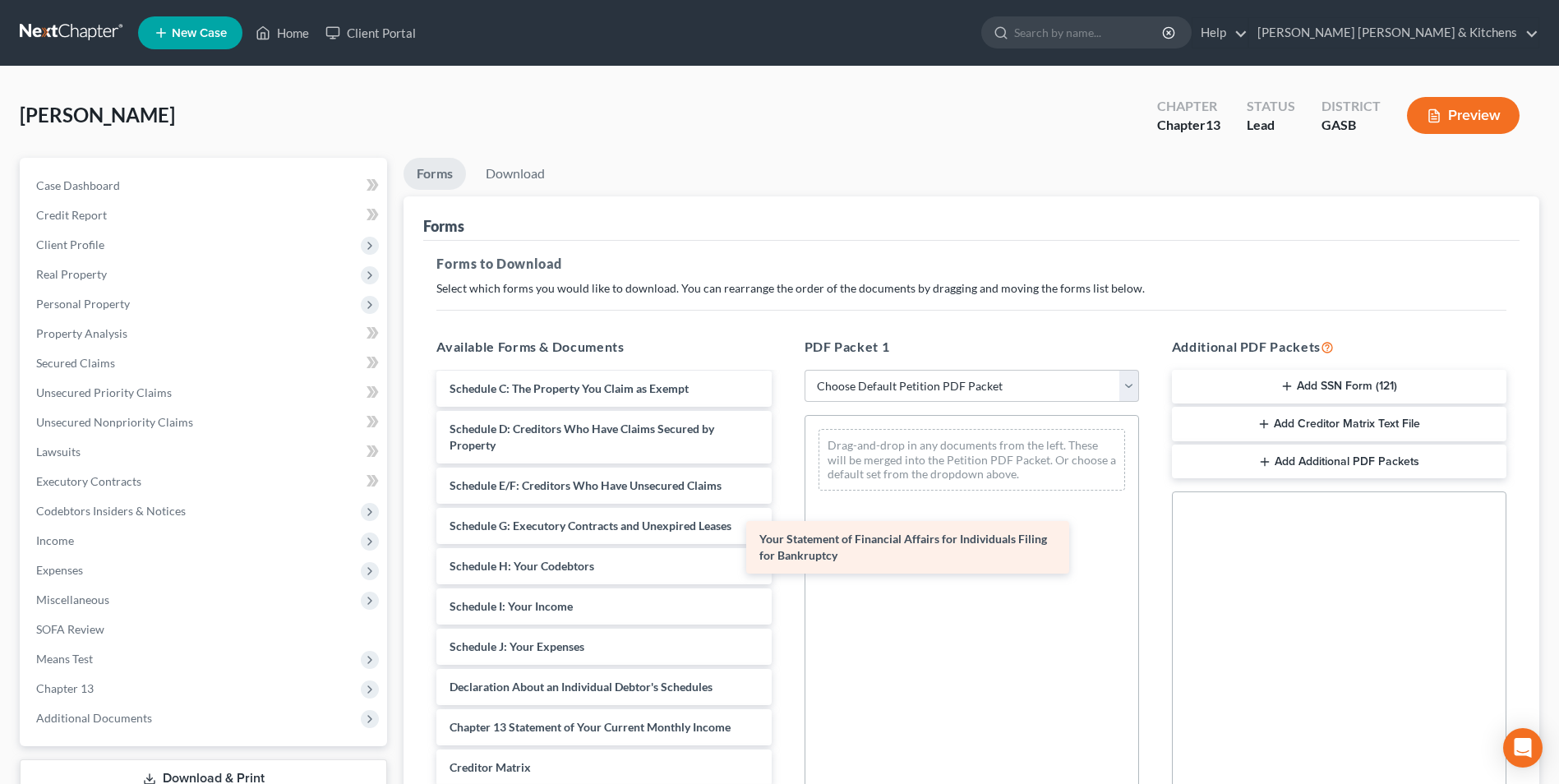
drag, startPoint x: 681, startPoint y: 725, endPoint x: 1105, endPoint y: 413, distance: 526.4
click at [784, 413] on div "Your Statement of Financial Affairs for Individuals Filing for Bankruptcy Decla…" at bounding box center [603, 565] width 360 height 713
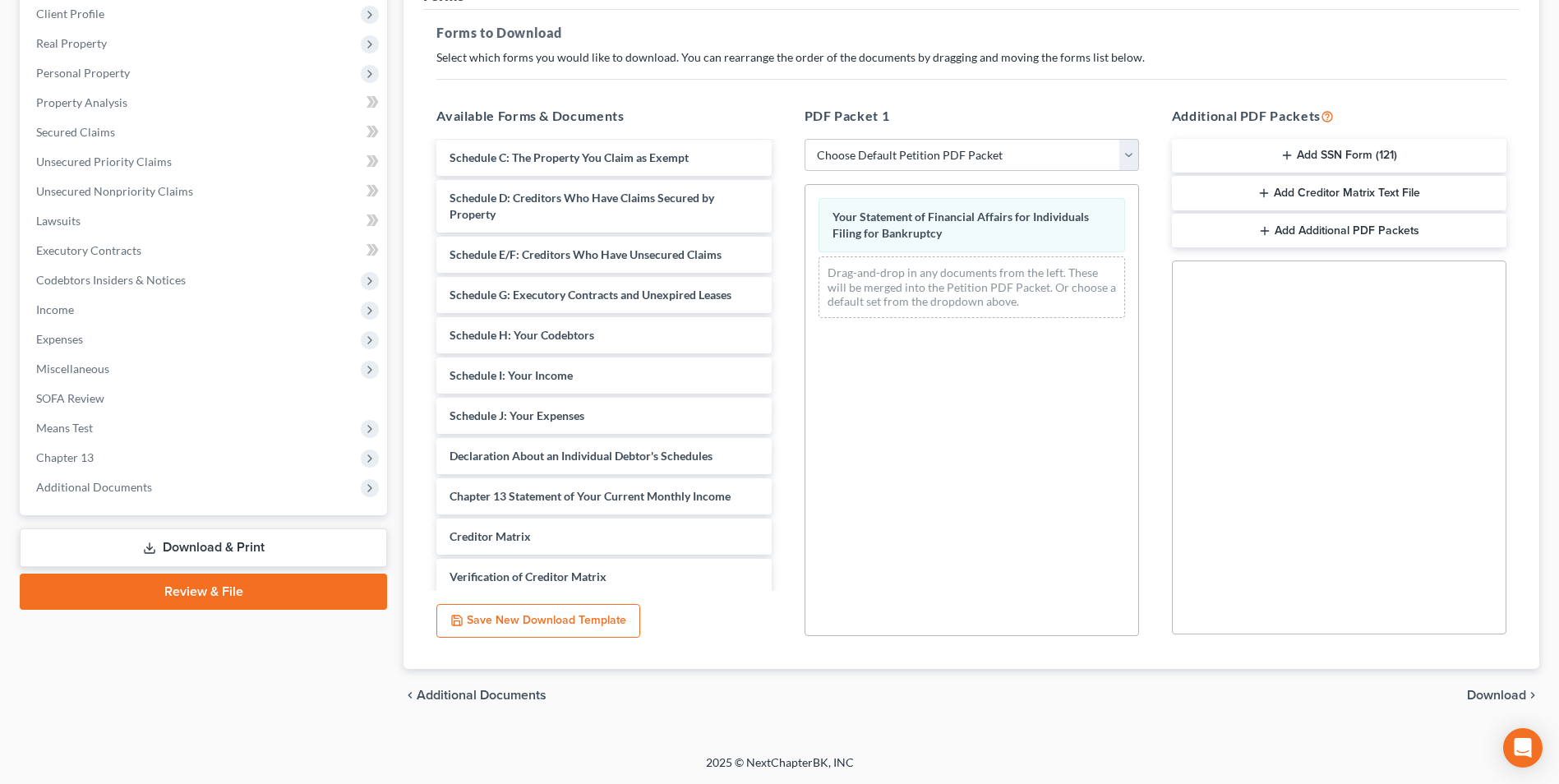
click at [1486, 695] on span "Download" at bounding box center [1495, 695] width 59 height 13
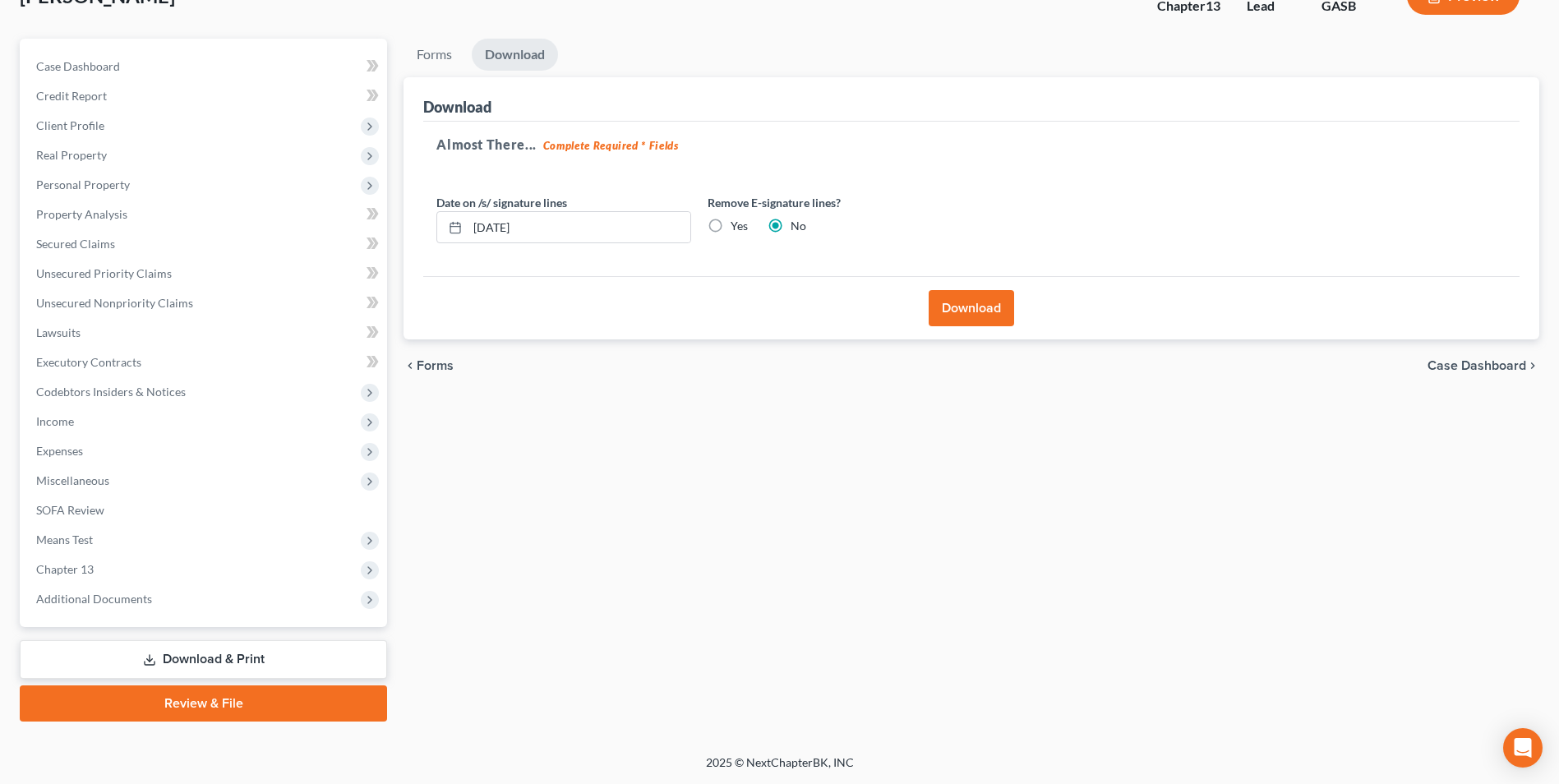
click at [991, 309] on button "Download" at bounding box center [971, 308] width 86 height 37
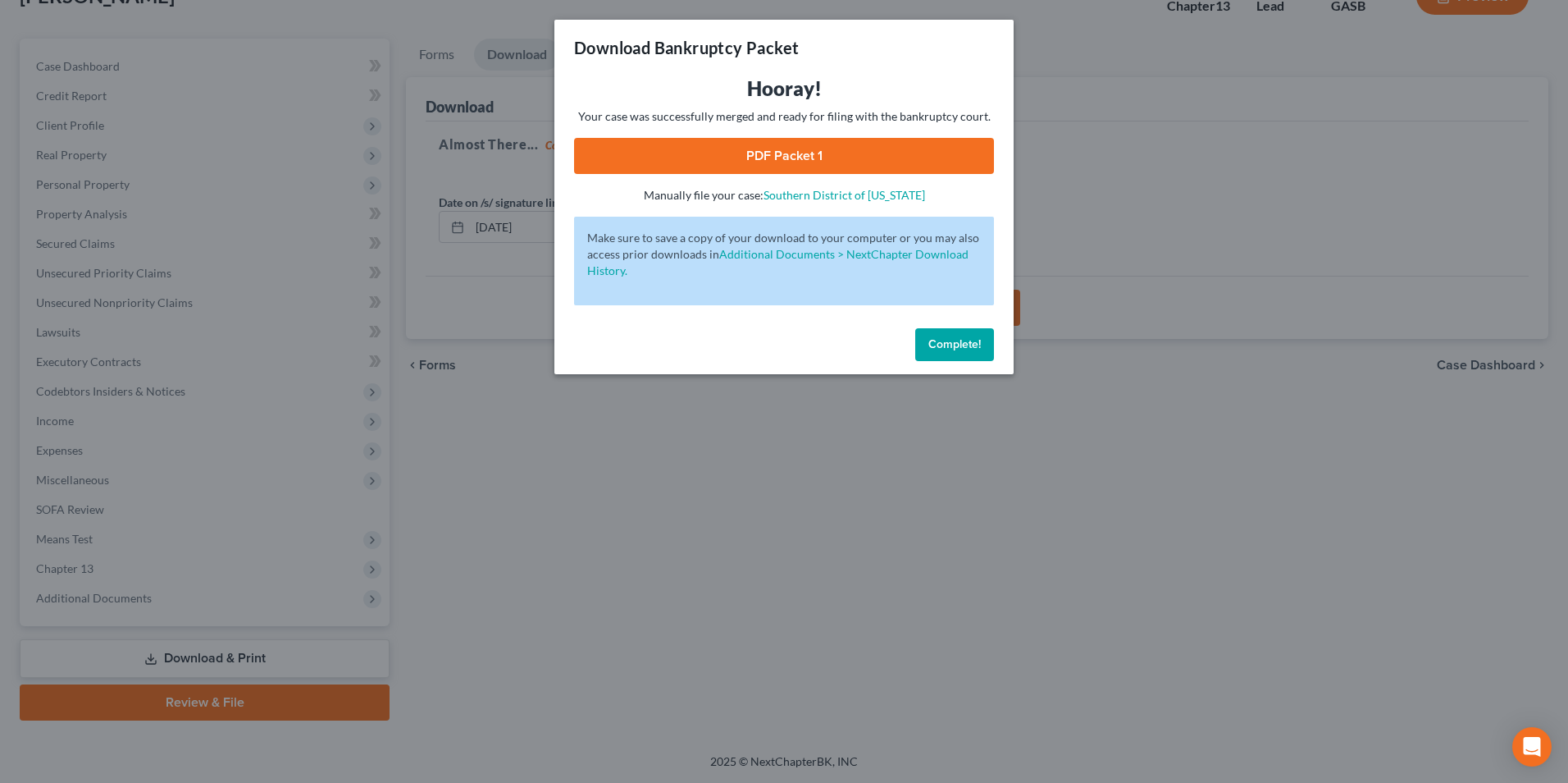
click at [728, 149] on link "PDF Packet 1" at bounding box center [784, 156] width 420 height 37
click at [528, 541] on div "Download Bankruptcy Packet Hooray! Your case was successfully merged and ready …" at bounding box center [784, 392] width 1568 height 783
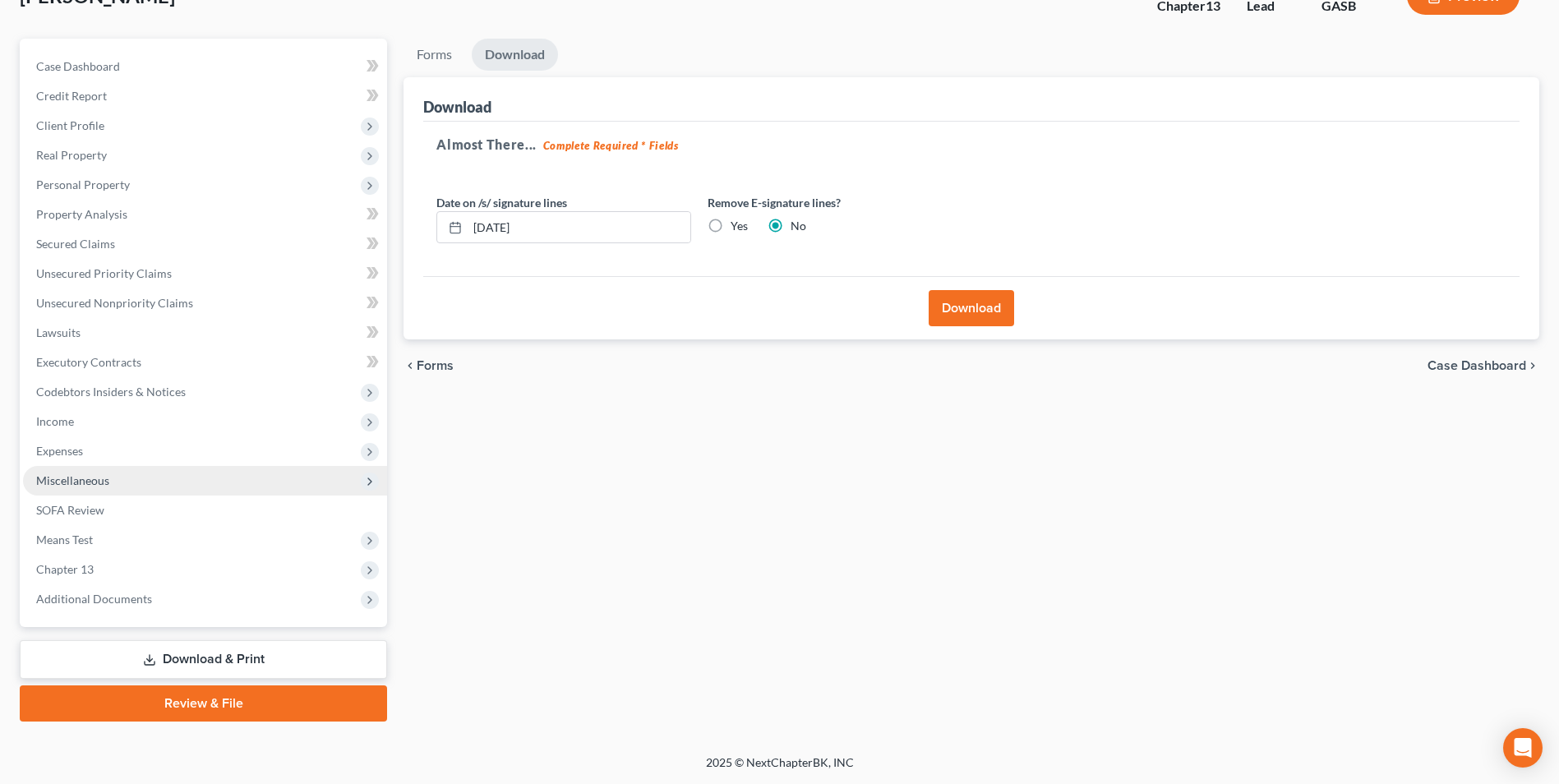
click at [102, 488] on span "Miscellaneous" at bounding box center [205, 481] width 364 height 30
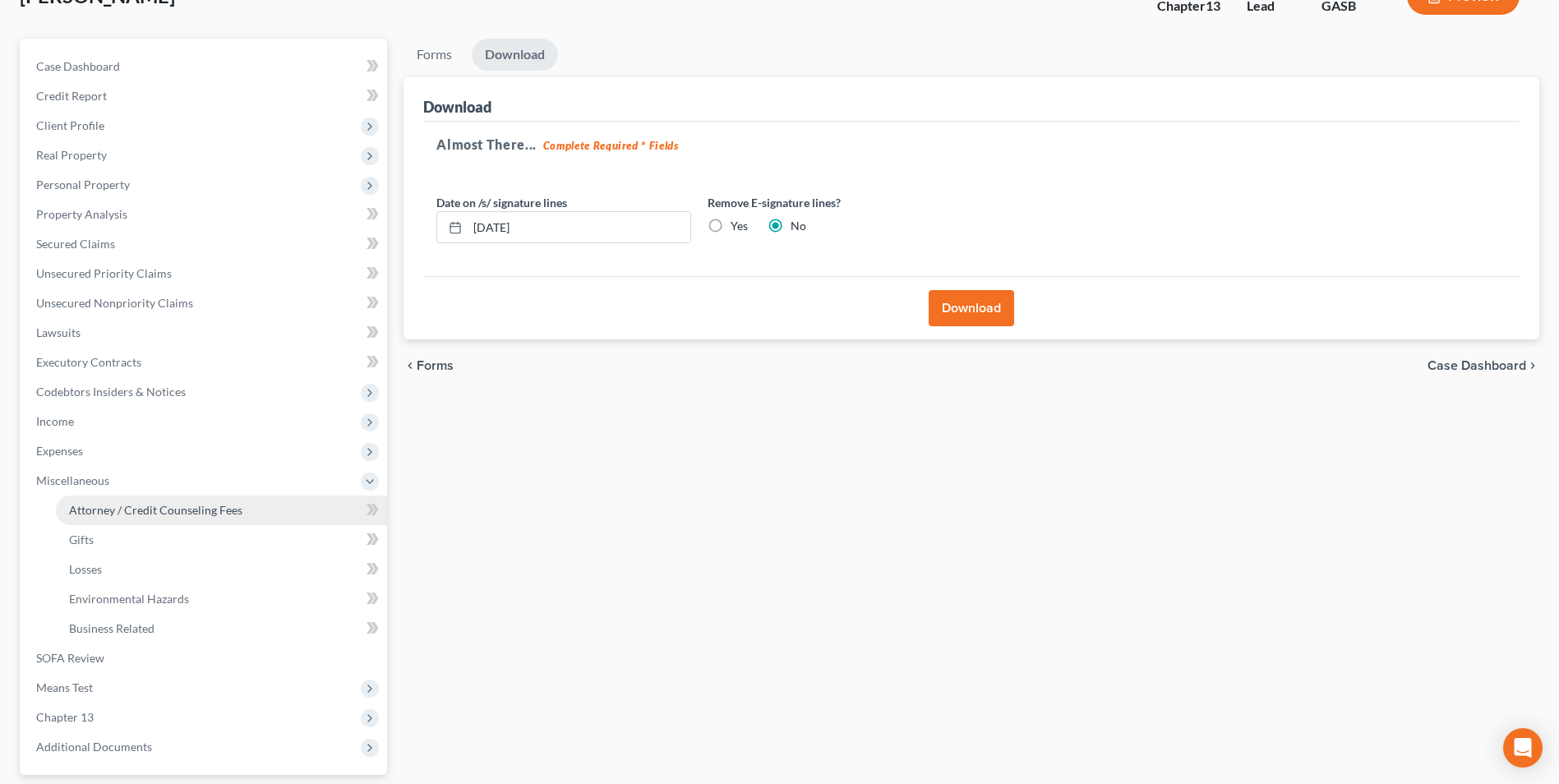
click at [107, 510] on span "Attorney / Credit Counseling Fees" at bounding box center [156, 510] width 173 height 13
select select "0"
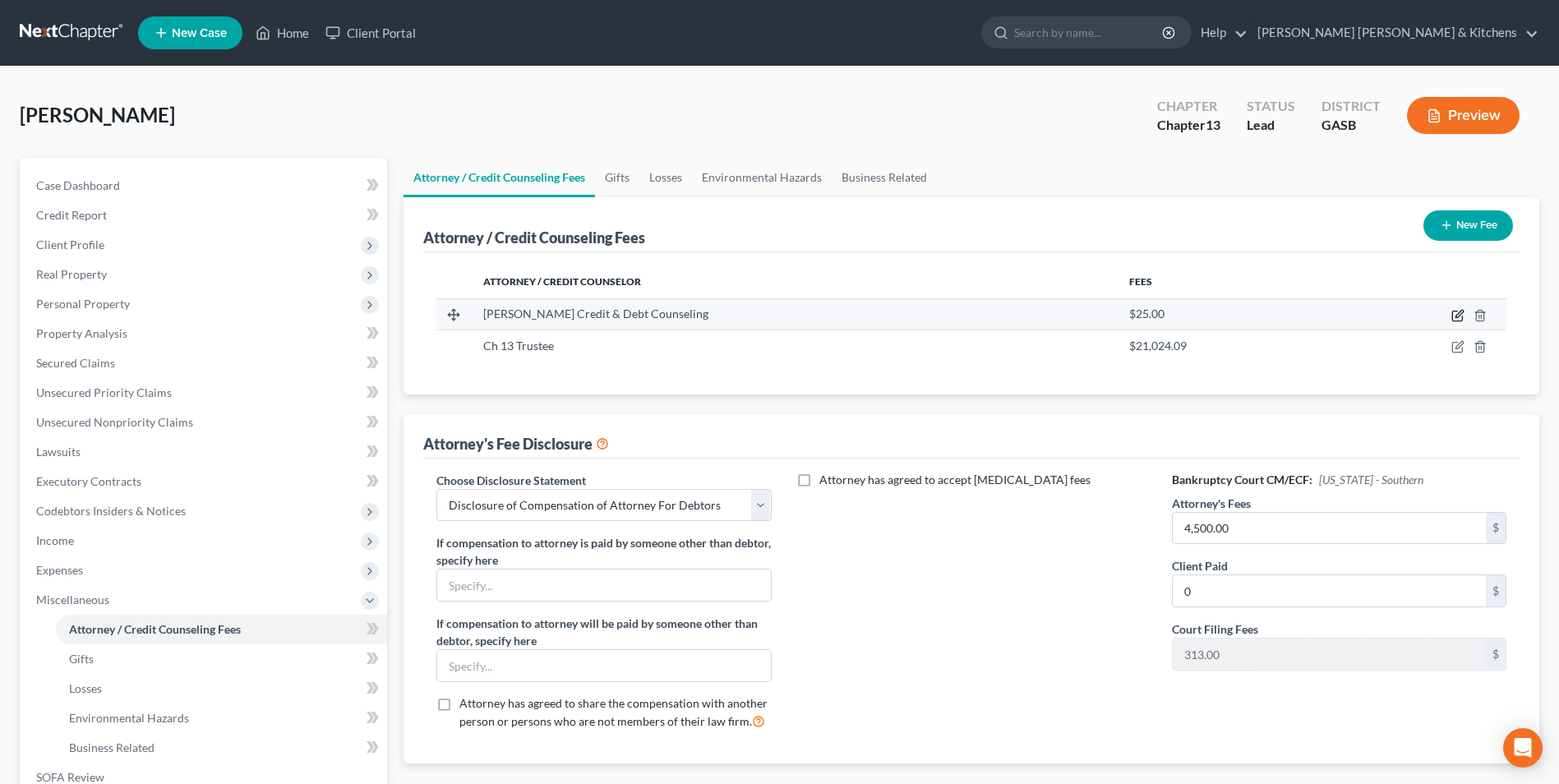
click at [1462, 319] on icon "button" at bounding box center [1457, 316] width 10 height 10
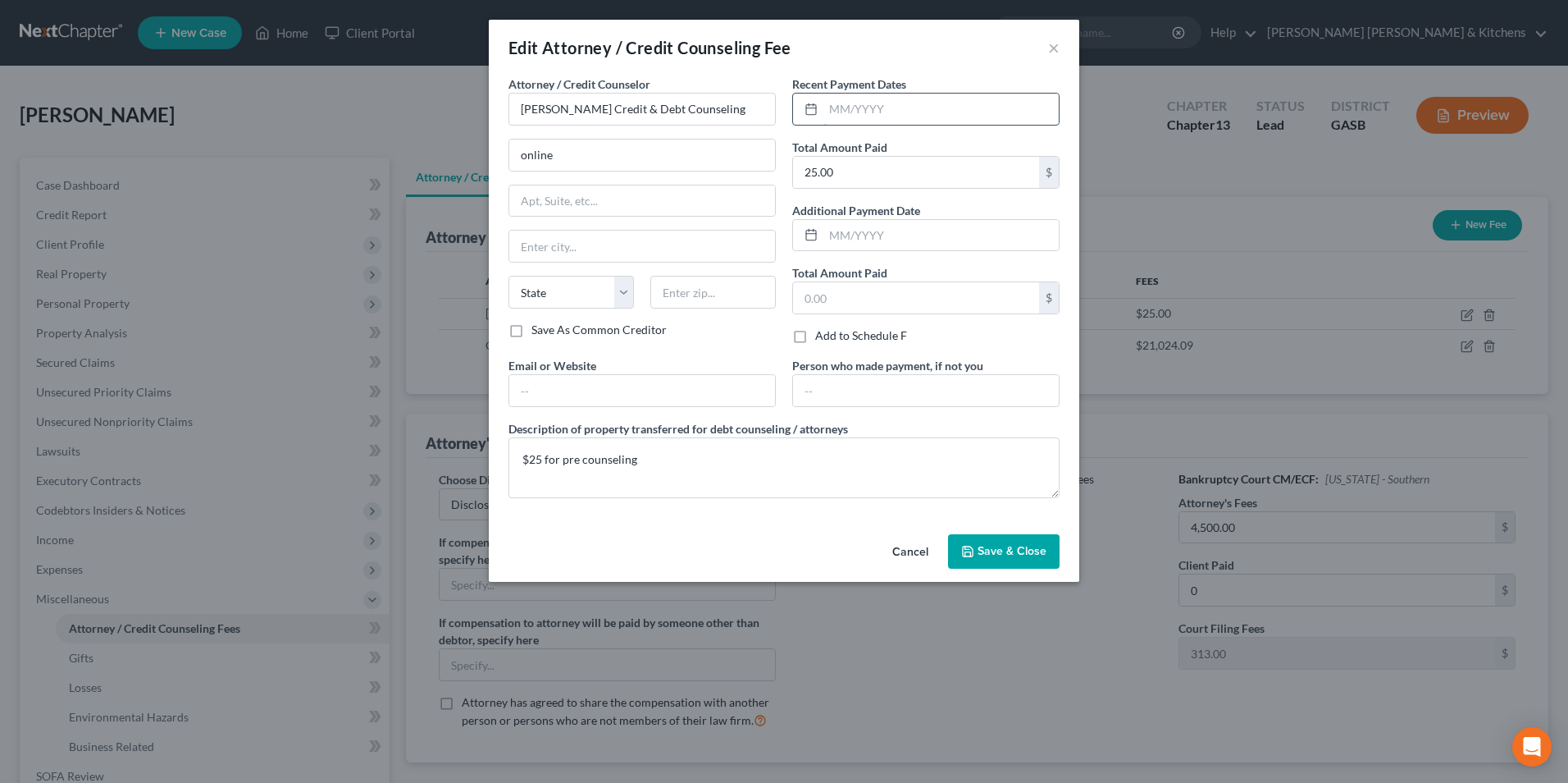
click at [909, 108] on input "text" at bounding box center [940, 109] width 236 height 31
type input "09/11/2025"
click at [1000, 552] on span "Save & Close" at bounding box center [1012, 550] width 69 height 13
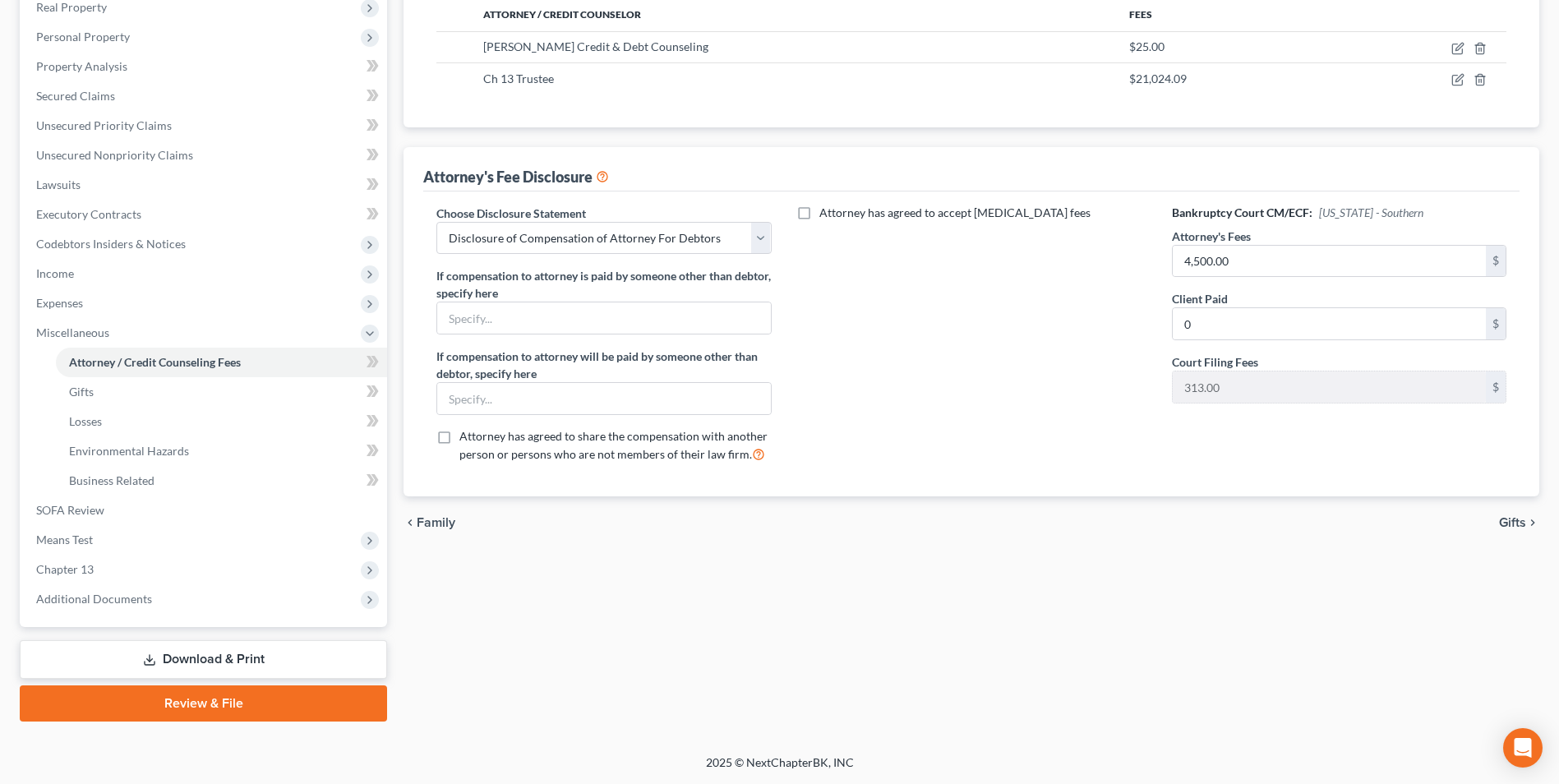
click at [241, 653] on link "Download & Print" at bounding box center [202, 659] width 367 height 39
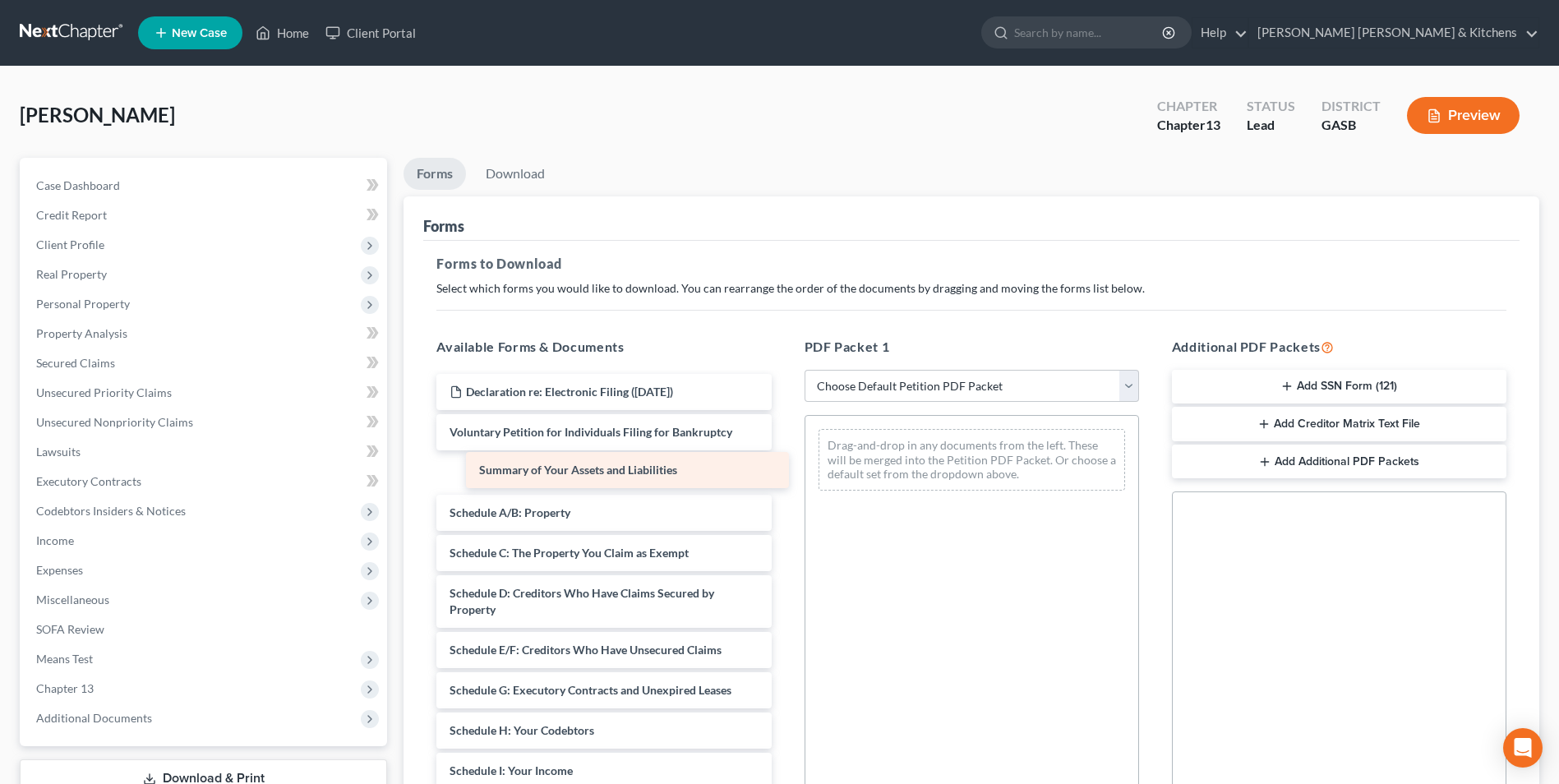
drag, startPoint x: 561, startPoint y: 471, endPoint x: 763, endPoint y: 478, distance: 202.1
click at [763, 478] on div "Summary of Your Assets and Liabilities Declaration re: Electronic Filing (08/25…" at bounding box center [603, 758] width 360 height 770
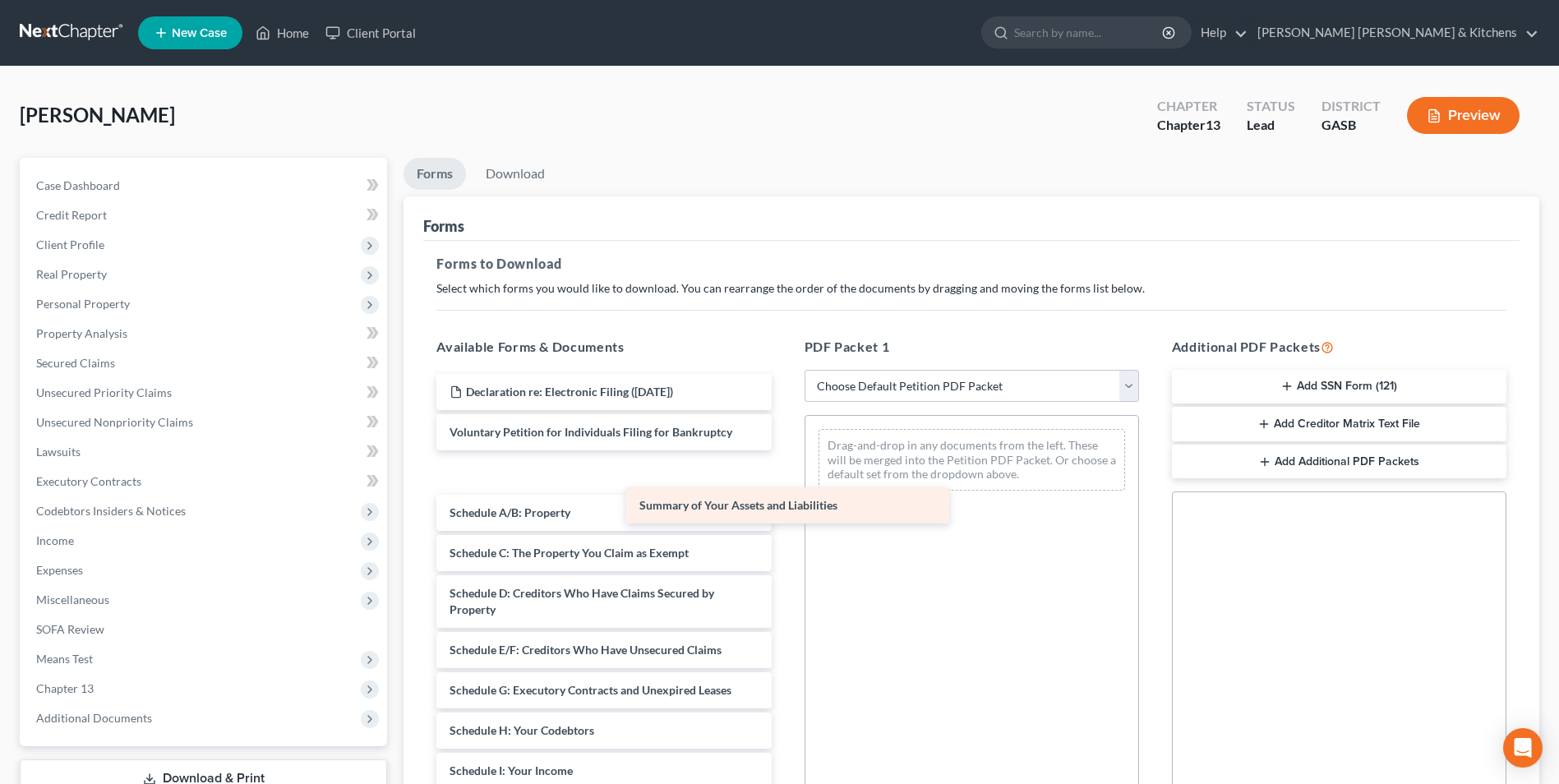
drag, startPoint x: 588, startPoint y: 472, endPoint x: 895, endPoint y: 494, distance: 307.8
click at [784, 499] on div "Summary of Your Assets and Liabilities Declaration re: Electronic Filing (08/25…" at bounding box center [603, 758] width 360 height 770
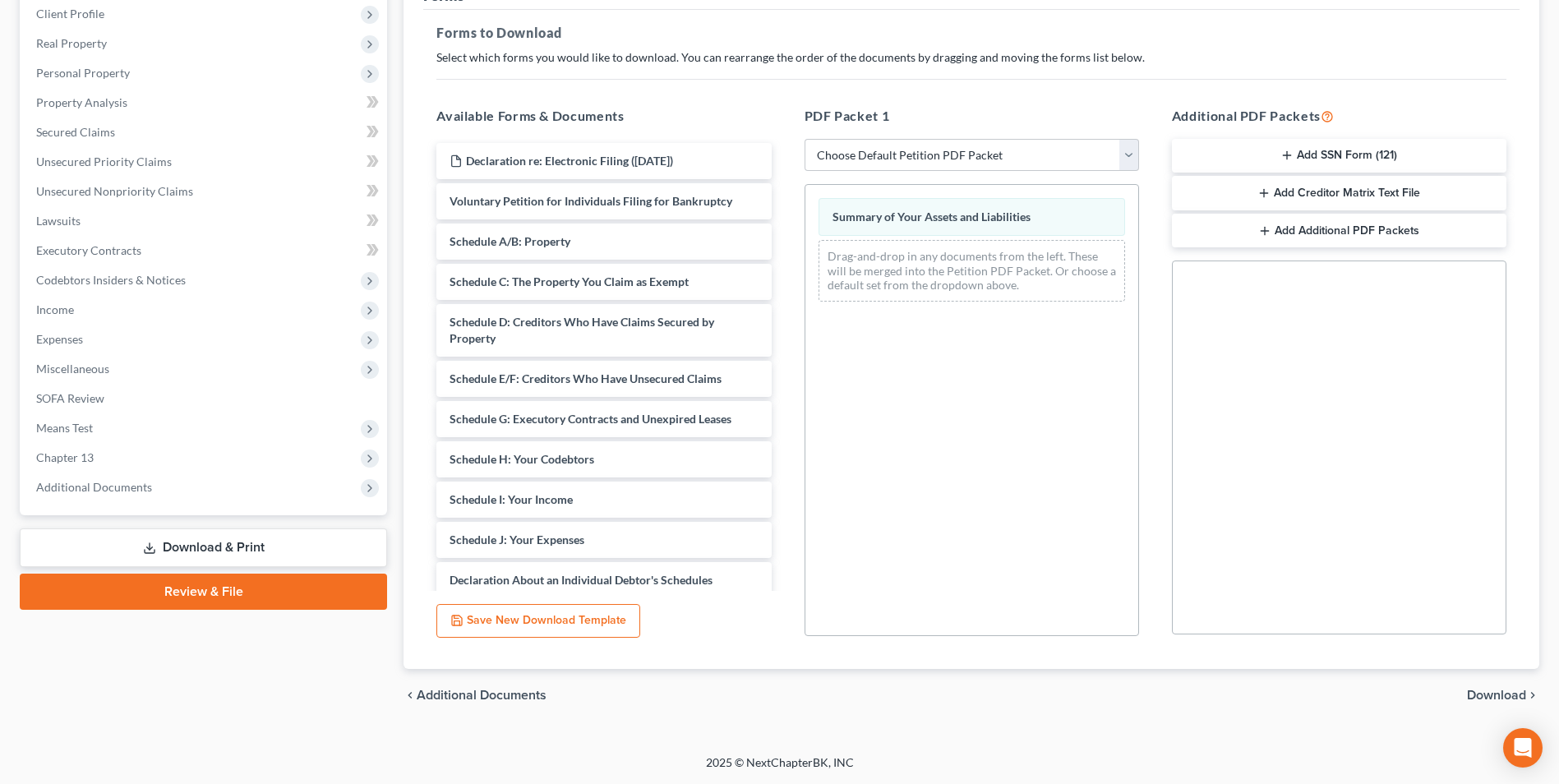
click at [1494, 690] on span "Download" at bounding box center [1495, 695] width 59 height 13
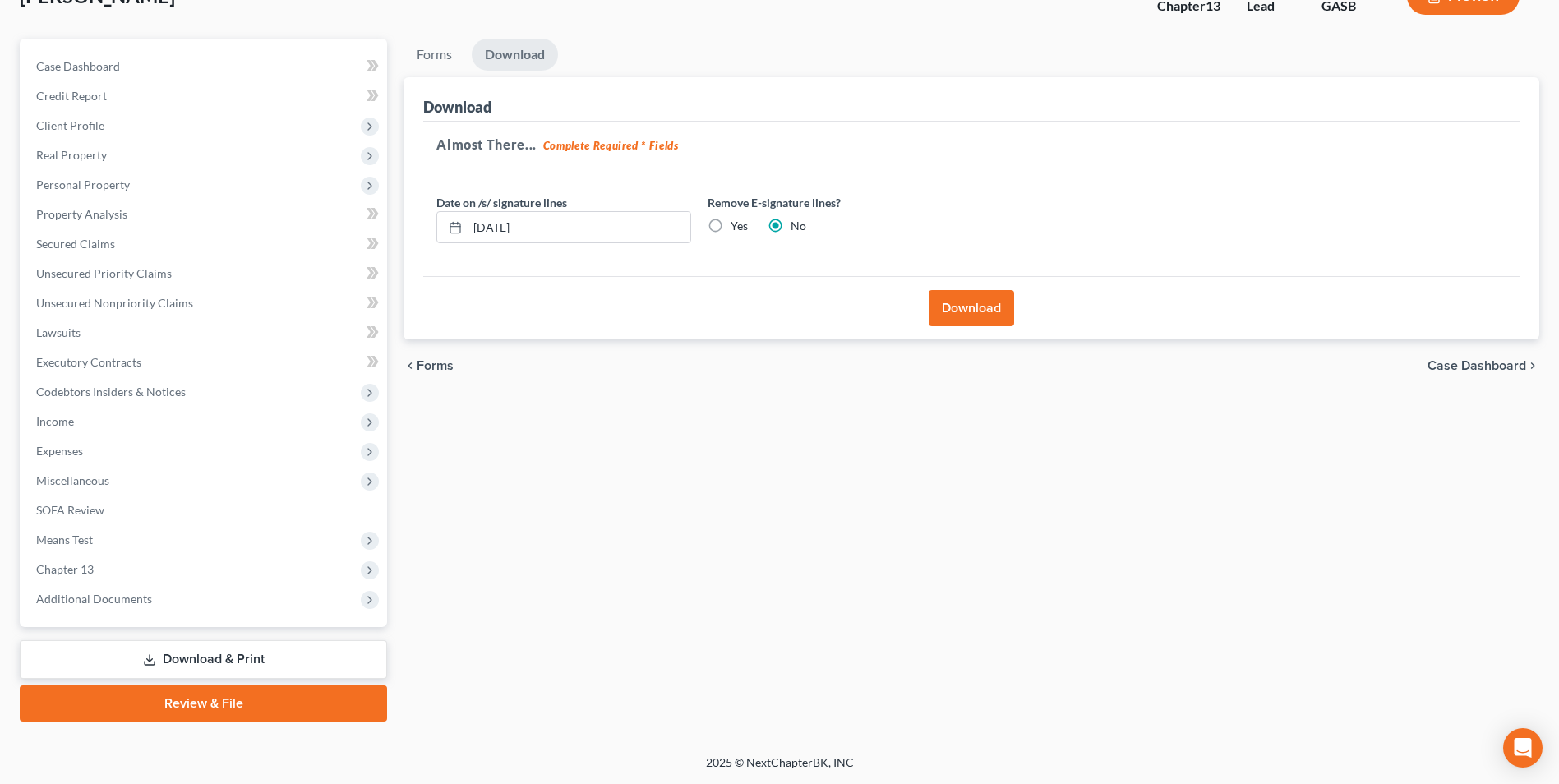
scroll to position [119, 0]
click at [979, 307] on button "Download" at bounding box center [971, 308] width 86 height 37
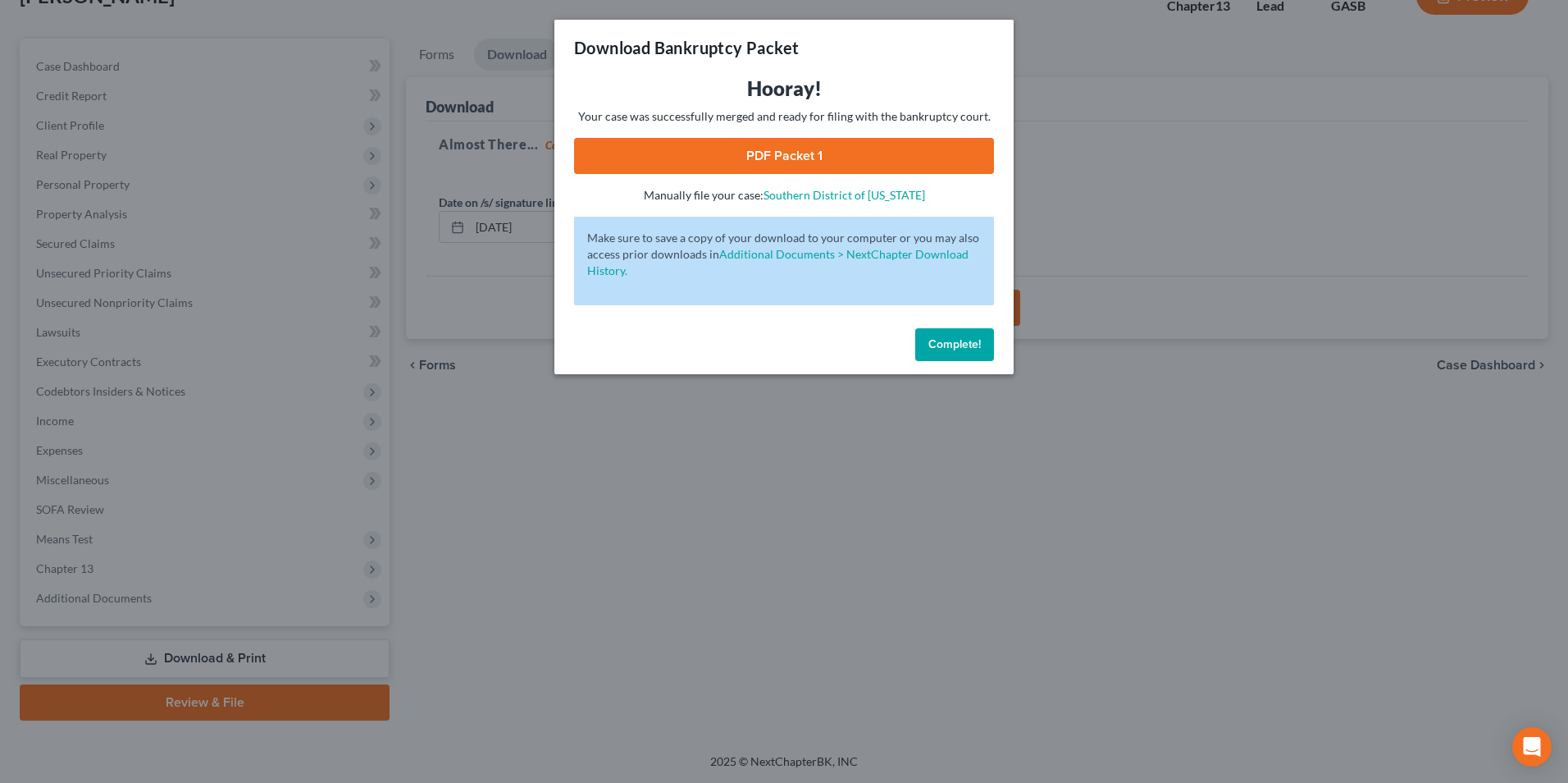
click at [760, 159] on link "PDF Packet 1" at bounding box center [784, 156] width 420 height 37
click at [519, 510] on div "Download Bankruptcy Packet Hooray! Your case was successfully merged and ready …" at bounding box center [784, 392] width 1568 height 783
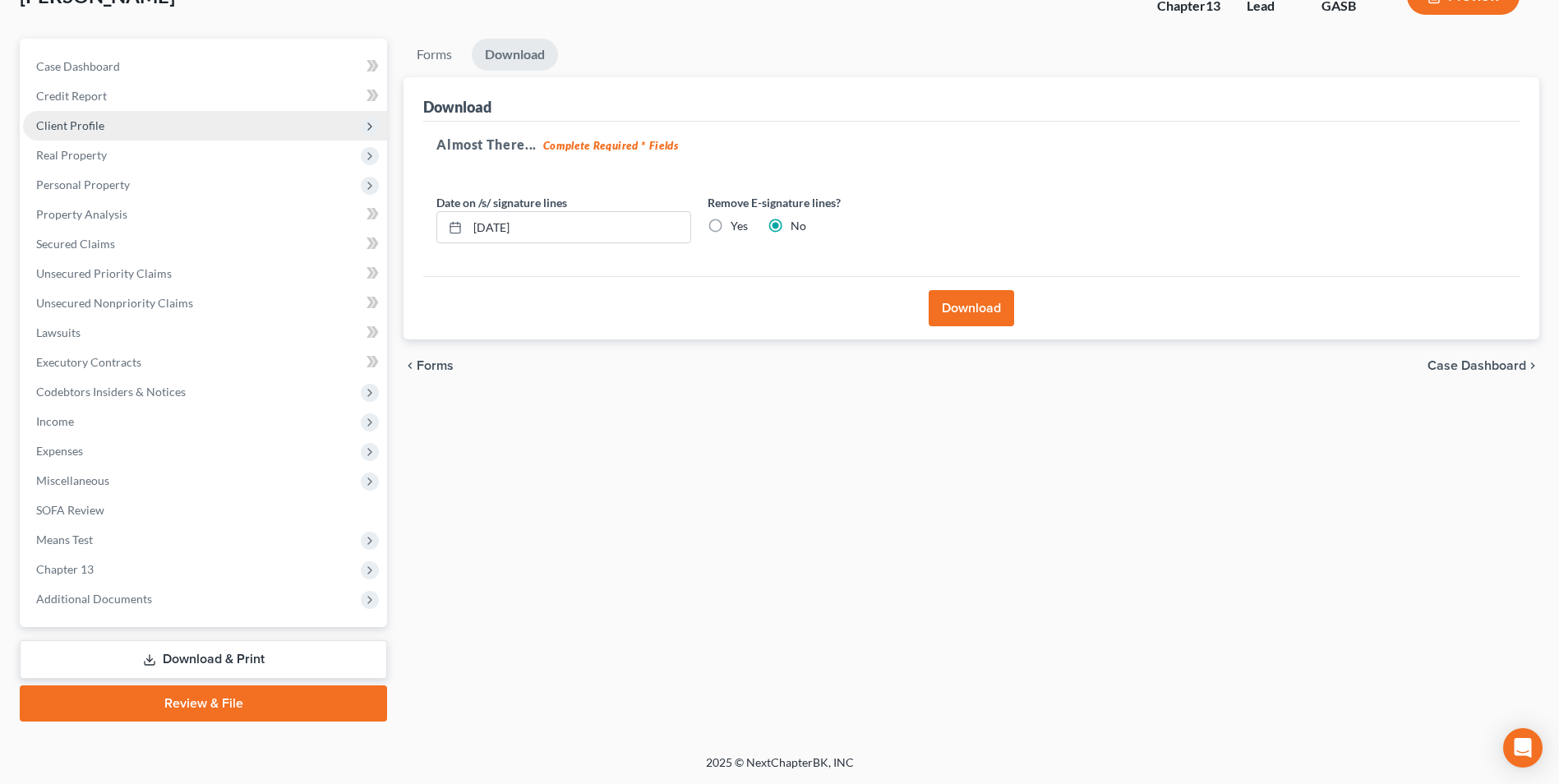
click at [96, 132] on span "Client Profile" at bounding box center [205, 125] width 364 height 30
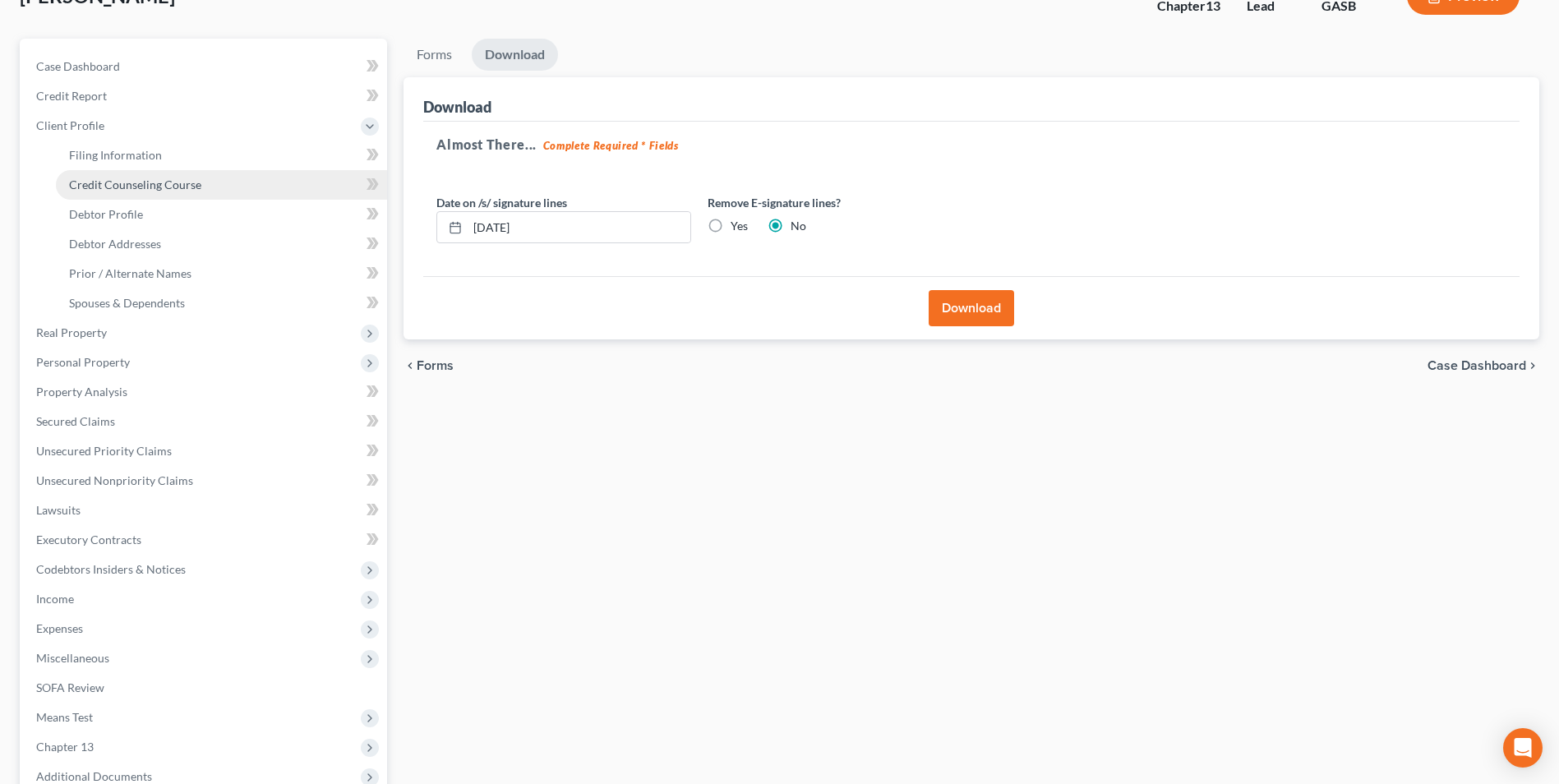
click at [104, 187] on span "Credit Counseling Course" at bounding box center [135, 184] width 132 height 13
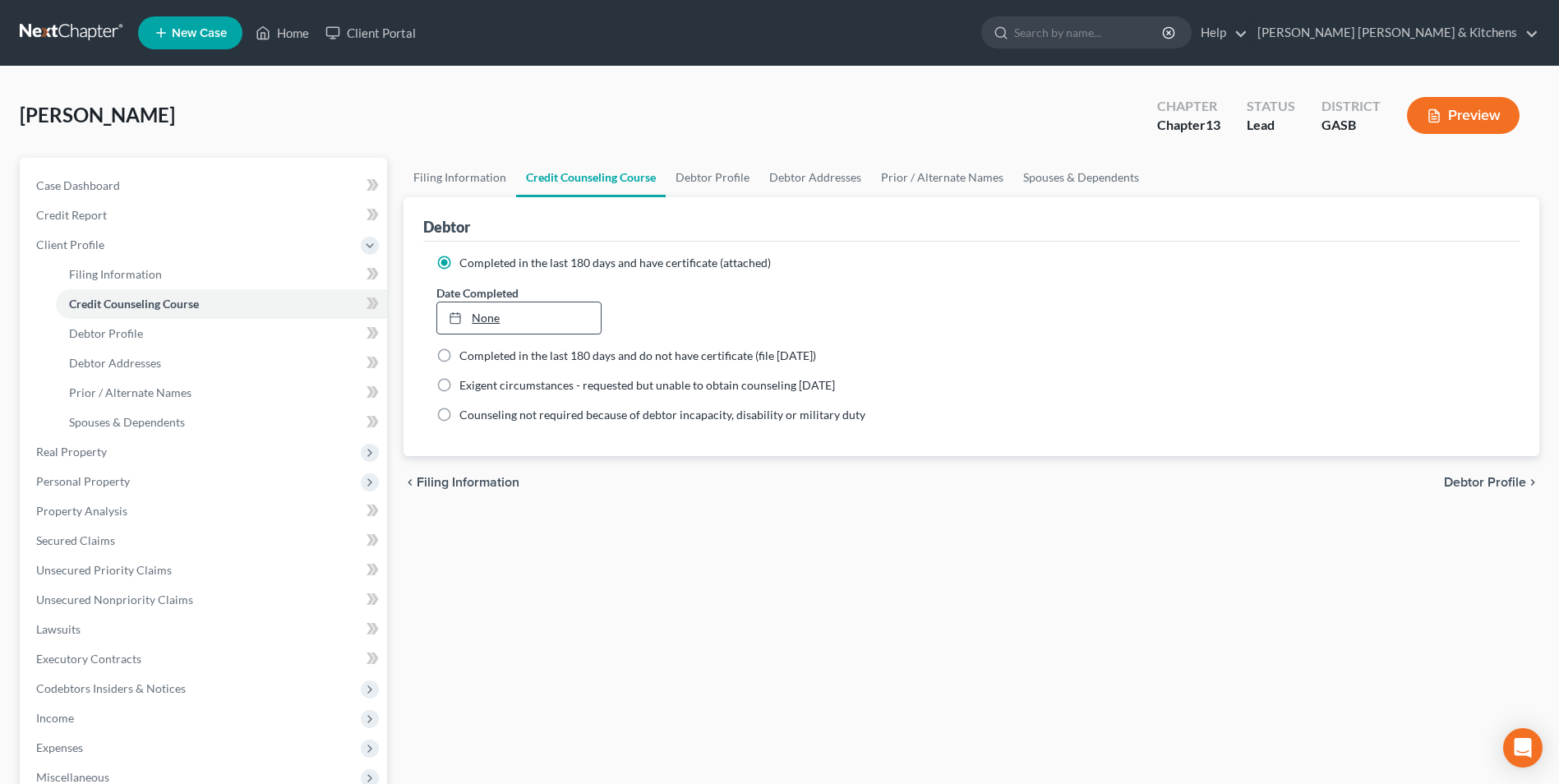
click at [477, 325] on link "None" at bounding box center [518, 318] width 163 height 31
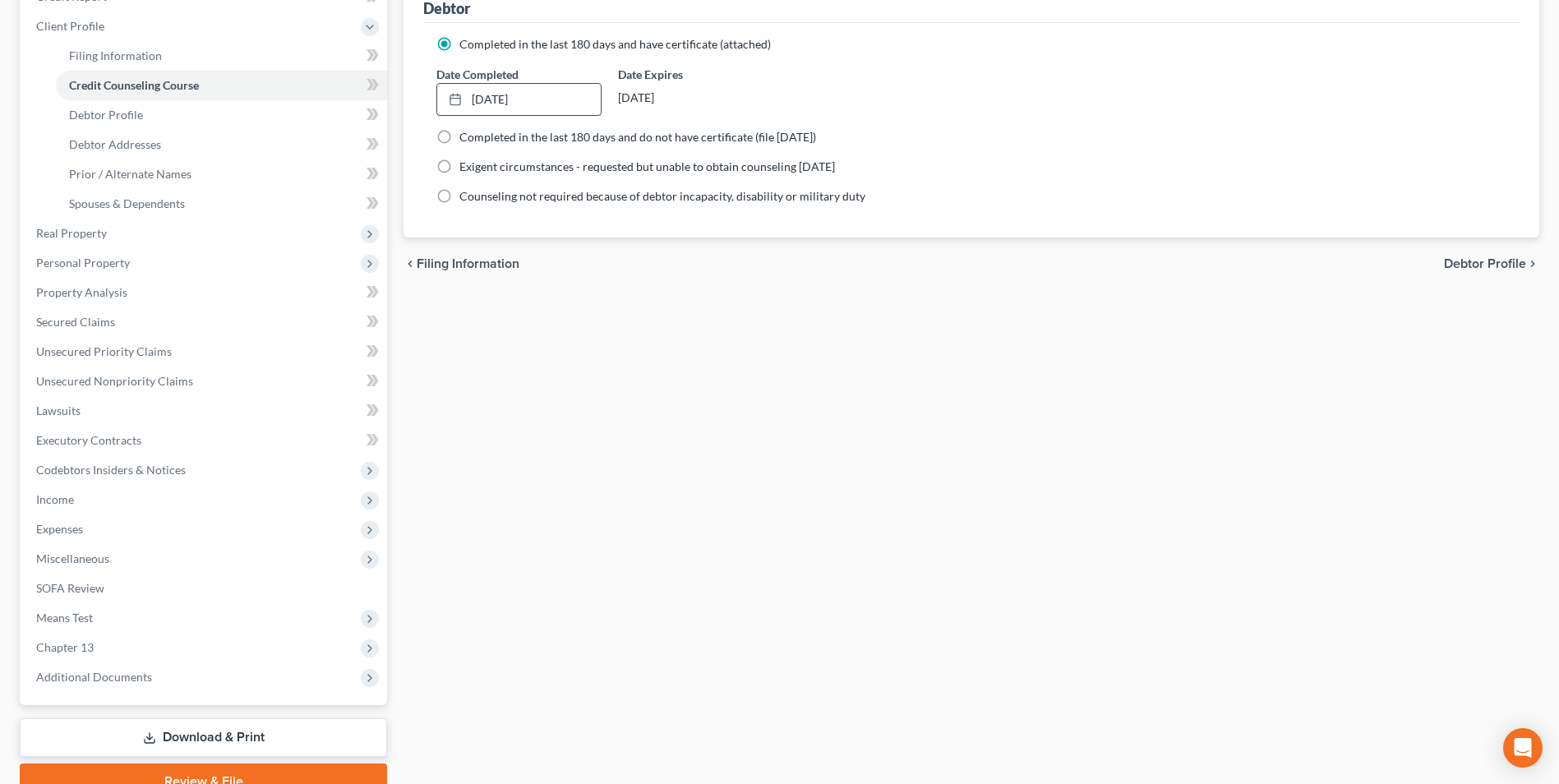
scroll to position [297, 0]
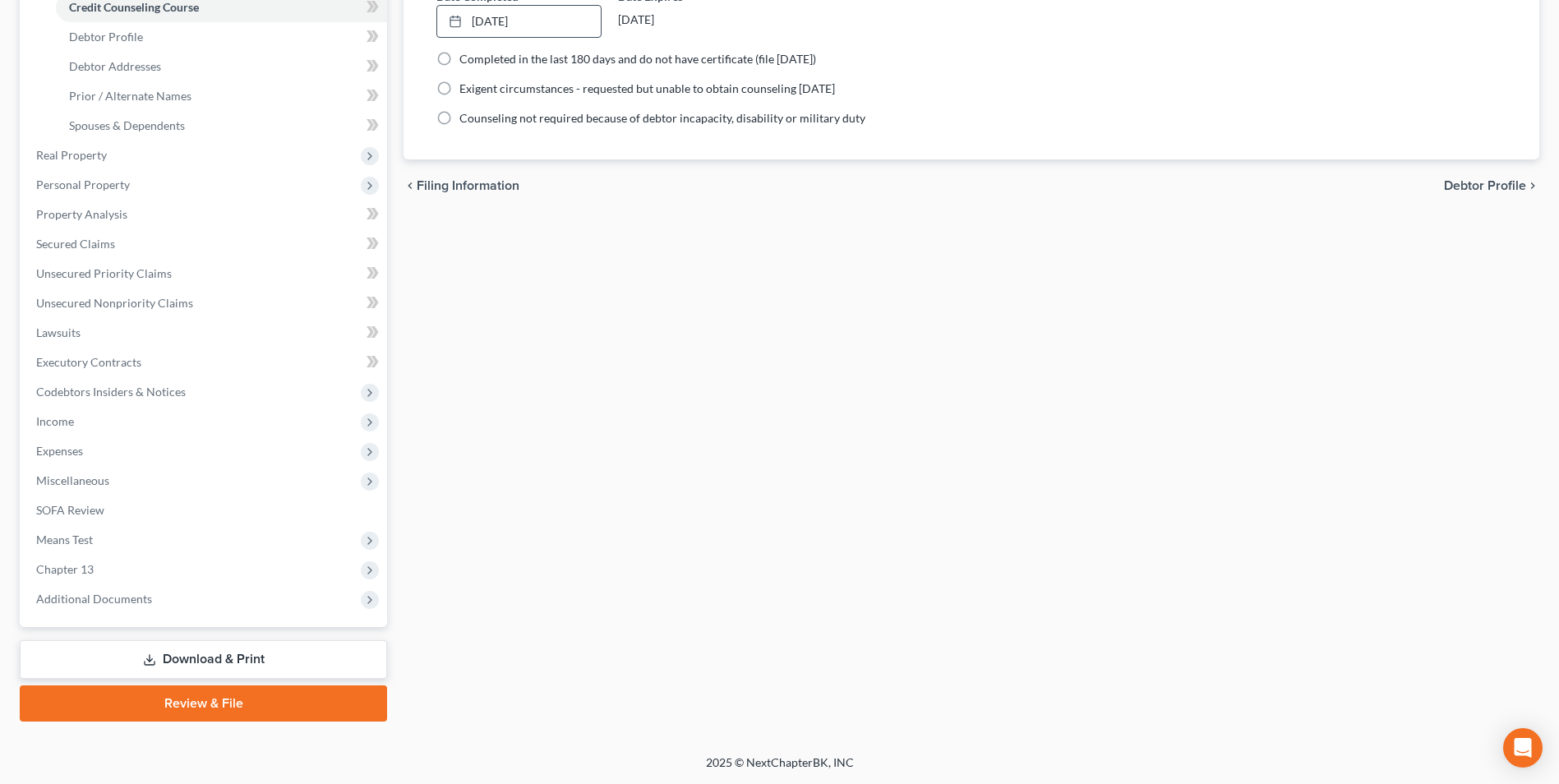
click at [218, 666] on link "Download & Print" at bounding box center [202, 659] width 367 height 39
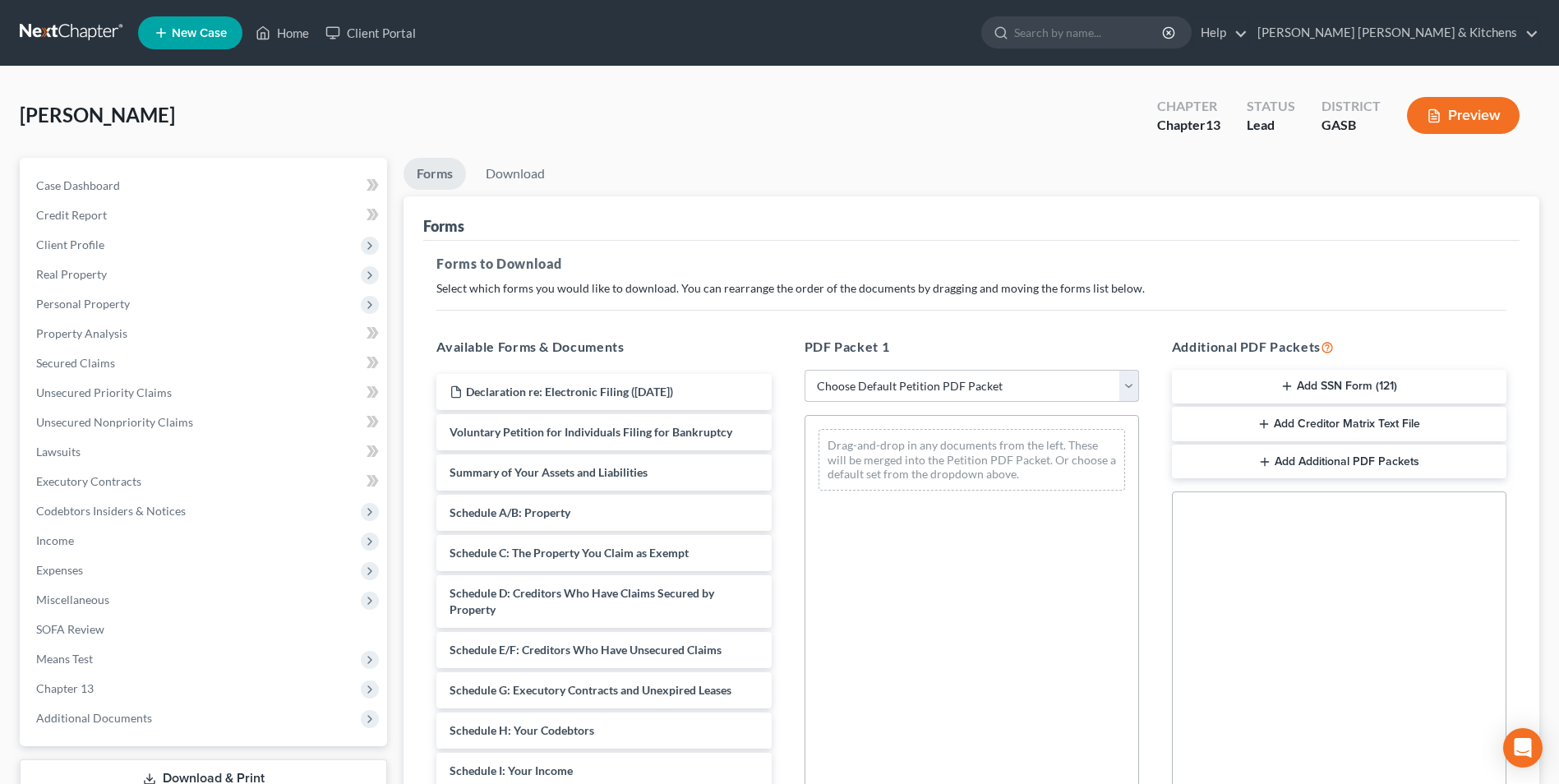
click at [947, 383] on select "Choose Default Petition PDF Packet Complete Bankruptcy Petition (all forms and …" at bounding box center [971, 386] width 334 height 33
select select "0"
click at [805, 370] on select "Choose Default Petition PDF Packet Complete Bankruptcy Petition (all forms and …" at bounding box center [971, 386] width 334 height 33
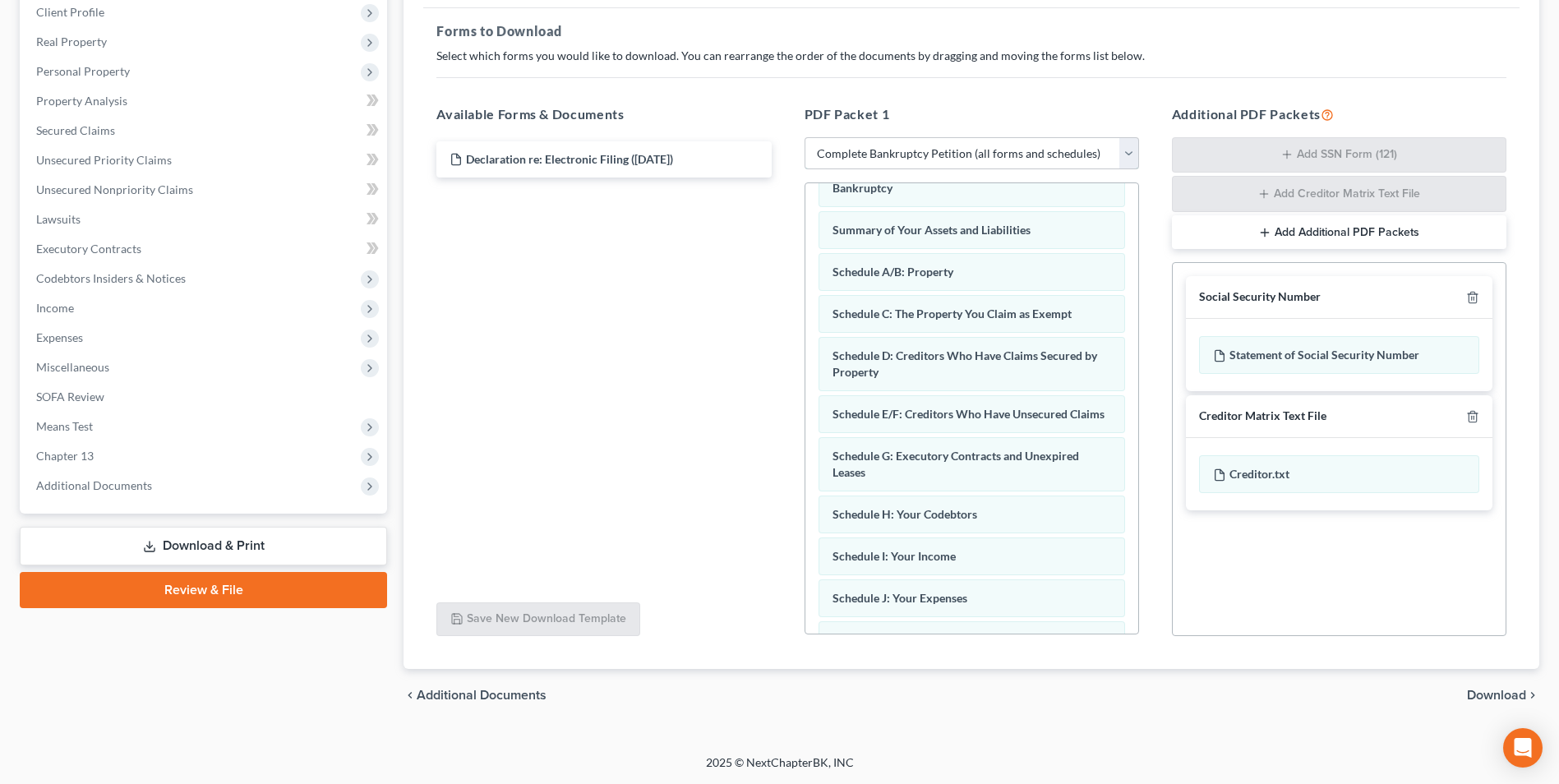
scroll to position [65, 0]
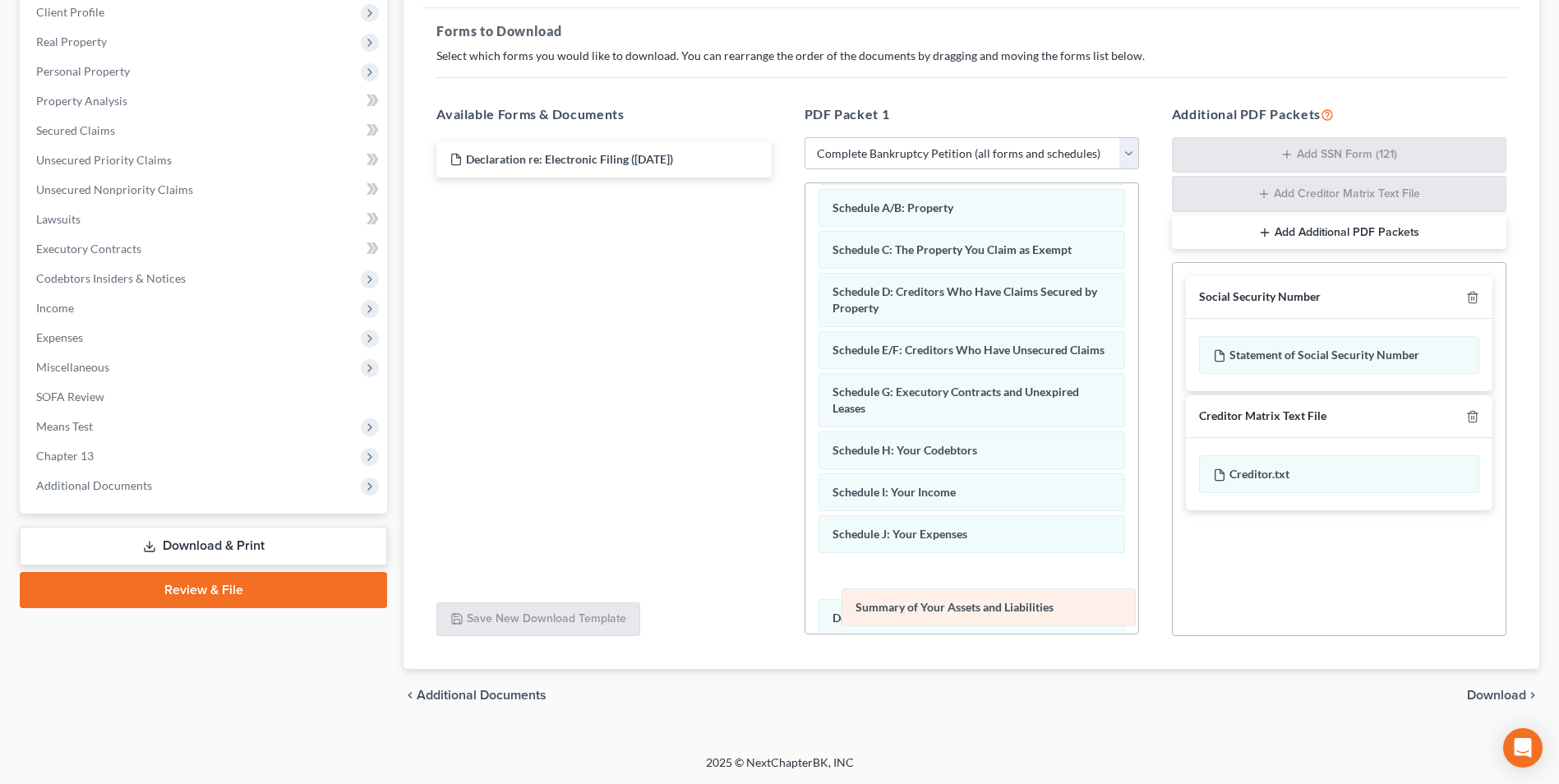
drag, startPoint x: 1017, startPoint y: 229, endPoint x: 1040, endPoint y: 614, distance: 385.7
click at [1040, 614] on div "Summary of Your Assets and Liabilities Voluntary Petition for Individuals Filin…" at bounding box center [971, 566] width 332 height 899
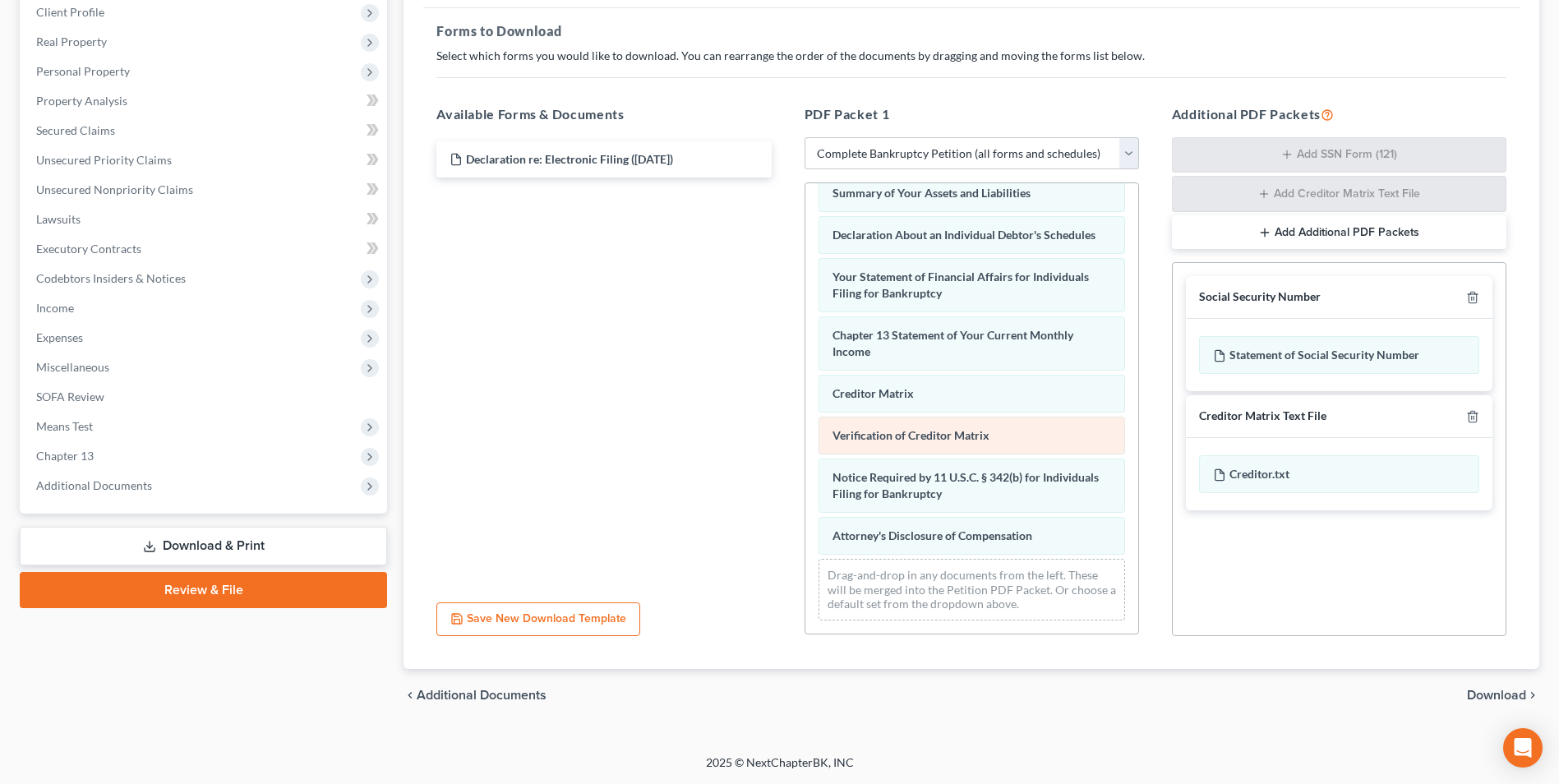
scroll to position [423, 0]
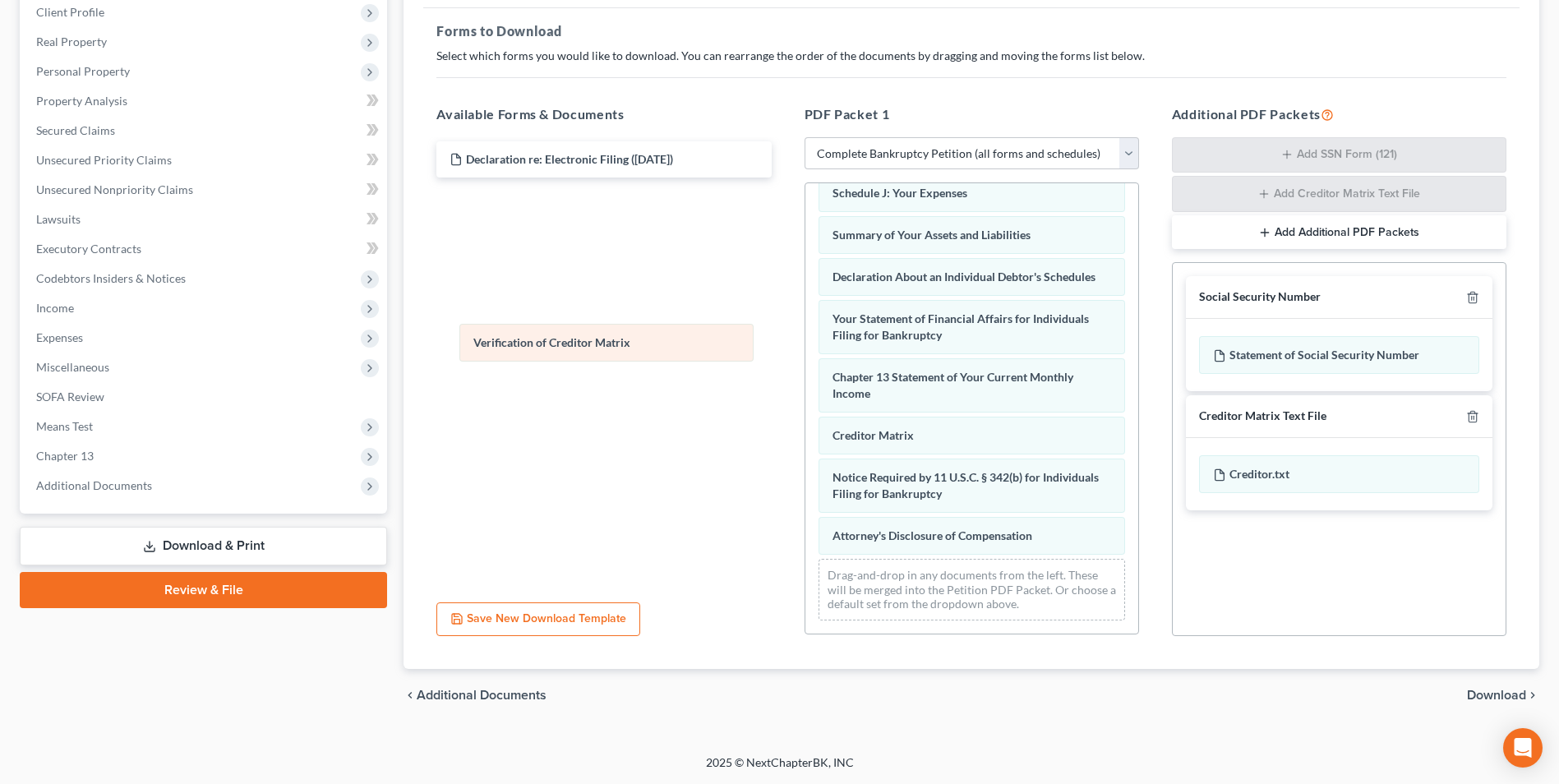
drag, startPoint x: 922, startPoint y: 448, endPoint x: 555, endPoint y: 343, distance: 381.7
click at [806, 343] on div "Verification of Creditor Matrix Voluntary Petition for Individuals Filing for B…" at bounding box center [971, 204] width 332 height 856
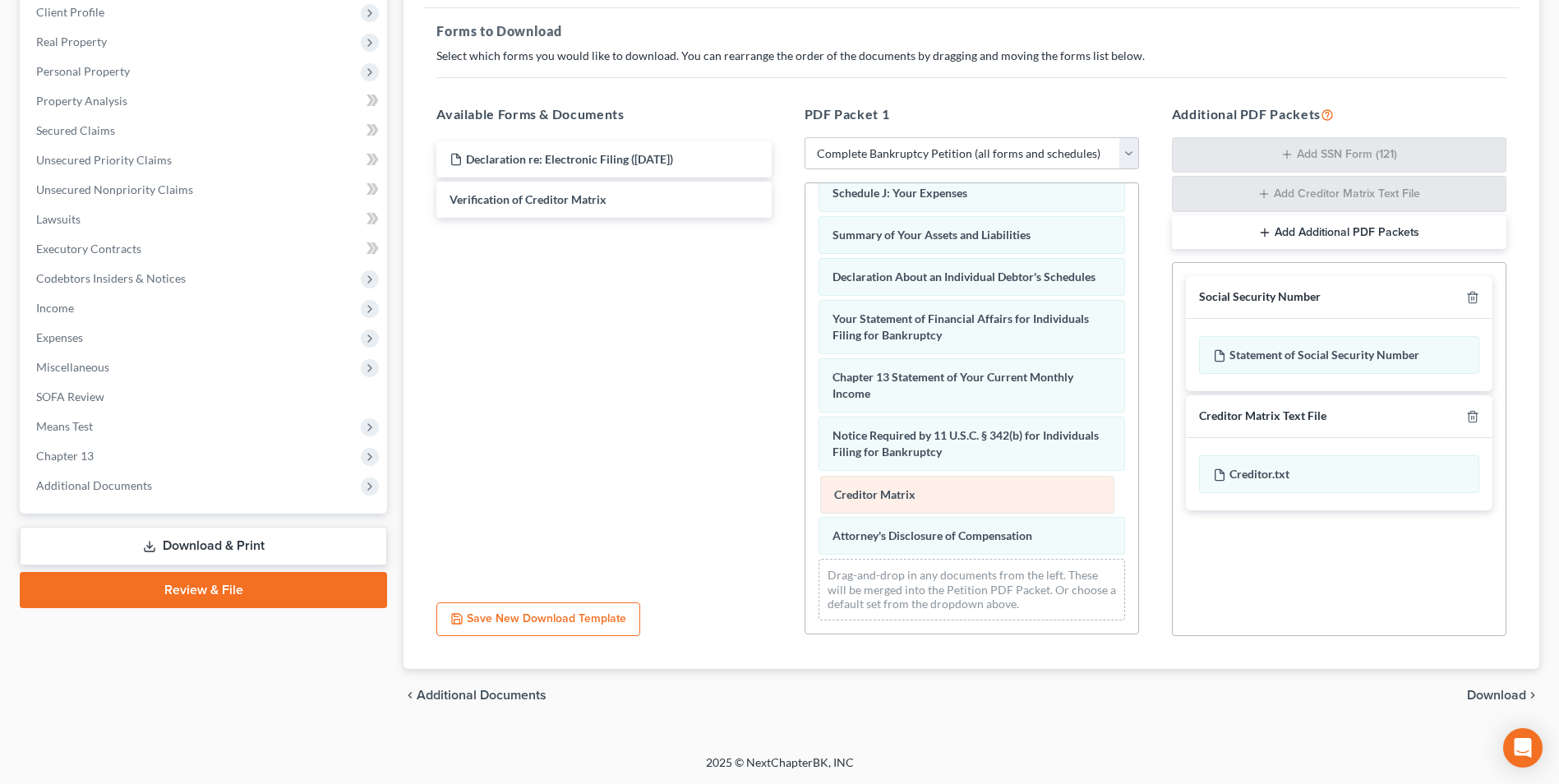
drag, startPoint x: 853, startPoint y: 436, endPoint x: 857, endPoint y: 520, distance: 84.1
click at [855, 511] on div "Creditor Matrix Voluntary Petition for Individuals Filing for Bankruptcy Schedu…" at bounding box center [971, 204] width 332 height 856
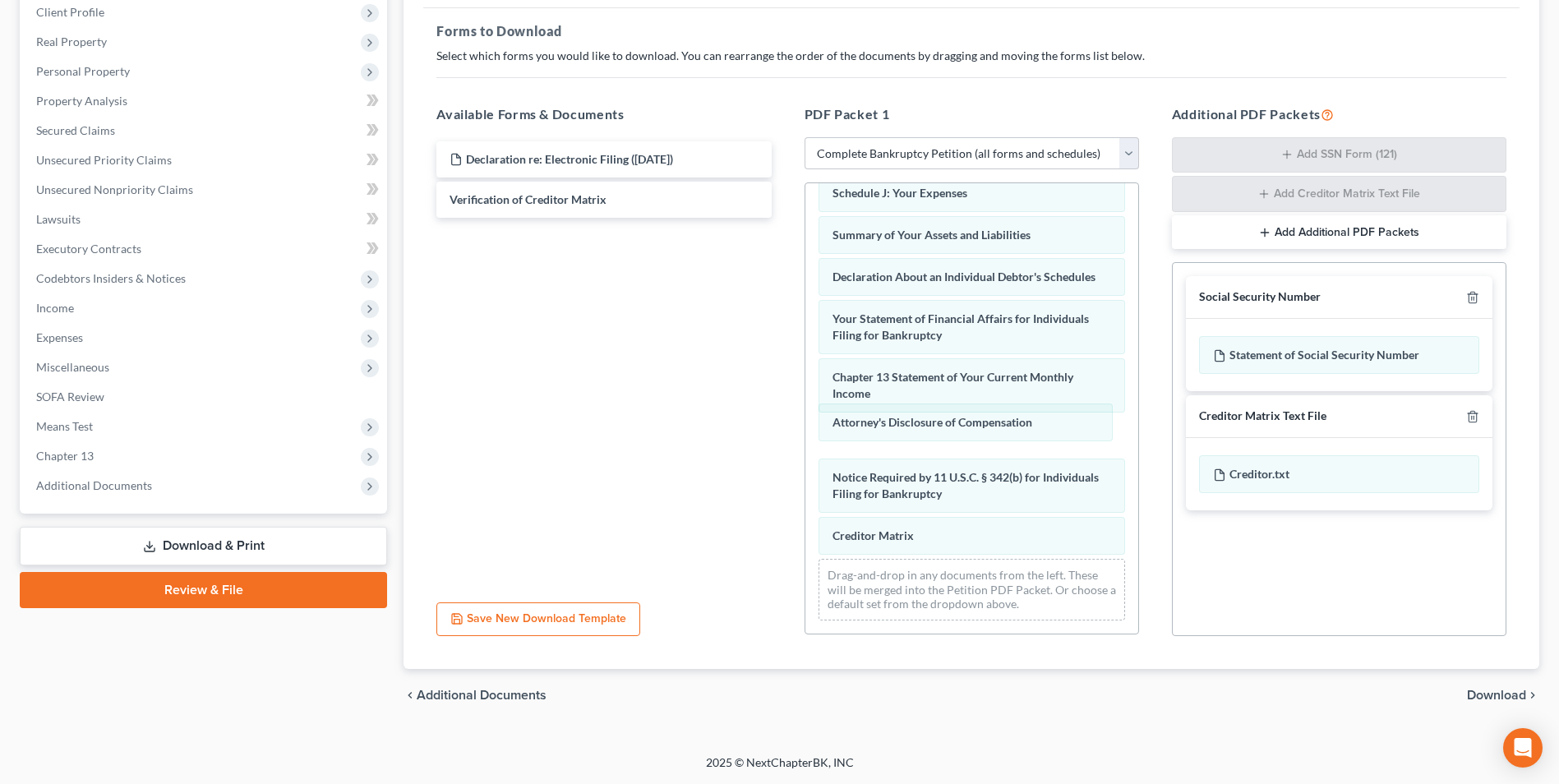
drag, startPoint x: 859, startPoint y: 537, endPoint x: 859, endPoint y: 526, distance: 11.0
click at [859, 424] on div "Attorney's Disclosure of Compensation Voluntary Petition for Individuals Filing…" at bounding box center [971, 204] width 332 height 856
click at [1479, 694] on span "Download" at bounding box center [1495, 695] width 59 height 13
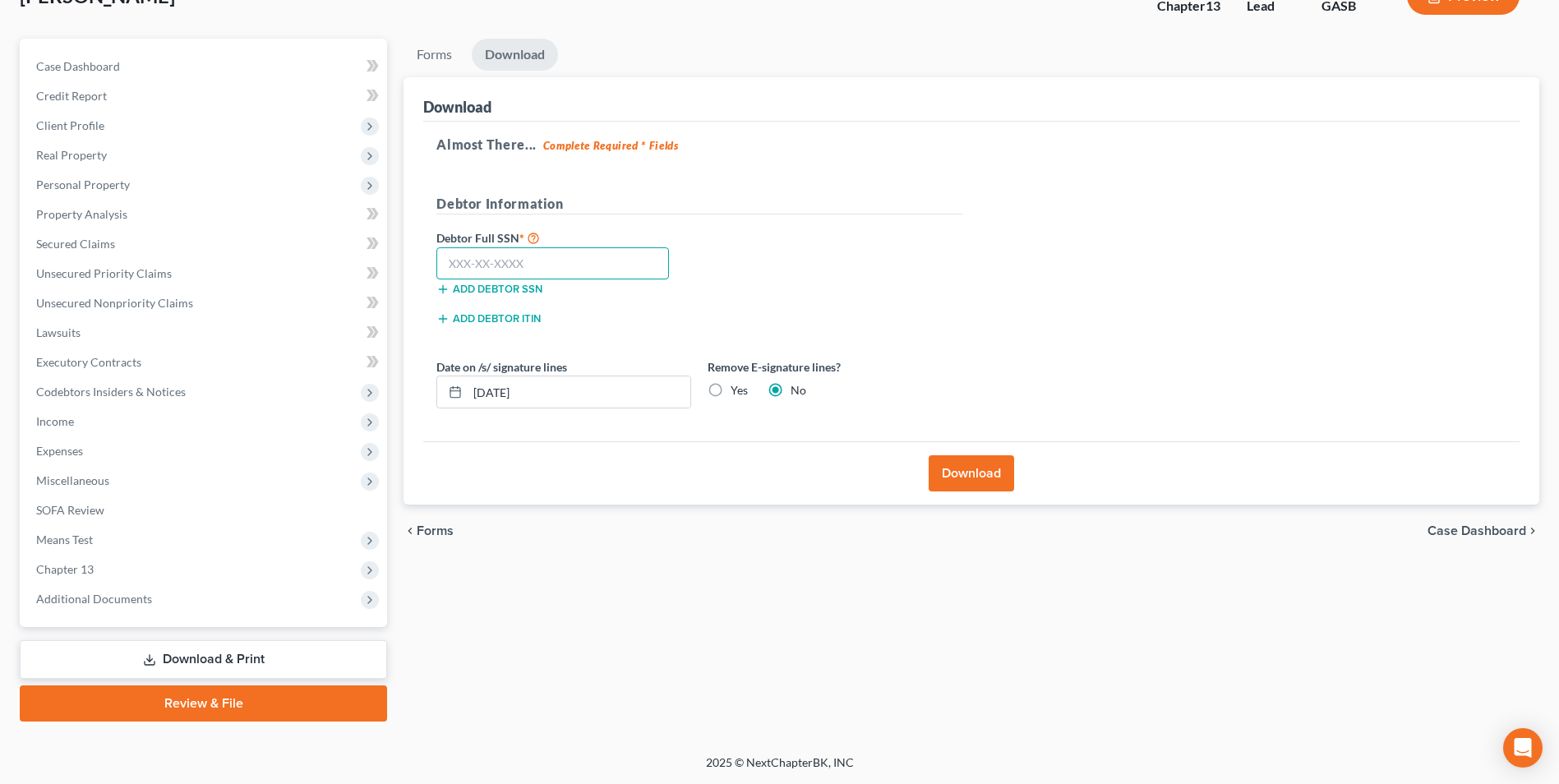
click at [476, 258] on input "text" at bounding box center [552, 264] width 232 height 33
type input "260-75-2227"
click at [1007, 462] on button "Download" at bounding box center [971, 473] width 86 height 37
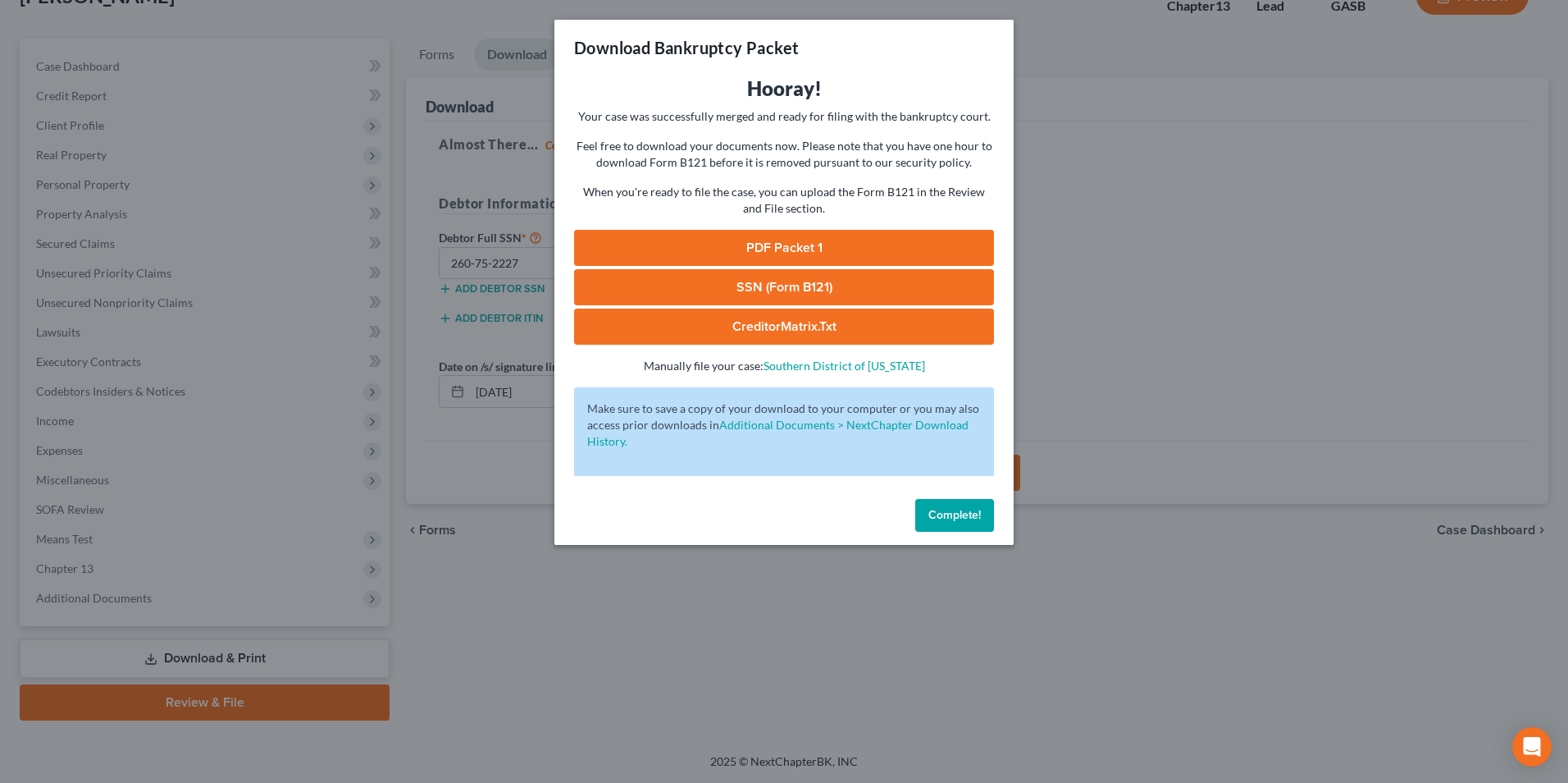
click at [803, 292] on link "SSN (Form B121)" at bounding box center [784, 288] width 420 height 37
click at [694, 248] on link "PDF Packet 1" at bounding box center [784, 248] width 420 height 37
click at [750, 330] on link "CreditorMatrix.txt" at bounding box center [784, 327] width 420 height 37
